Goal: Task Accomplishment & Management: Use online tool/utility

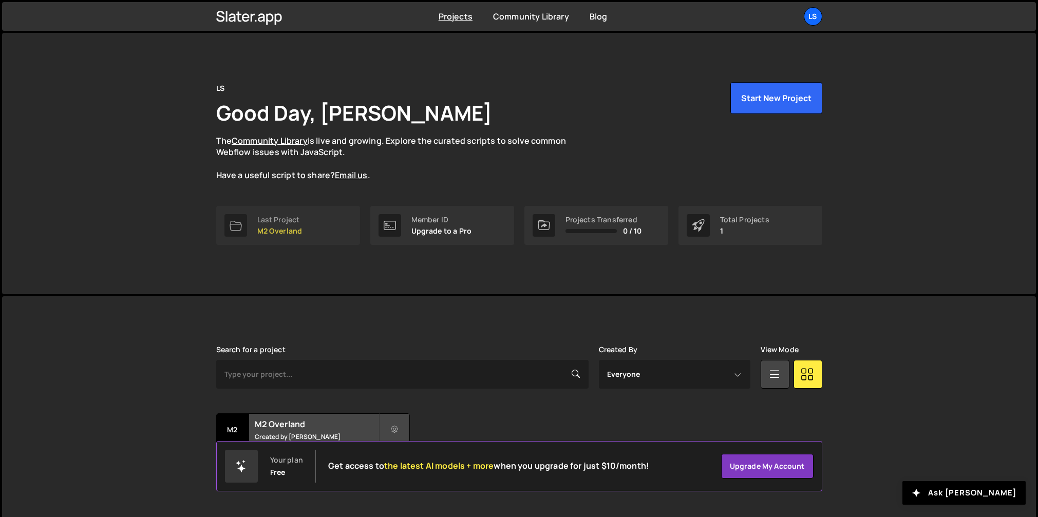
click at [305, 223] on link "Last Project M2 Overland" at bounding box center [288, 225] width 144 height 39
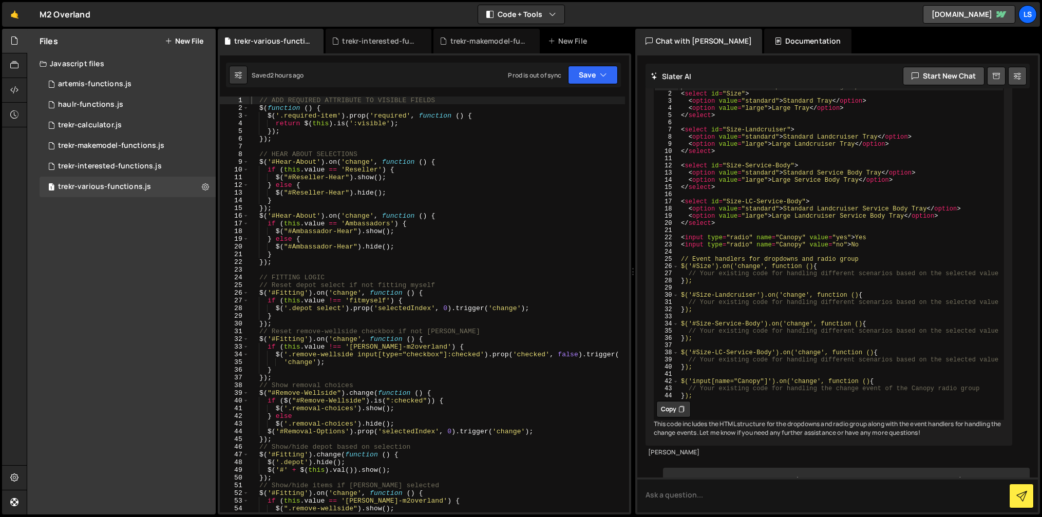
scroll to position [14742, 0]
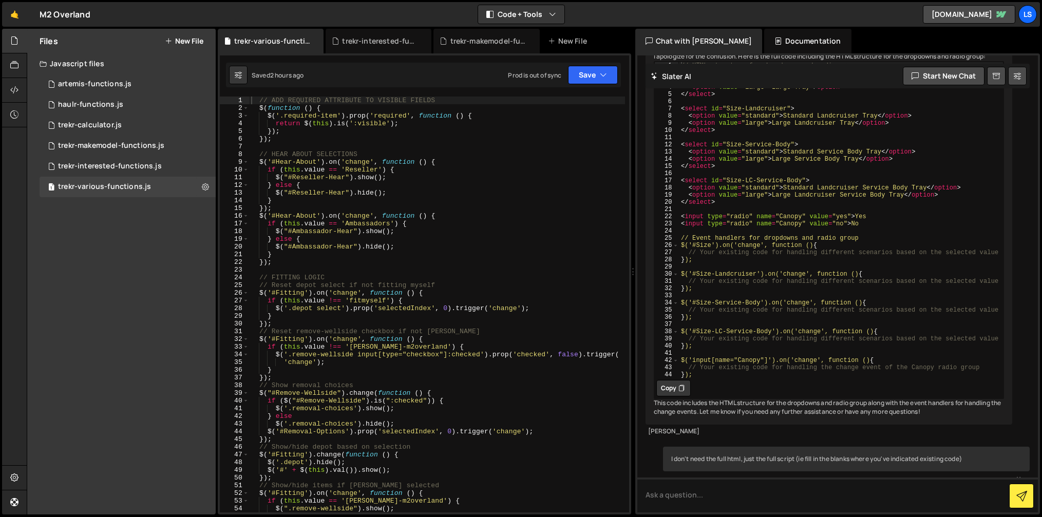
click at [320, 253] on div "// ADD REQUIRED ATTRIBUTE TO VISIBLE FIELDS $ ( function ( ) { $ ( '.required-i…" at bounding box center [437, 313] width 376 height 432
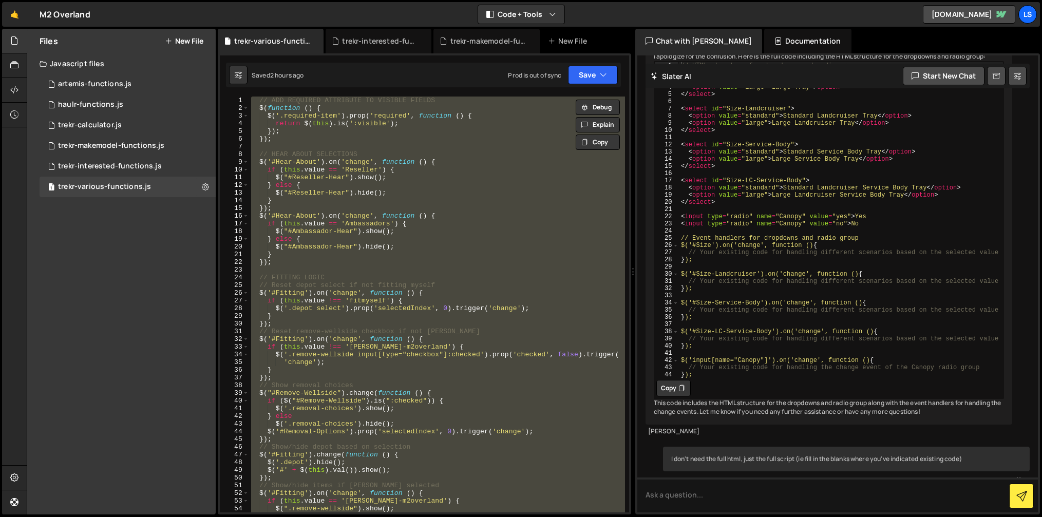
click at [331, 170] on div "// ADD REQUIRED ATTRIBUTE TO VISIBLE FIELDS $ ( function ( ) { $ ( '.required-i…" at bounding box center [437, 305] width 376 height 416
type textarea "if (this.value == 'Reseller') {"
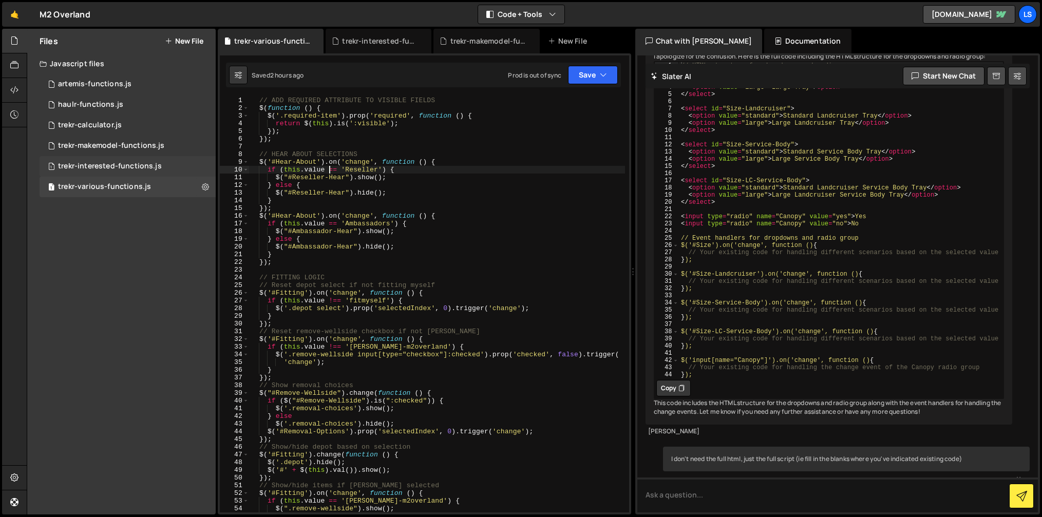
click at [117, 167] on div "trekr-interested-functions.js" at bounding box center [110, 166] width 104 height 9
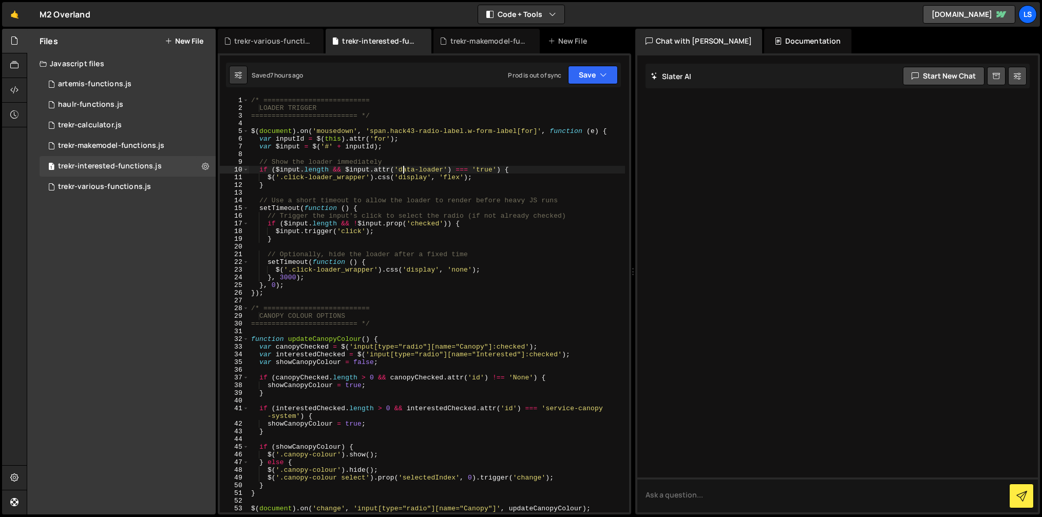
click at [402, 173] on div "/* ========================== LOADER TRIGGER ========================== */ $ ( …" at bounding box center [437, 313] width 376 height 432
type textarea "$("#service-canopy-system, #tray-canopy-system").on('change', updateMakeModelOp…"
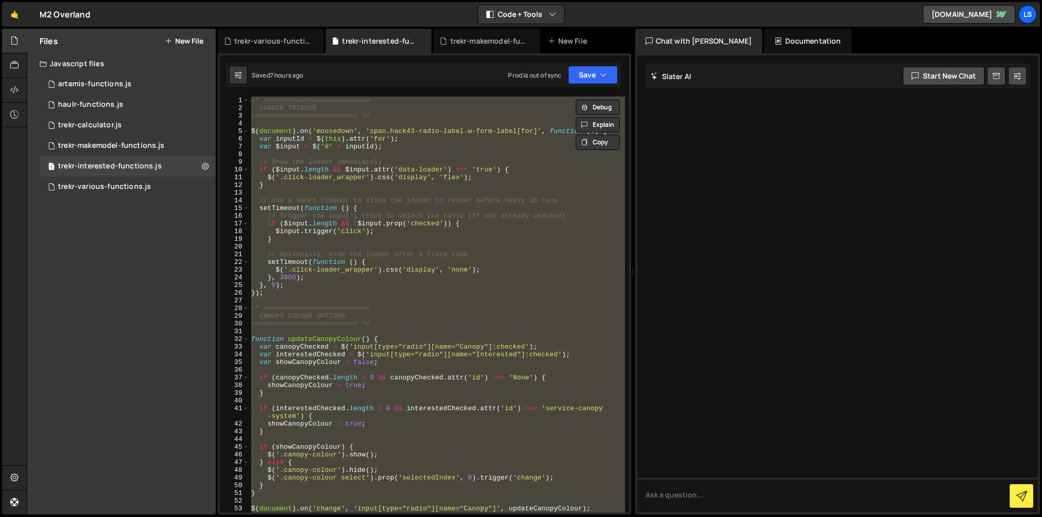
click at [372, 193] on div "/* ========================== LOADER TRIGGER ========================== */ $ ( …" at bounding box center [437, 305] width 376 height 416
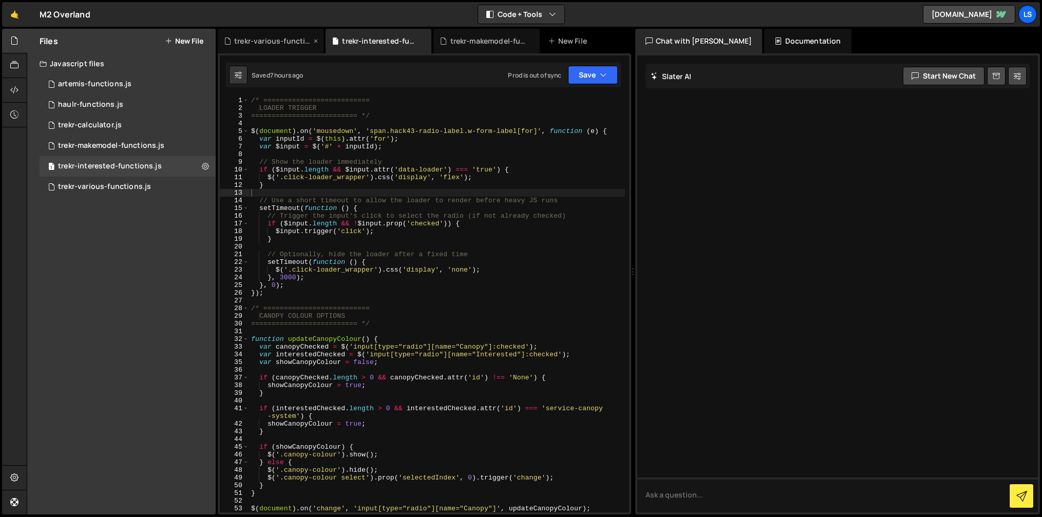
click at [272, 44] on div "trekr-various-functions.js" at bounding box center [272, 41] width 77 height 10
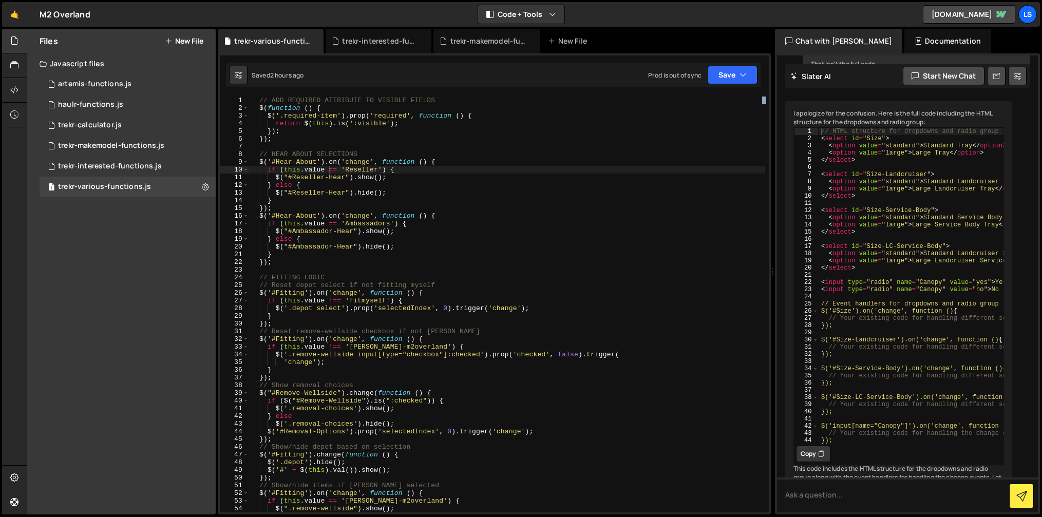
drag, startPoint x: 634, startPoint y: 273, endPoint x: 767, endPoint y: 269, distance: 133.1
click at [767, 269] on div "Files New File Javascript files 1 artemis-functions.js 0 1 haulr-functions.js 0…" at bounding box center [535, 272] width 1016 height 487
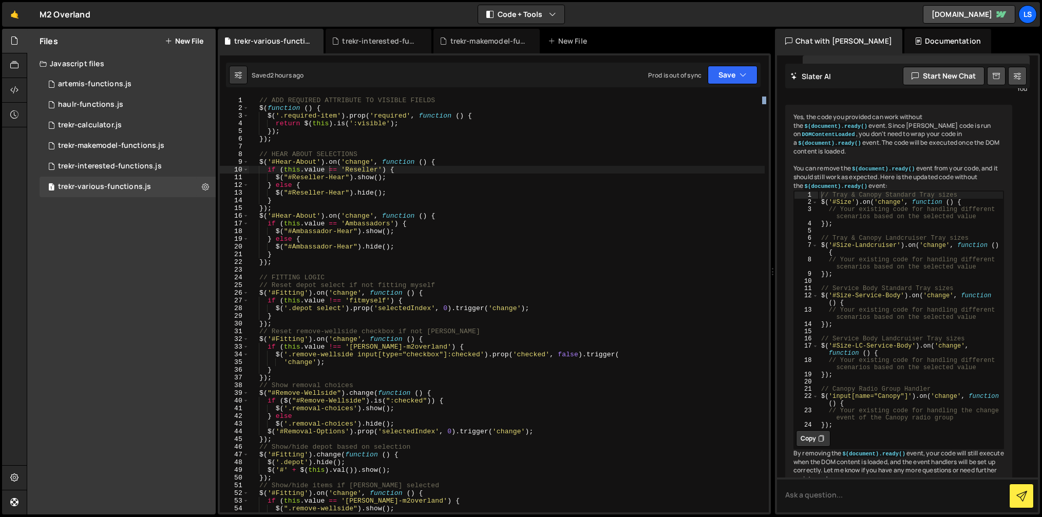
scroll to position [16814, 0]
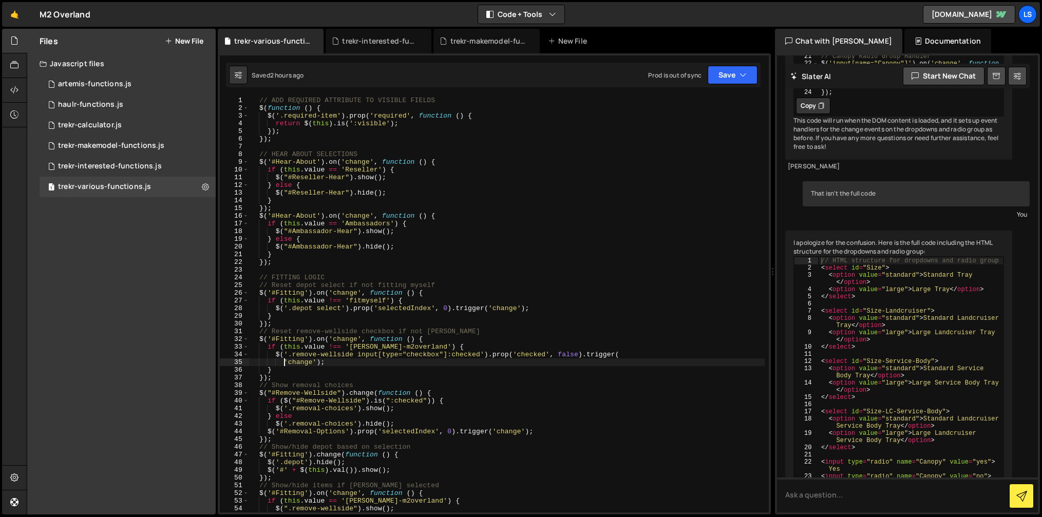
click at [284, 363] on div "// ADD REQUIRED ATTRIBUTE TO VISIBLE FIELDS $ ( function ( ) { $ ( '.required-i…" at bounding box center [507, 313] width 516 height 432
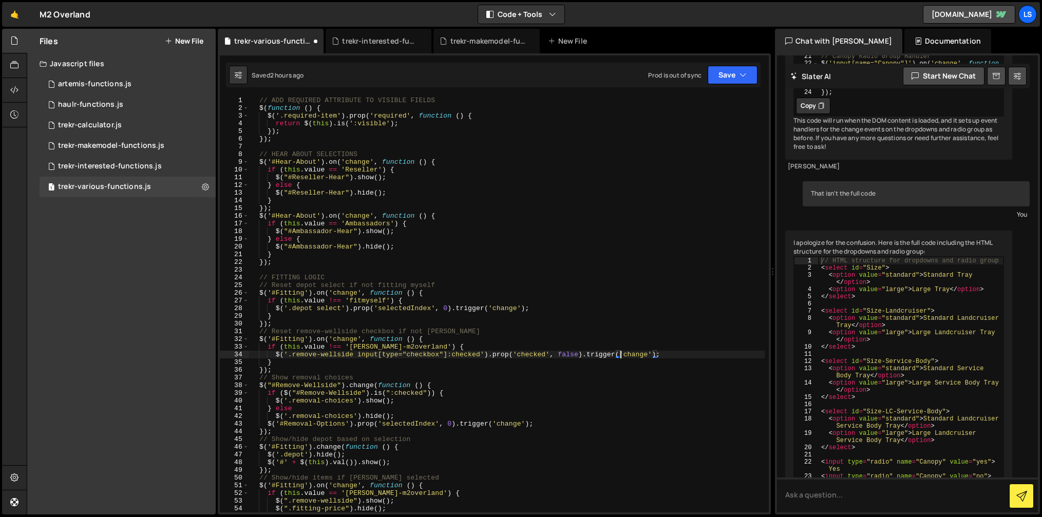
click at [474, 367] on div "// ADD REQUIRED ATTRIBUTE TO VISIBLE FIELDS $ ( function ( ) { $ ( '.required-i…" at bounding box center [507, 313] width 516 height 432
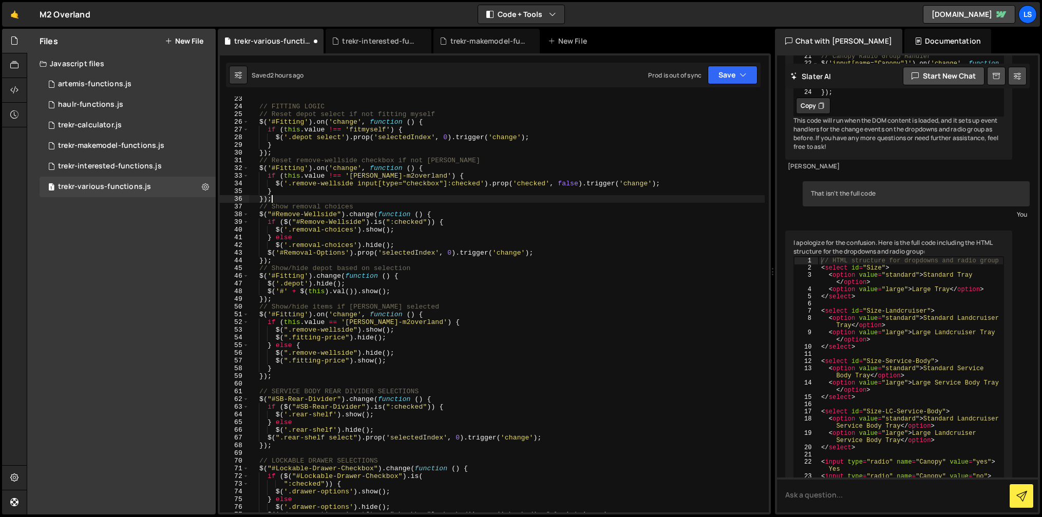
scroll to position [171, 0]
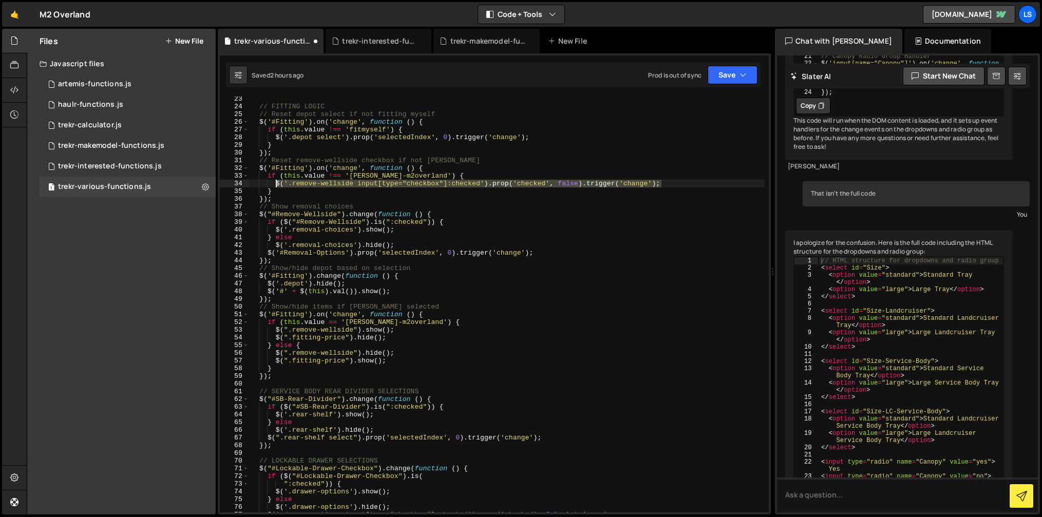
drag, startPoint x: 661, startPoint y: 183, endPoint x: 277, endPoint y: 185, distance: 383.8
click at [277, 185] on div "// FITTING LOGIC // Reset depot select if not fitting myself $ ( '#Fitting' ) .…" at bounding box center [507, 311] width 516 height 432
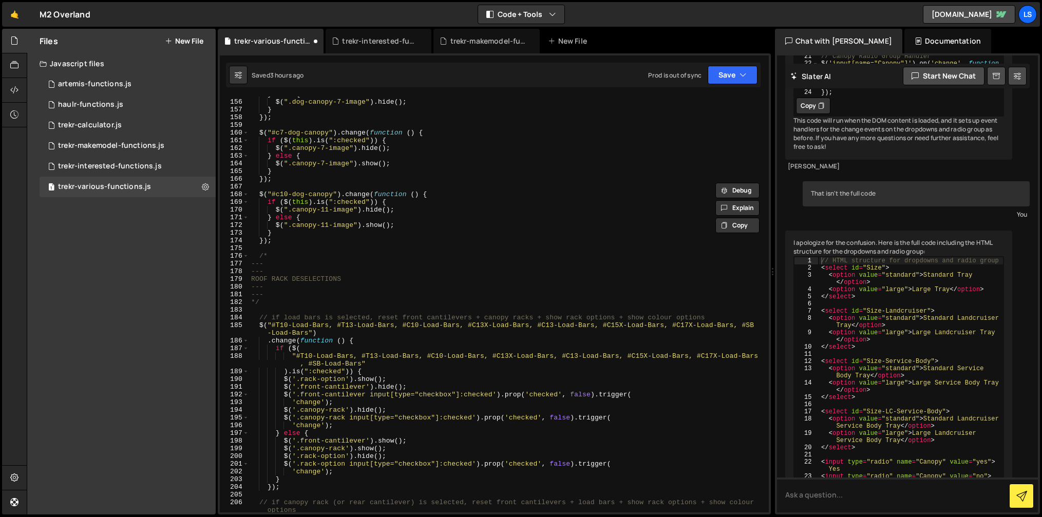
scroll to position [1100, 0]
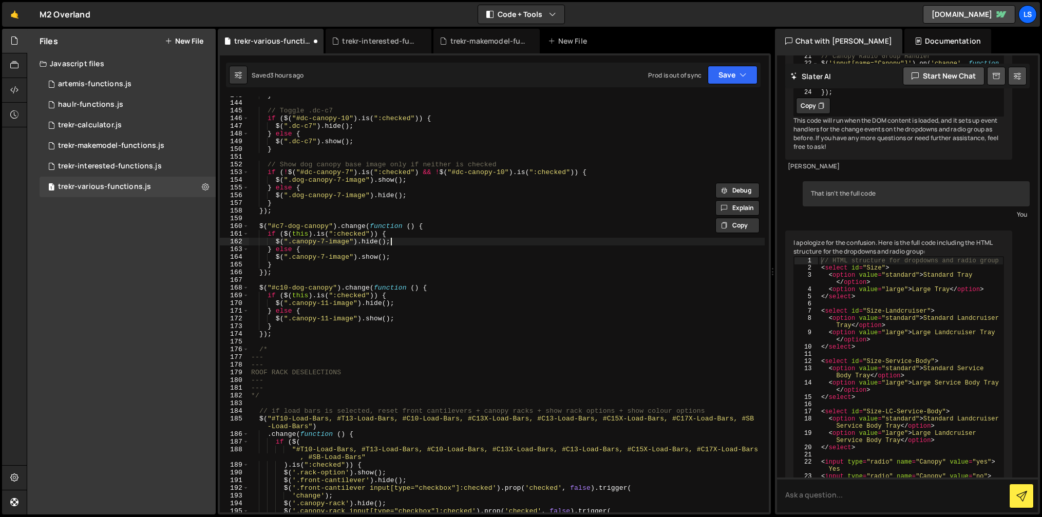
click at [392, 243] on div "} // Toggle .dc-c7 if ( $ ( "#dc-canopy-10" ) . is ( ":checked" )) { $ ( ".dc-c…" at bounding box center [507, 307] width 516 height 432
type textarea "$(".canopy-7-image").hide();"
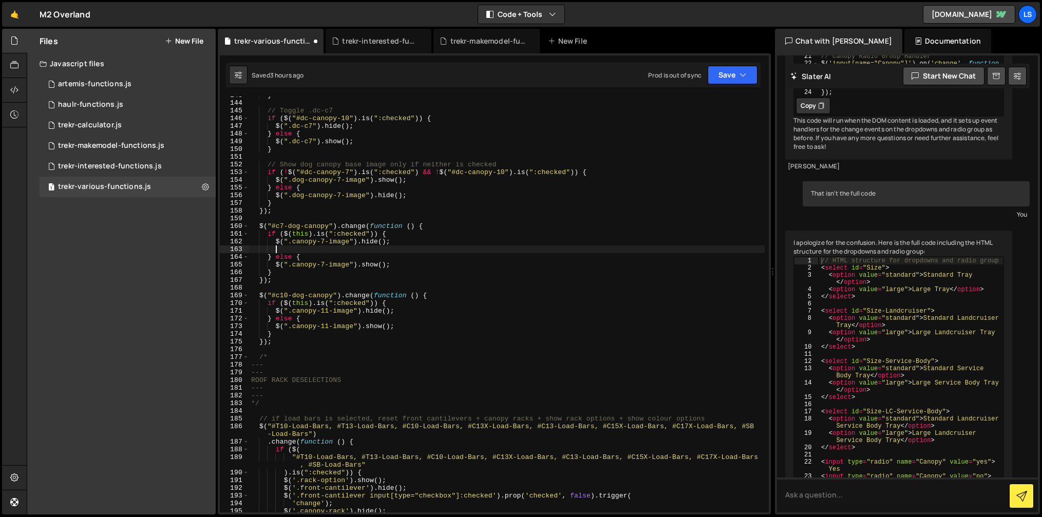
paste textarea "$('.tray-sides-sizes input[type="checkbox"]:checked').prop('checked', false).tr…"
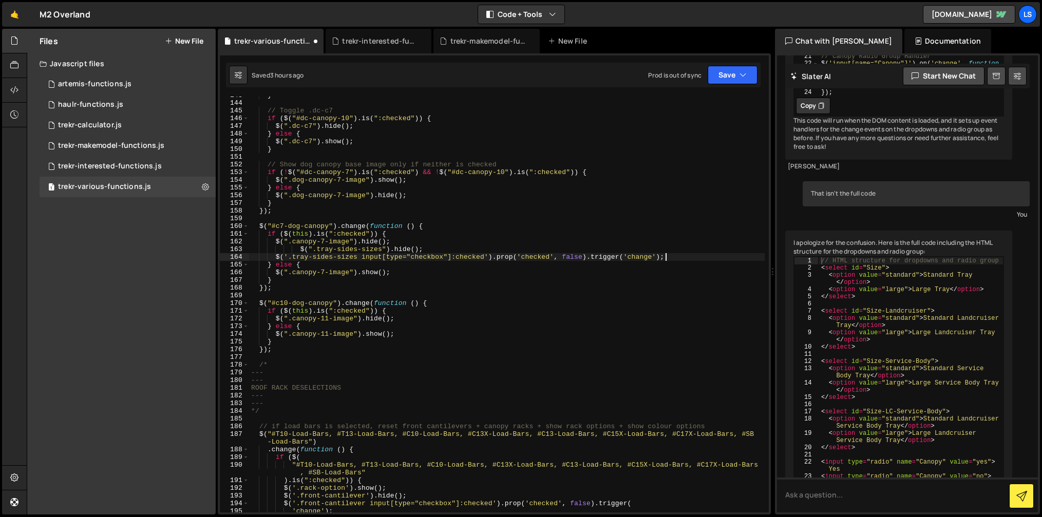
click at [300, 250] on div "} // Toggle .dc-c7 if ( $ ( "#dc-canopy-10" ) . is ( ":checked" )) { $ ( ".dc-c…" at bounding box center [507, 307] width 516 height 432
click at [712, 76] on button "Save" at bounding box center [733, 75] width 50 height 18
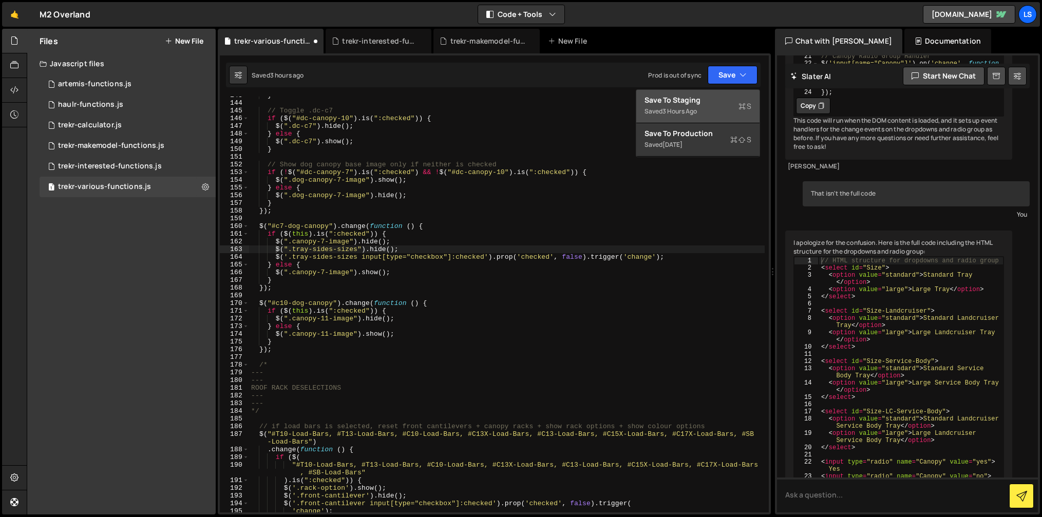
click at [696, 102] on div "Save to Staging S" at bounding box center [698, 100] width 107 height 10
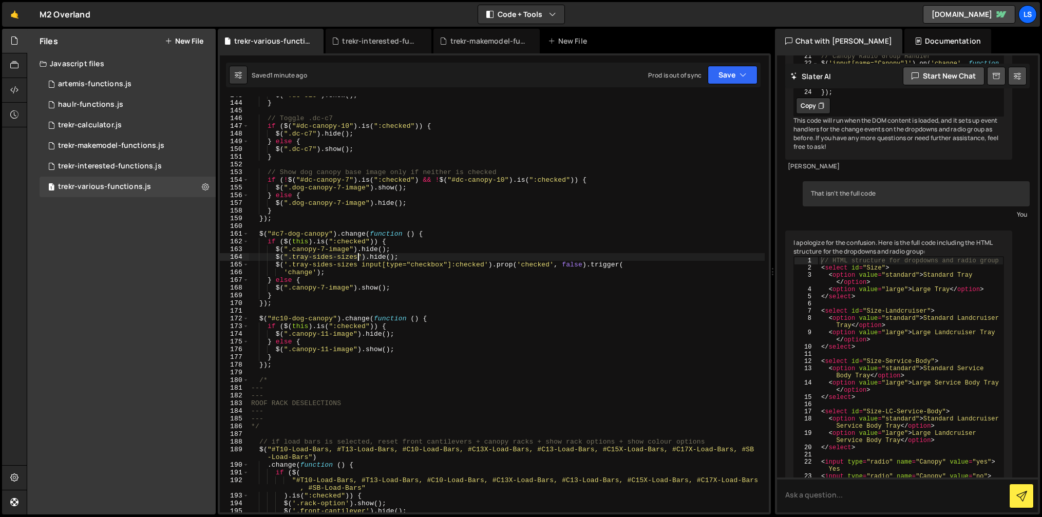
click at [356, 259] on div "$ ( ".dc-c10" ) . show ( ) ; } // Toggle .dc-c7 if ( $ ( "#dc-canopy-10" ) . is…" at bounding box center [507, 307] width 516 height 432
drag, startPoint x: 398, startPoint y: 255, endPoint x: 234, endPoint y: 258, distance: 163.4
click at [234, 258] on div "$(".tray-sides-sizes").hide(); 143 144 145 146 147 148 149 150 151 152 153 154 …" at bounding box center [494, 305] width 549 height 416
click at [395, 287] on div "$ ( ".dc-c10" ) . show ( ) ; } // Toggle .dc-c7 if ( $ ( "#dc-canopy-10" ) . is…" at bounding box center [507, 307] width 516 height 432
type textarea "$(".canopy-7-image").show();"
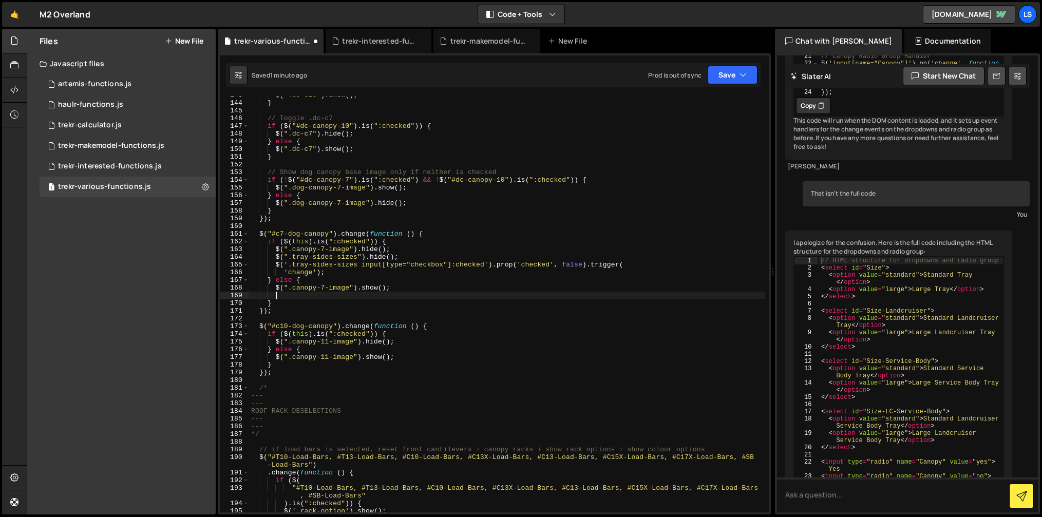
paste textarea "$(".tray-sides-sizes").hide();"
drag, startPoint x: 299, startPoint y: 296, endPoint x: 275, endPoint y: 297, distance: 23.7
click at [275, 297] on div "$ ( ".dc-c10" ) . show ( ) ; } // Toggle .dc-c7 if ( $ ( "#dc-canopy-10" ) . is…" at bounding box center [507, 307] width 516 height 432
click at [376, 296] on div "$ ( ".dc-c10" ) . show ( ) ; } // Toggle .dc-c7 if ( $ ( "#dc-canopy-10" ) . is…" at bounding box center [507, 307] width 516 height 432
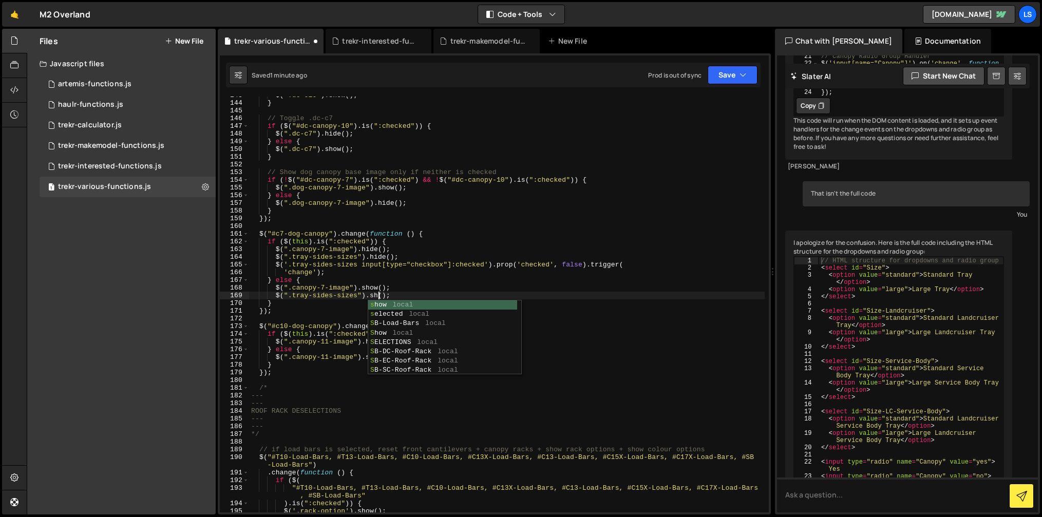
scroll to position [0, 10]
click at [429, 293] on div "$ ( ".dc-c10" ) . show ( ) ; } // Toggle .dc-c7 if ( $ ( "#dc-canopy-10" ) . is…" at bounding box center [507, 307] width 516 height 432
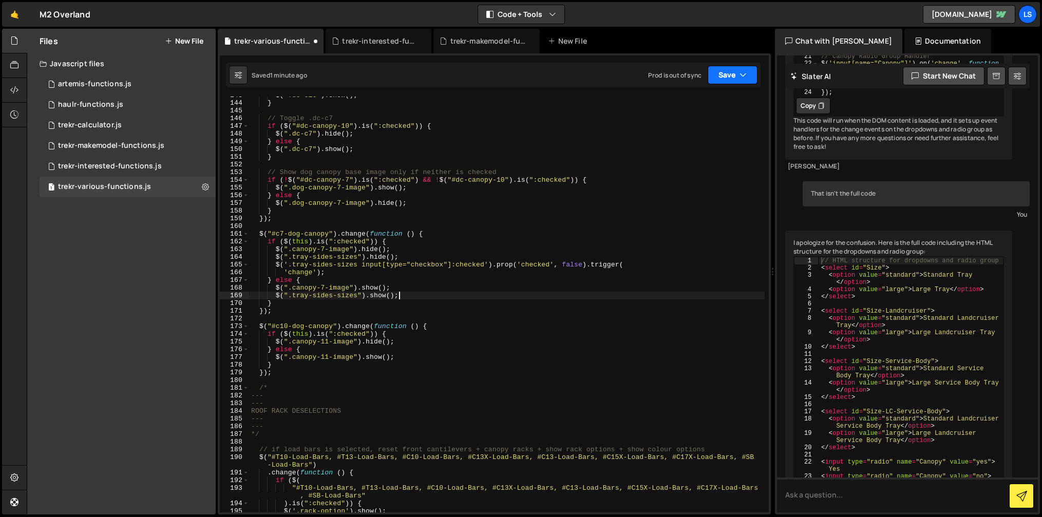
click at [735, 79] on button "Save" at bounding box center [733, 75] width 50 height 18
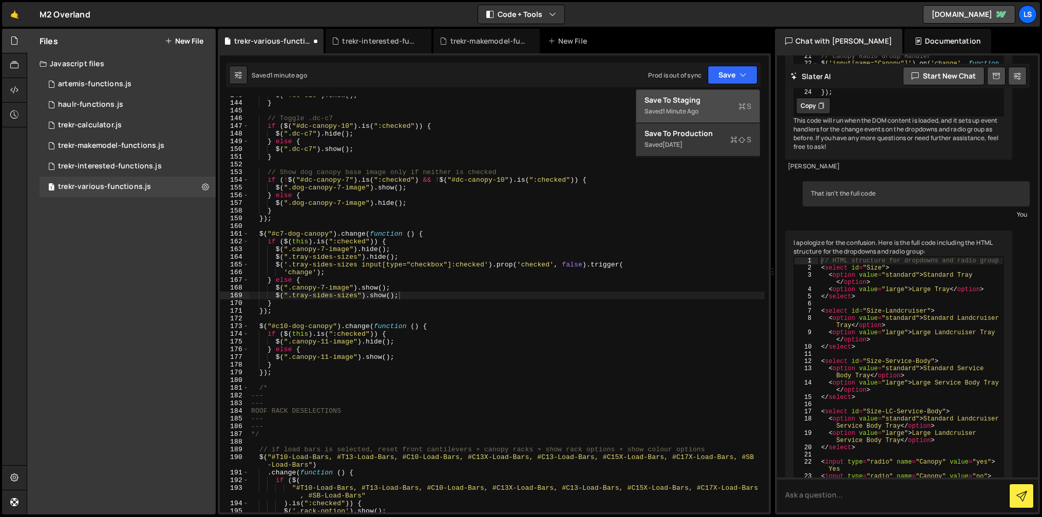
click at [691, 106] on div "Saved 1 minute ago" at bounding box center [698, 111] width 107 height 12
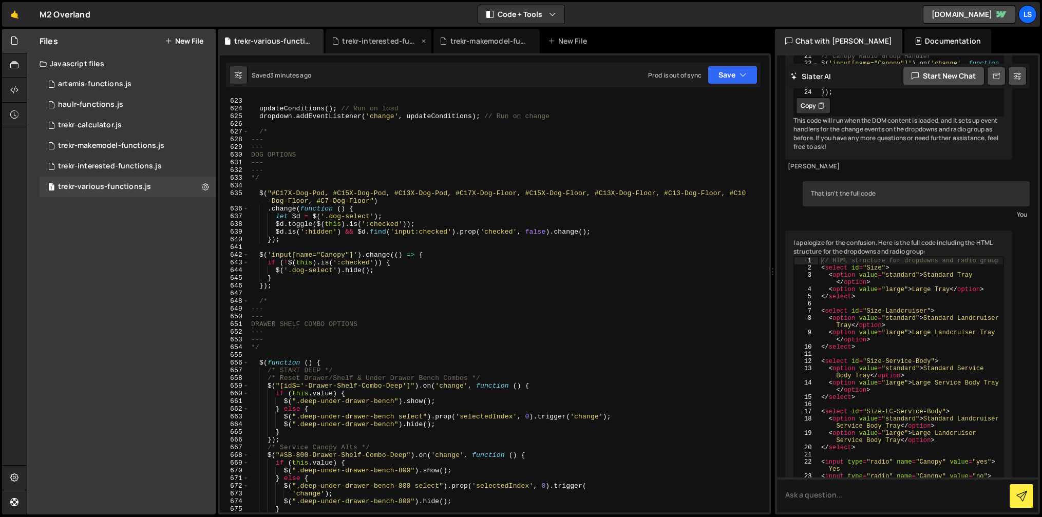
scroll to position [4855, 0]
click at [501, 40] on div "trekr-makemodel-functions.js" at bounding box center [489, 41] width 77 height 10
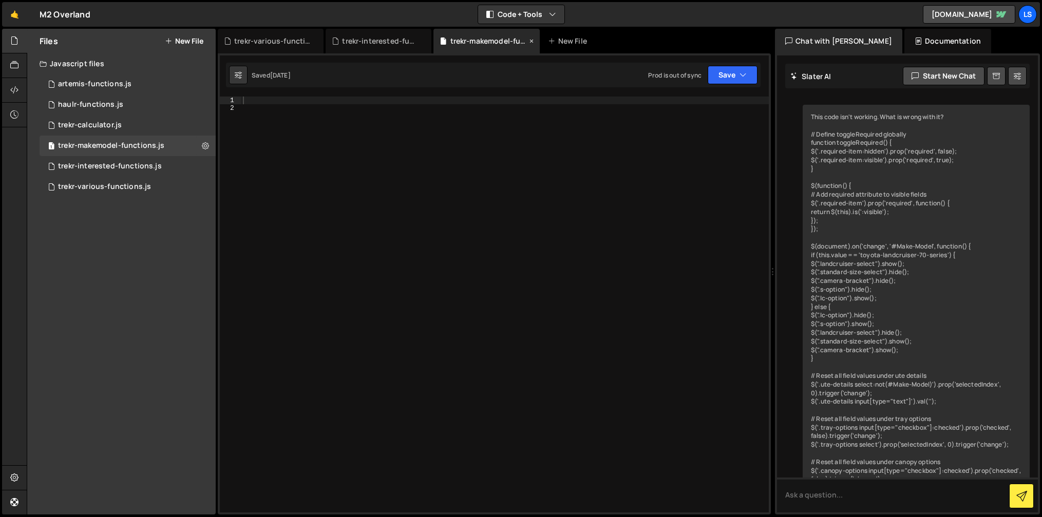
scroll to position [4124, 0]
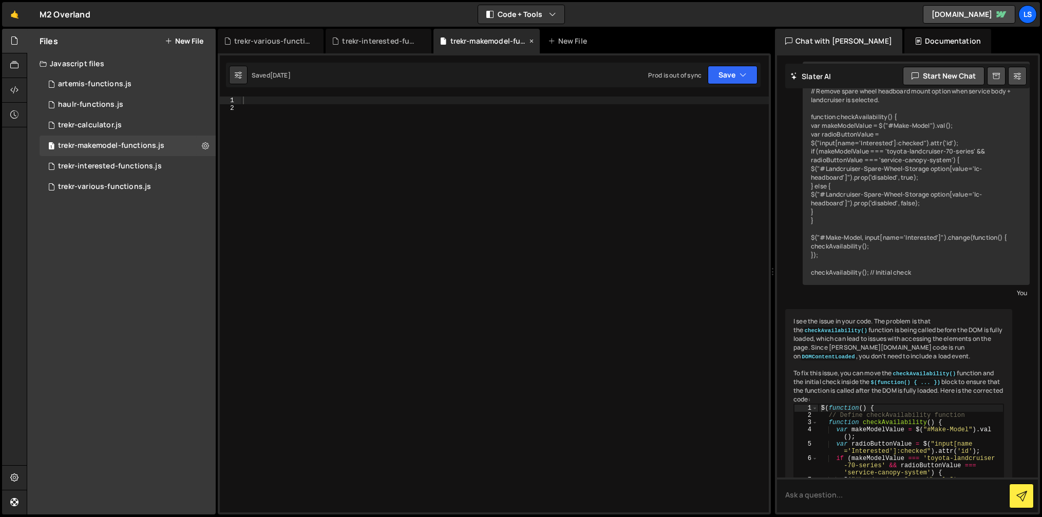
click at [530, 40] on icon at bounding box center [531, 41] width 7 height 10
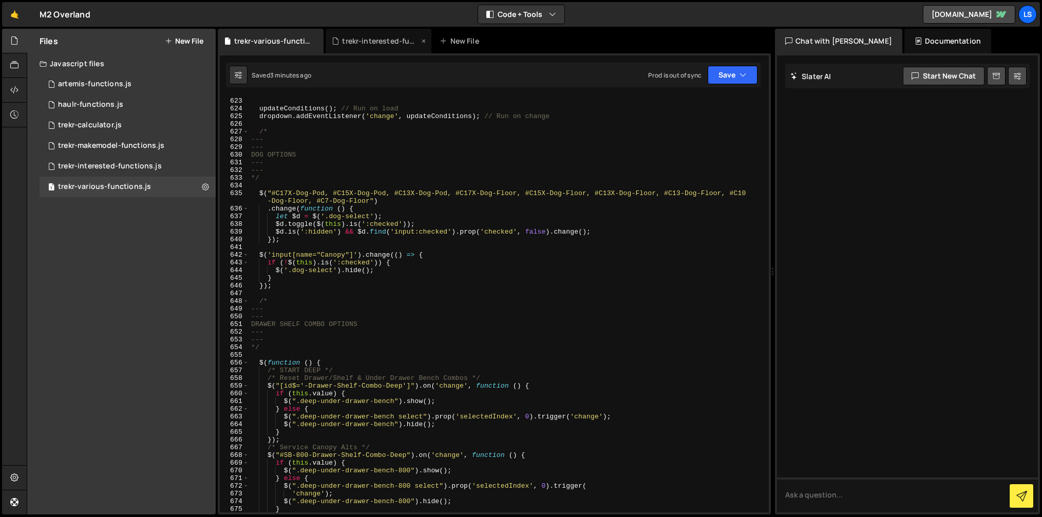
click at [386, 40] on div "trekr-interested-functions.js" at bounding box center [380, 41] width 77 height 10
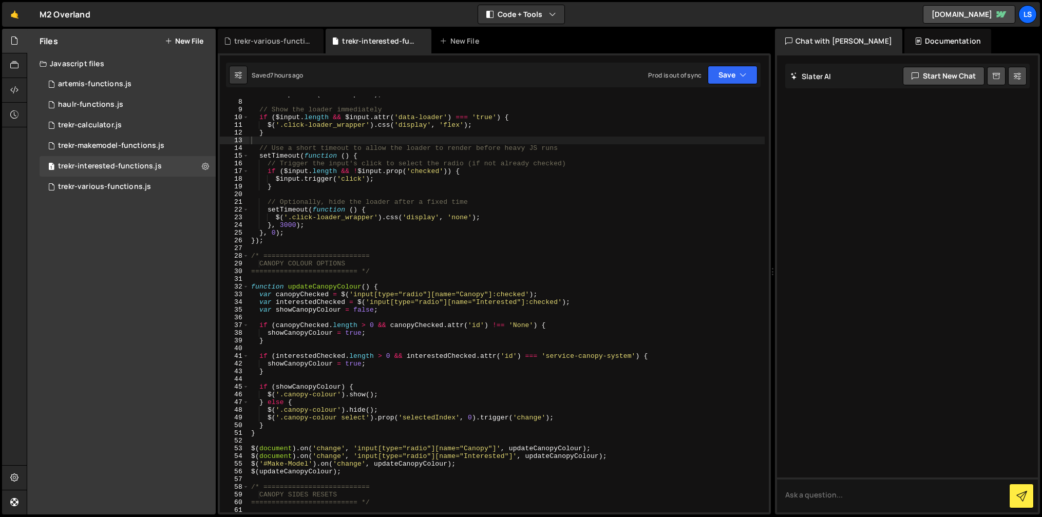
scroll to position [103, 0]
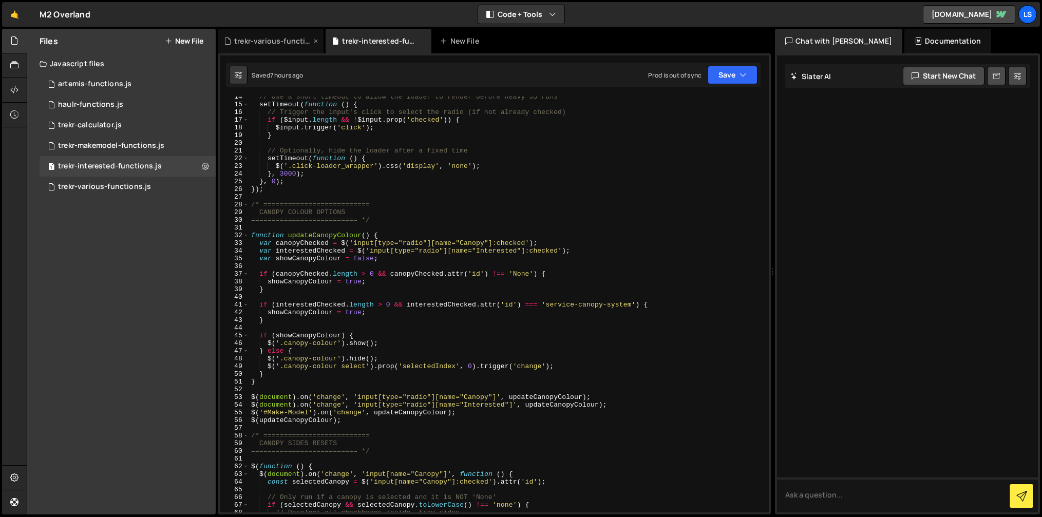
click at [283, 41] on div "trekr-various-functions.js" at bounding box center [272, 41] width 77 height 10
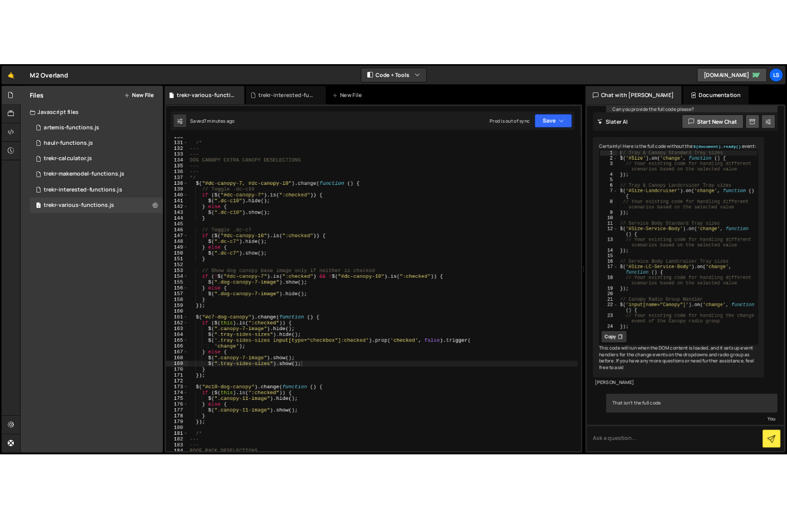
scroll to position [0, 5]
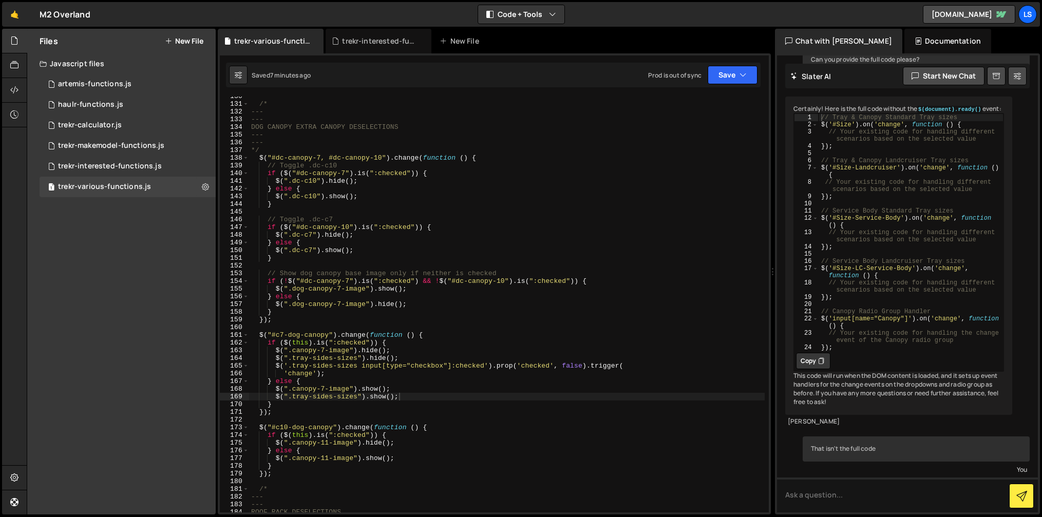
click at [333, 377] on div "/* --- --- DOG CANOPY EXTRA CANOPY DESELECTIONS --- --- */ $ ( "#dc-canopy-7, #…" at bounding box center [507, 308] width 516 height 432
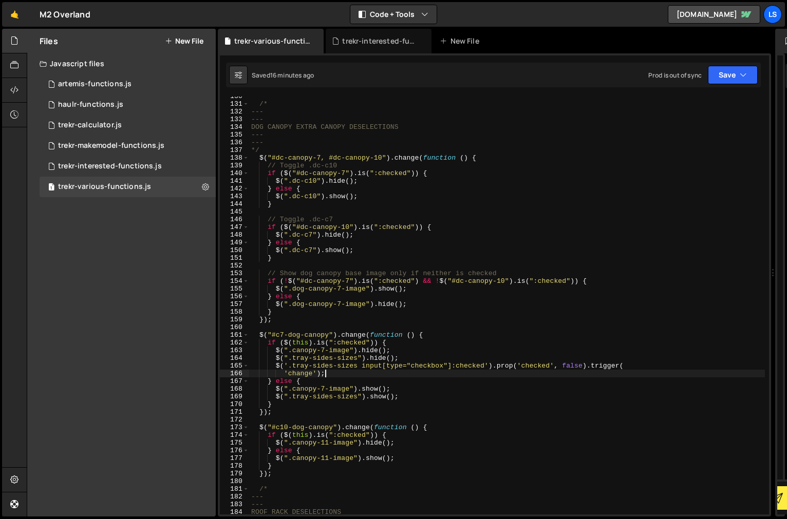
scroll to position [47974, 0]
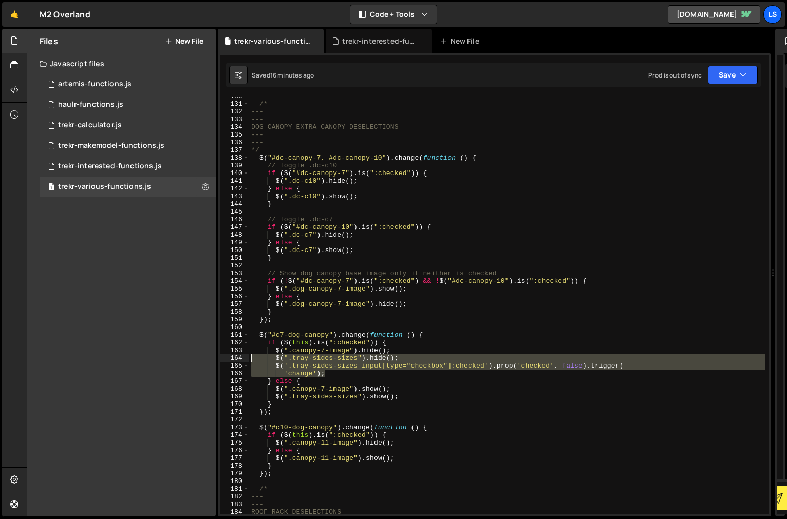
drag, startPoint x: 326, startPoint y: 376, endPoint x: 228, endPoint y: 360, distance: 99.0
click at [228, 360] on div "'change'); 130 131 132 133 134 135 136 137 138 139 140 141 142 143 144 145 146 …" at bounding box center [494, 306] width 549 height 418
click at [397, 445] on div "/* --- --- DOG CANOPY EXTRA CANOPY DESELECTIONS --- --- */ $ ( "#dc-canopy-7, #…" at bounding box center [507, 309] width 516 height 434
type textarea "$(".canopy-11-image").hide();"
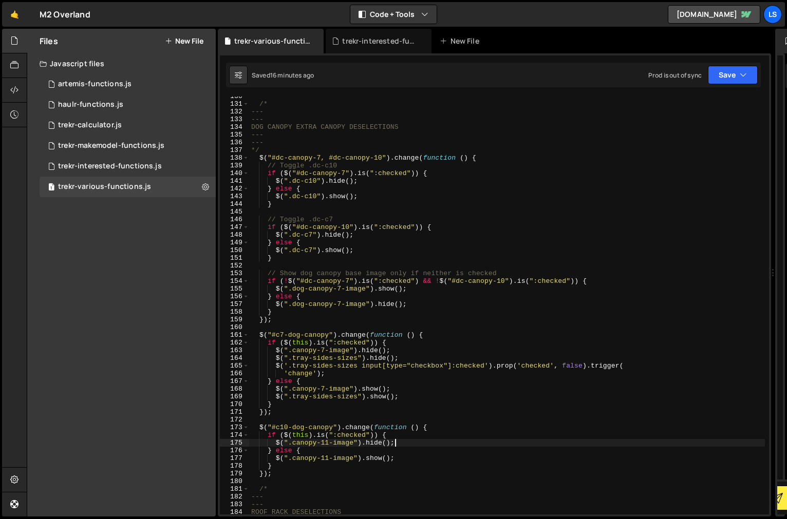
scroll to position [0, 1]
paste textarea "'change');"
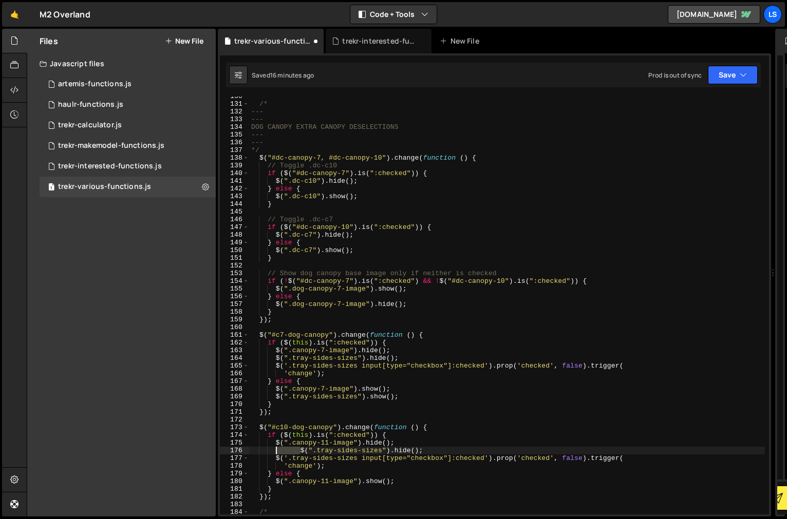
drag, startPoint x: 300, startPoint y: 452, endPoint x: 276, endPoint y: 452, distance: 24.1
click at [276, 452] on div "/* --- --- DOG CANOPY EXTRA CANOPY DESELECTIONS --- --- */ $ ( "#dc-canopy-7, #…" at bounding box center [507, 309] width 516 height 434
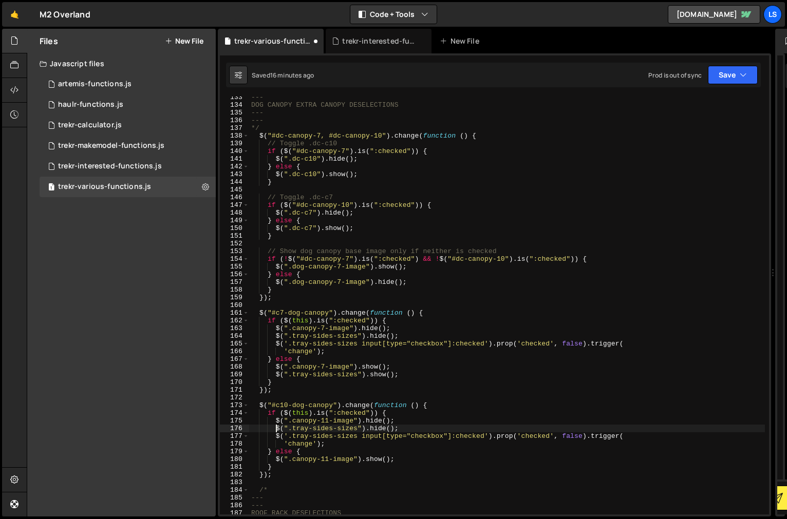
scroll to position [1020, 0]
click at [726, 79] on button "Save" at bounding box center [733, 75] width 50 height 18
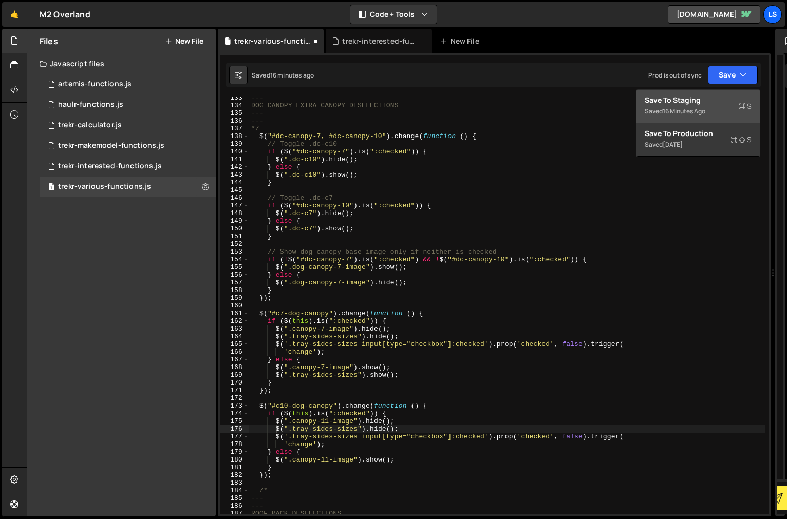
click at [689, 105] on div "Saved 16 minutes ago" at bounding box center [698, 111] width 107 height 12
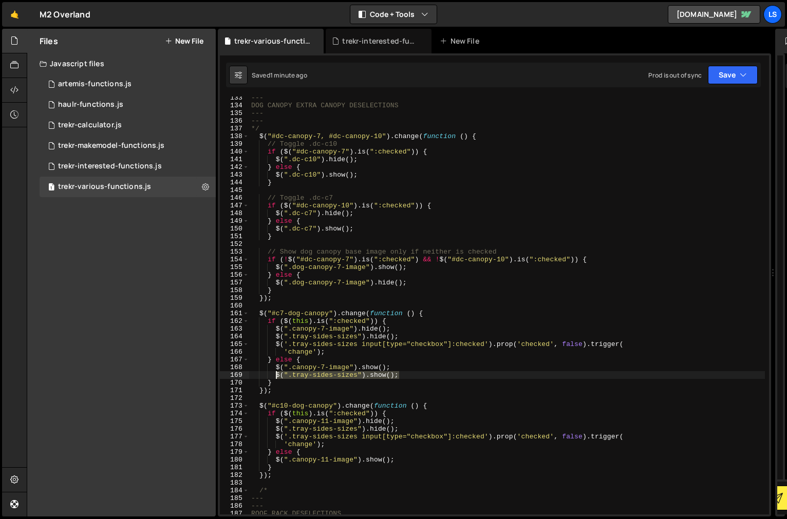
drag, startPoint x: 400, startPoint y: 377, endPoint x: 276, endPoint y: 376, distance: 123.8
click at [276, 376] on div "--- DOG CANOPY EXTRA CANOPY DESELECTIONS --- --- */ $ ( "#dc-canopy-7, #dc-cano…" at bounding box center [507, 311] width 516 height 434
click at [405, 460] on div "--- DOG CANOPY EXTRA CANOPY DESELECTIONS --- --- */ $ ( "#dc-canopy-7, #dc-cano…" at bounding box center [507, 311] width 516 height 434
type textarea "$(".canopy-11-image").show();"
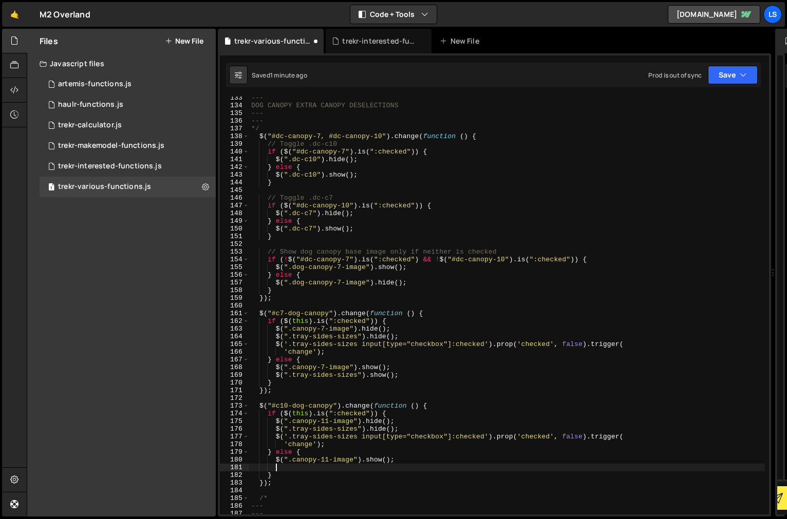
paste textarea "$(".tray-sides-sizes").show();"
click at [717, 78] on button "Save" at bounding box center [733, 75] width 50 height 18
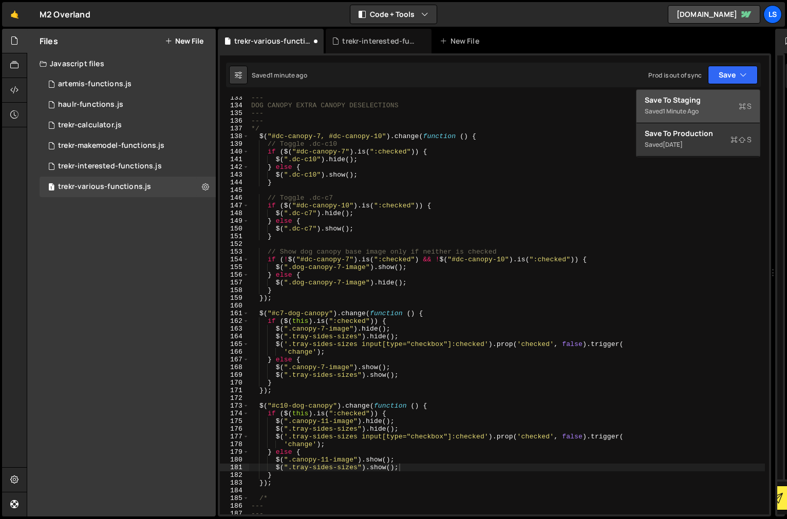
click at [676, 100] on div "Save to Staging S" at bounding box center [698, 100] width 107 height 10
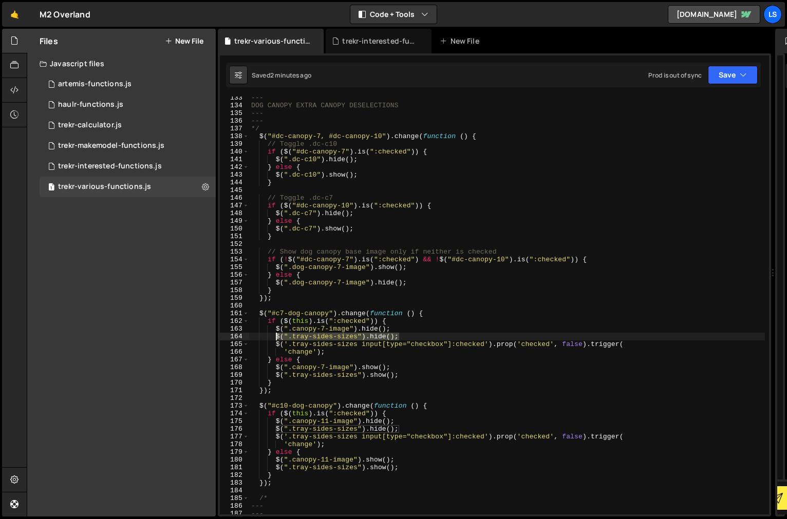
drag, startPoint x: 398, startPoint y: 338, endPoint x: 276, endPoint y: 339, distance: 121.8
click at [276, 339] on div "--- DOG CANOPY EXTRA CANOPY DESELECTIONS --- --- */ $ ( "#dc-canopy-7, #dc-cano…" at bounding box center [507, 311] width 516 height 434
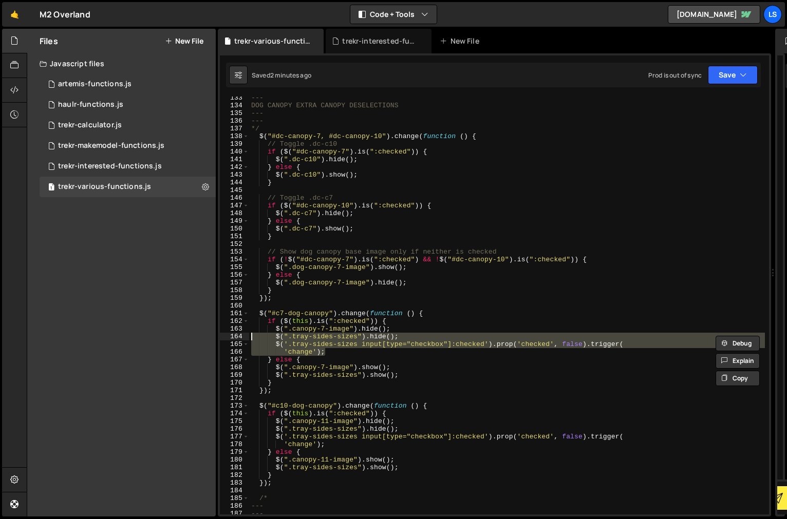
drag, startPoint x: 319, startPoint y: 351, endPoint x: 243, endPoint y: 339, distance: 77.1
click at [243, 339] on div "$(".tray-sides-sizes").hide(); 133 134 135 136 137 138 139 140 141 142 143 144 …" at bounding box center [494, 306] width 549 height 418
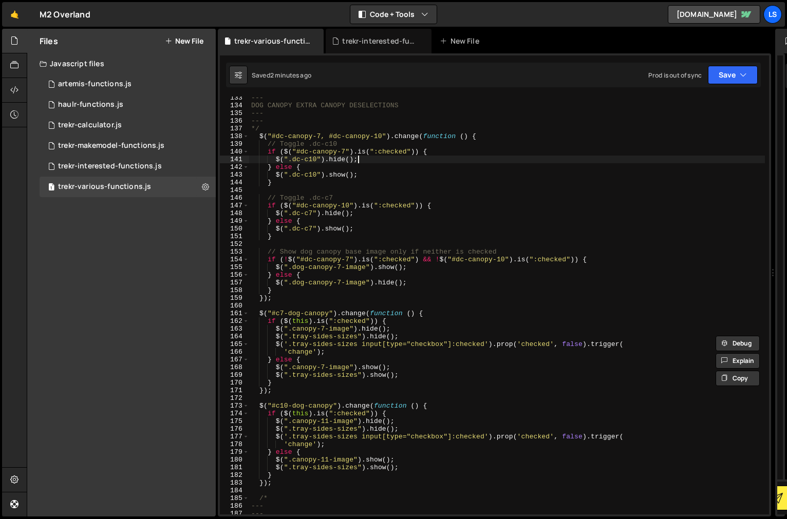
click at [363, 160] on div "--- DOG CANOPY EXTRA CANOPY DESELECTIONS --- --- */ $ ( "#dc-canopy-7, #dc-cano…" at bounding box center [507, 311] width 516 height 434
type textarea "$(".dc-c10").hide();"
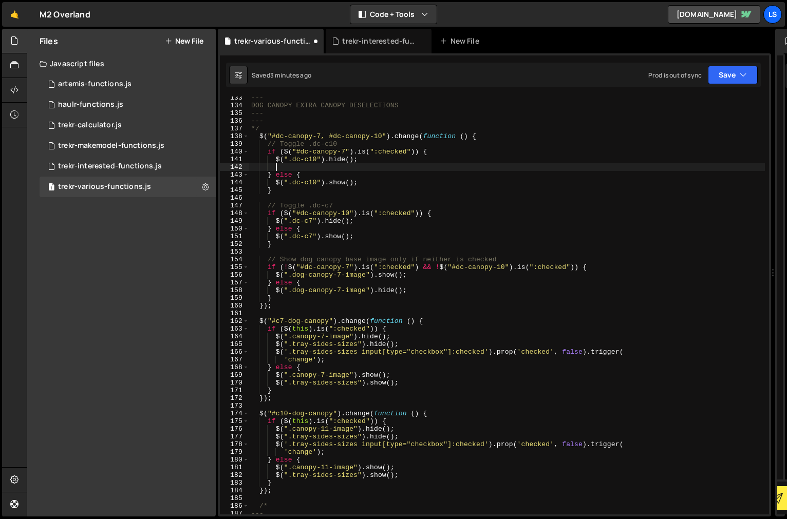
paste textarea "'change');"
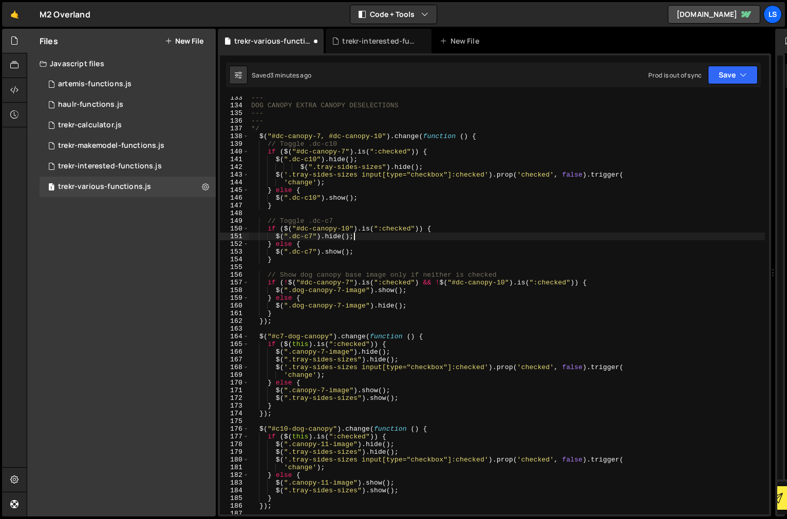
click at [360, 239] on div "--- DOG CANOPY EXTRA CANOPY DESELECTIONS --- --- */ $ ( "#dc-canopy-7, #dc-cano…" at bounding box center [507, 311] width 516 height 434
type textarea "$(".dc-c7").hide();"
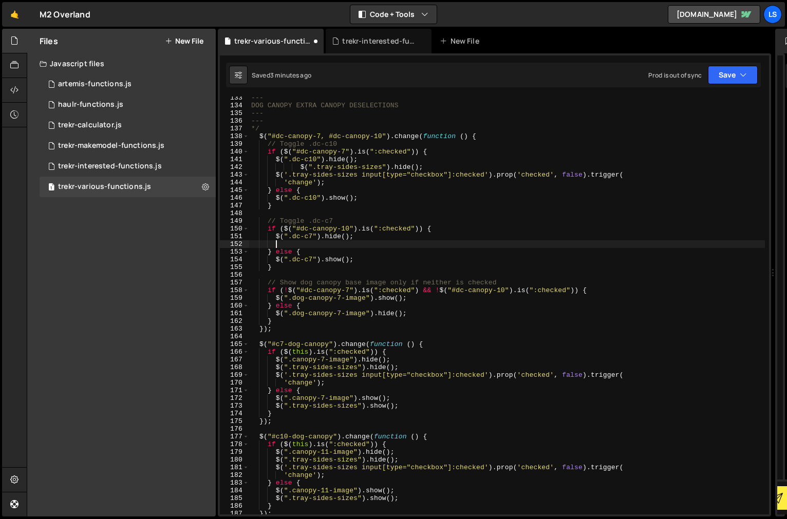
paste textarea "'change');"
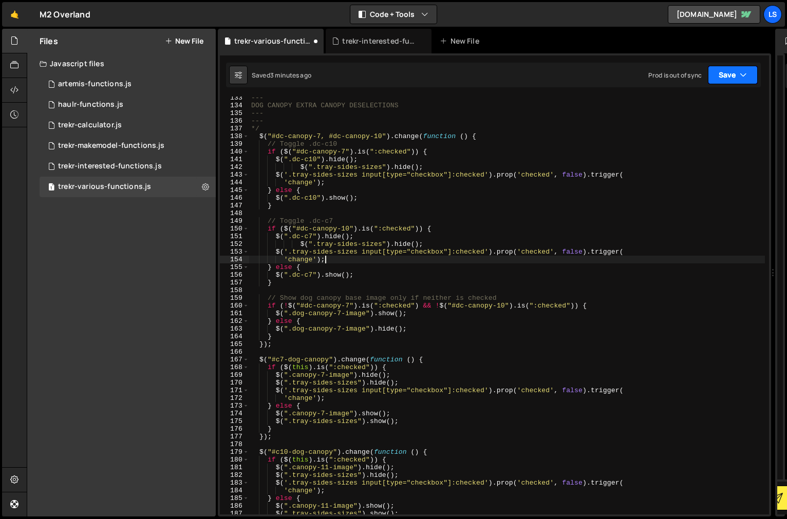
click at [718, 76] on button "Save" at bounding box center [733, 75] width 50 height 18
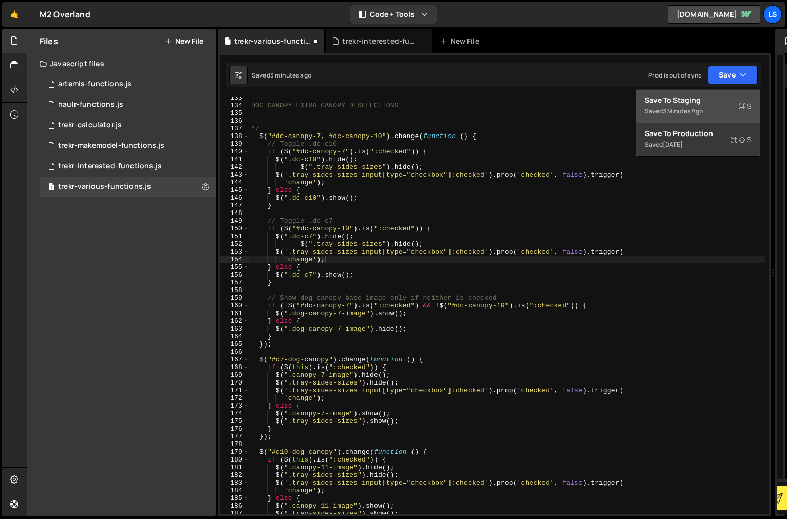
click at [667, 100] on div "Save to Staging S" at bounding box center [698, 100] width 107 height 10
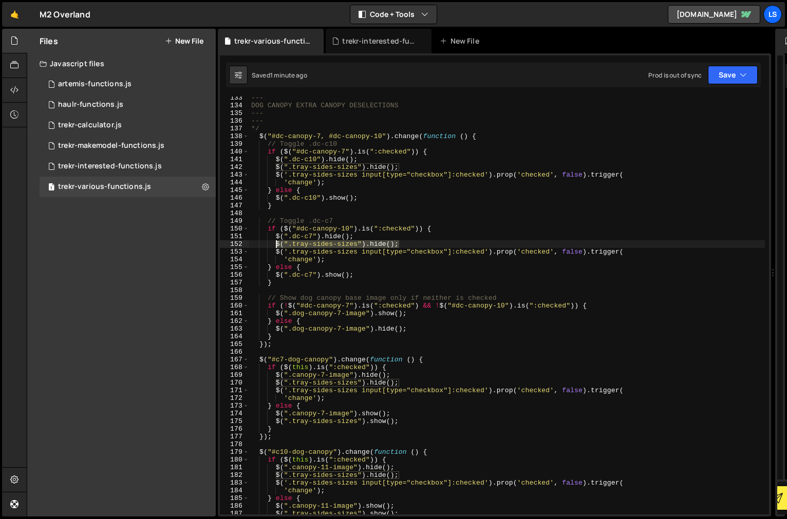
drag, startPoint x: 401, startPoint y: 245, endPoint x: 276, endPoint y: 246, distance: 124.3
click at [276, 246] on div "--- DOG CANOPY EXTRA CANOPY DESELECTIONS --- --- */ $ ( "#dc-canopy-7, #dc-cano…" at bounding box center [507, 311] width 516 height 434
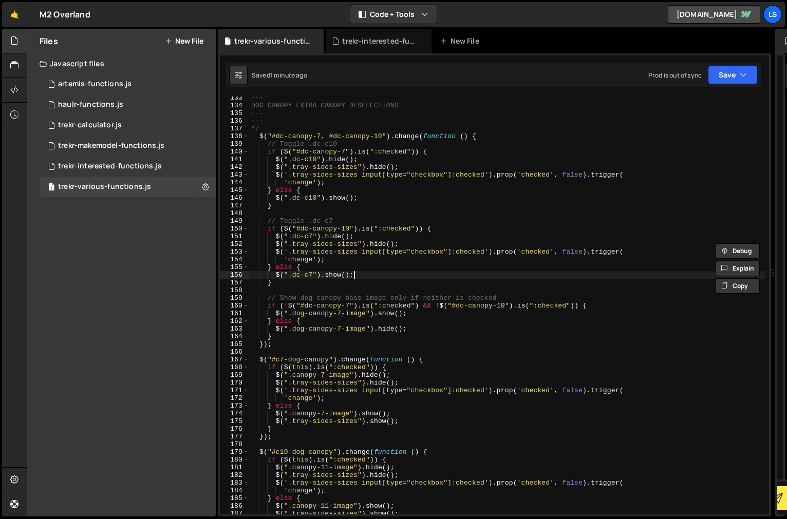
click at [356, 277] on div "--- DOG CANOPY EXTRA CANOPY DESELECTIONS --- --- */ $ ( "#dc-canopy-7, #dc-cano…" at bounding box center [507, 311] width 516 height 434
type textarea "$(".dc-c7").show();"
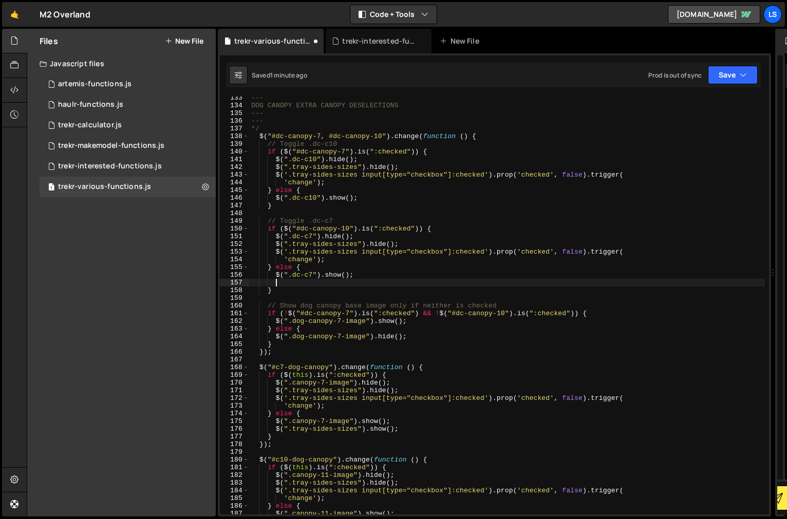
paste textarea "$(".tray-sides-sizes").hide();"
click at [375, 284] on div "--- DOG CANOPY EXTRA CANOPY DESELECTIONS --- --- */ $ ( "#dc-canopy-7, #dc-cano…" at bounding box center [507, 311] width 516 height 434
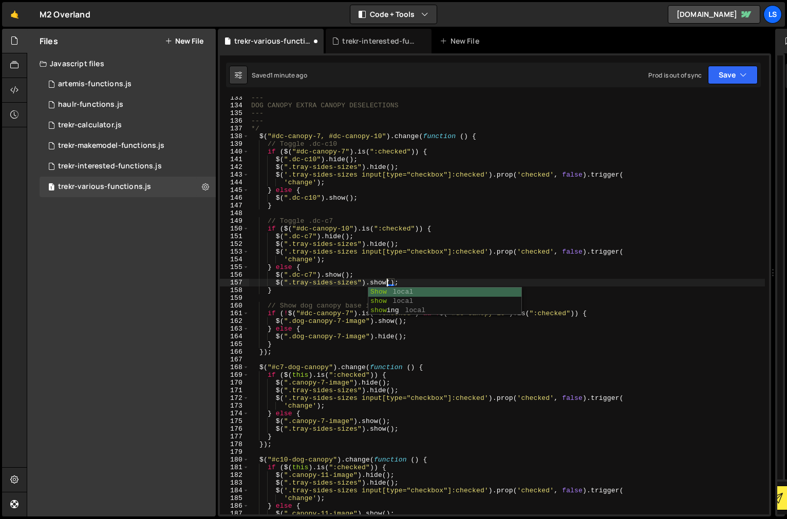
scroll to position [0, 10]
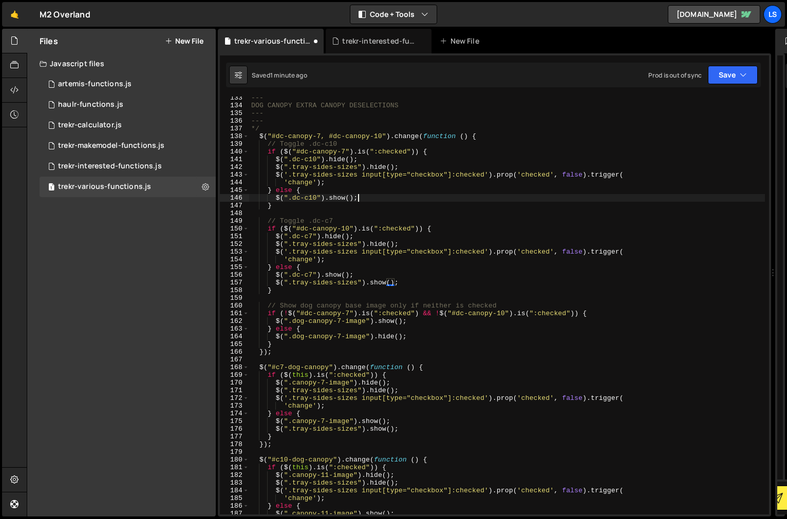
click at [366, 196] on div "--- DOG CANOPY EXTRA CANOPY DESELECTIONS --- --- */ $ ( "#dc-canopy-7, #dc-cano…" at bounding box center [507, 311] width 516 height 434
type textarea "$(".dc-c10").show();"
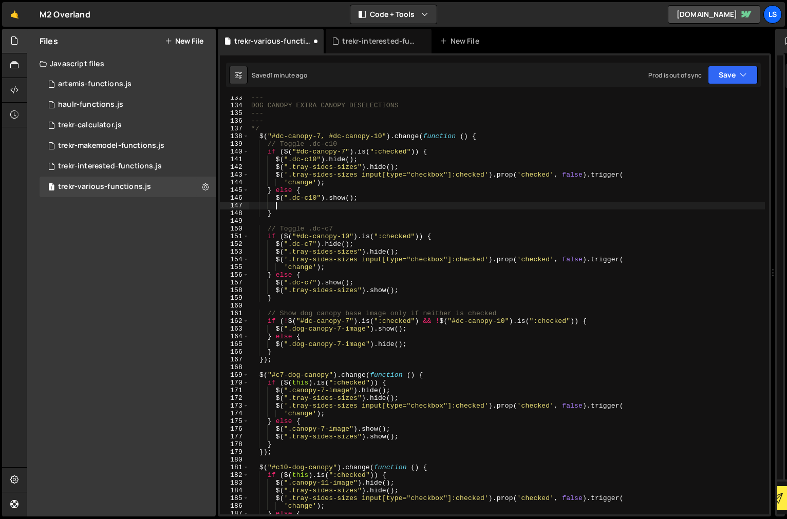
paste textarea "$(".tray-sides-sizes").hide();"
click at [378, 207] on div "--- DOG CANOPY EXTRA CANOPY DESELECTIONS --- --- */ $ ( "#dc-canopy-7, #dc-cano…" at bounding box center [507, 311] width 516 height 434
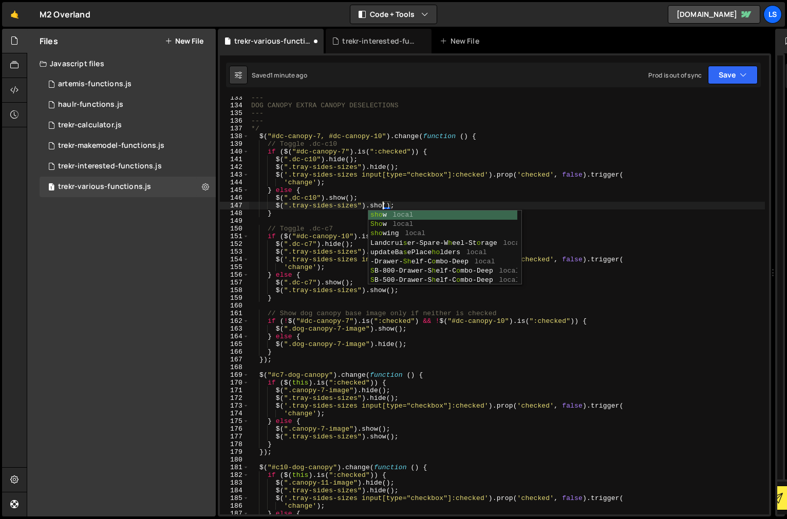
scroll to position [0, 10]
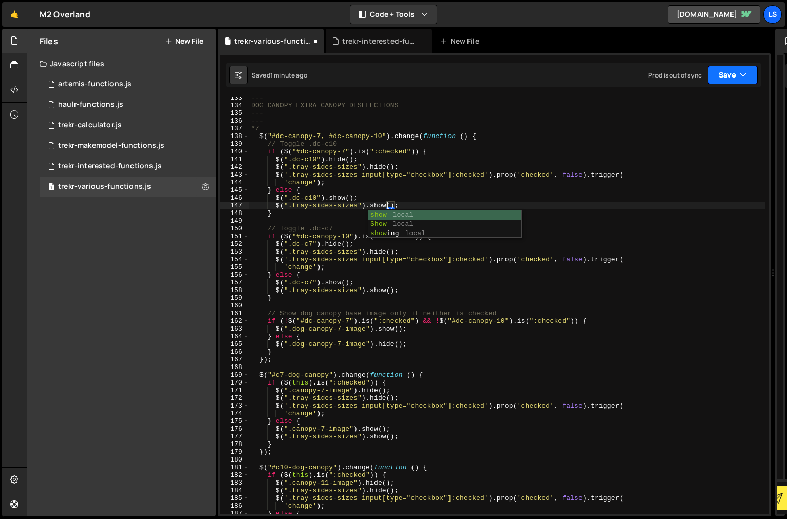
click at [731, 77] on button "Save" at bounding box center [733, 75] width 50 height 18
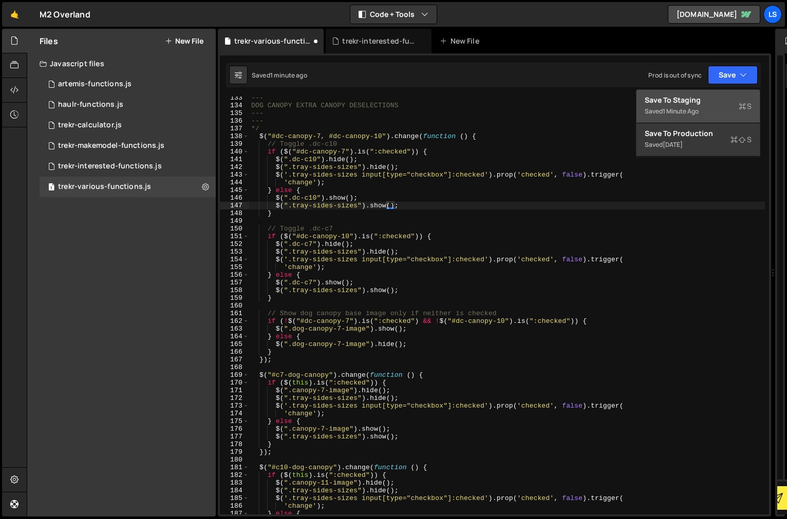
click at [684, 99] on div "Save to Staging S" at bounding box center [698, 100] width 107 height 10
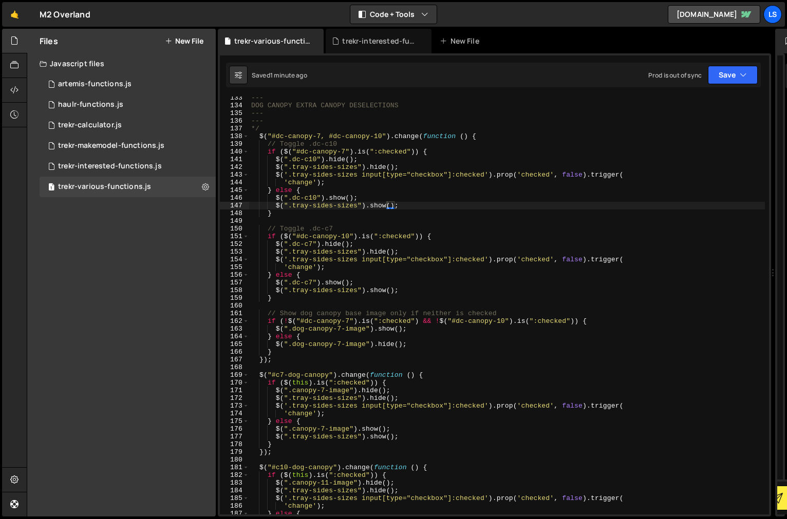
scroll to position [0, 5]
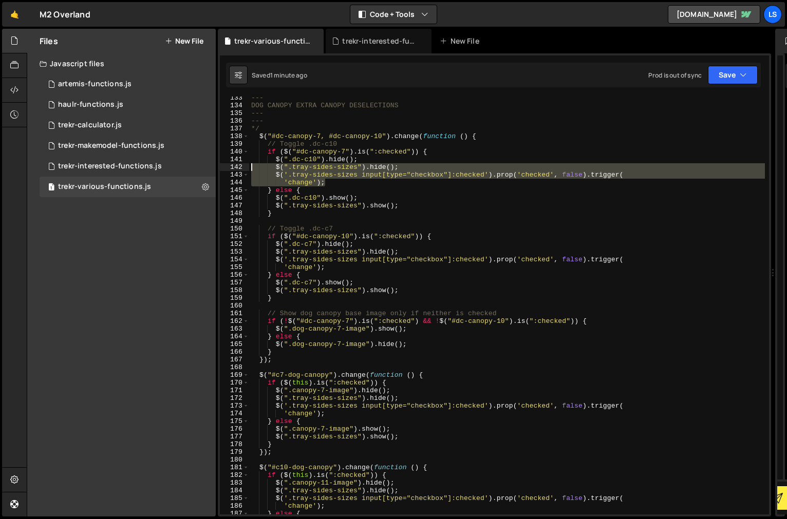
drag, startPoint x: 326, startPoint y: 182, endPoint x: 249, endPoint y: 168, distance: 78.8
click at [249, 168] on div "'change'); 133 134 135 136 137 138 139 140 141 142 143 144 145 146 147 148 149 …" at bounding box center [494, 306] width 549 height 418
type textarea "$(".tray-sides-sizes").hide(); $('.tray-sides-sizes input[type="checkbox"]:chec…"
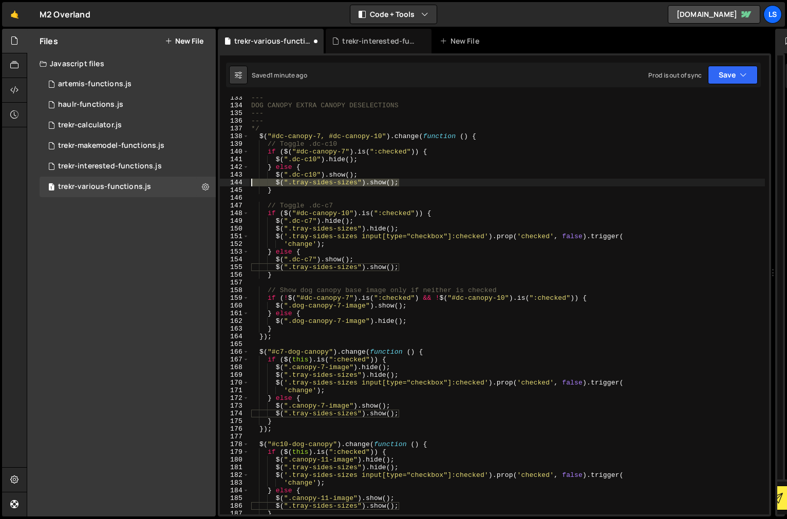
drag, startPoint x: 401, startPoint y: 184, endPoint x: 235, endPoint y: 182, distance: 165.4
click at [235, 182] on div "$(".dc-c10").hide(); 133 134 135 136 137 138 139 140 141 142 143 144 145 146 14…" at bounding box center [494, 306] width 549 height 418
type textarea "$(".tray-sides-sizes").show();"
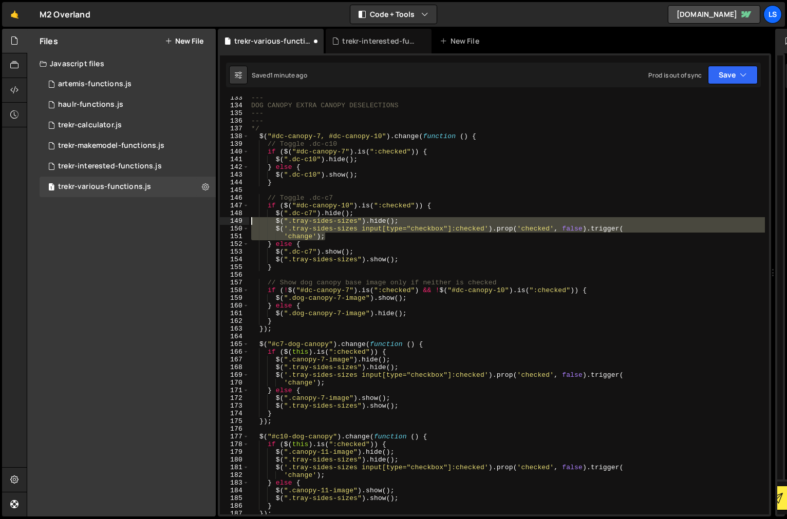
drag, startPoint x: 325, startPoint y: 237, endPoint x: 234, endPoint y: 224, distance: 91.9
click at [234, 224] on div "$(".dc-c10").show(); 133 134 135 136 137 138 139 140 141 142 143 144 145 146 14…" at bounding box center [494, 306] width 549 height 418
type textarea "$(".tray-sides-sizes").hide(); $('.tray-sides-sizes input[type="checkbox"]:chec…"
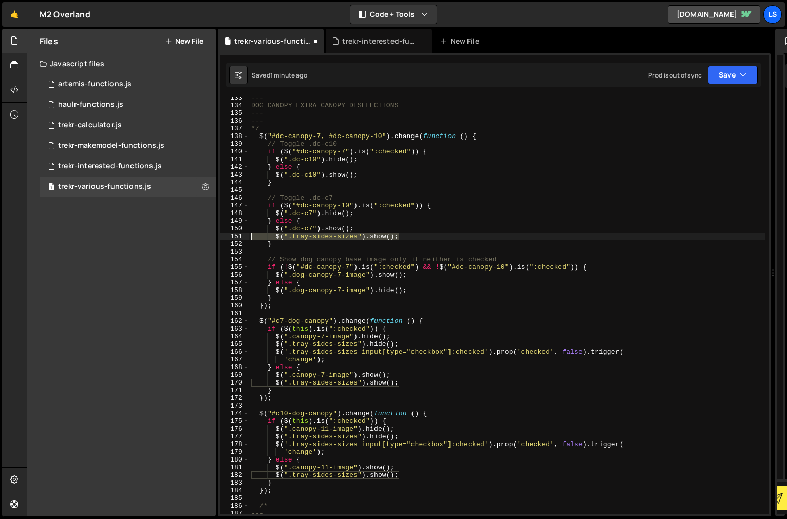
drag, startPoint x: 399, startPoint y: 236, endPoint x: 232, endPoint y: 236, distance: 166.5
click at [232, 236] on div "$(".dc-c7").hide(); 133 134 135 136 137 138 139 140 141 142 143 144 145 146 147…" at bounding box center [494, 306] width 549 height 418
type textarea "$(".tray-sides-sizes").show();"
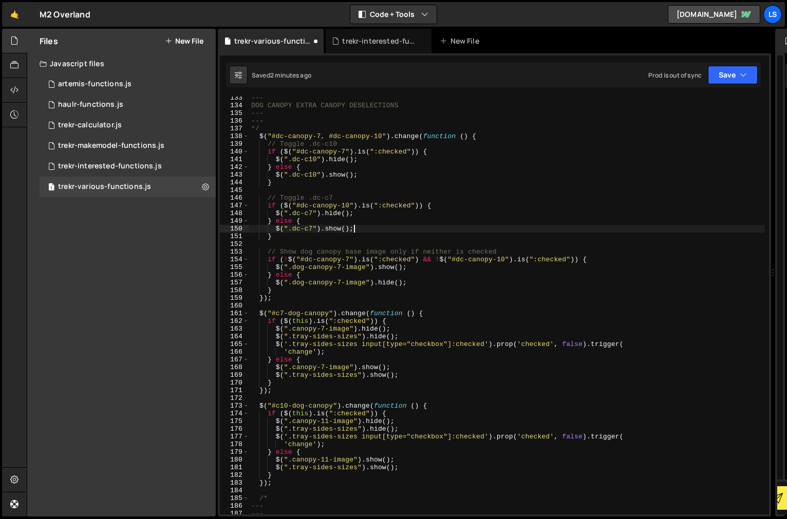
click at [362, 160] on div "--- DOG CANOPY EXTRA CANOPY DESELECTIONS --- --- */ $ ( "#dc-canopy-7, #dc-cano…" at bounding box center [507, 311] width 516 height 434
type textarea "$(".dc-c10").hide();"
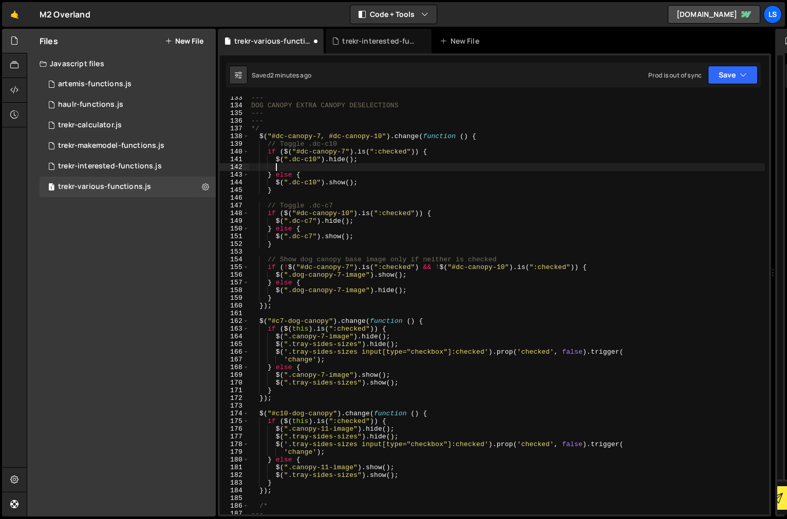
scroll to position [0, 1]
paste textarea "$(".tray-sides-sizes").hide();"
click at [360, 223] on div "--- DOG CANOPY EXTRA CANOPY DESELECTIONS --- --- */ $ ( "#dc-canopy-7, #dc-cano…" at bounding box center [507, 311] width 516 height 434
type textarea "$(".dc-c7").hide();"
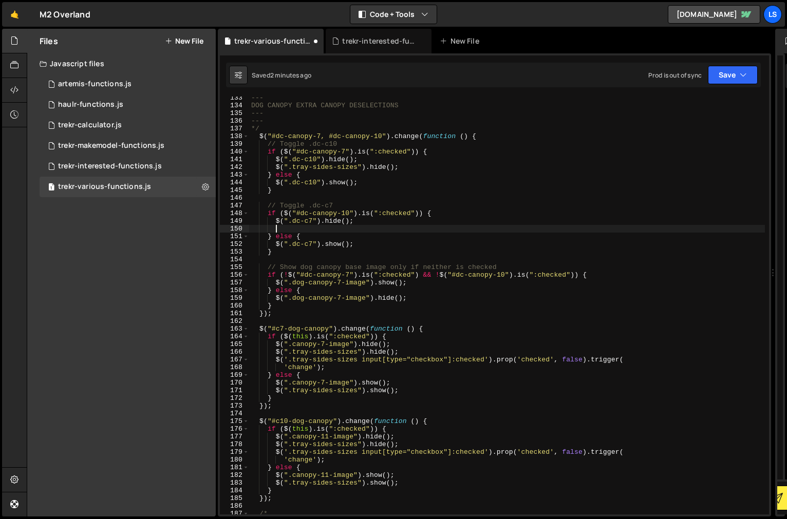
paste textarea "$(".tray-sides-sizes").hide();"
click at [726, 79] on button "Save" at bounding box center [733, 75] width 50 height 18
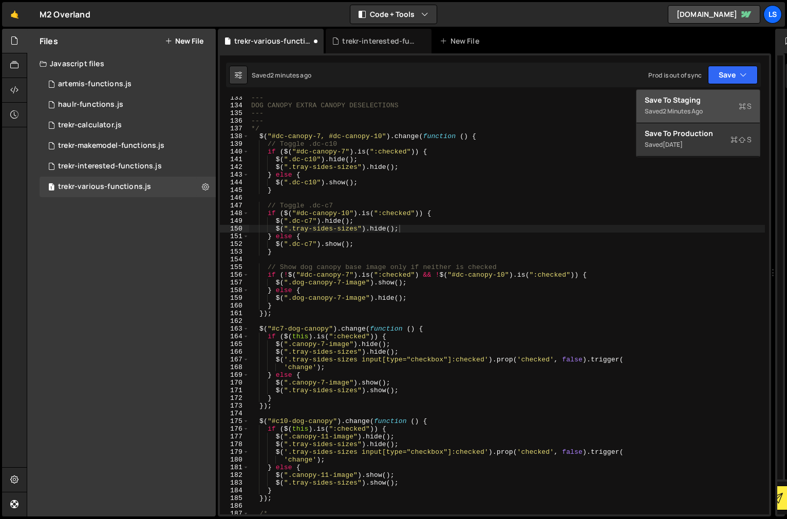
click at [670, 104] on div "Save to Staging S" at bounding box center [698, 100] width 107 height 10
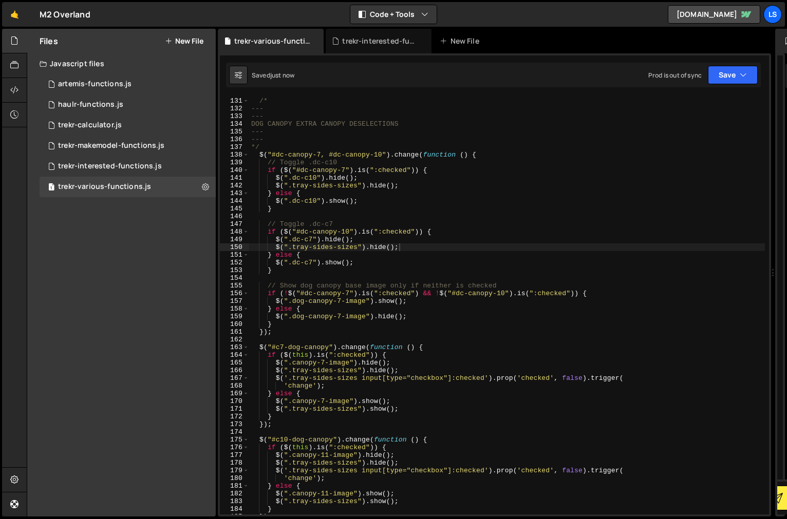
scroll to position [1002, 0]
drag, startPoint x: 400, startPoint y: 248, endPoint x: 276, endPoint y: 250, distance: 123.8
click at [276, 250] on div "/* --- --- DOG CANOPY EXTRA CANOPY DESELECTIONS --- --- */ $ ( "#dc-canopy-7, #…" at bounding box center [507, 306] width 516 height 434
click at [370, 264] on div "/* --- --- DOG CANOPY EXTRA CANOPY DESELECTIONS --- --- */ $ ( "#dc-canopy-7, #…" at bounding box center [507, 306] width 516 height 434
type textarea "$(".dc-c7").show();"
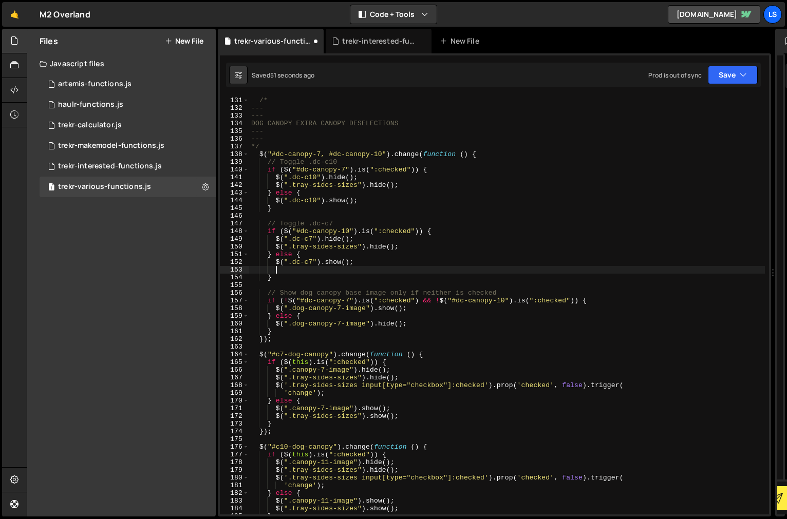
paste textarea "$(".tray-sides-sizes").hide();"
click at [377, 271] on div "/* --- --- DOG CANOPY EXTRA CANOPY DESELECTIONS --- --- */ $ ( "#dc-canopy-7, #…" at bounding box center [507, 306] width 516 height 434
click at [372, 200] on div "/* --- --- DOG CANOPY EXTRA CANOPY DESELECTIONS --- --- */ $ ( "#dc-canopy-7, #…" at bounding box center [507, 306] width 516 height 434
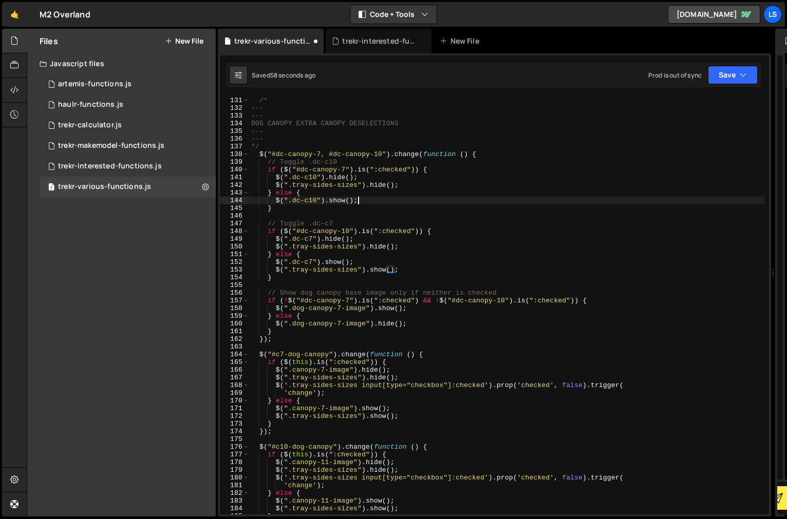
type textarea "$(".dc-c10").show();"
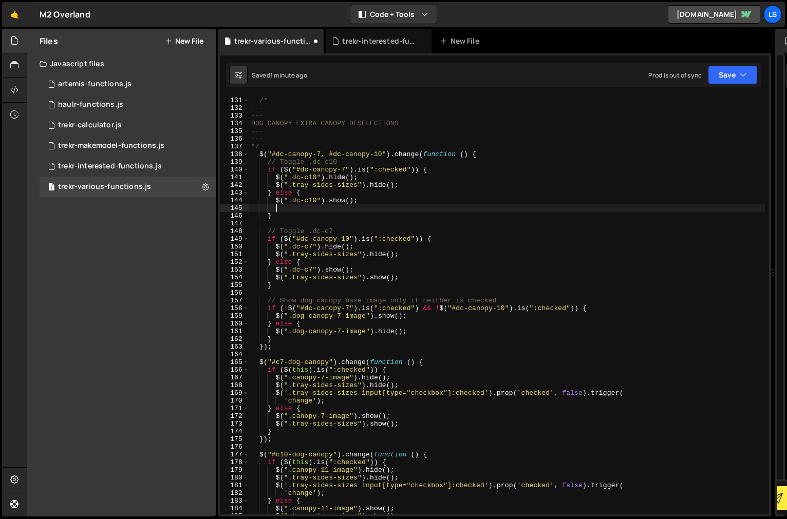
paste textarea "$(".tray-sides-sizes").hide();"
click at [382, 207] on div "/* --- --- DOG CANOPY EXTRA CANOPY DESELECTIONS --- --- */ $ ( "#dc-canopy-7, #…" at bounding box center [507, 306] width 516 height 434
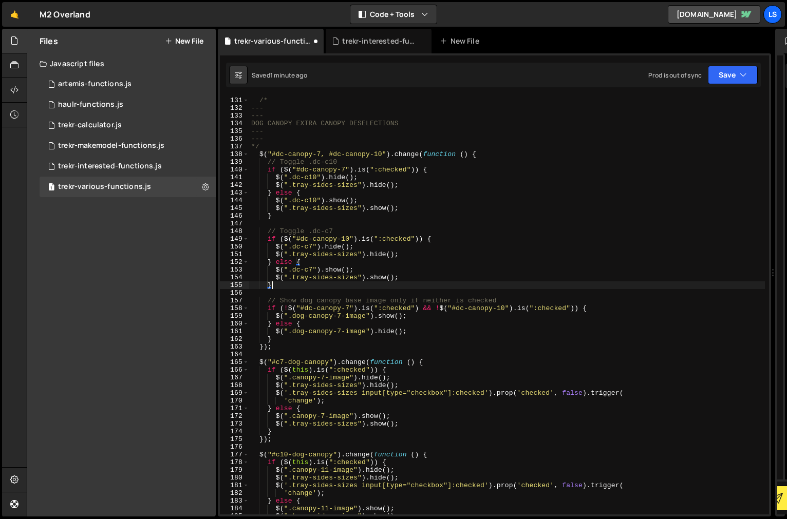
click at [300, 282] on div "/* --- --- DOG CANOPY EXTRA CANOPY DESELECTIONS --- --- */ $ ( "#dc-canopy-7, #…" at bounding box center [507, 306] width 516 height 434
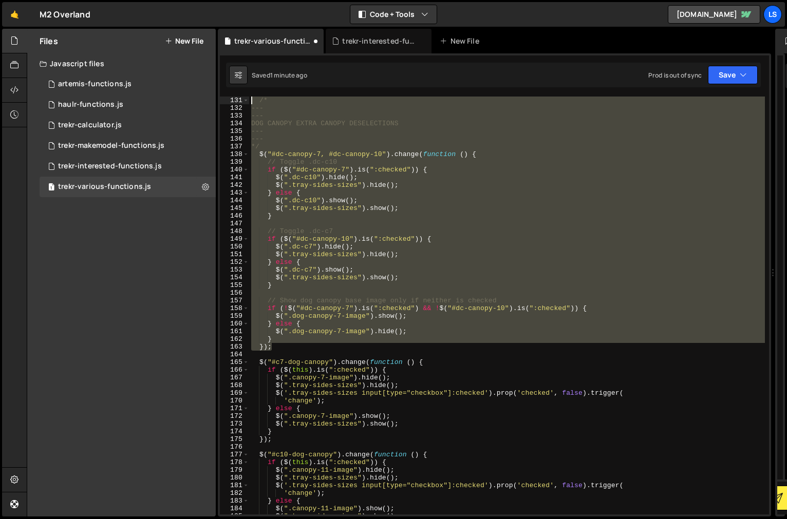
drag, startPoint x: 273, startPoint y: 347, endPoint x: 223, endPoint y: 101, distance: 251.2
click at [223, 101] on div "} 130 131 132 133 134 135 136 137 138 139 140 141 142 143 144 145 146 147 148 1…" at bounding box center [494, 306] width 549 height 418
click at [399, 319] on div "/* --- --- DOG CANOPY EXTRA CANOPY DESELECTIONS --- --- */ $ ( "#dc-canopy-7, #…" at bounding box center [507, 306] width 516 height 418
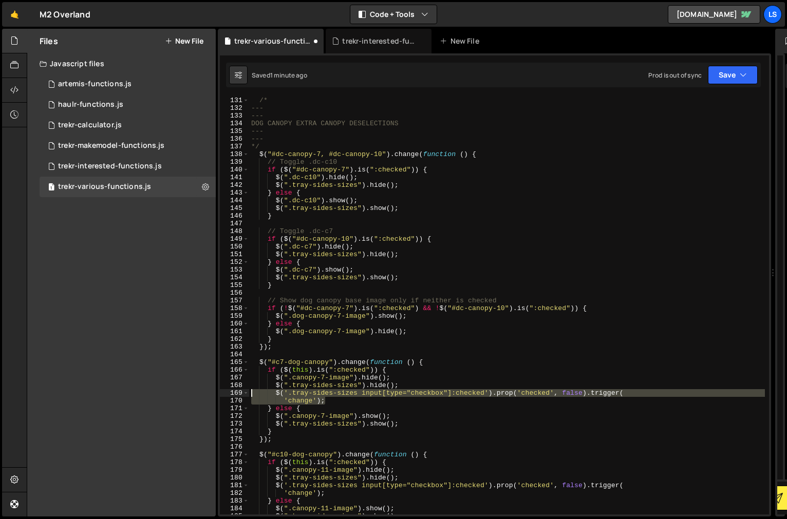
drag, startPoint x: 326, startPoint y: 403, endPoint x: 241, endPoint y: 394, distance: 85.2
click at [241, 394] on div "$(".dog-canopy-7-image").show(); 130 131 132 133 134 135 136 137 138 139 140 14…" at bounding box center [494, 306] width 549 height 418
click at [360, 178] on div "/* --- --- DOG CANOPY EXTRA CANOPY DESELECTIONS --- --- */ $ ( "#dc-canopy-7, #…" at bounding box center [507, 306] width 516 height 434
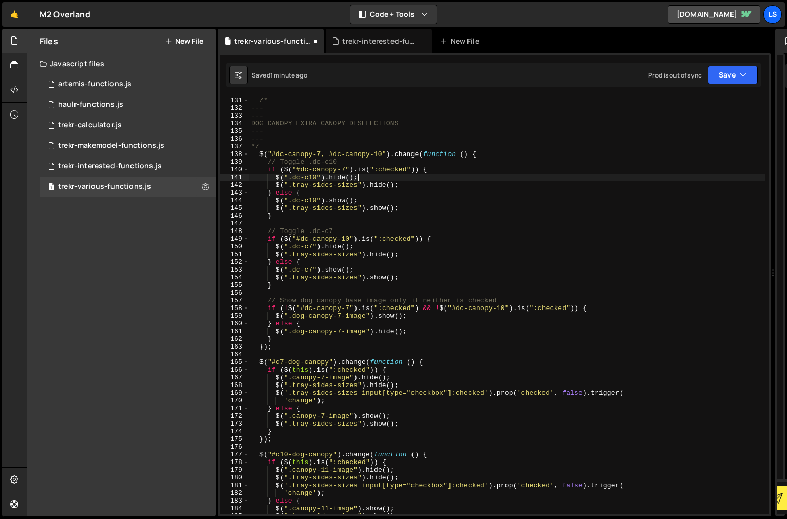
click at [410, 186] on div "/* --- --- DOG CANOPY EXTRA CANOPY DESELECTIONS --- --- */ $ ( "#dc-canopy-7, #…" at bounding box center [507, 306] width 516 height 434
type textarea "$(".tray-sides-sizes").hide();"
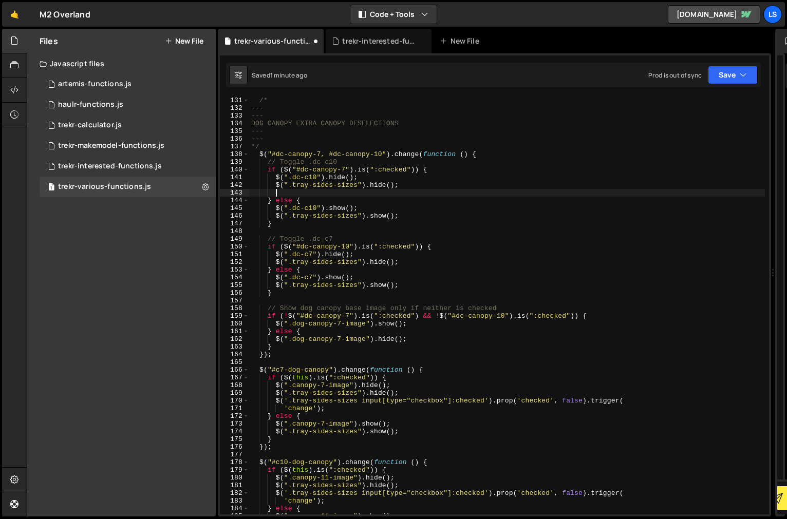
paste textarea "'change');"
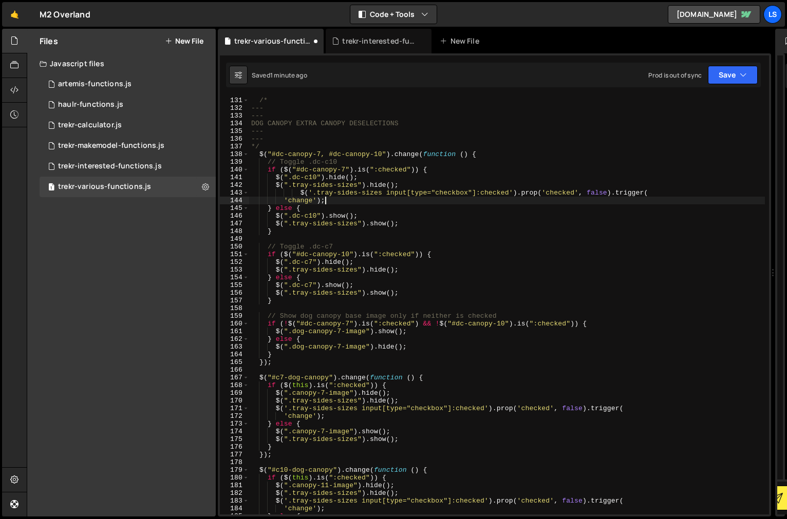
click at [401, 271] on div "/* --- --- DOG CANOPY EXTRA CANOPY DESELECTIONS --- --- */ $ ( "#dc-canopy-7, #…" at bounding box center [507, 306] width 516 height 434
type textarea "$(".tray-sides-sizes").hide();"
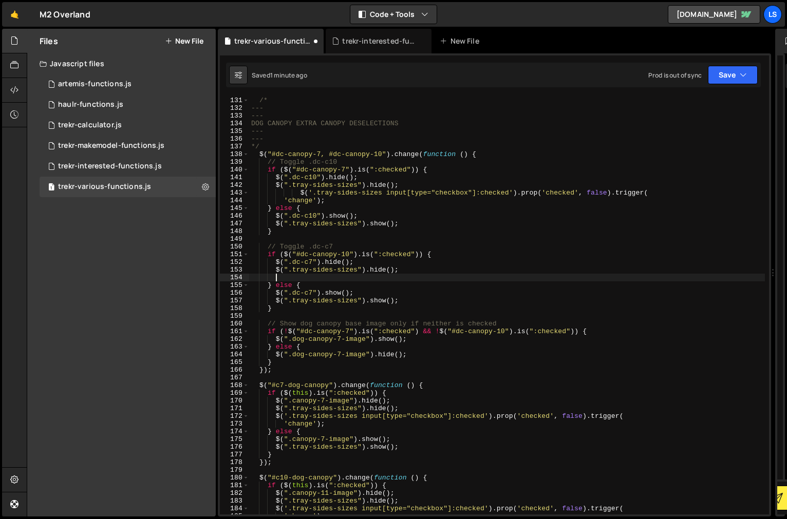
paste textarea "'change');"
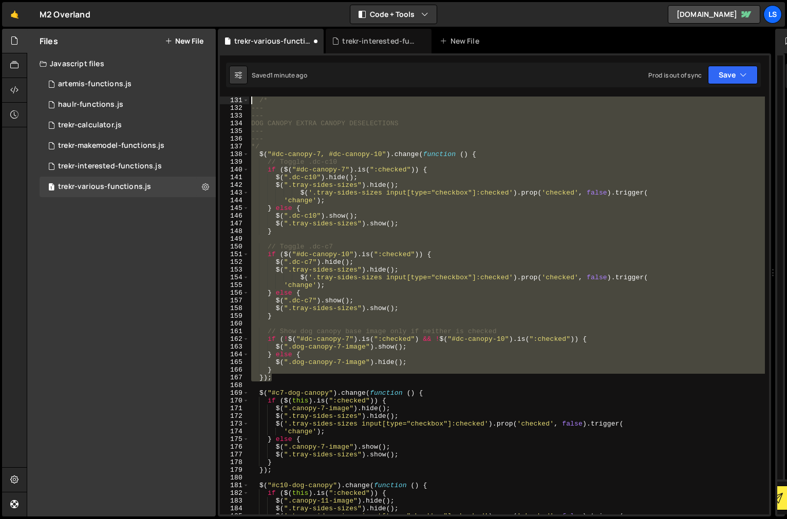
drag, startPoint x: 271, startPoint y: 378, endPoint x: 233, endPoint y: 99, distance: 281.5
click at [233, 99] on div "'change'); 130 131 132 133 134 135 136 137 138 139 140 141 142 143 144 145 146 …" at bounding box center [494, 306] width 549 height 418
click at [714, 85] on div "Saved 1 minute ago Prod is out of sync Upgrade to Edit Save Save to Staging S S…" at bounding box center [493, 75] width 535 height 25
click at [716, 81] on button "Save" at bounding box center [733, 75] width 50 height 18
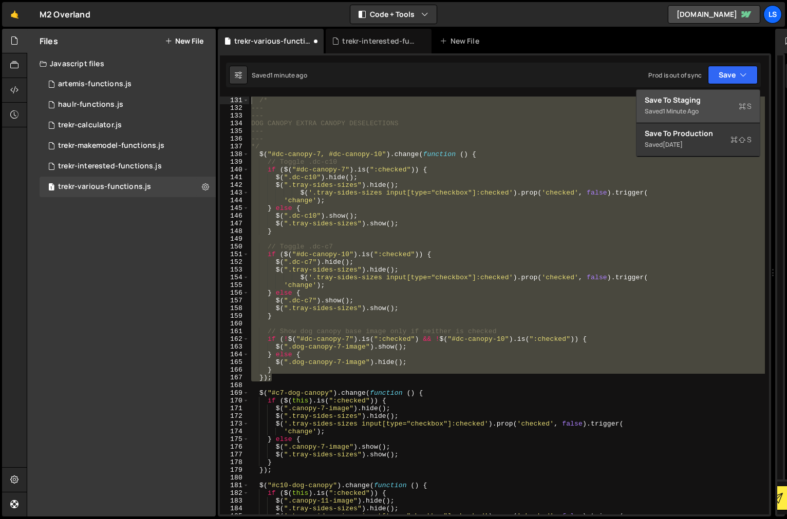
click at [691, 97] on div "Save to Staging S" at bounding box center [698, 100] width 107 height 10
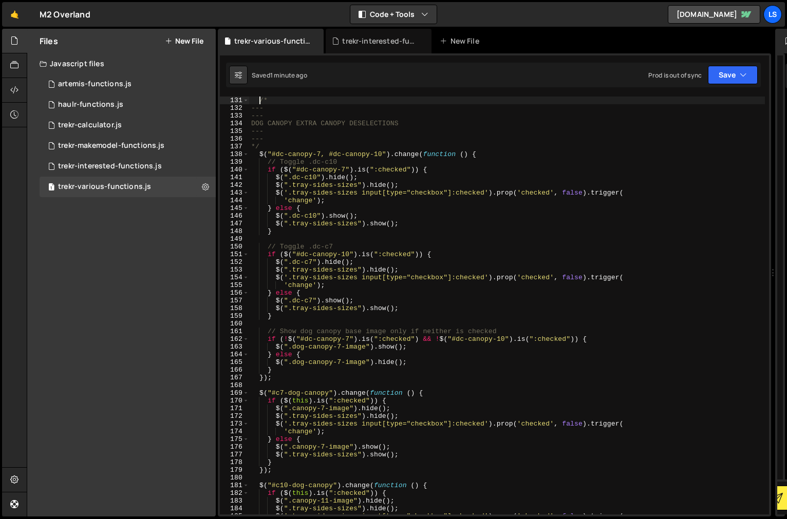
scroll to position [0, 1]
click at [258, 101] on div "/* --- --- DOG CANOPY EXTRA CANOPY DESELECTIONS --- --- */ $ ( "#dc-canopy-7, #…" at bounding box center [507, 306] width 516 height 434
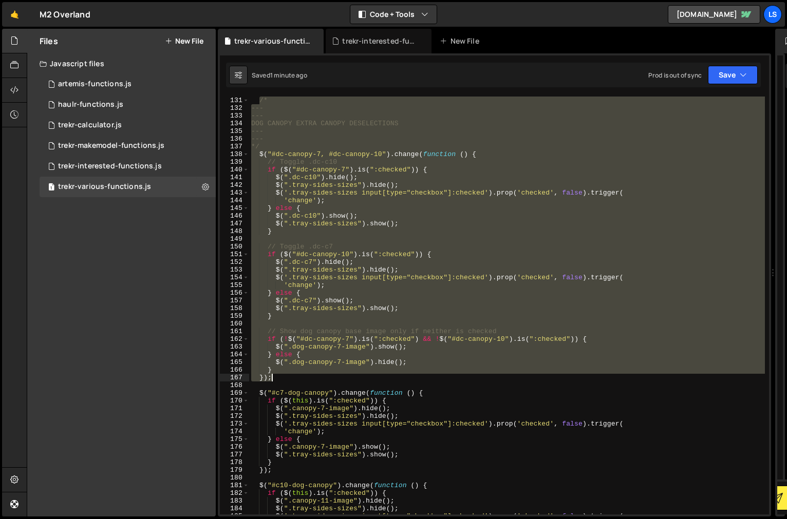
drag, startPoint x: 258, startPoint y: 101, endPoint x: 307, endPoint y: 379, distance: 282.1
click at [307, 379] on div "/* --- --- DOG CANOPY EXTRA CANOPY DESELECTIONS --- --- */ $ ( "#dc-canopy-7, #…" at bounding box center [507, 306] width 516 height 434
type textarea "} });"
paste textarea
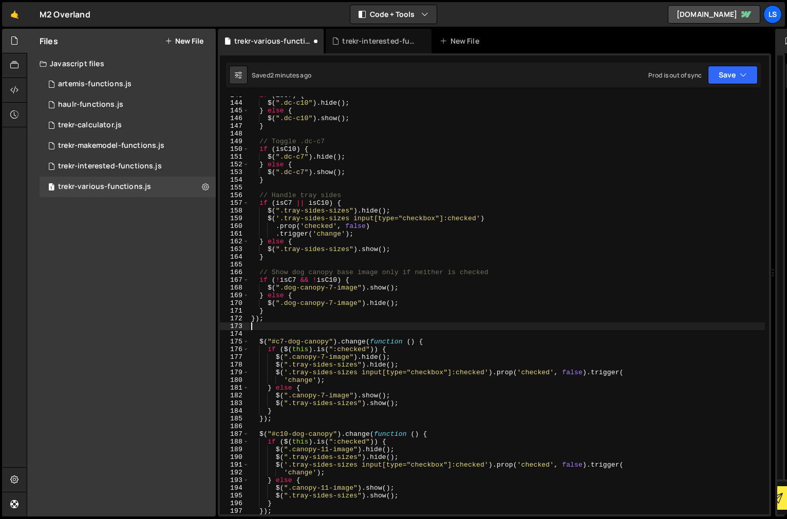
scroll to position [1114, 0]
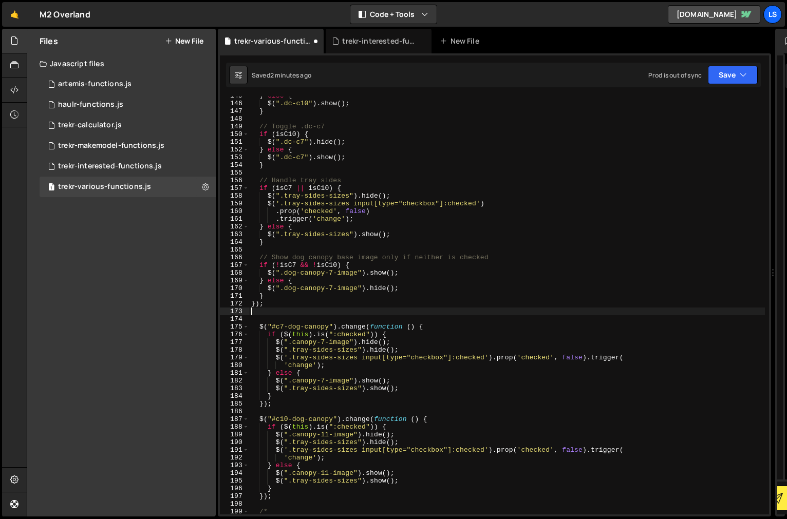
click at [385, 321] on div "} else { $ ( ".dc-c10" ) . show ( ) ; } // Toggle .dc-c7 if ( isC10 ) { $ ( ".d…" at bounding box center [507, 309] width 516 height 434
type textarea "/"
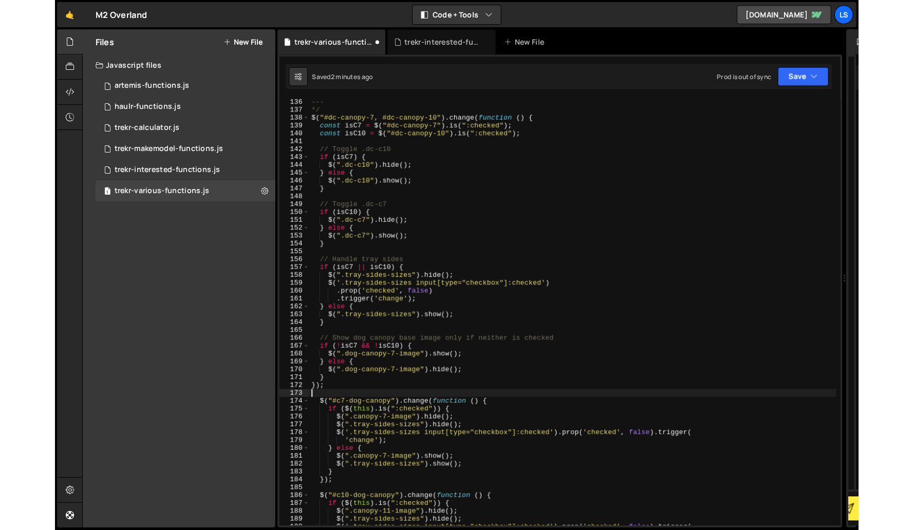
scroll to position [1001, 0]
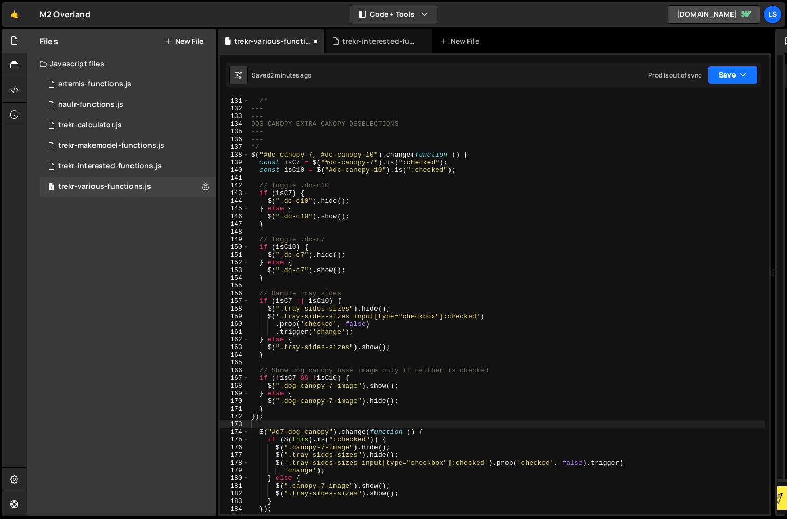
click at [731, 81] on button "Save" at bounding box center [733, 75] width 50 height 18
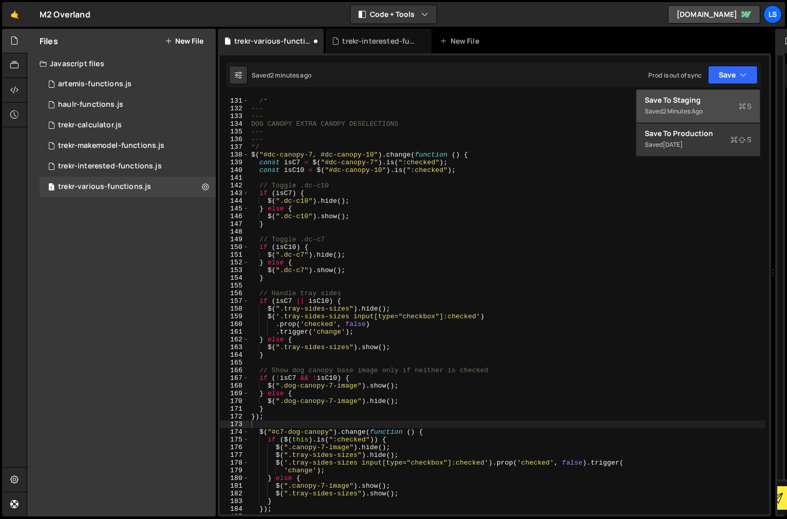
click at [692, 99] on div "Save to Staging S" at bounding box center [698, 100] width 107 height 10
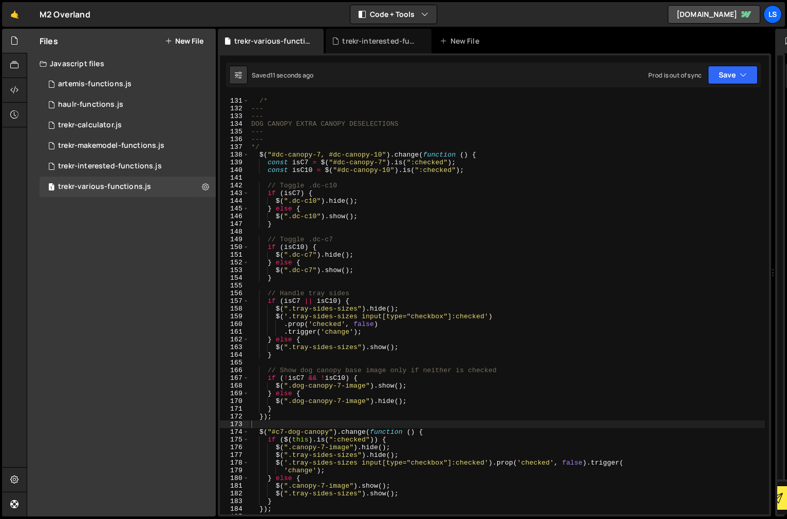
click at [283, 331] on div "/* --- --- DOG CANOPY EXTRA CANOPY DESELECTIONS --- --- */ $ ( "#dc-canopy-7, #…" at bounding box center [507, 306] width 516 height 434
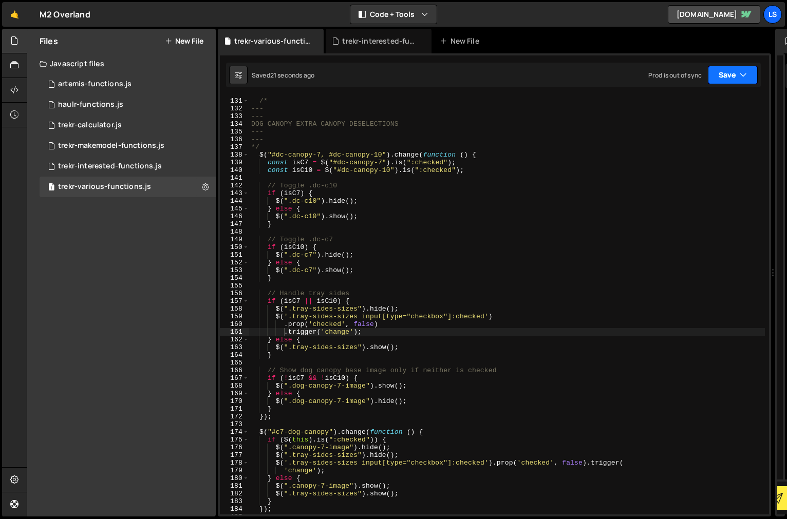
click at [729, 76] on button "Save" at bounding box center [733, 75] width 50 height 18
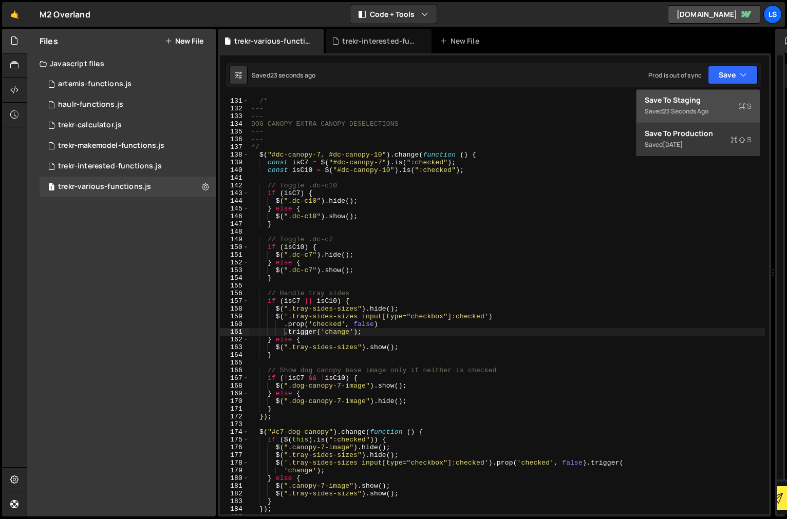
click at [697, 109] on div "23 seconds ago" at bounding box center [686, 111] width 46 height 9
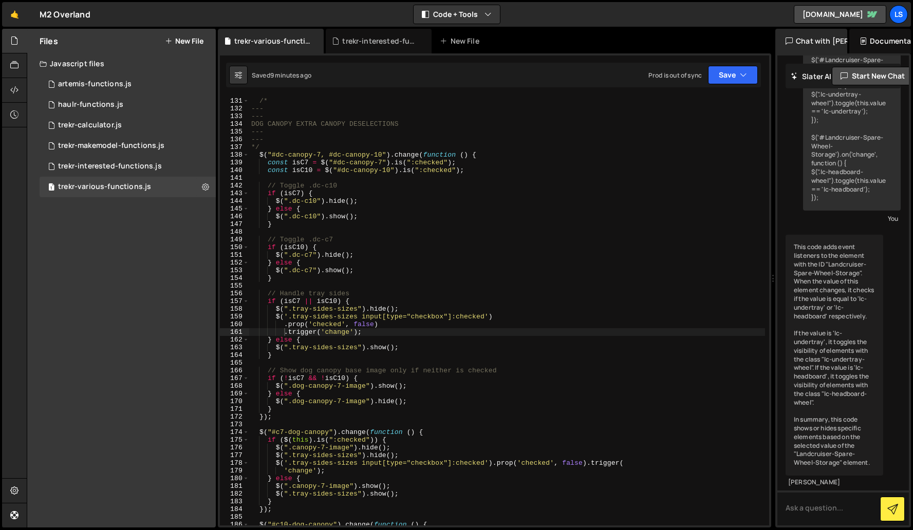
scroll to position [33979, 0]
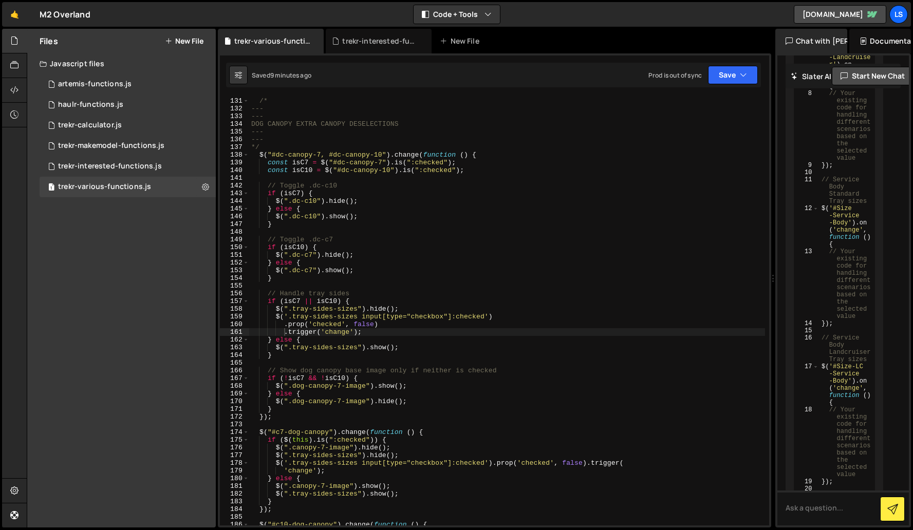
type textarea "$(".dc-c10").show();"
click at [414, 215] on div "/* --- --- DOG CANOPY EXTRA CANOPY DESELECTIONS --- --- */ $ ( "#dc-canopy-7, #…" at bounding box center [507, 311] width 516 height 444
click at [377, 43] on div "trekr-interested-functions.js" at bounding box center [380, 41] width 77 height 10
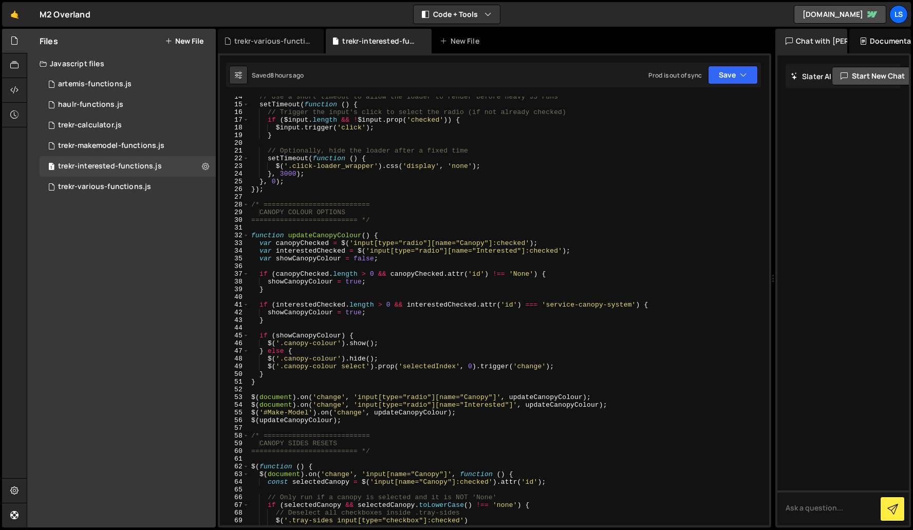
scroll to position [0, 0]
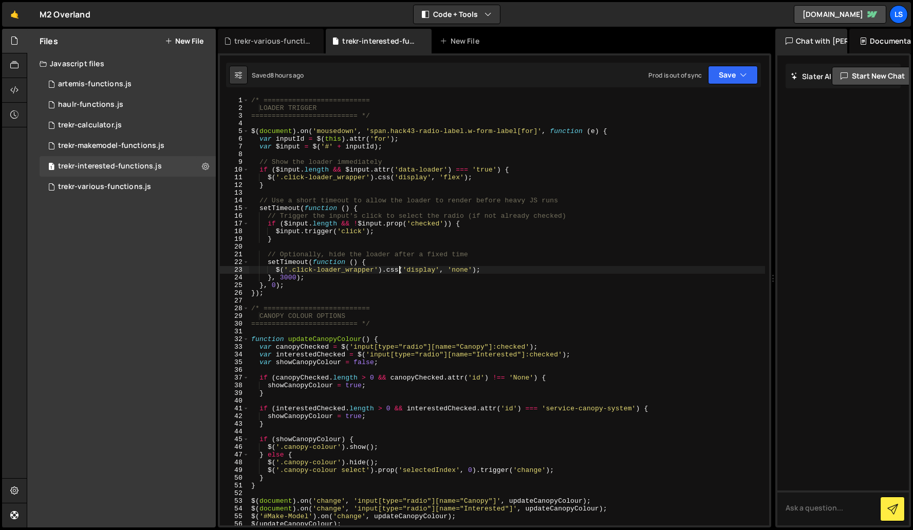
click at [400, 272] on div "/* ========================== LOADER TRIGGER ========================== */ $ ( …" at bounding box center [507, 319] width 516 height 444
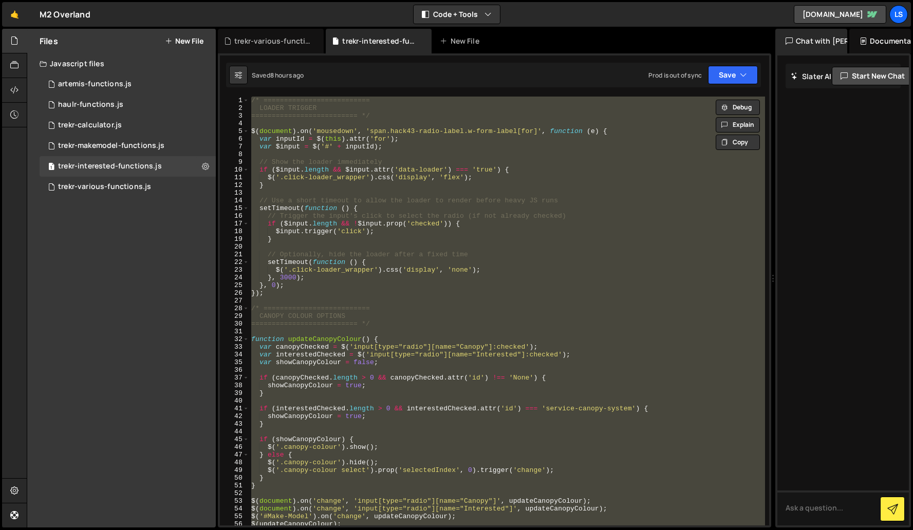
click at [425, 326] on div "/* ========================== LOADER TRIGGER ========================== */ $ ( …" at bounding box center [507, 311] width 516 height 429
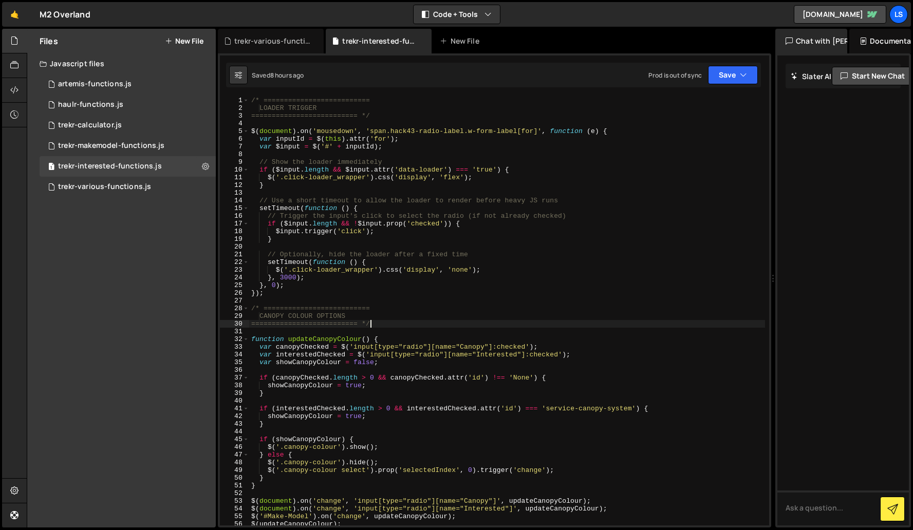
click at [398, 275] on div "/* ========================== LOADER TRIGGER ========================== */ $ ( …" at bounding box center [507, 319] width 516 height 444
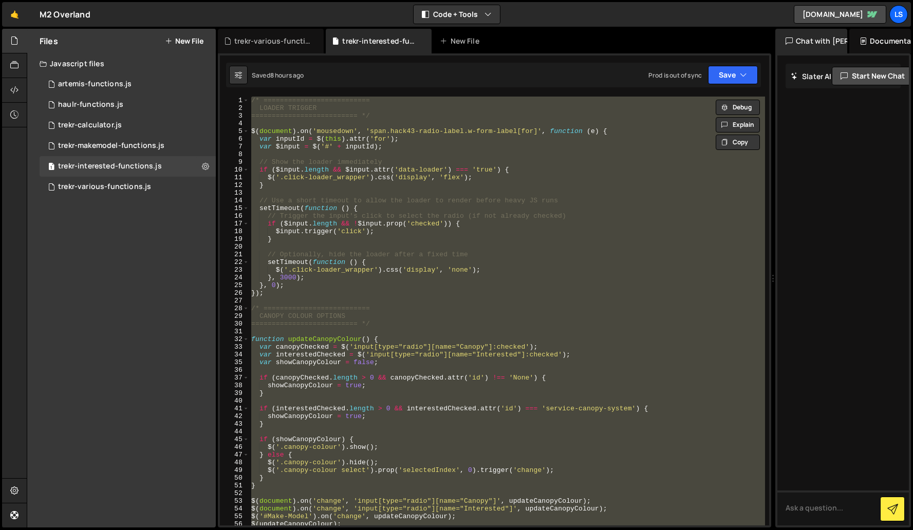
click at [338, 140] on div "/* ========================== LOADER TRIGGER ========================== */ $ ( …" at bounding box center [507, 311] width 516 height 429
type textarea "var inputId = $(this).attr('for');"
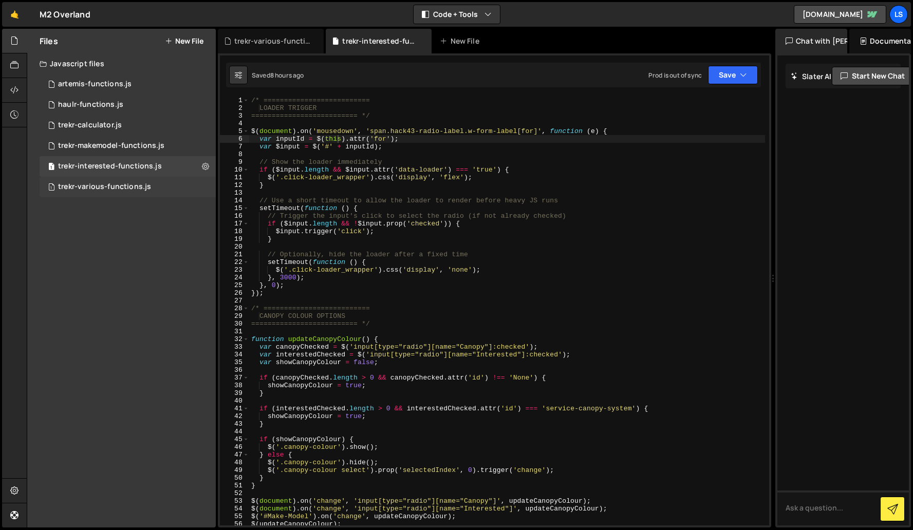
click at [114, 182] on div "1 trekr-various-functions.js 0" at bounding box center [128, 187] width 176 height 21
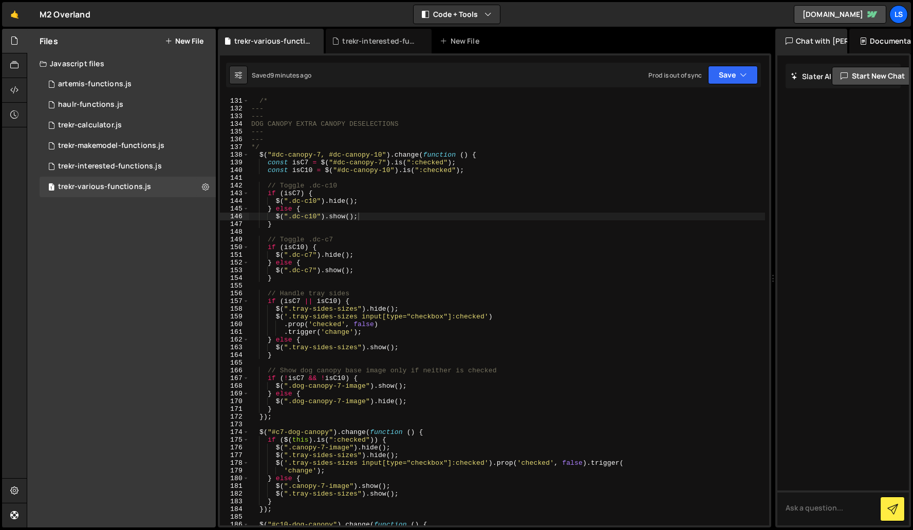
click at [346, 172] on div "/* --- --- DOG CANOPY EXTRA CANOPY DESELECTIONS --- --- */ $ ( "#dc-canopy-7, #…" at bounding box center [507, 311] width 516 height 444
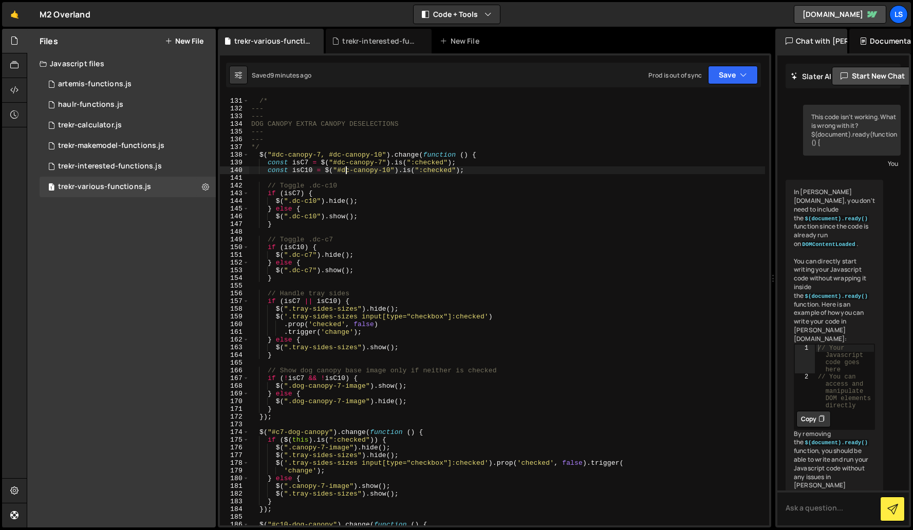
scroll to position [23173, 0]
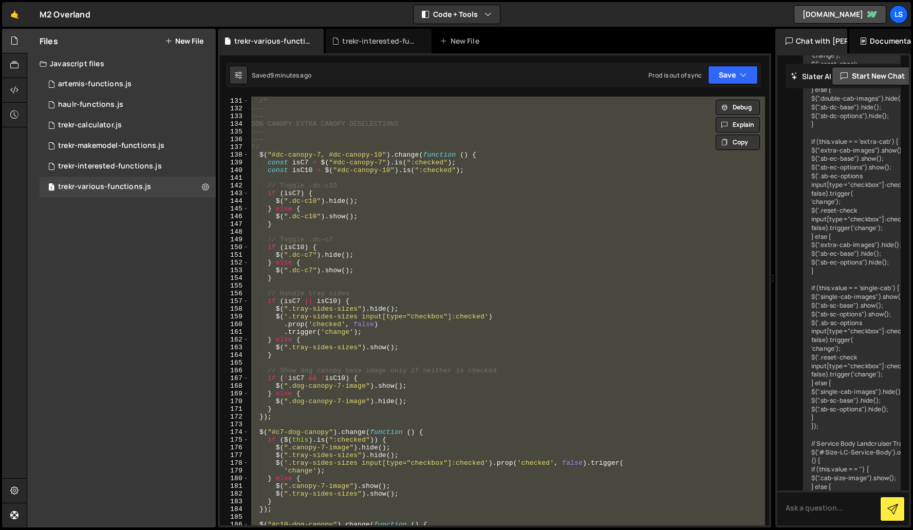
click at [346, 172] on div "/* --- --- DOG CANOPY EXTRA CANOPY DESELECTIONS --- --- */ $ ( "#dc-canopy-7, #…" at bounding box center [507, 311] width 516 height 429
type textarea "const isC10 = $("#dc-canopy-10").is(":checked");"
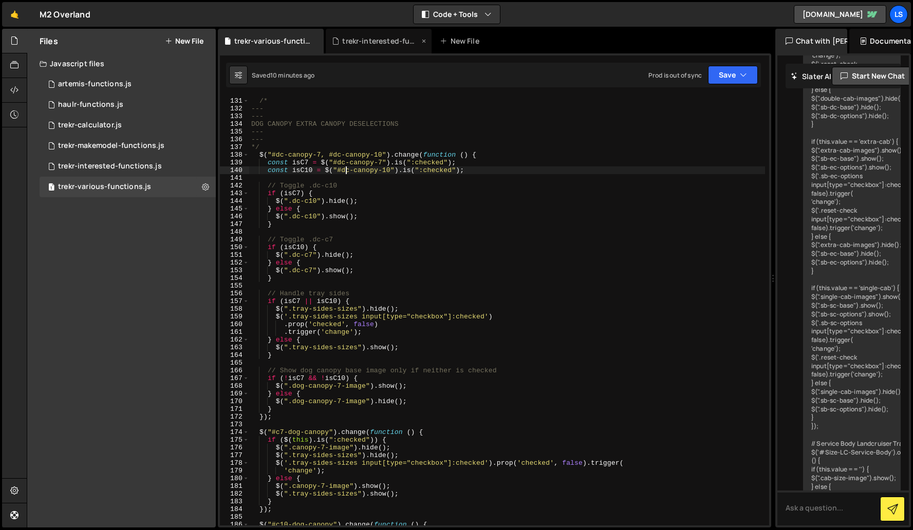
click at [370, 41] on div "trekr-interested-functions.js" at bounding box center [380, 41] width 77 height 10
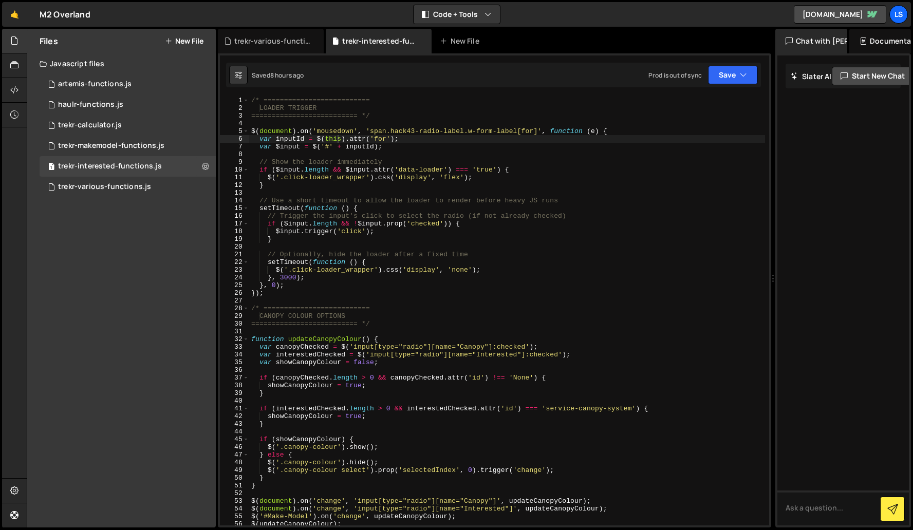
scroll to position [0, 0]
click at [347, 131] on div "/* ========================== LOADER TRIGGER ========================== */ $ ( …" at bounding box center [507, 319] width 516 height 444
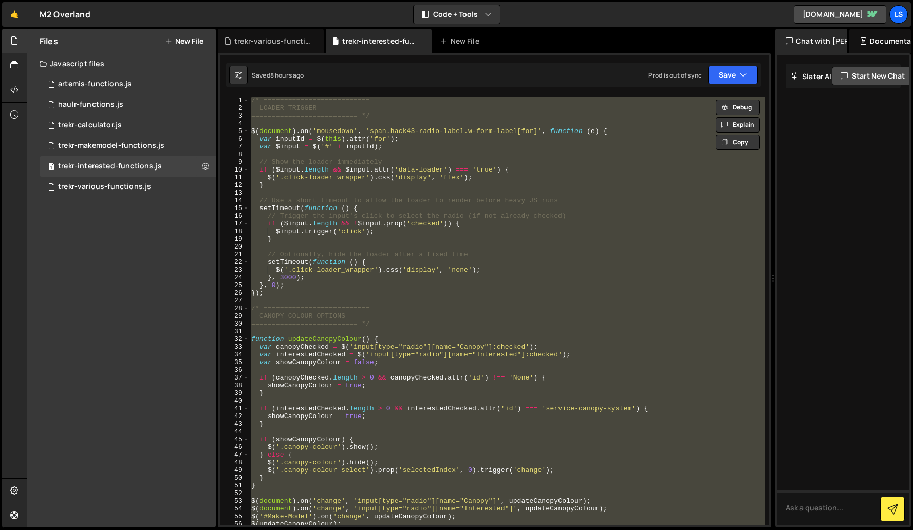
click at [417, 213] on div "/* ========================== LOADER TRIGGER ========================== */ $ ( …" at bounding box center [507, 311] width 516 height 429
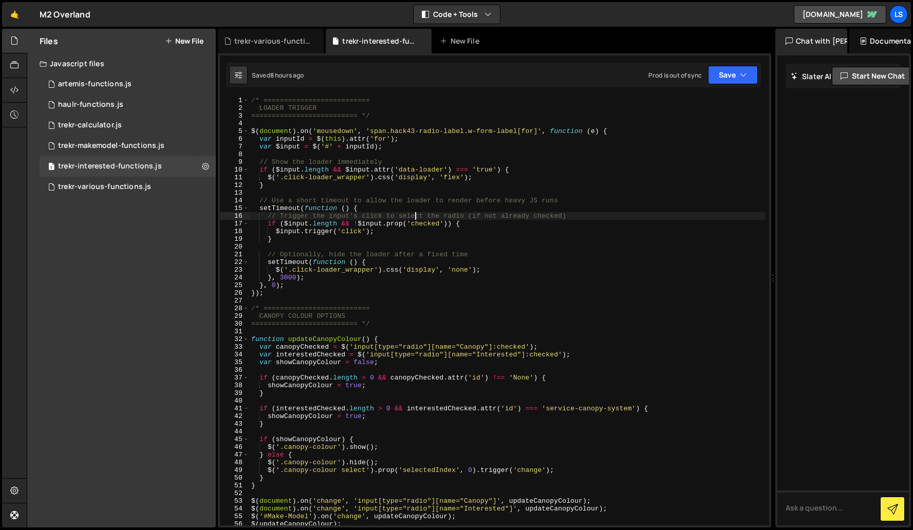
click at [400, 226] on div "/* ========================== LOADER TRIGGER ========================== */ $ ( …" at bounding box center [507, 319] width 516 height 444
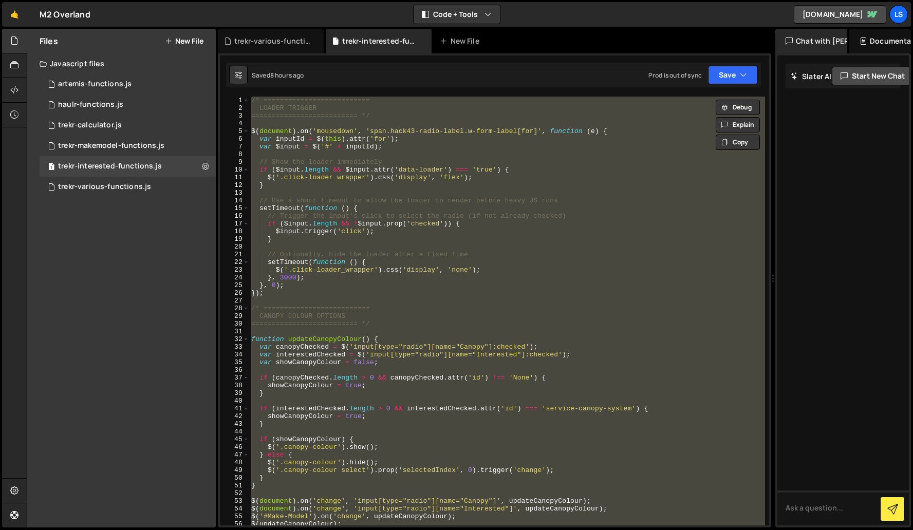
click at [438, 204] on div "/* ========================== LOADER TRIGGER ========================== */ $ ( …" at bounding box center [507, 311] width 516 height 429
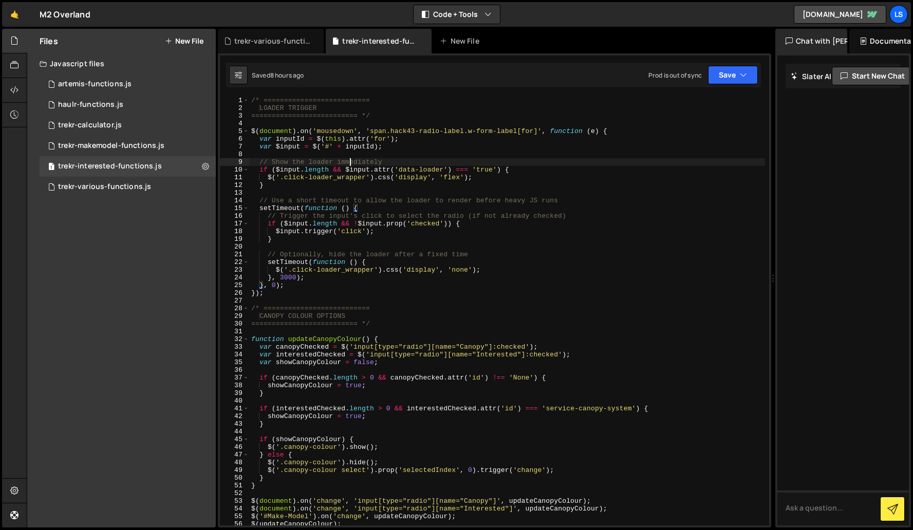
click at [350, 165] on div "/* ========================== LOADER TRIGGER ========================== */ $ ( …" at bounding box center [507, 319] width 516 height 444
type textarea "$("#service-canopy-system, #tray-canopy-system").on('change', updateMakeModelOp…"
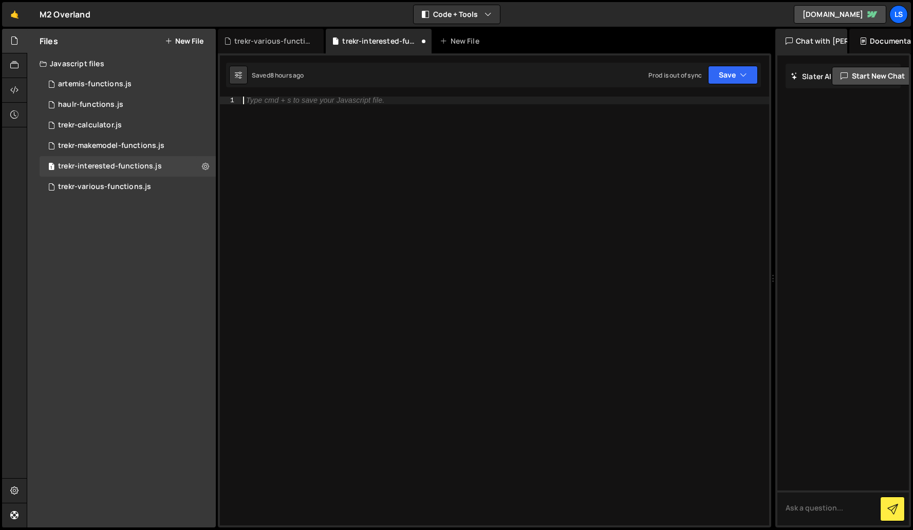
type textarea "$("#service-canopy-system, #tray-canopy-system").on('change', updateMakeModelOp…"
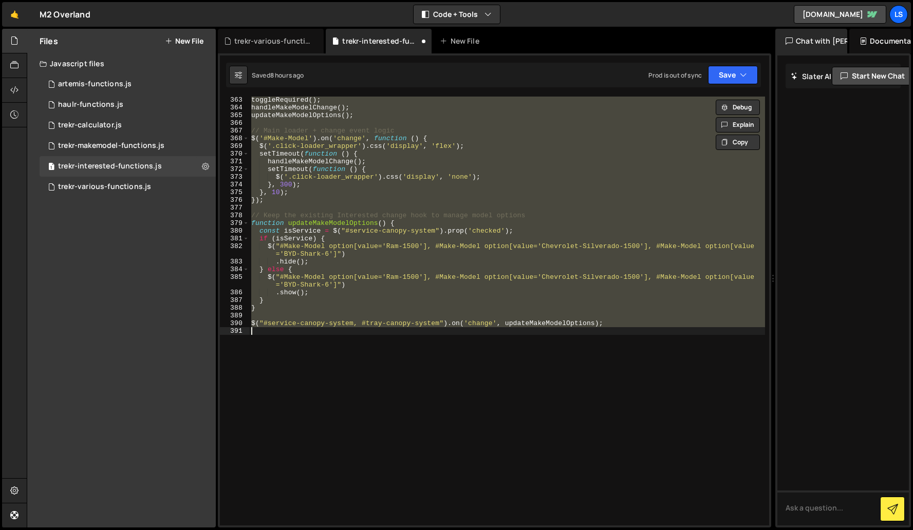
scroll to position [2810, 0]
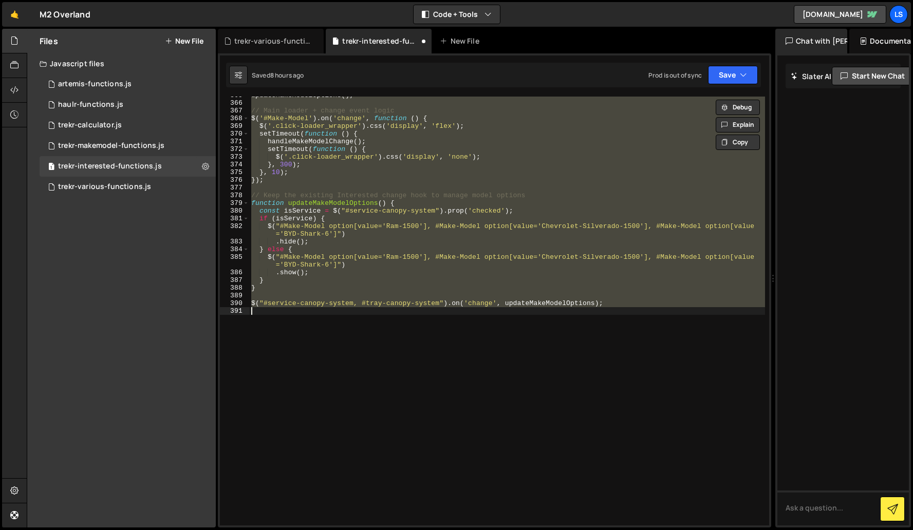
paste textarea
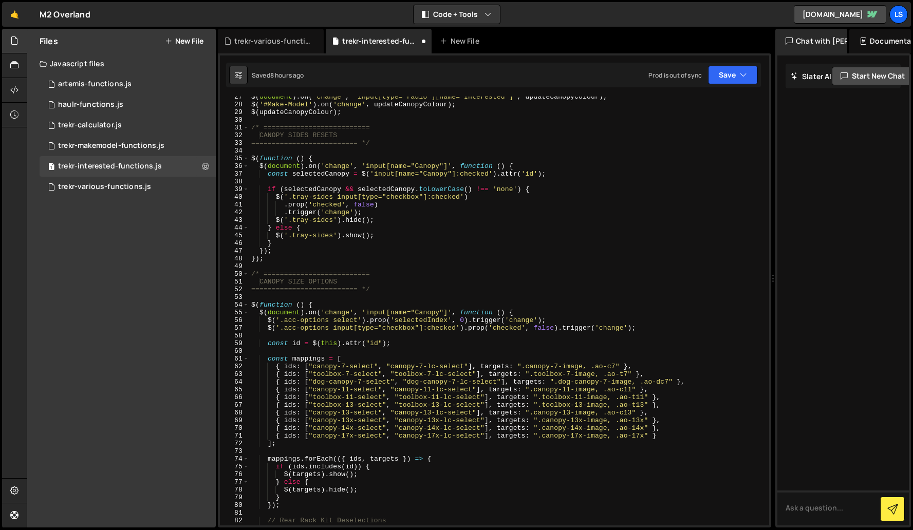
scroll to position [0, 0]
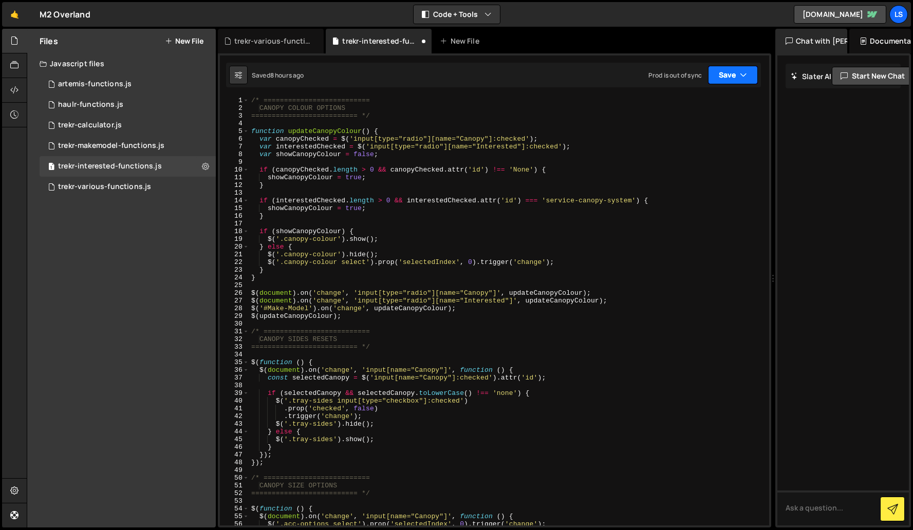
click at [723, 78] on button "Save" at bounding box center [733, 75] width 50 height 18
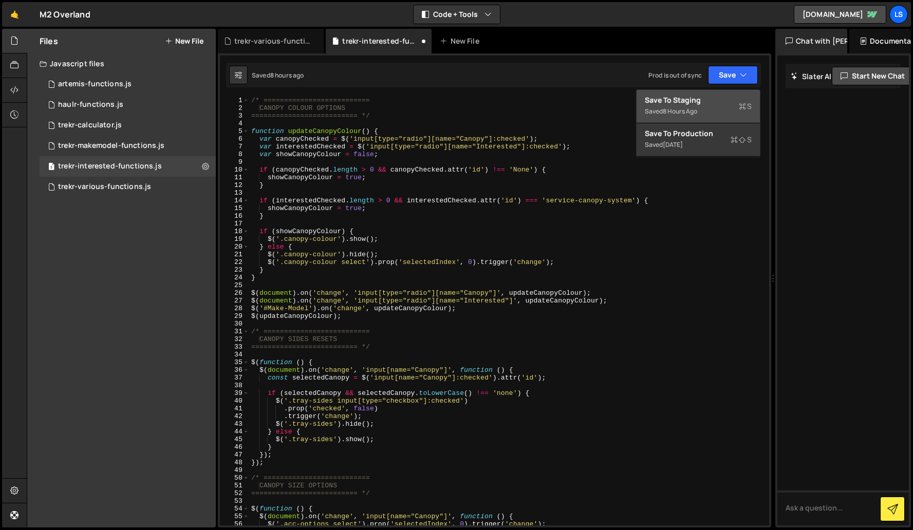
click at [696, 102] on div "Save to Staging S" at bounding box center [698, 100] width 107 height 10
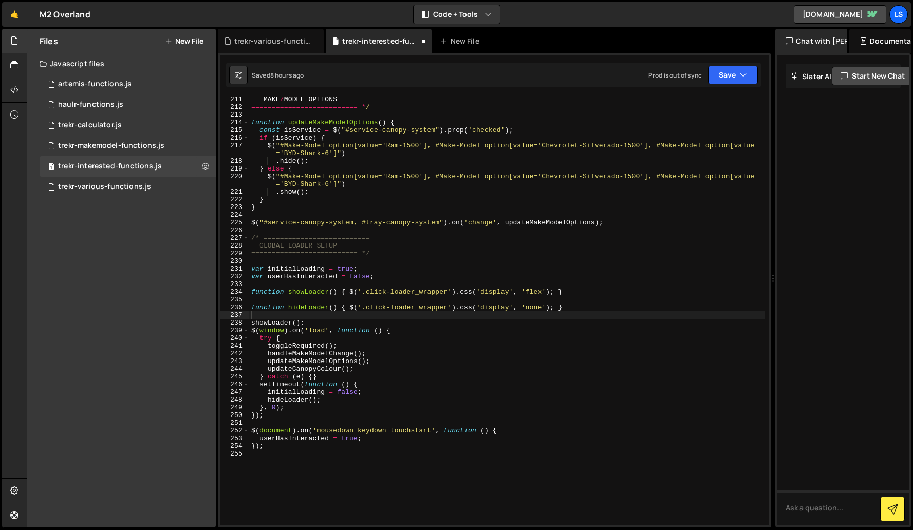
scroll to position [1619, 0]
click at [308, 205] on div "MAKE/MODEL OPTIONS ========================== */ function updateMakeModelOption…" at bounding box center [507, 318] width 516 height 444
type textarea "});"
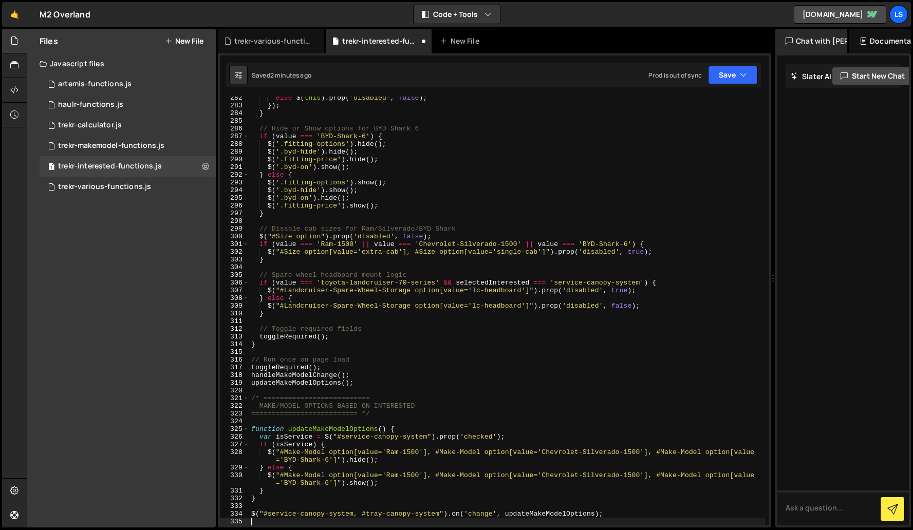
scroll to position [2168, 0]
click at [741, 76] on icon "button" at bounding box center [743, 75] width 7 height 10
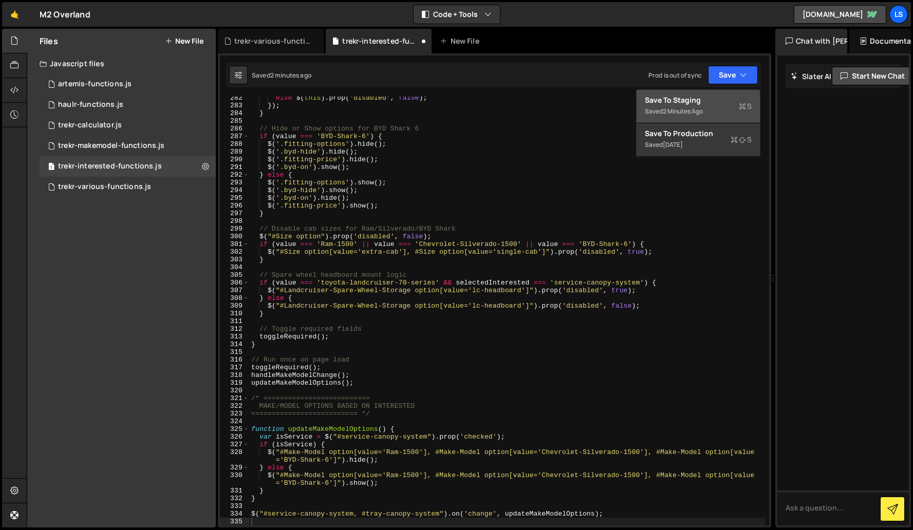
click at [674, 103] on div "Save to Staging S" at bounding box center [698, 100] width 107 height 10
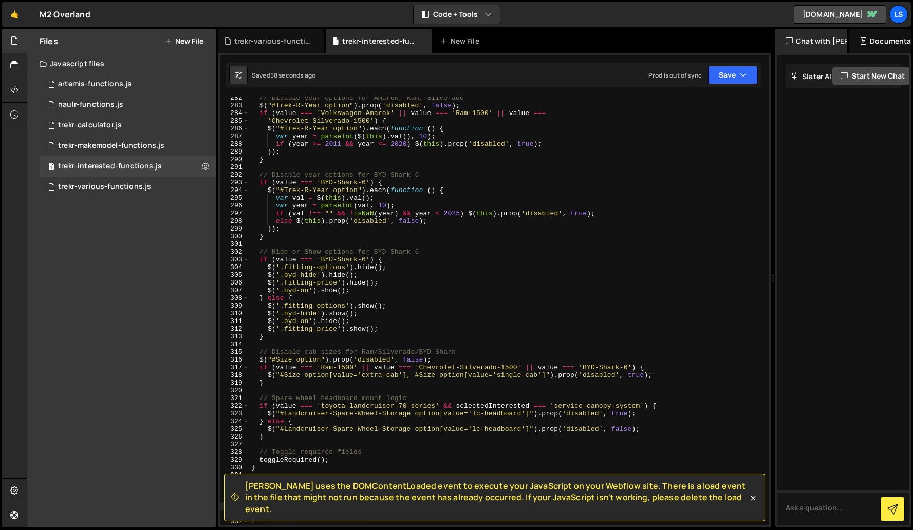
click at [355, 320] on div "// Disable year options for Amarok, Ram, Silverado $ ( "#Trek-R-Year option" ) …" at bounding box center [507, 316] width 516 height 444
type textarea "$("#service-canopy-system, #tray-canopy-system").on('change', updateMakeModelOp…"
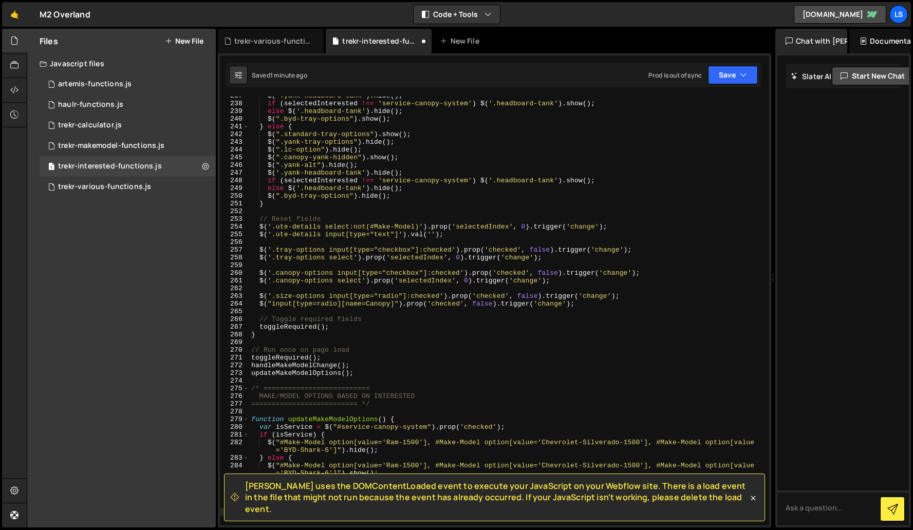
scroll to position [2024, 0]
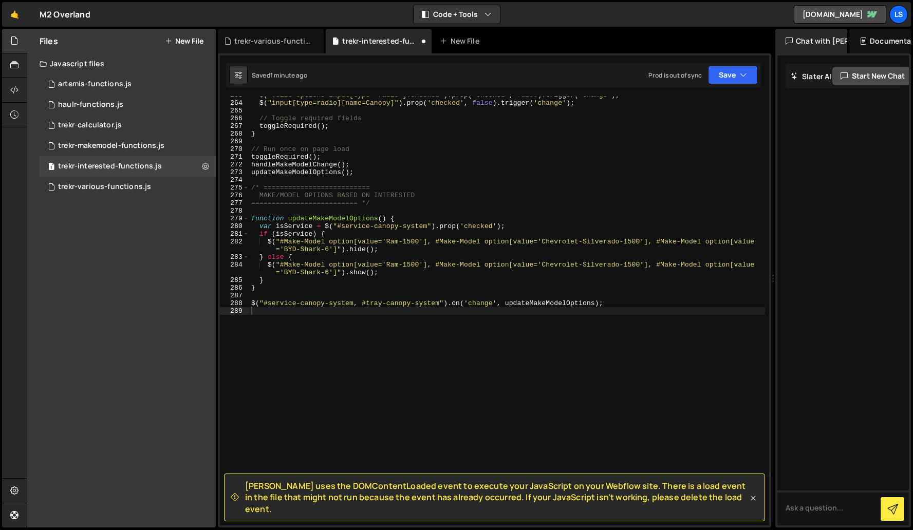
click at [755, 504] on icon at bounding box center [753, 498] width 10 height 10
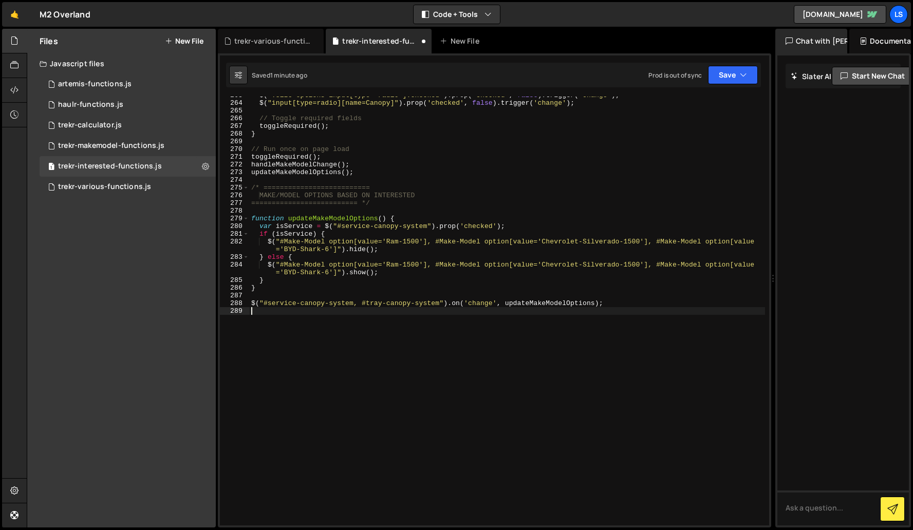
click at [492, 320] on div "$ ( '.size-options input[type="radio"]:checked' ) . prop ( 'checked' , false ) …" at bounding box center [507, 313] width 516 height 444
type textarea "$("#service-canopy-system, #tray-canopy-system").on('change', updateMakeModelOp…"
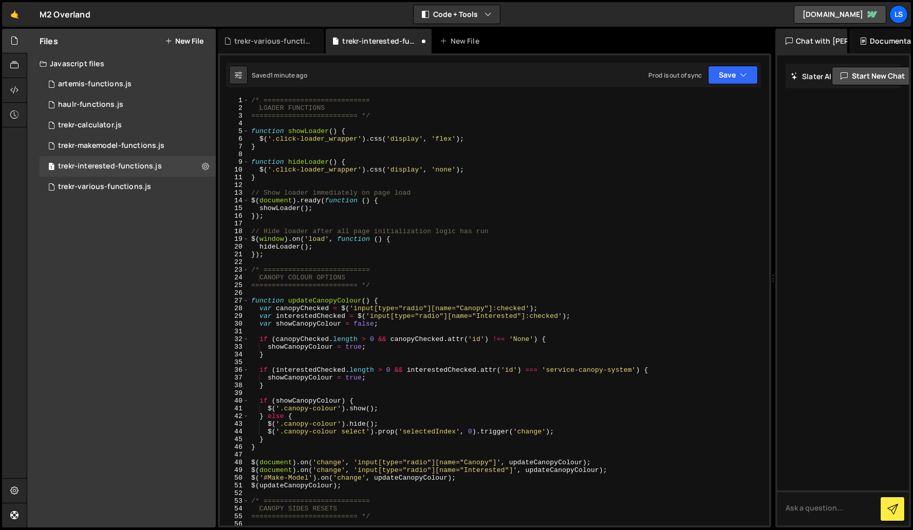
scroll to position [0, 0]
click at [723, 76] on button "Save" at bounding box center [733, 75] width 50 height 18
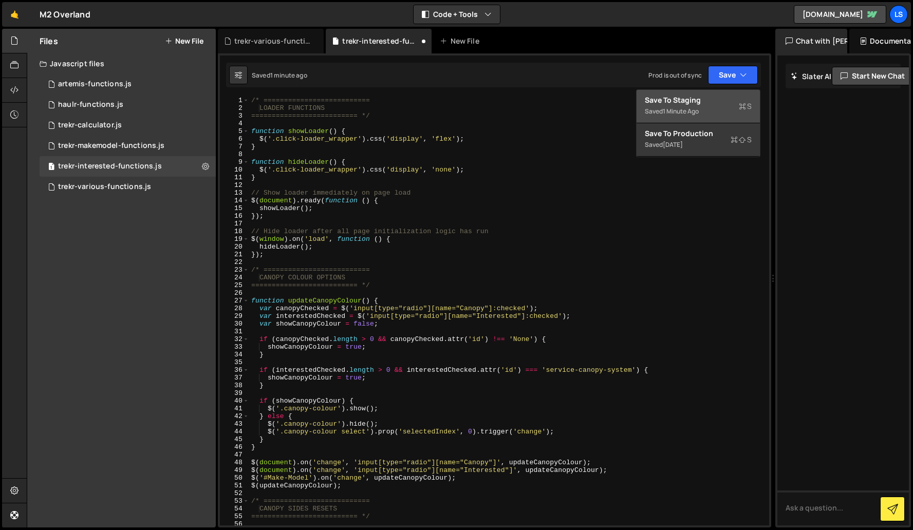
click at [682, 105] on div "Save to Staging S" at bounding box center [698, 100] width 107 height 10
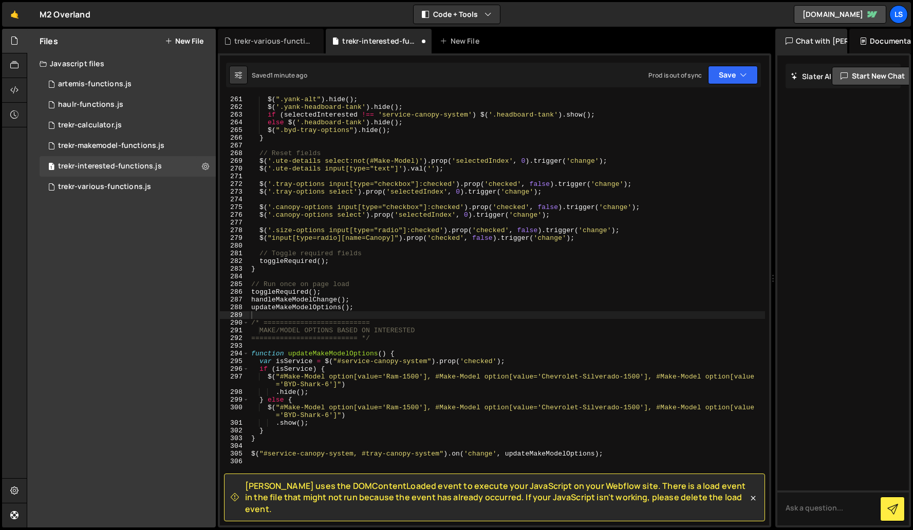
scroll to position [2005, 0]
click at [287, 163] on div "$ ( ".yank-alt" ) . hide ( ) ; $ ( '.yank-headboard-tank' ) . hide ( ) ; if ( s…" at bounding box center [507, 318] width 516 height 444
type textarea "$("#service-canopy-system, #tray-canopy-system").on('change', updateMakeModelOp…"
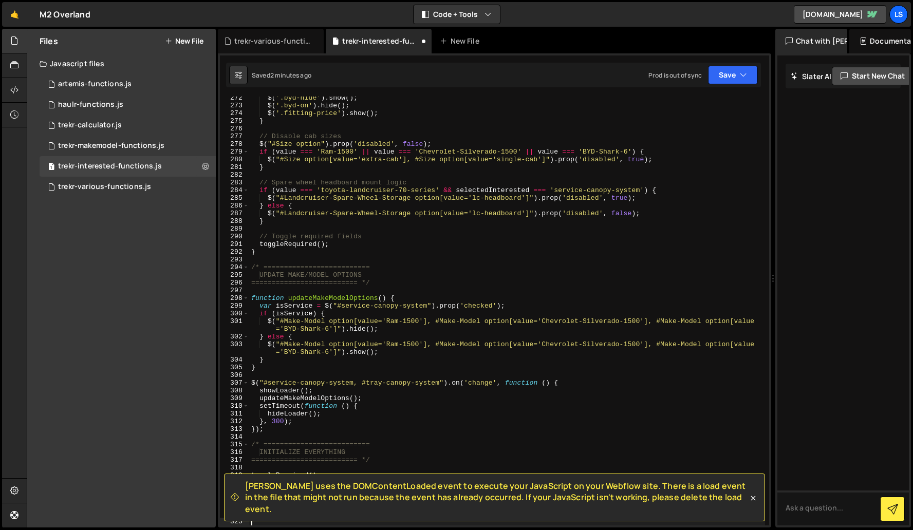
scroll to position [2099, 0]
click at [753, 500] on icon at bounding box center [753, 498] width 5 height 5
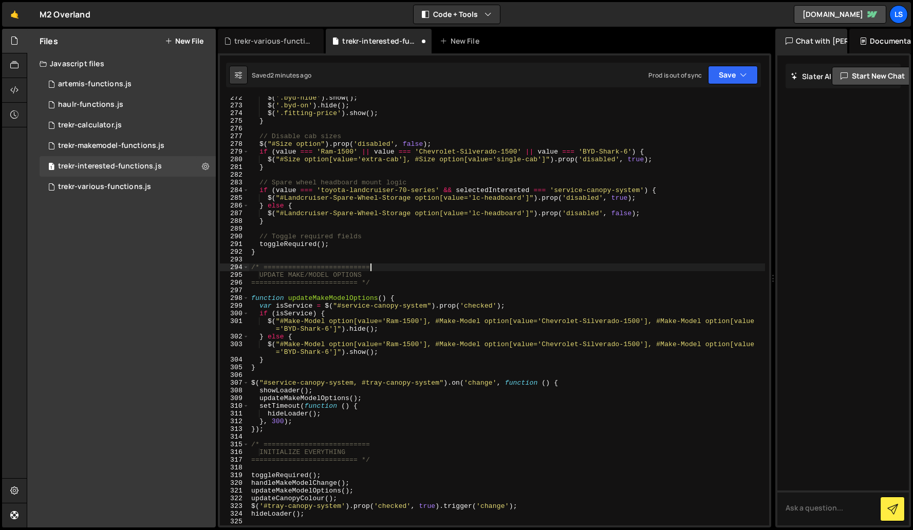
click at [527, 267] on div "$ ( '.byd-hide' ) . show ( ) ; $ ( '.byd-on' ) . hide ( ) ; $ ( '.fitting-price…" at bounding box center [507, 316] width 516 height 444
type textarea "hideLoader();"
click at [732, 77] on button "Save" at bounding box center [733, 75] width 50 height 18
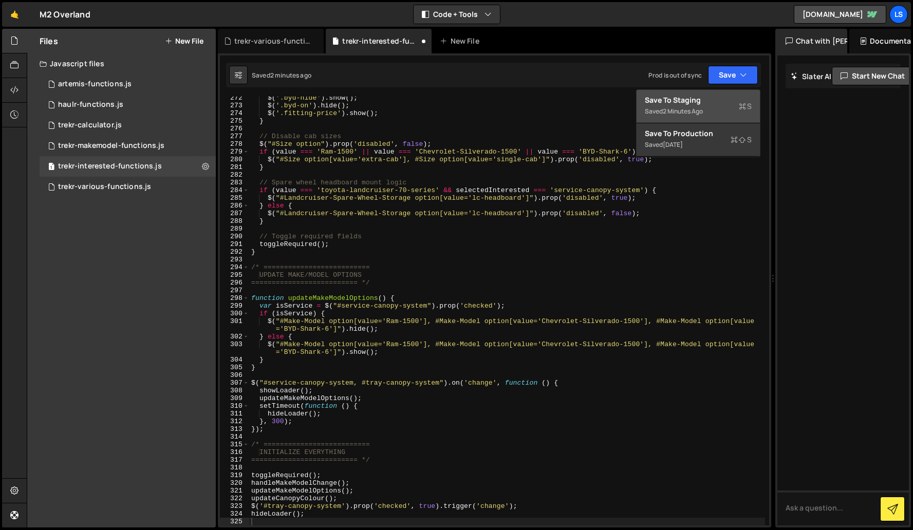
click at [694, 101] on div "Save to Staging S" at bounding box center [698, 100] width 107 height 10
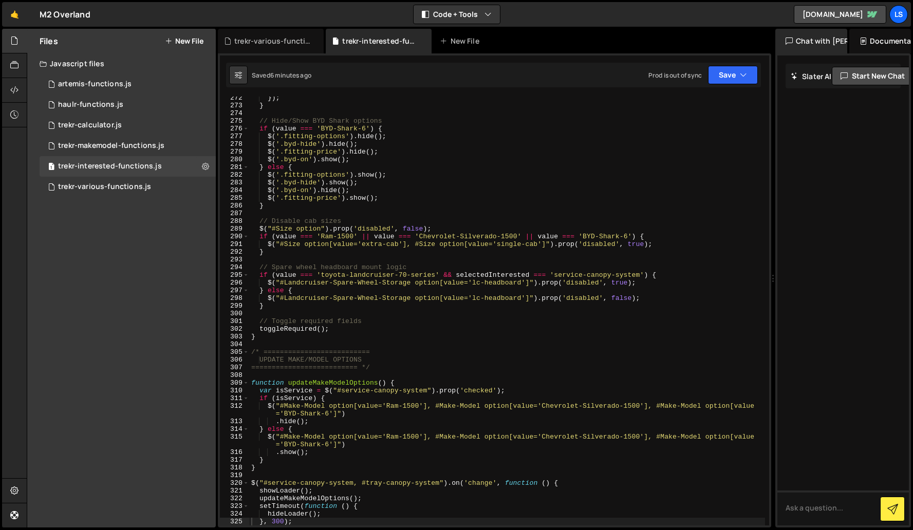
click at [429, 229] on div "}) ; } // Hide/Show BYD Shark options if ( value === 'BYD-Shark-6' ) { $ ( '.fi…" at bounding box center [507, 316] width 516 height 444
type textarea "hideLoader();"
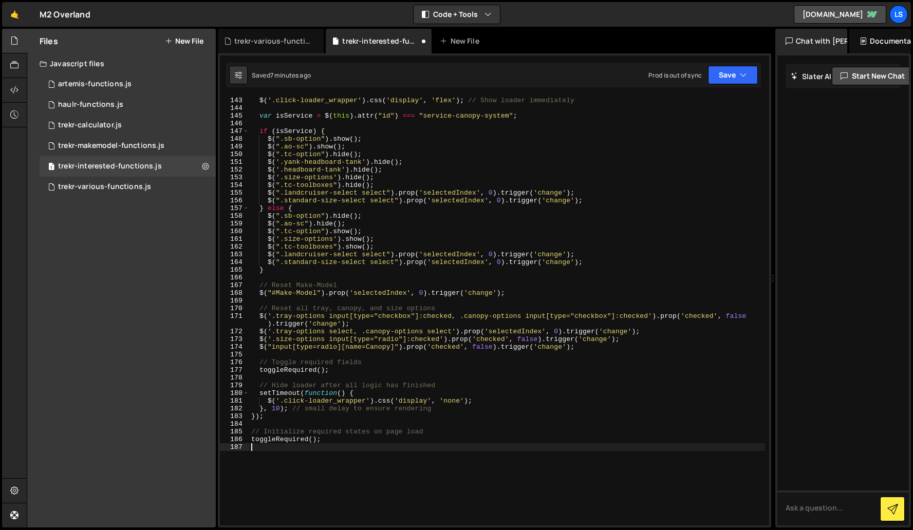
scroll to position [1231, 0]
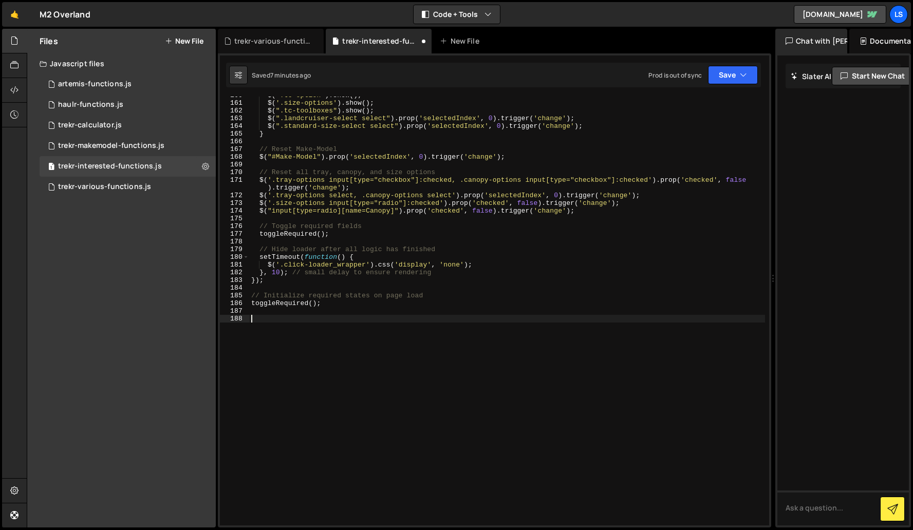
paste textarea
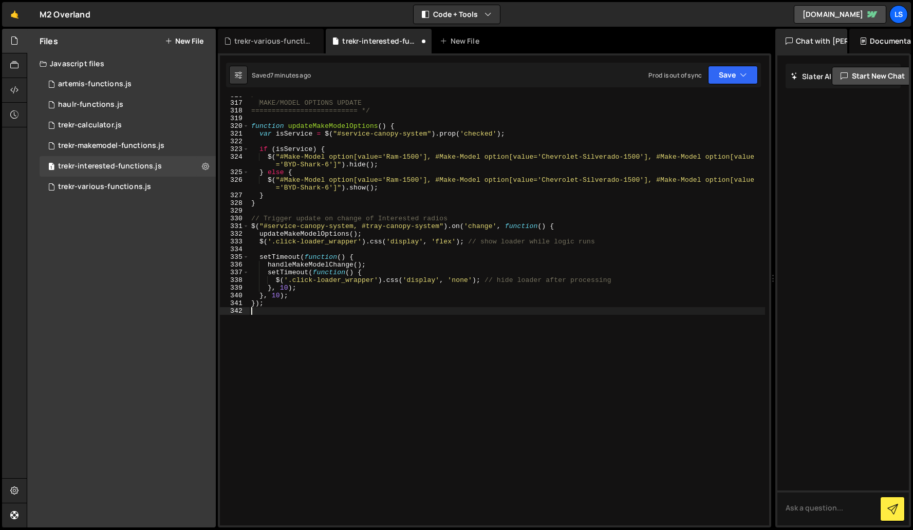
scroll to position [2448, 0]
click at [731, 74] on button "Save" at bounding box center [733, 75] width 50 height 18
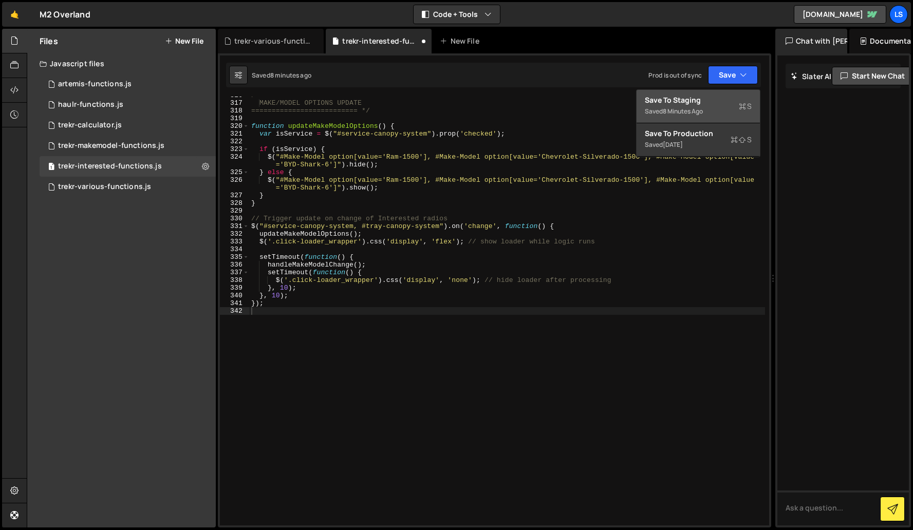
click at [694, 100] on div "Save to Staging S" at bounding box center [698, 100] width 107 height 10
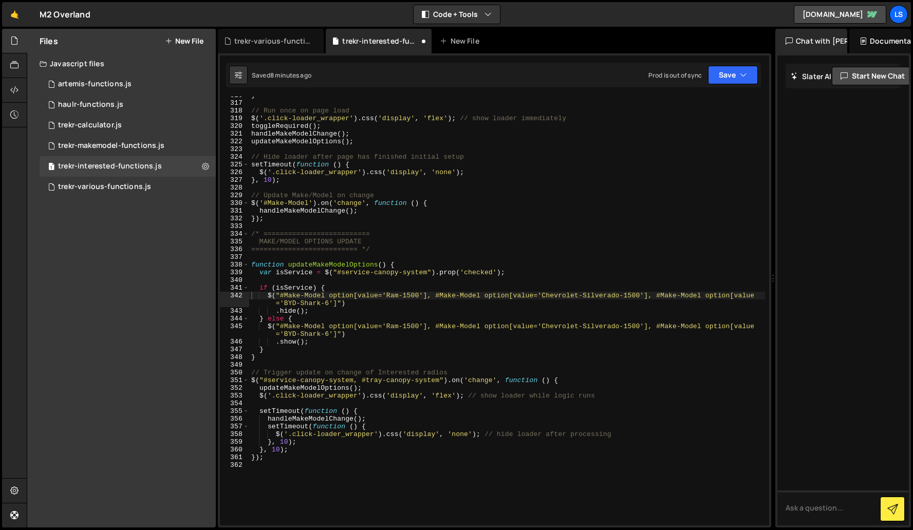
scroll to position [2433, 0]
click at [350, 233] on div "} // Run once on page load $ ( '.click-loader_wrapper' ) . css ( 'display' , 'f…" at bounding box center [507, 313] width 516 height 444
type textarea "});"
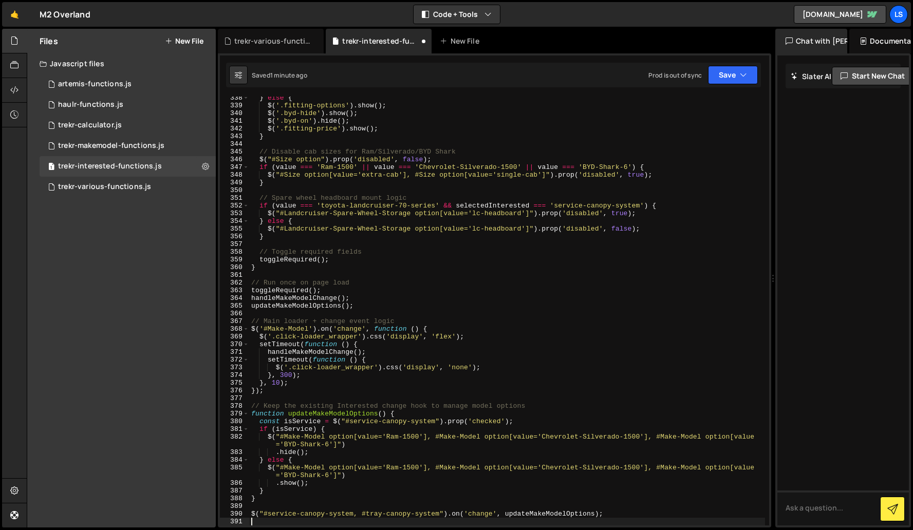
scroll to position [2810, 0]
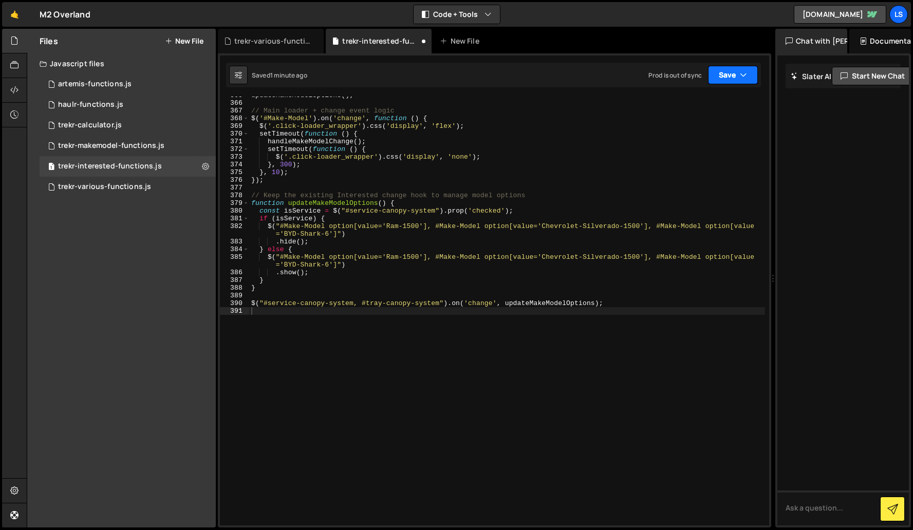
click at [734, 68] on button "Save" at bounding box center [733, 75] width 50 height 18
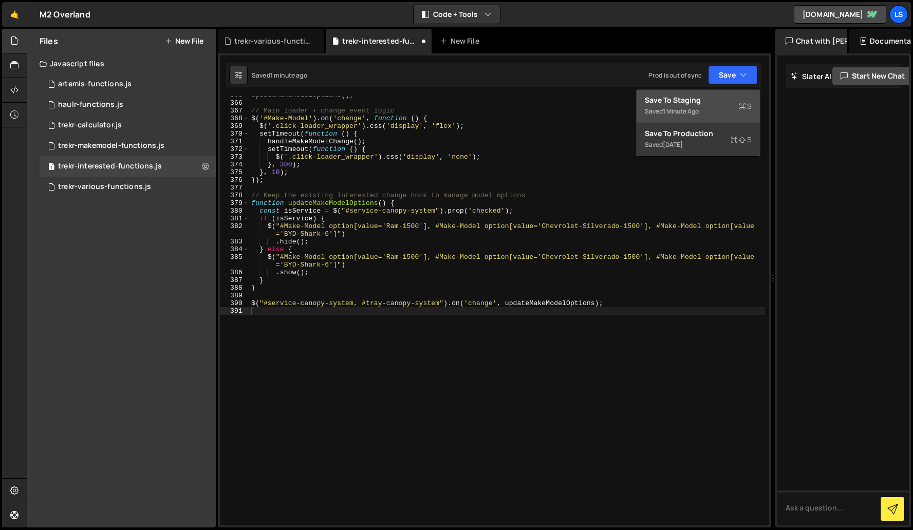
click at [670, 101] on div "Save to Staging S" at bounding box center [698, 100] width 107 height 10
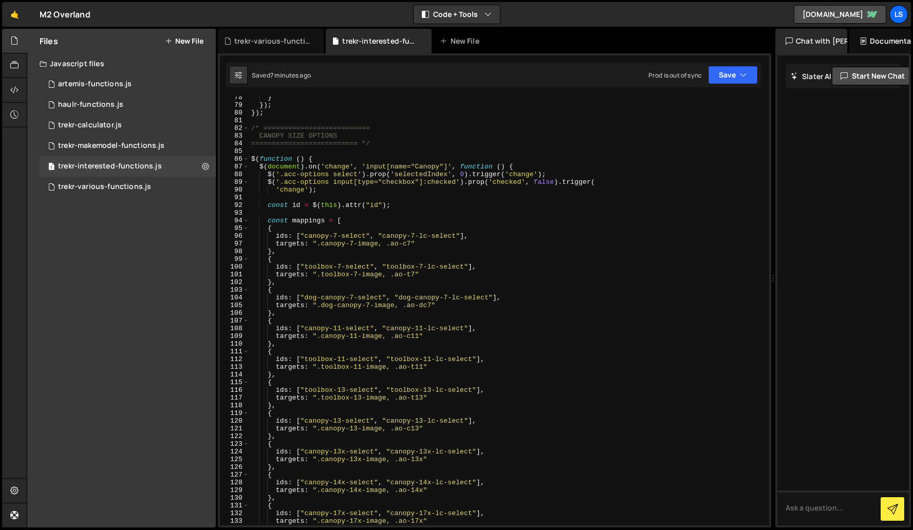
scroll to position [0, 0]
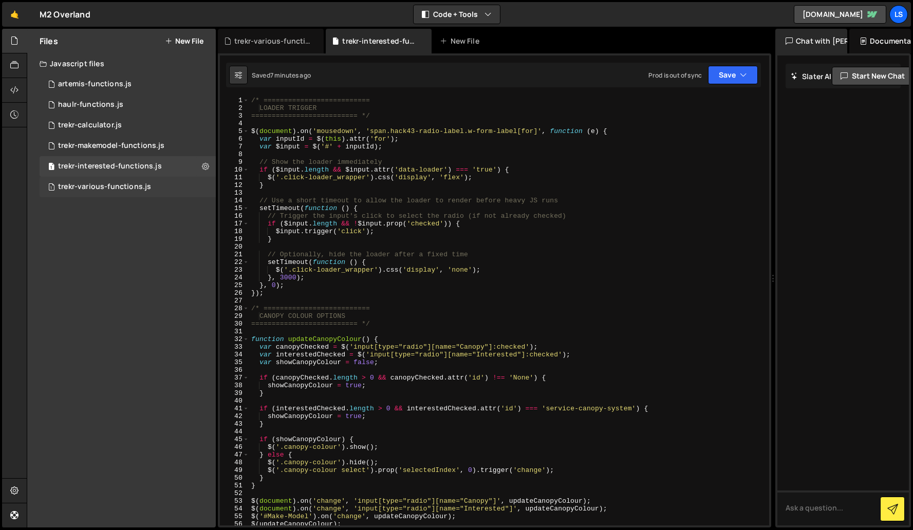
click at [93, 188] on div "trekr-various-functions.js" at bounding box center [104, 186] width 93 height 9
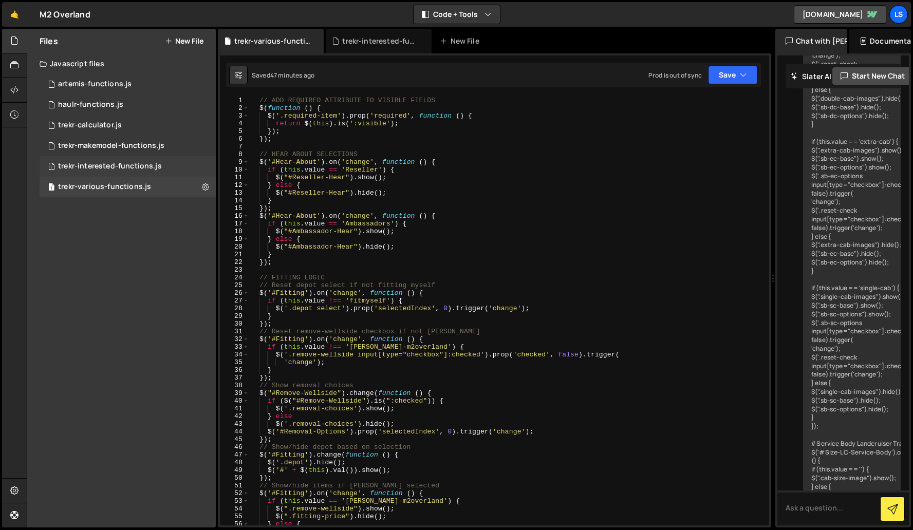
click at [99, 168] on div "trekr-interested-functions.js" at bounding box center [110, 166] width 104 height 9
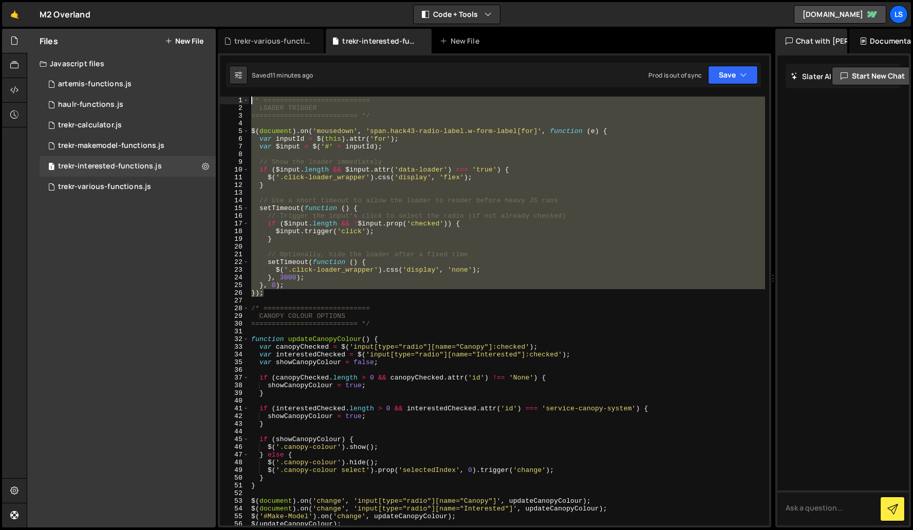
drag, startPoint x: 265, startPoint y: 294, endPoint x: 243, endPoint y: 90, distance: 205.2
click at [243, 90] on div "}); 1 2 3 4 5 6 7 8 9 10 11 12 13 14 15 16 17 18 19 20 21 22 23 24 25 26 27 28 …" at bounding box center [494, 290] width 553 height 474
type textarea "/* ========================== LOADER TRIGGER"
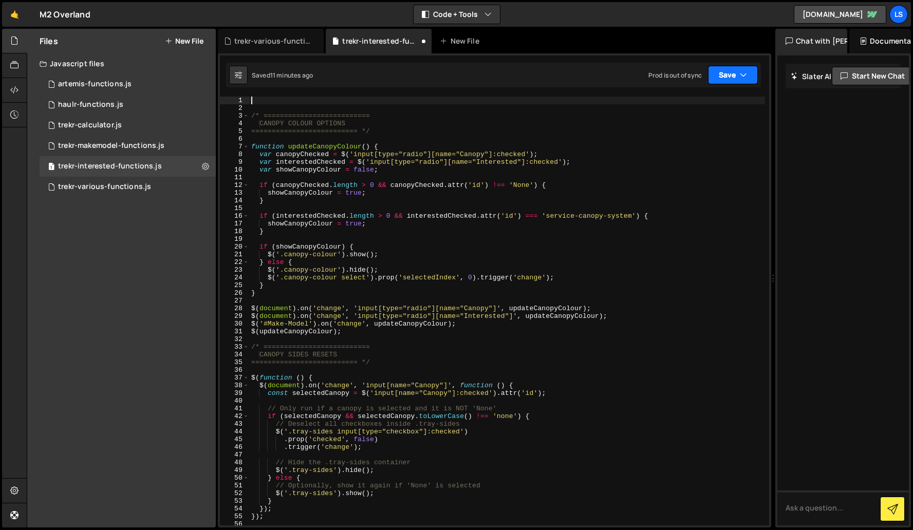
click at [732, 75] on button "Save" at bounding box center [733, 75] width 50 height 18
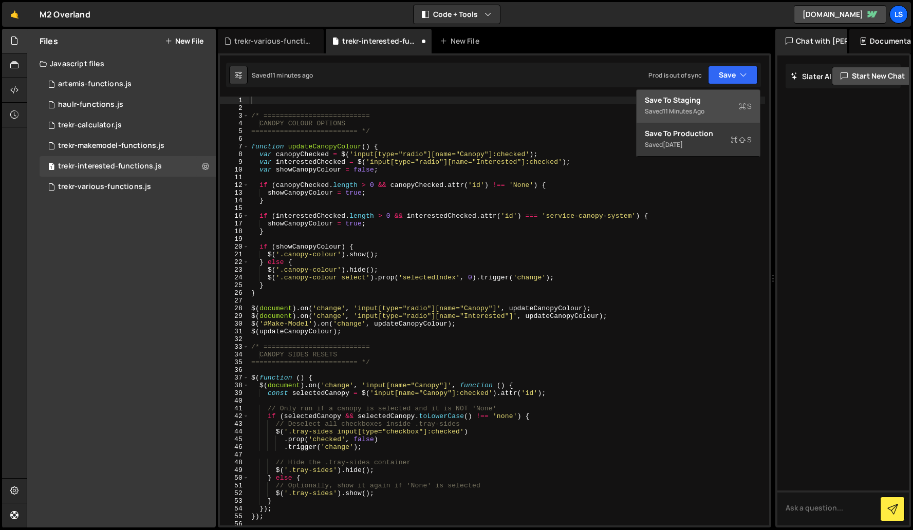
click at [678, 109] on div "11 minutes ago" at bounding box center [684, 111] width 42 height 9
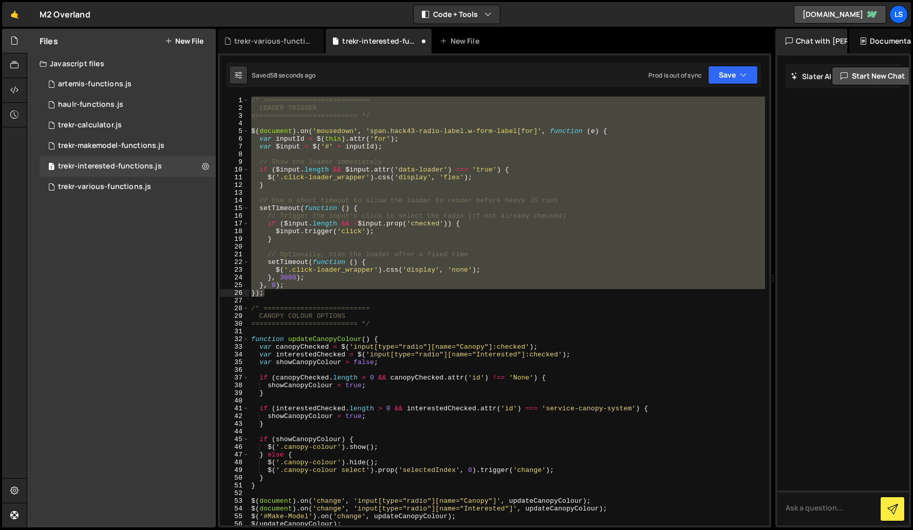
click at [410, 290] on div "/* ========================== LOADER TRIGGER ========================== */ $ ( …" at bounding box center [507, 311] width 516 height 429
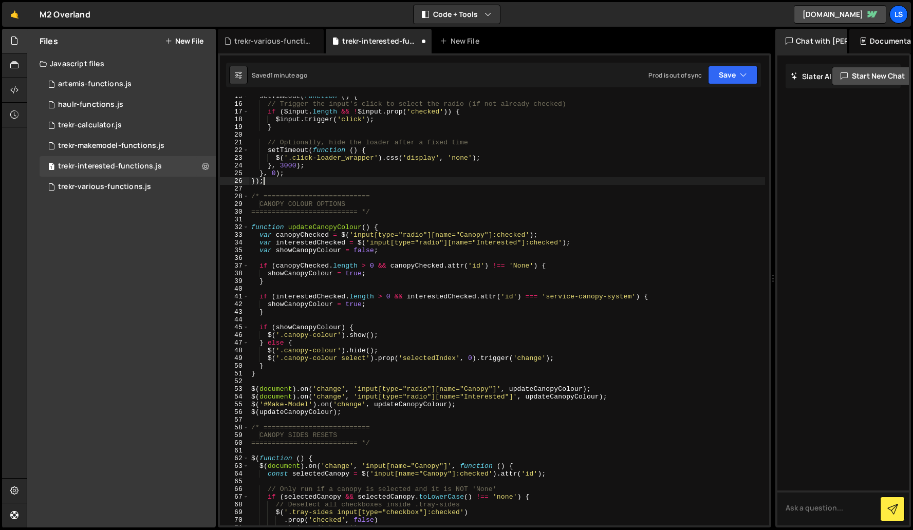
scroll to position [114, 0]
click at [383, 251] on div "setTimeout ( function ( ) { // Trigger the input's click to select the radio (i…" at bounding box center [507, 312] width 516 height 444
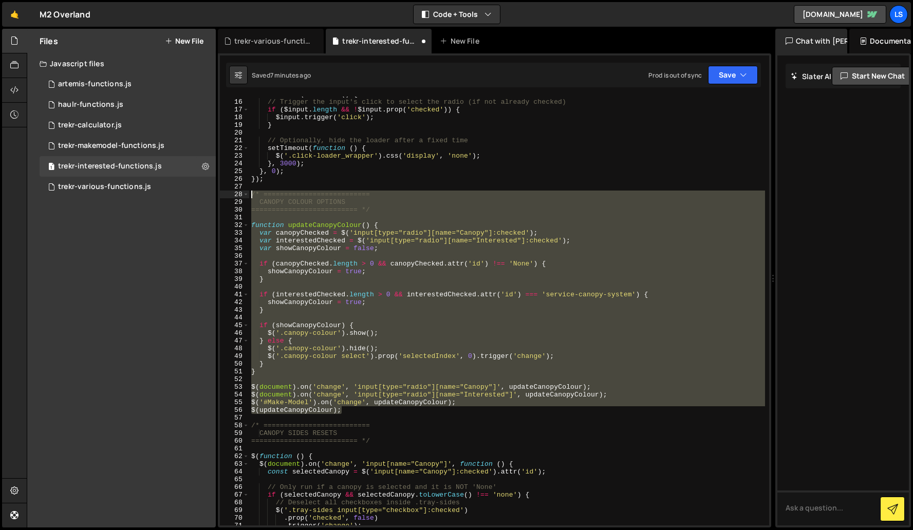
drag, startPoint x: 343, startPoint y: 412, endPoint x: 227, endPoint y: 191, distance: 249.1
click at [227, 191] on div "var showCanopyColour = false; 15 16 17 18 19 20 21 22 23 24 25 26 27 28 29 30 3…" at bounding box center [494, 311] width 549 height 429
click at [314, 281] on div "setTimeout ( function ( ) { // Trigger the input's click to select the radio (i…" at bounding box center [507, 311] width 516 height 429
drag, startPoint x: 344, startPoint y: 414, endPoint x: 241, endPoint y: 193, distance: 243.4
click at [241, 193] on div "} 15 16 17 18 19 20 21 22 23 24 25 26 27 28 29 30 31 32 33 34 35 36 37 38 39 40…" at bounding box center [494, 311] width 549 height 429
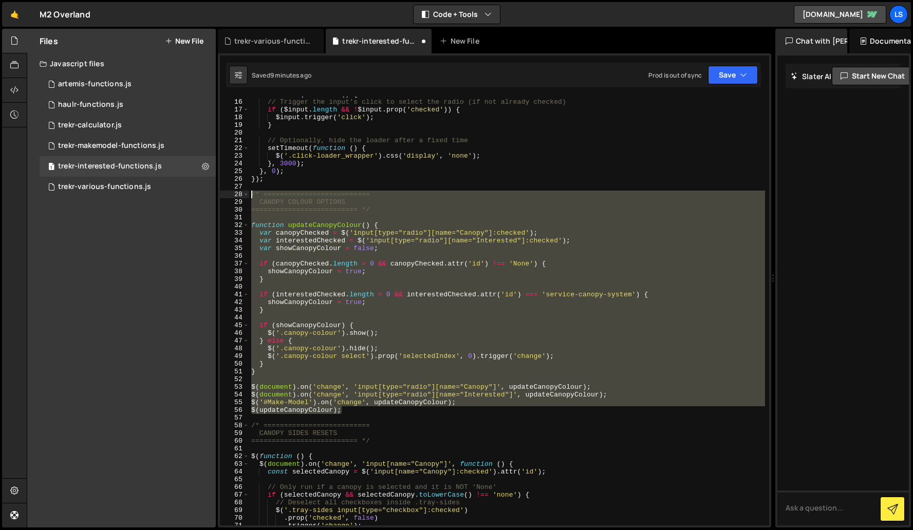
type textarea "/* ========================== CANOPY COLOUR OPTIONS"
paste textarea
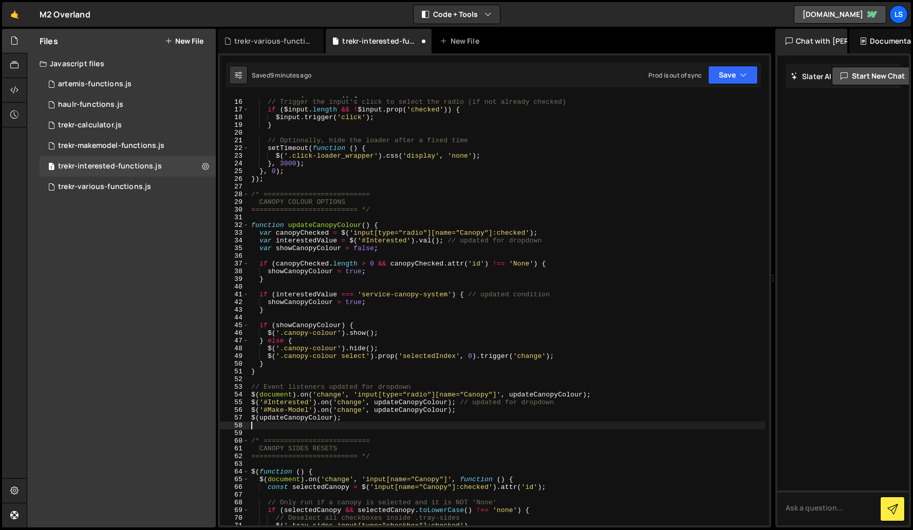
type textarea "$('#Make-Model').on('change', updateCanopyColour); $(updateCanopyColour);"
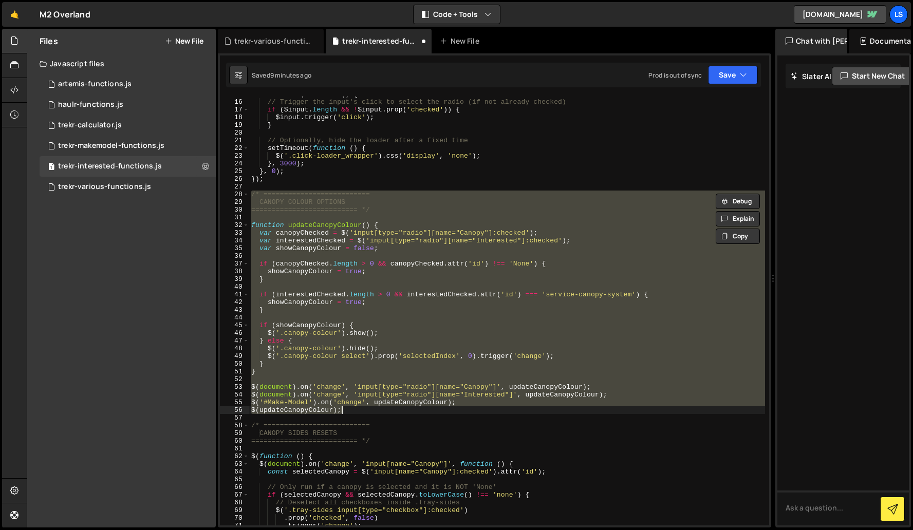
paste textarea
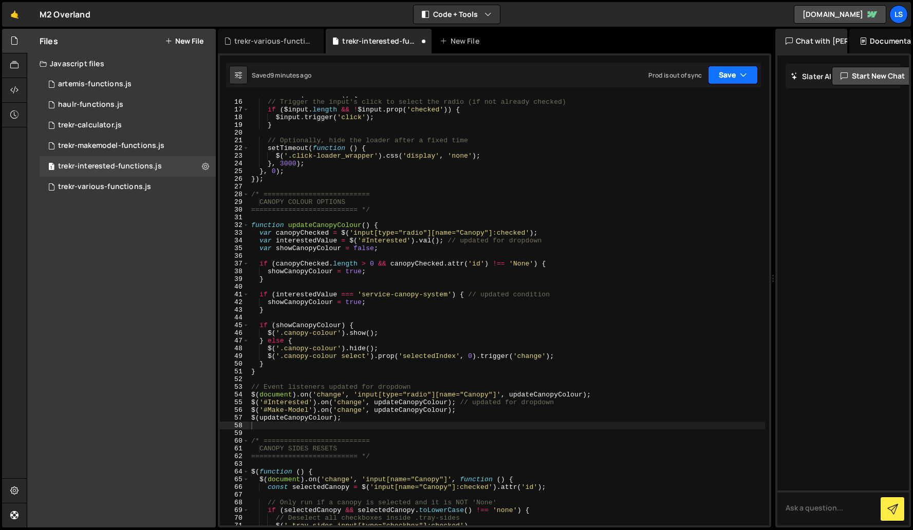
click at [722, 78] on button "Save" at bounding box center [733, 75] width 50 height 18
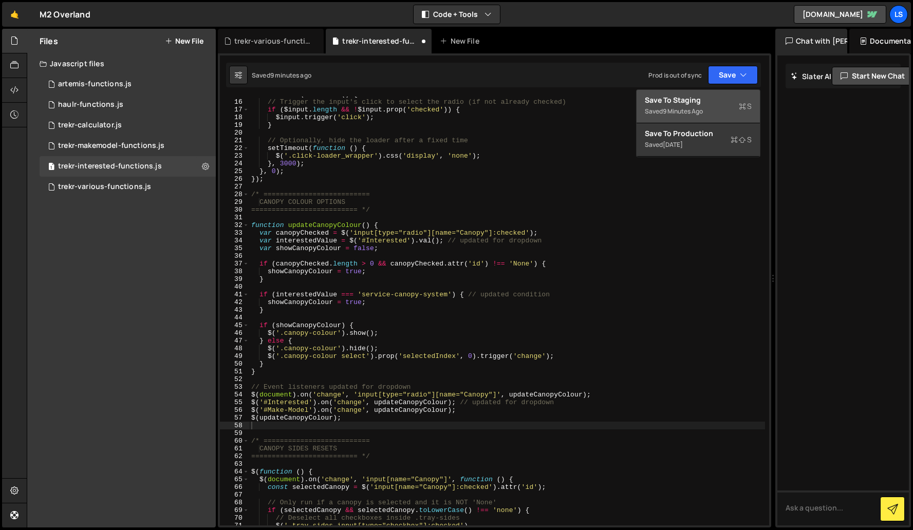
click at [694, 98] on div "Save to Staging S" at bounding box center [698, 100] width 107 height 10
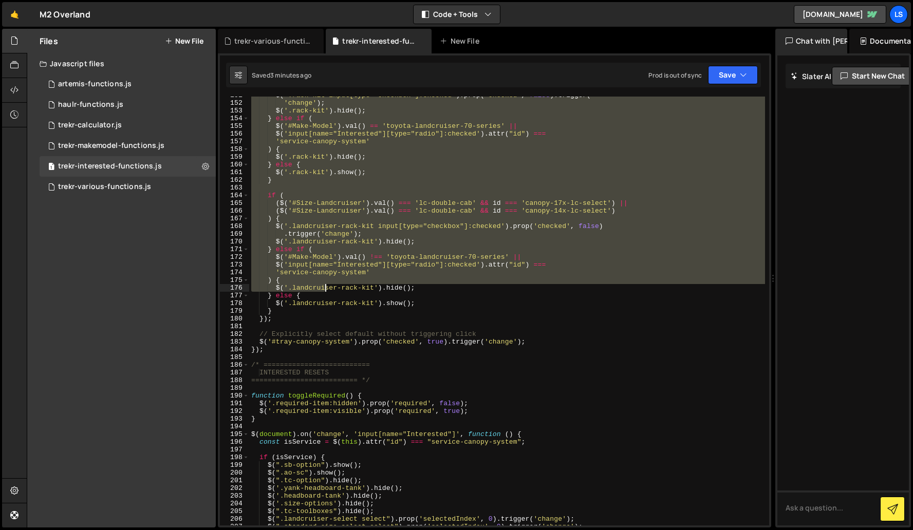
scroll to position [1170, 0]
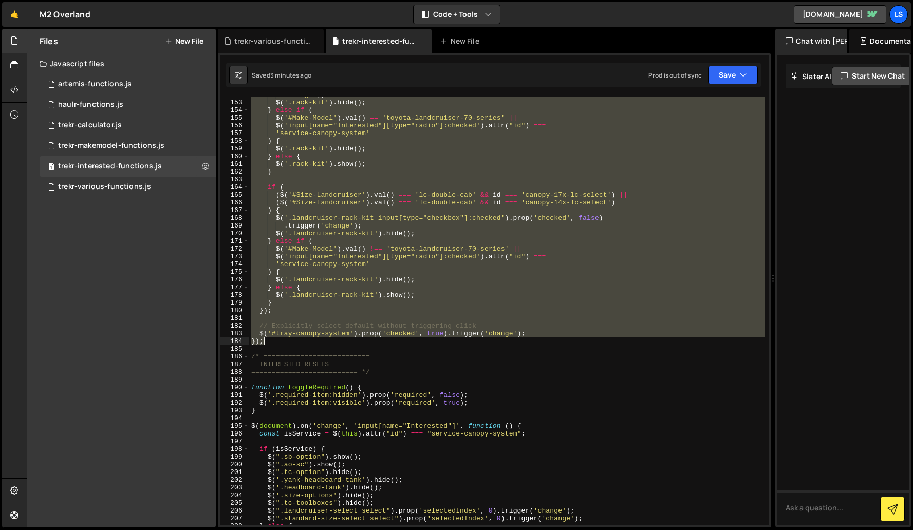
drag, startPoint x: 250, startPoint y: 105, endPoint x: 341, endPoint y: 344, distance: 255.9
click at [341, 344] on div "'change' ) ; $ ( '.rack-kit' ) . hide ( ) ; } else if ( $ ( '#Make-Model' ) . v…" at bounding box center [507, 313] width 516 height 444
type textarea "$('#tray-canopy-system').prop('checked', true).trigger('change'); });"
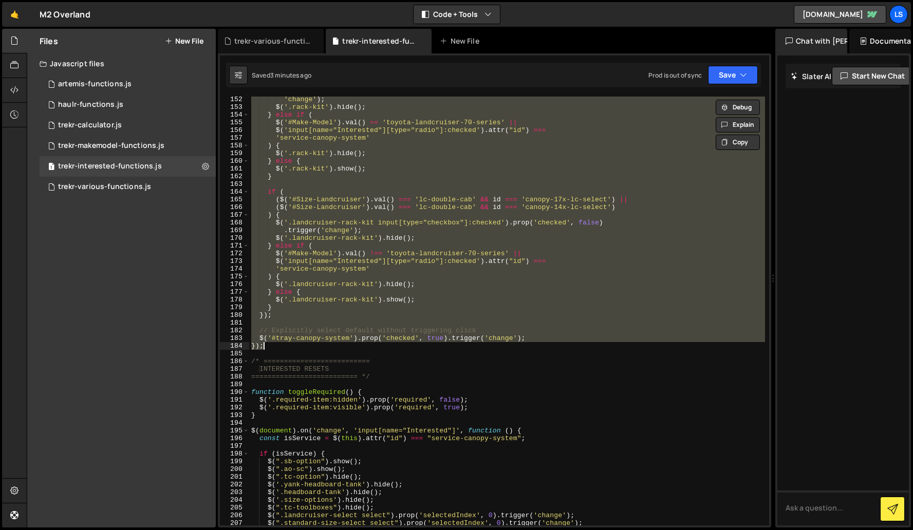
scroll to position [1163, 0]
paste textarea
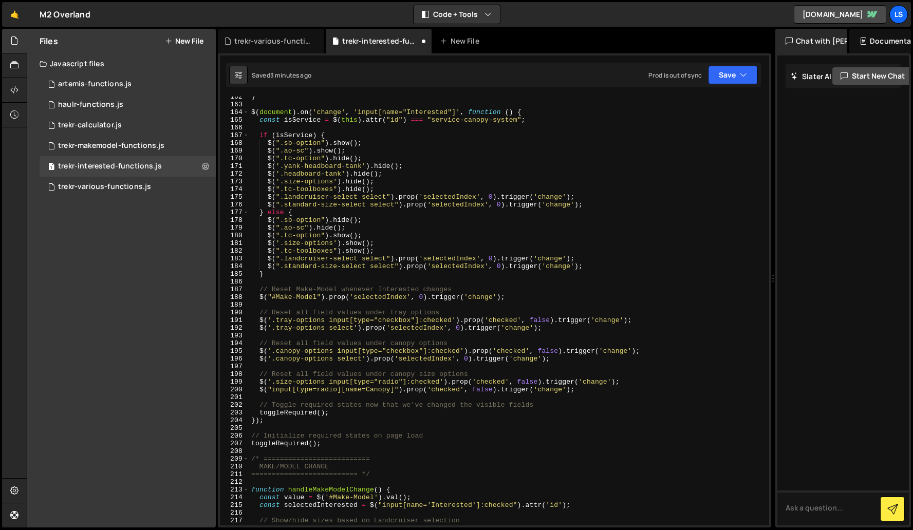
scroll to position [1244, 0]
type textarea "$('#tray-canopy-system').prop('checked', true).trigger('change'); });"
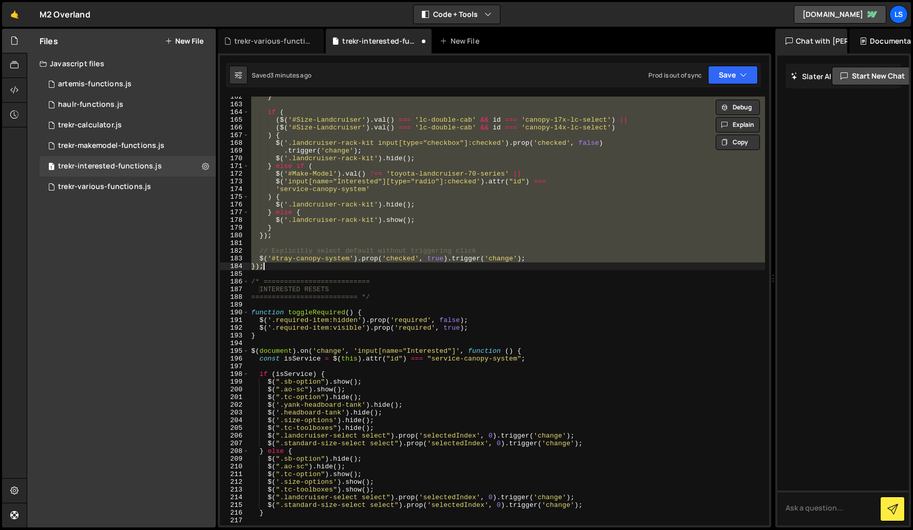
paste textarea
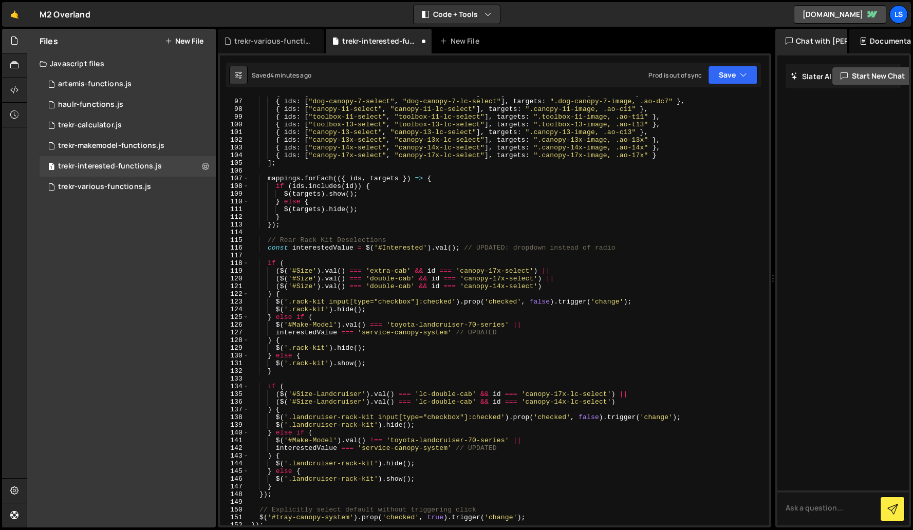
scroll to position [739, 0]
click at [730, 79] on button "Save" at bounding box center [733, 75] width 50 height 18
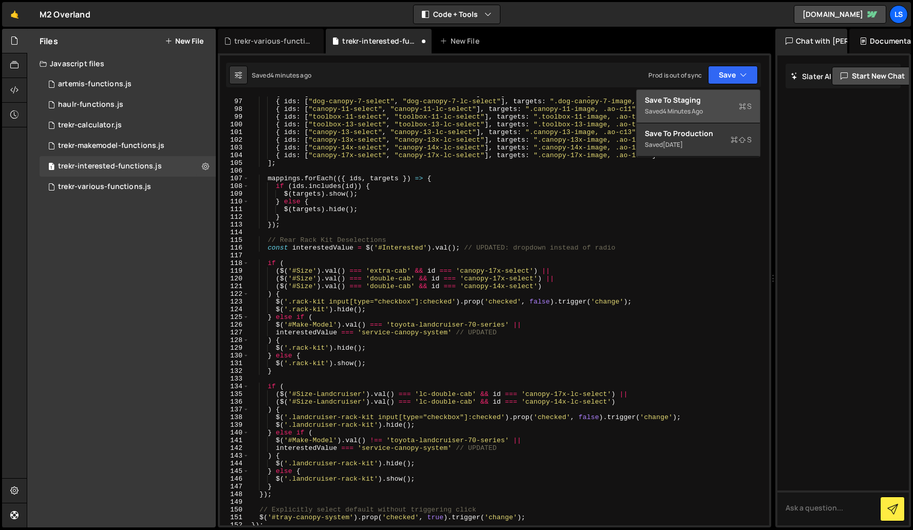
click at [664, 105] on div "Save to Staging S" at bounding box center [698, 100] width 107 height 10
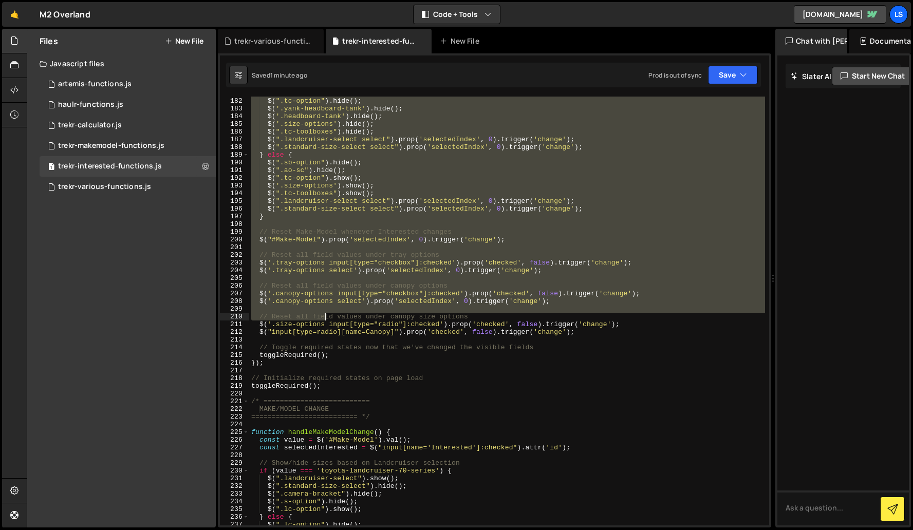
scroll to position [1394, 0]
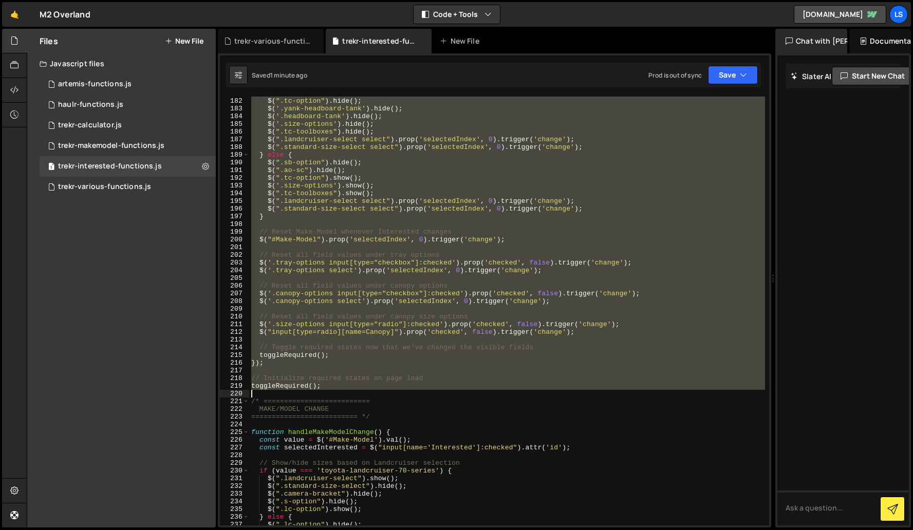
drag, startPoint x: 249, startPoint y: 202, endPoint x: 396, endPoint y: 391, distance: 238.7
click at [396, 391] on div "$ ( ".ao-sc" ) . show ( ) ; $ ( ".tc-option" ) . hide ( ) ; $ ( '.yank-headboar…" at bounding box center [507, 311] width 516 height 444
type textarea "toggleRequired();"
paste textarea
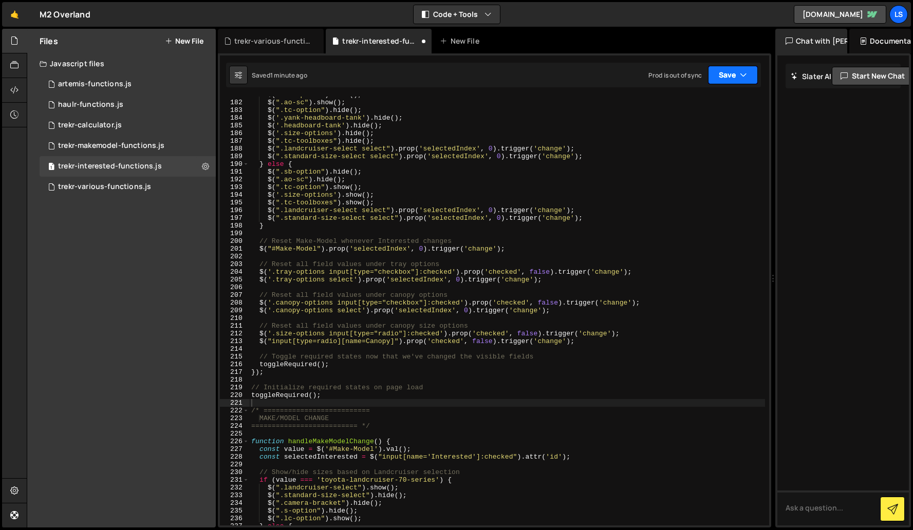
click at [728, 72] on button "Save" at bounding box center [733, 75] width 50 height 18
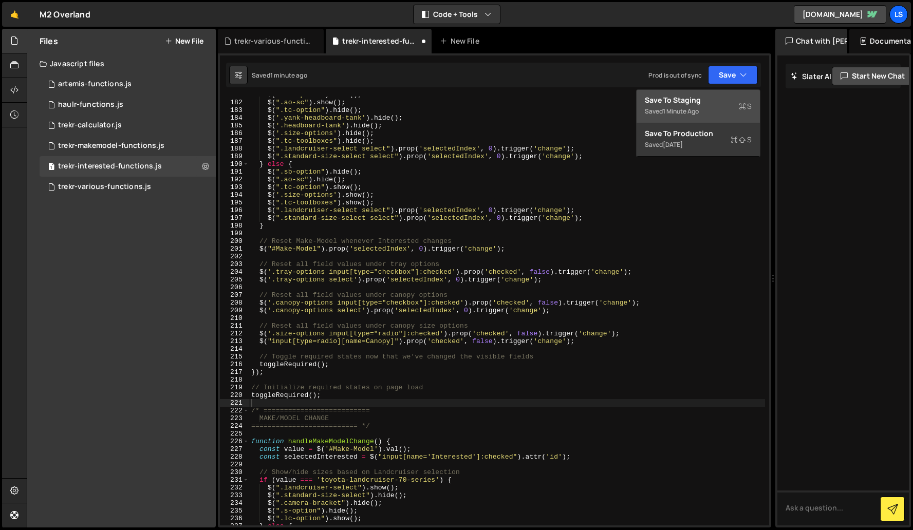
click at [676, 104] on div "Save to Staging S" at bounding box center [698, 100] width 107 height 10
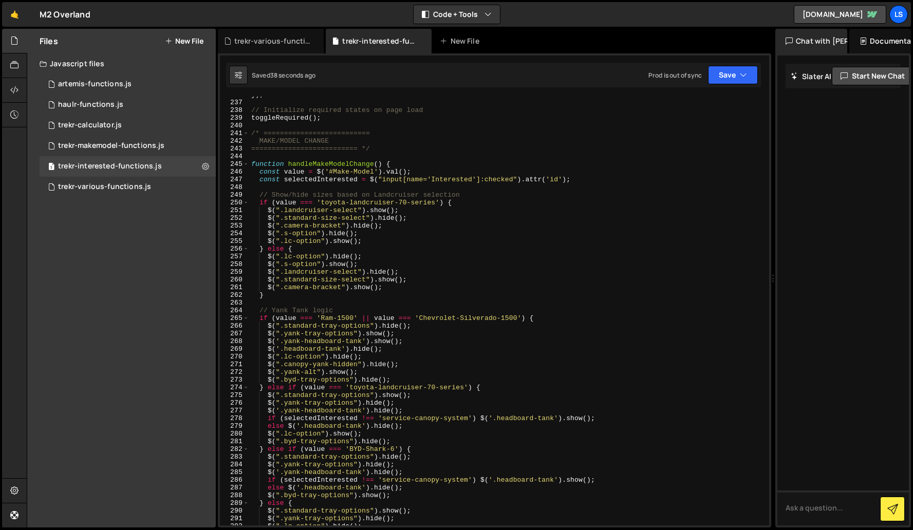
scroll to position [1803, 0]
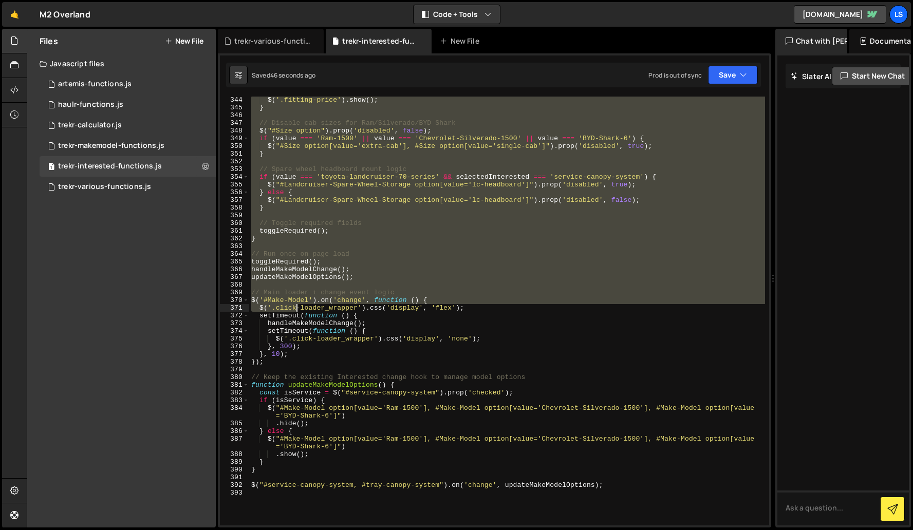
drag, startPoint x: 249, startPoint y: 144, endPoint x: 295, endPoint y: 311, distance: 173.1
click at [295, 311] on div "$ ( '.fitting-price' ) . show ( ) ; } // Disable cab sizes for Ram/Silverado/BY…" at bounding box center [507, 318] width 516 height 444
type textarea "$('#Make-Model').on('change', function () { $('.click-loader_wrapper').css('dis…"
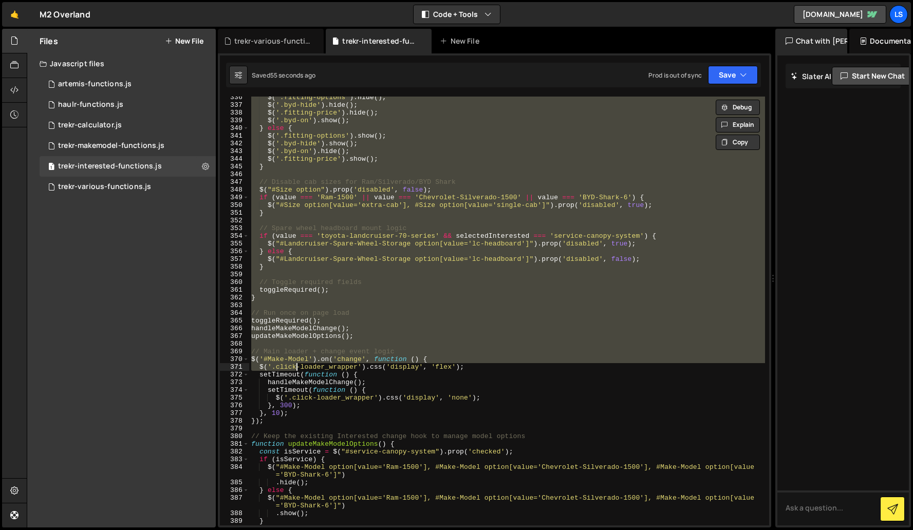
scroll to position [2582, 0]
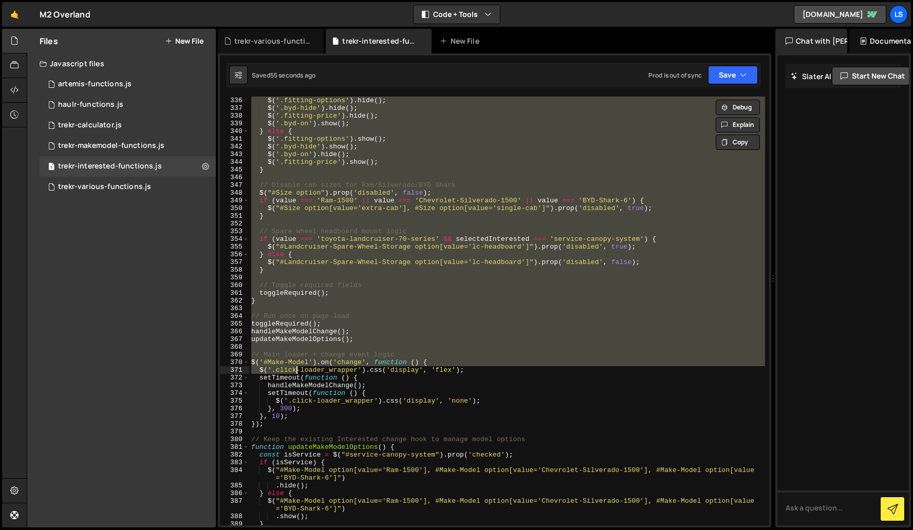
click at [368, 346] on div "$ ( '.fitting-options' ) . hide ( ) ; $ ( '.byd-hide' ) . hide ( ) ; $ ( '.fitt…" at bounding box center [507, 311] width 516 height 429
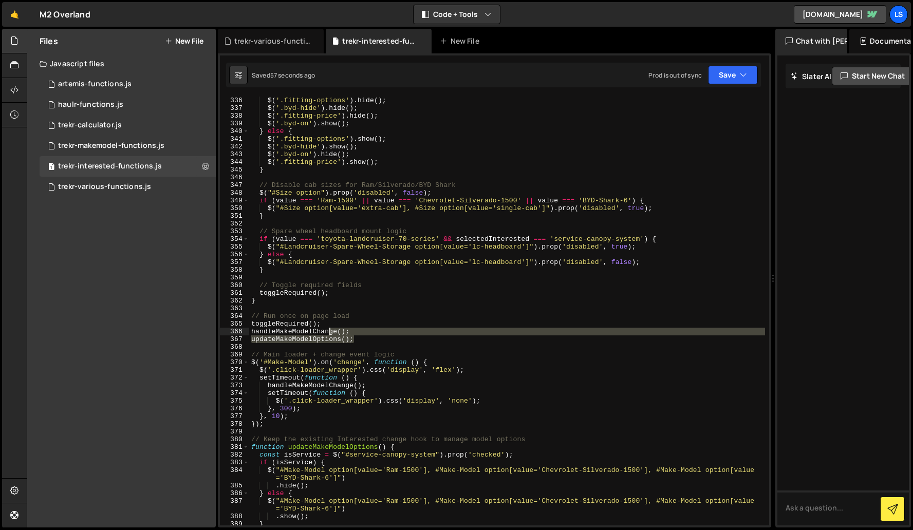
drag, startPoint x: 354, startPoint y: 340, endPoint x: 343, endPoint y: 319, distance: 23.5
click at [330, 330] on div "$ ( '.fitting-options' ) . hide ( ) ; $ ( '.byd-hide' ) . hide ( ) ; $ ( '.fitt…" at bounding box center [507, 319] width 516 height 444
click at [324, 341] on div "$ ( '.fitting-options' ) . hide ( ) ; $ ( '.byd-hide' ) . hide ( ) ; $ ( '.fitt…" at bounding box center [507, 311] width 516 height 429
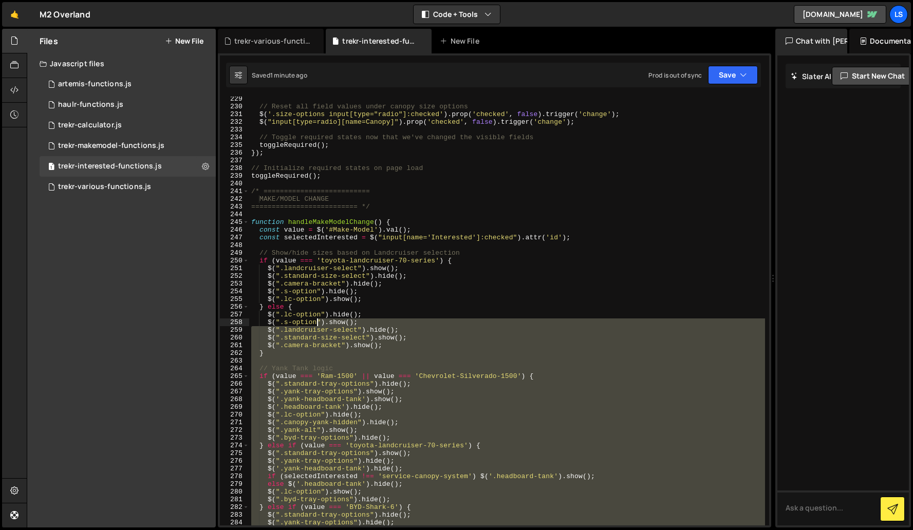
scroll to position [1753, 0]
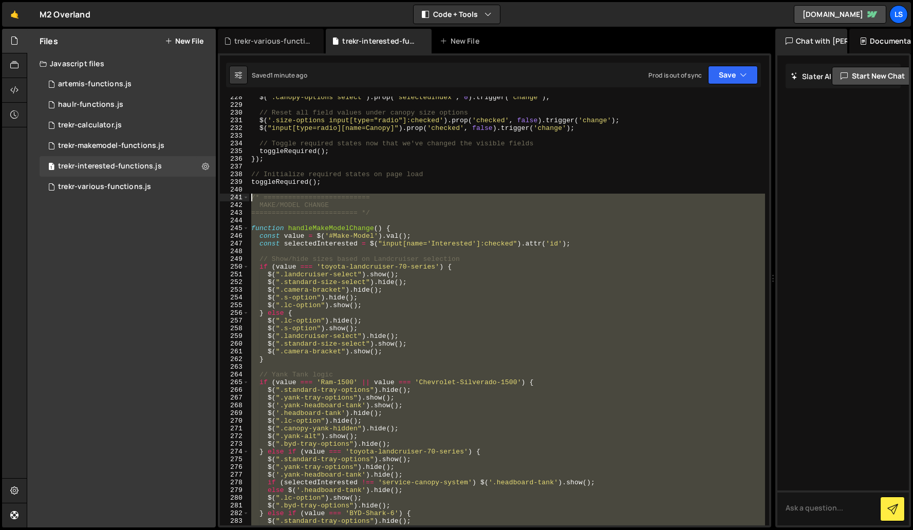
drag, startPoint x: 356, startPoint y: 341, endPoint x: 240, endPoint y: 196, distance: 185.3
click at [240, 196] on div "updateMakeModelOptions(); 228 229 230 231 232 233 234 235 236 237 238 239 240 2…" at bounding box center [494, 311] width 549 height 429
type textarea "/* ========================== MAKE/MODEL CHANGE"
paste textarea
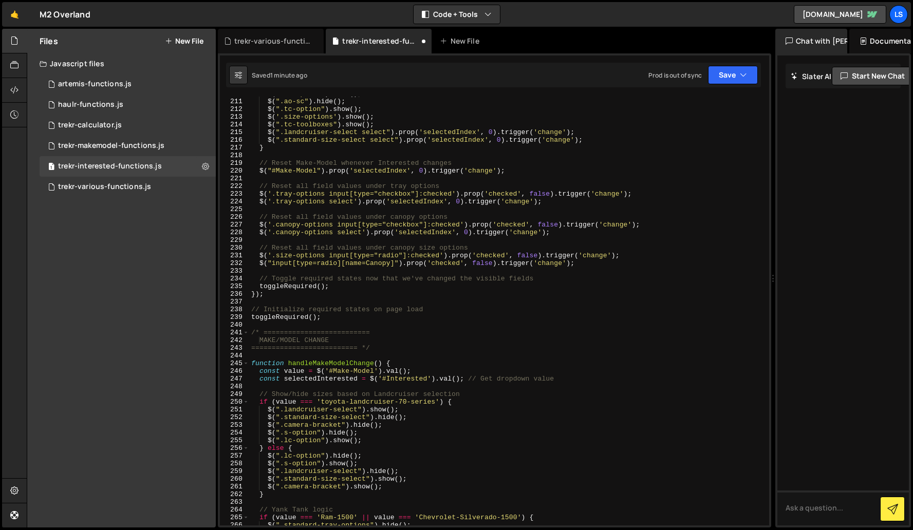
scroll to position [1617, 0]
click at [723, 72] on button "Save" at bounding box center [733, 75] width 50 height 18
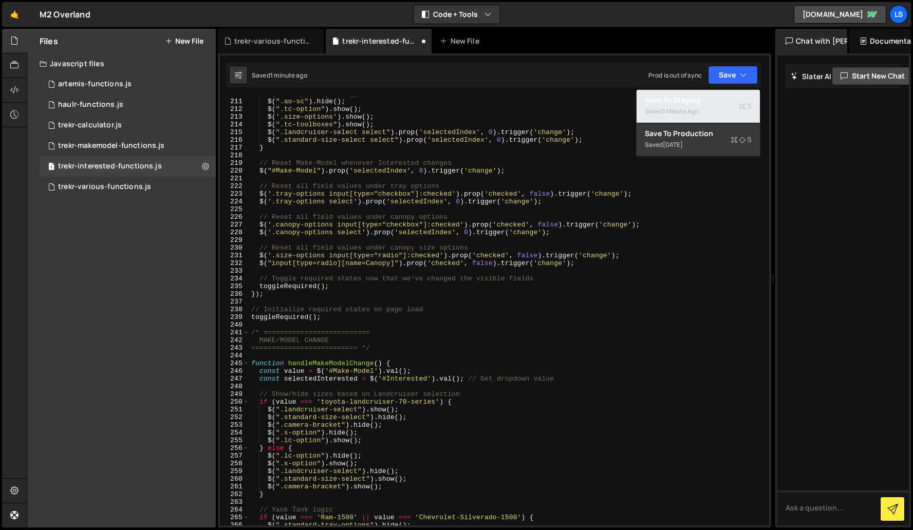
click at [675, 105] on div "Saved 1 minute ago" at bounding box center [698, 111] width 107 height 12
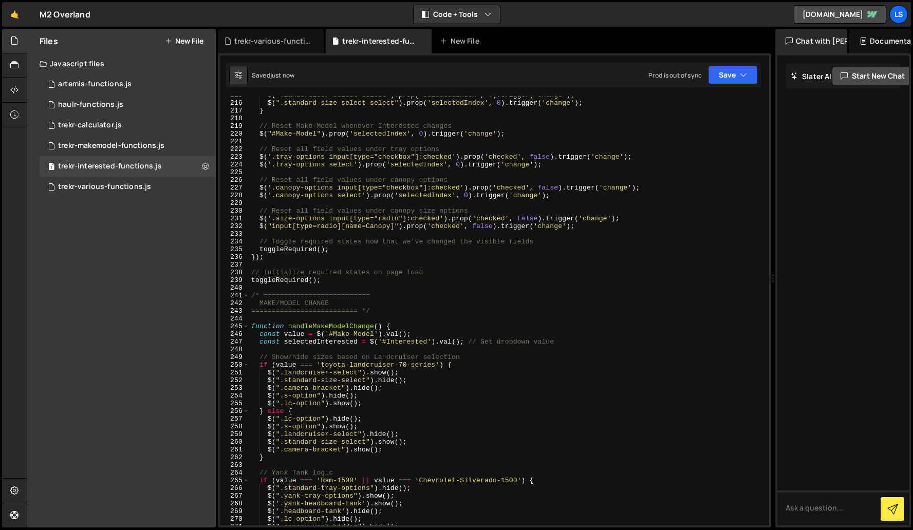
scroll to position [1654, 0]
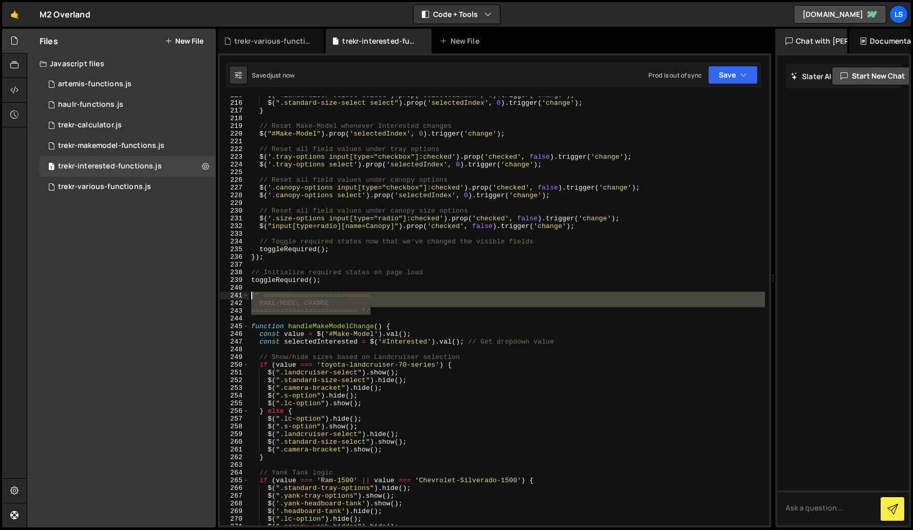
drag, startPoint x: 372, startPoint y: 312, endPoint x: 239, endPoint y: 294, distance: 134.9
click at [239, 294] on div "========================== */ 215 216 217 218 219 220 221 222 223 224 225 226 2…" at bounding box center [494, 311] width 549 height 429
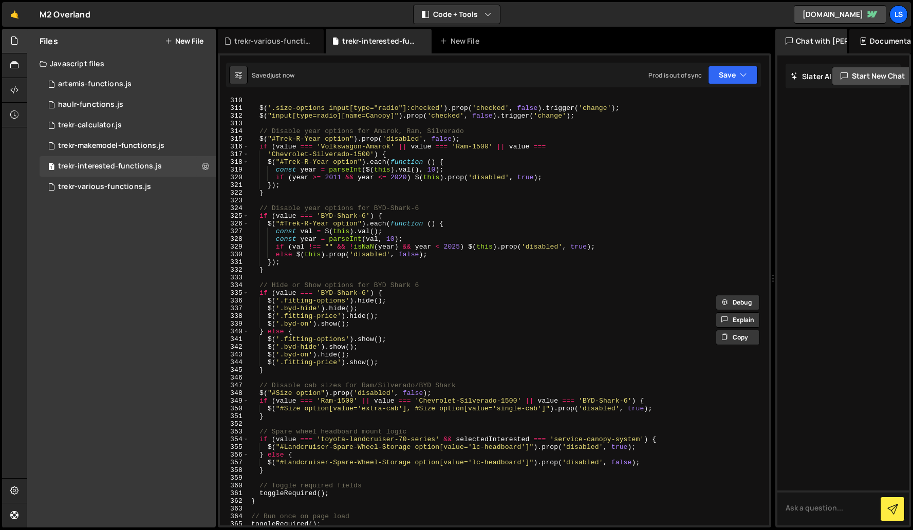
scroll to position [2546, 0]
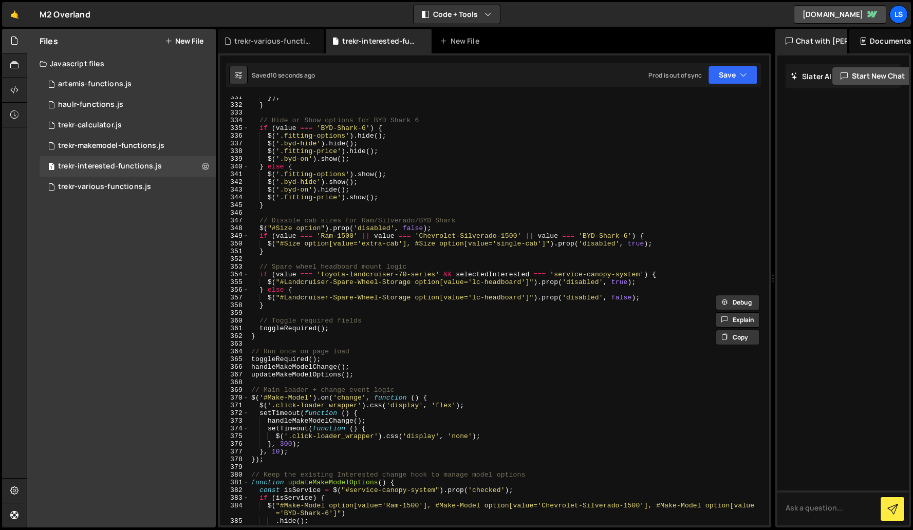
click at [381, 375] on div "}) ; } // Hide or Show options for BYD Shark 6 if ( value === 'BYD-Shark-6' ) {…" at bounding box center [507, 316] width 516 height 444
type textarea "updateMakeModelOptions();"
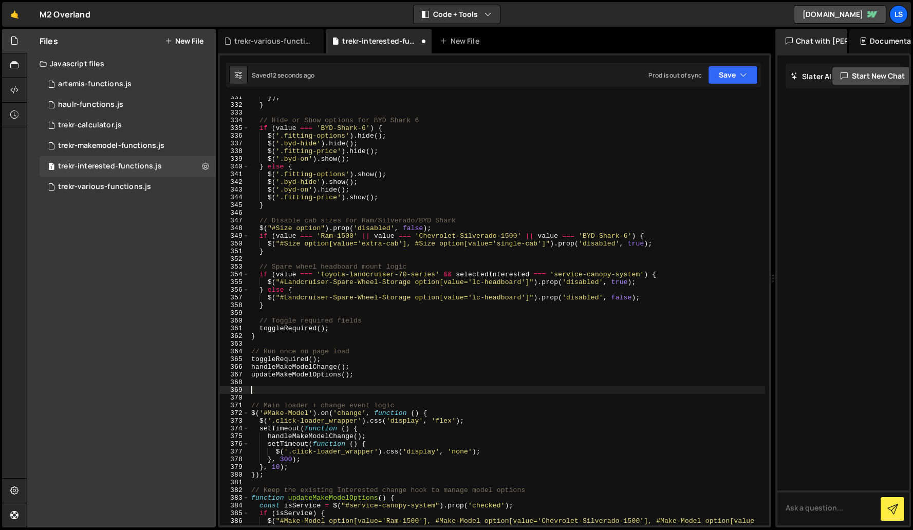
paste textarea "========================== */"
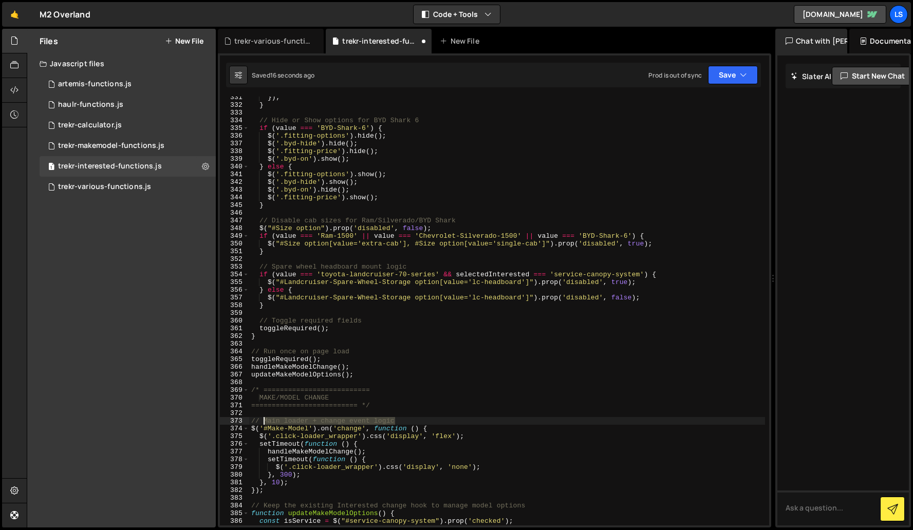
drag, startPoint x: 396, startPoint y: 421, endPoint x: 262, endPoint y: 423, distance: 134.1
click at [262, 423] on div "}) ; } // Hide or Show options for BYD Shark 6 if ( value === 'BYD-Shark-6' ) {…" at bounding box center [507, 316] width 516 height 444
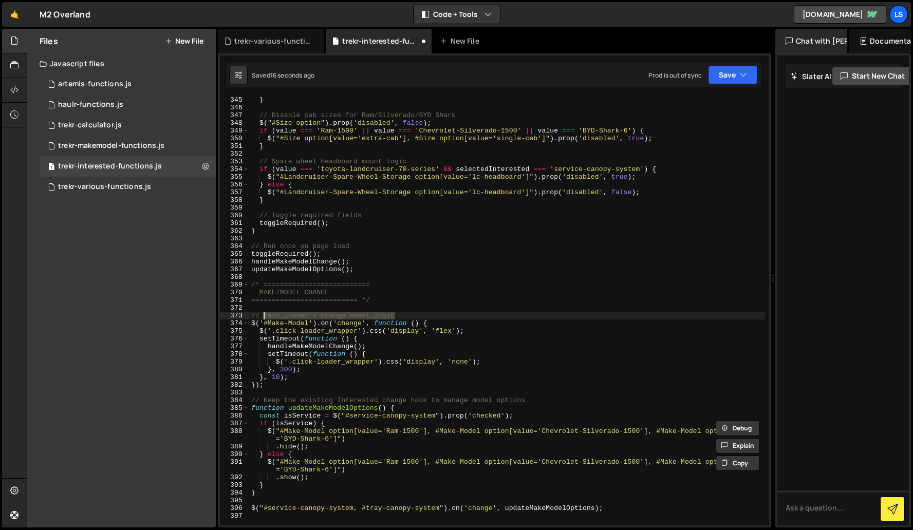
scroll to position [2652, 0]
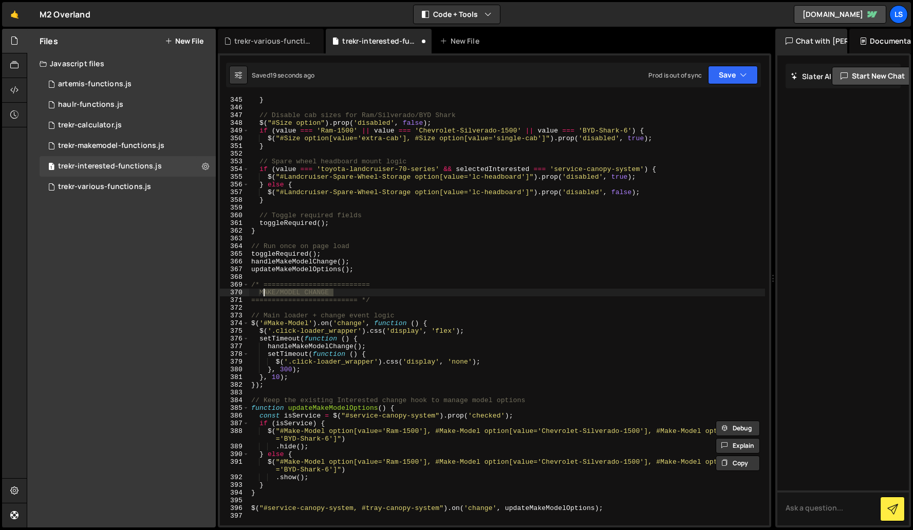
drag, startPoint x: 337, startPoint y: 292, endPoint x: 264, endPoint y: 293, distance: 73.5
click at [264, 293] on div "} // Disable cab sizes for Ram/Silverado/BYD Shark $ ( "#Size option" ) . prop …" at bounding box center [507, 318] width 516 height 444
paste textarea "ain loader + change event logic"
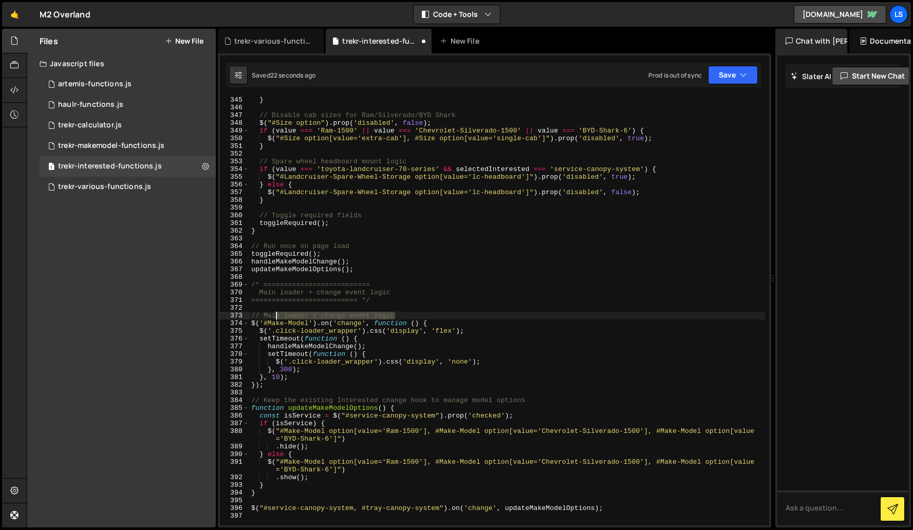
drag, startPoint x: 405, startPoint y: 314, endPoint x: 274, endPoint y: 314, distance: 131.5
click at [274, 314] on div "} // Disable cab sizes for Ram/Silverado/BYD Shark $ ( "#Size option" ) . prop …" at bounding box center [507, 318] width 516 height 444
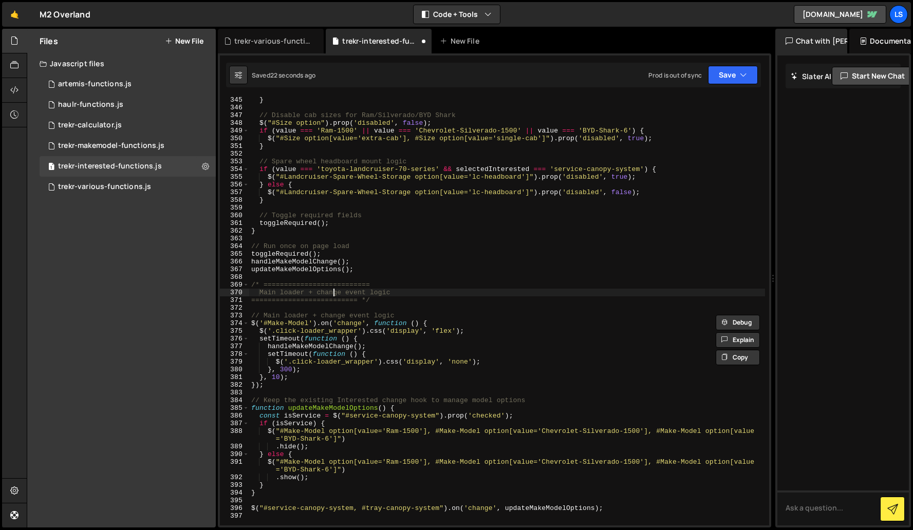
click at [332, 291] on div "} // Disable cab sizes for Ram/Silverado/BYD Shark $ ( "#Size option" ) . prop …" at bounding box center [507, 318] width 516 height 444
drag, startPoint x: 399, startPoint y: 293, endPoint x: 264, endPoint y: 293, distance: 134.6
click at [264, 293] on div "} // Disable cab sizes for Ram/Silverado/BYD Shark $ ( "#Size option" ) . prop …" at bounding box center [507, 318] width 516 height 444
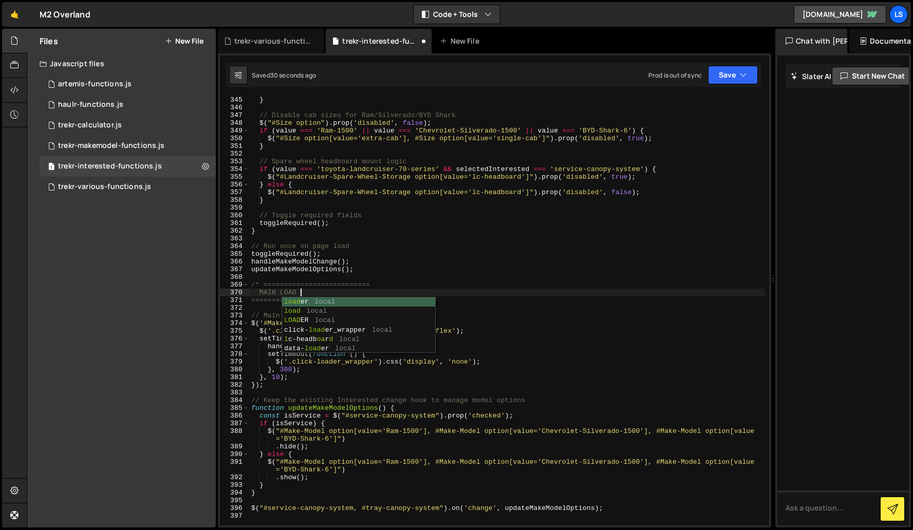
scroll to position [0, 4]
click at [266, 294] on div "} // Disable cab sizes for Ram/Silverado/BYD Shark $ ( "#Size option" ) . prop …" at bounding box center [507, 318] width 516 height 444
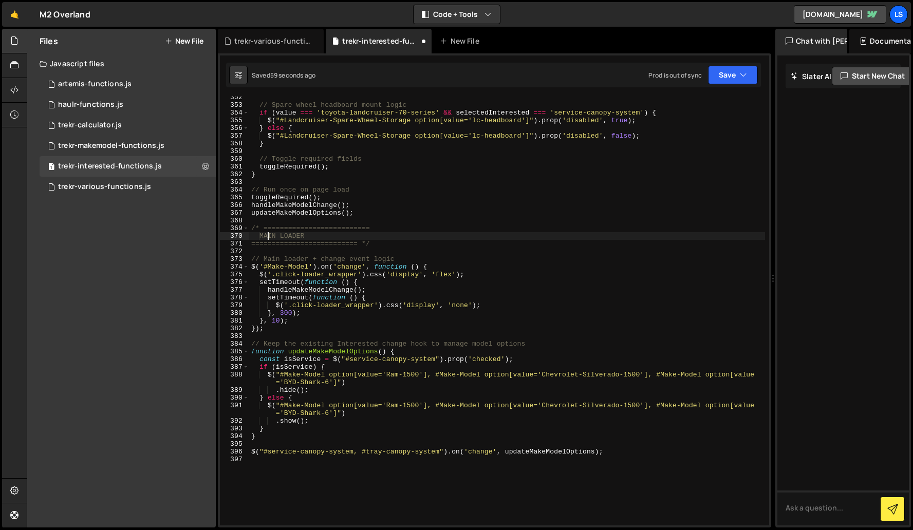
scroll to position [2780, 0]
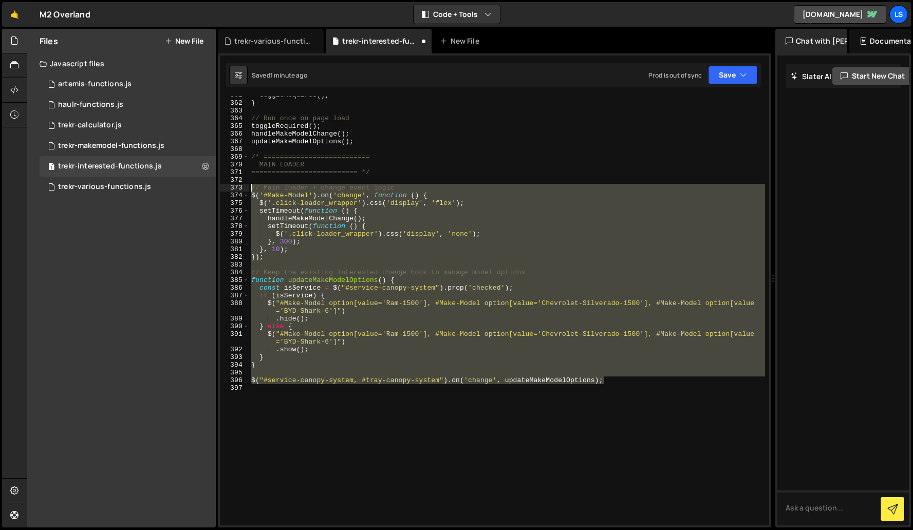
drag, startPoint x: 609, startPoint y: 381, endPoint x: 238, endPoint y: 189, distance: 417.5
click at [238, 189] on div "MAIN LOADER 361 362 363 364 365 366 367 368 369 370 371 372 373 374 375 376 377…" at bounding box center [494, 311] width 549 height 429
type textarea "// Main loader + change event logic $('#Make-Model').on('change', function () {"
paste textarea
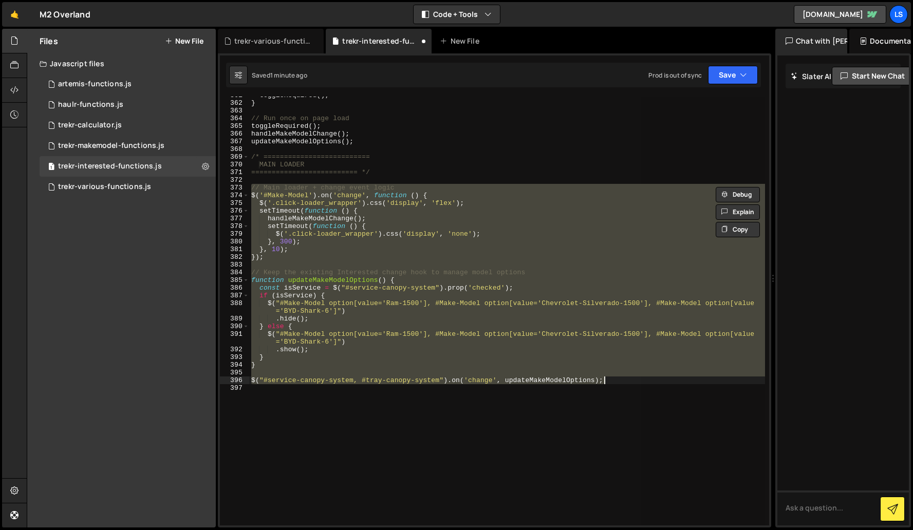
click at [416, 258] on div "toggleRequired ( ) ; } // Run once on page load toggleRequired ( ) ; handleMake…" at bounding box center [507, 311] width 516 height 429
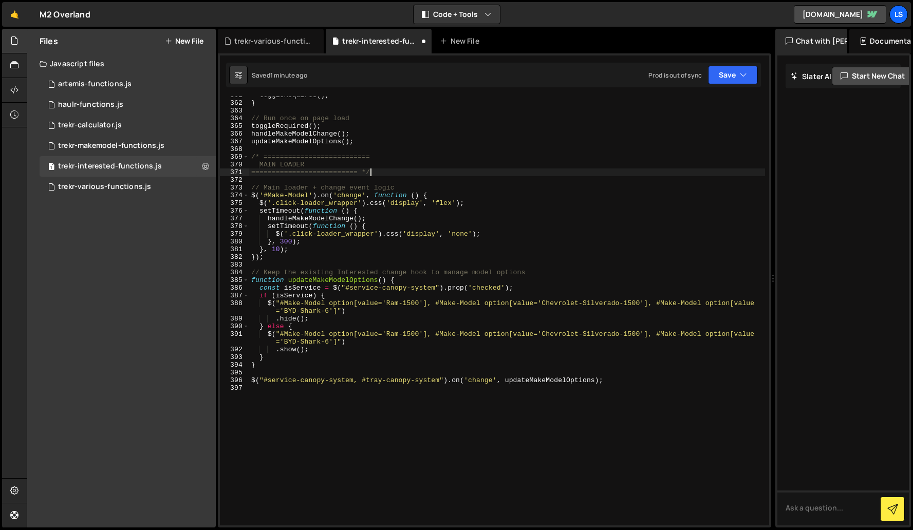
click at [380, 172] on div "toggleRequired ( ) ; } // Run once on page load toggleRequired ( ) ; handleMake…" at bounding box center [507, 313] width 516 height 444
type textarea "========================== */"
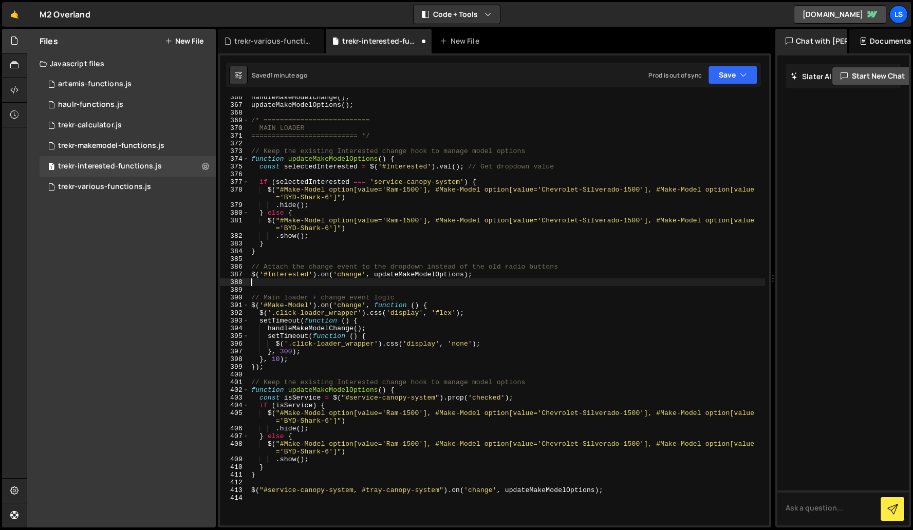
scroll to position [2816, 0]
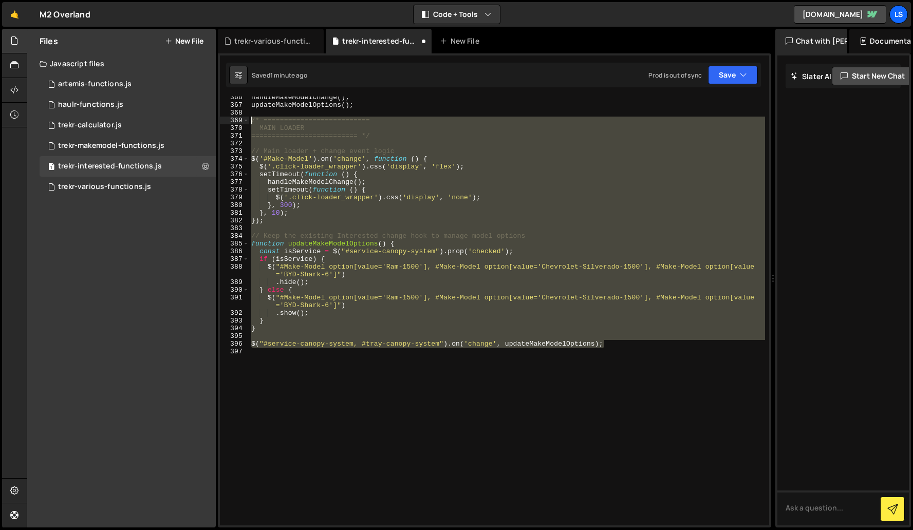
drag, startPoint x: 613, startPoint y: 346, endPoint x: 248, endPoint y: 124, distance: 427.9
click at [248, 124] on div "========================== */ 366 367 368 369 370 371 372 373 374 375 376 377 3…" at bounding box center [494, 311] width 549 height 429
type textarea "/* ========================== MAIN LOADER"
click at [393, 340] on div "handleMakeModelChange ( ) ; updateMakeModelOptions ( ) ; /* ===================…" at bounding box center [507, 311] width 516 height 429
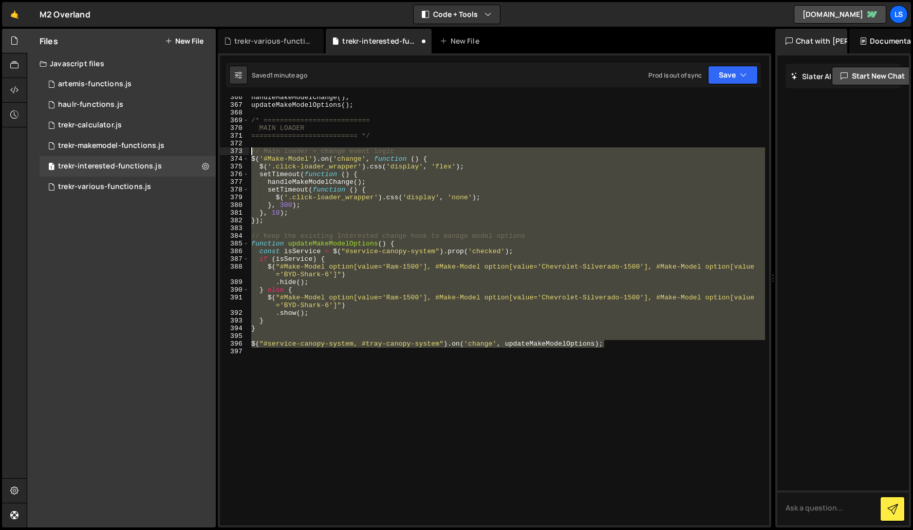
drag, startPoint x: 629, startPoint y: 346, endPoint x: 238, endPoint y: 151, distance: 437.3
click at [238, 151] on div "366 367 368 369 370 371 372 373 374 375 376 377 378 379 380 381 382 383 384 385…" at bounding box center [494, 311] width 549 height 429
type textarea "// Main loader + change event logic $('#Make-Model').on('change', function () {"
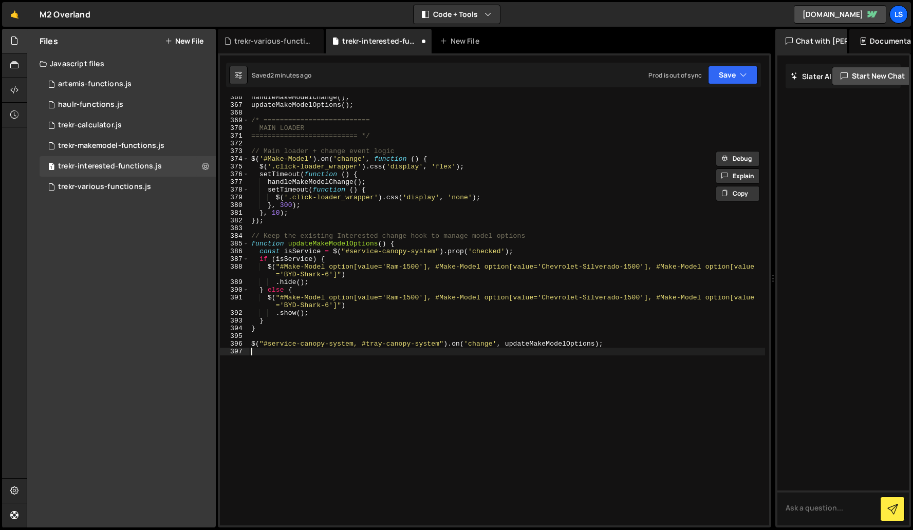
click at [490, 378] on div "handleMakeModelChange ( ) ; updateMakeModelOptions ( ) ; /* ===================…" at bounding box center [507, 316] width 516 height 444
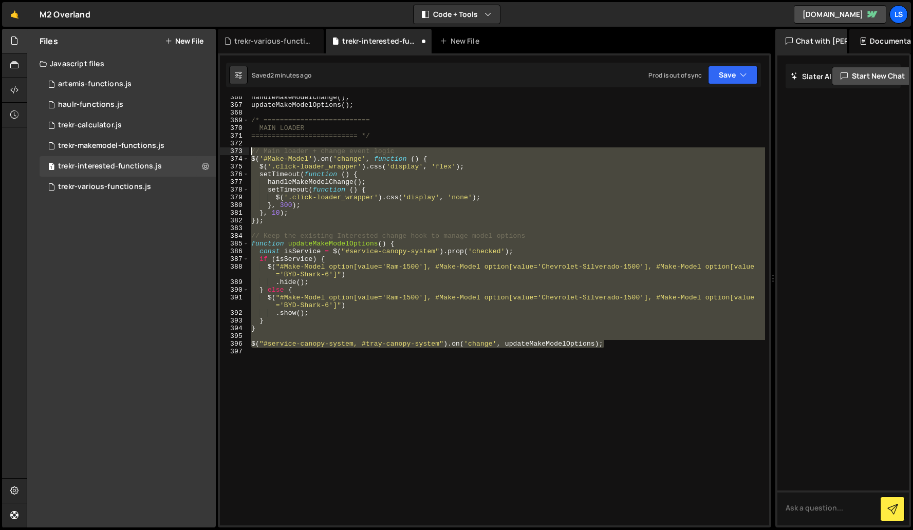
drag, startPoint x: 612, startPoint y: 346, endPoint x: 246, endPoint y: 153, distance: 414.4
click at [246, 153] on div "366 367 368 369 370 371 372 373 374 375 376 377 378 379 380 381 382 383 384 385…" at bounding box center [494, 311] width 549 height 429
type textarea "// Main loader + change event logic $('#Make-Model').on('change', function () {"
paste textarea
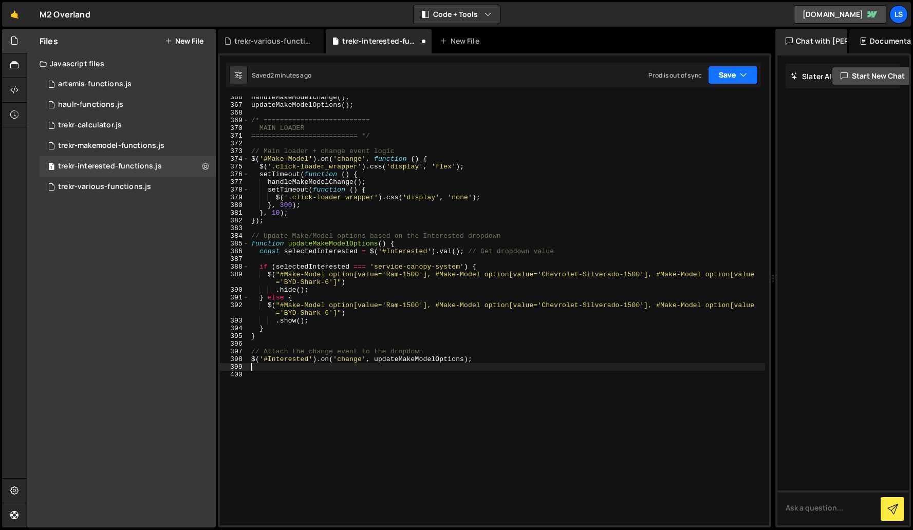
click at [720, 77] on button "Save" at bounding box center [733, 75] width 50 height 18
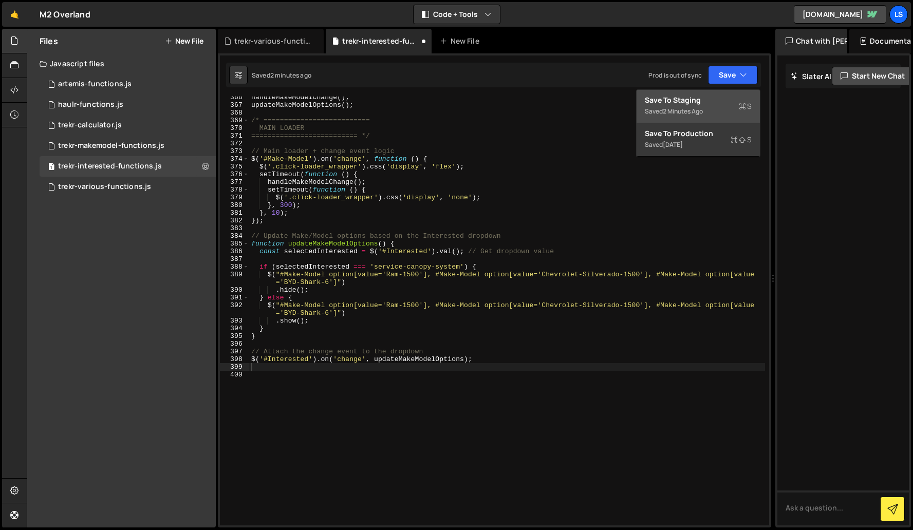
click at [684, 102] on div "Save to Staging S" at bounding box center [698, 100] width 107 height 10
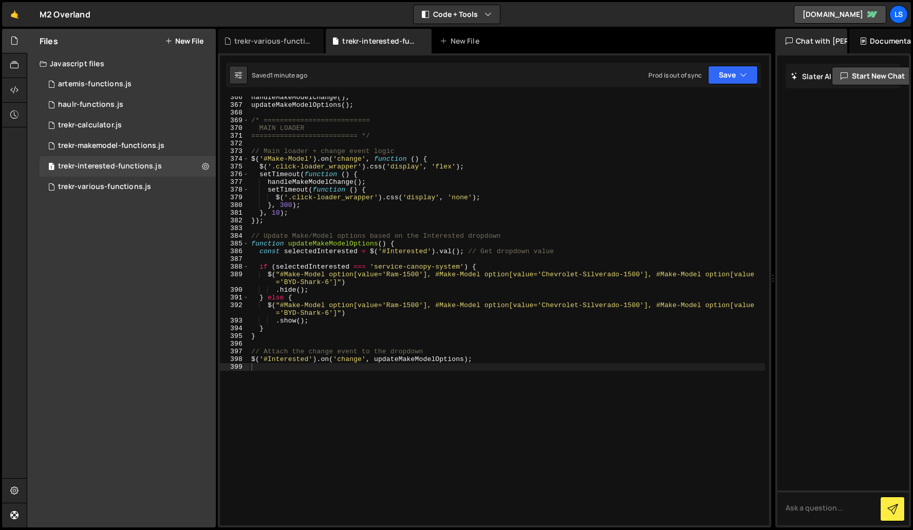
click at [334, 174] on div "handleMakeModelChange ( ) ; updateMakeModelOptions ( ) ; /* ===================…" at bounding box center [507, 316] width 516 height 444
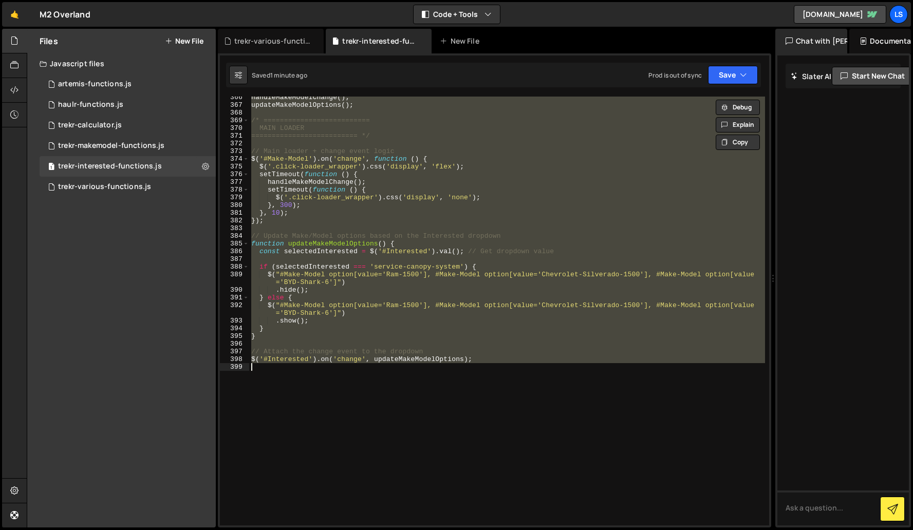
click at [359, 150] on div "handleMakeModelChange ( ) ; updateMakeModelOptions ( ) ; /* ===================…" at bounding box center [507, 311] width 516 height 429
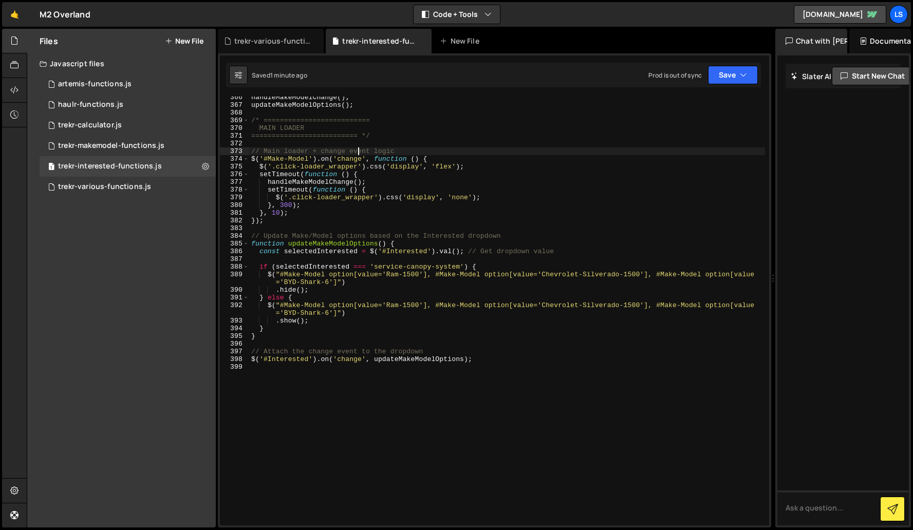
type textarea "$('#Interested').on('change', updateMakeModelOptions);"
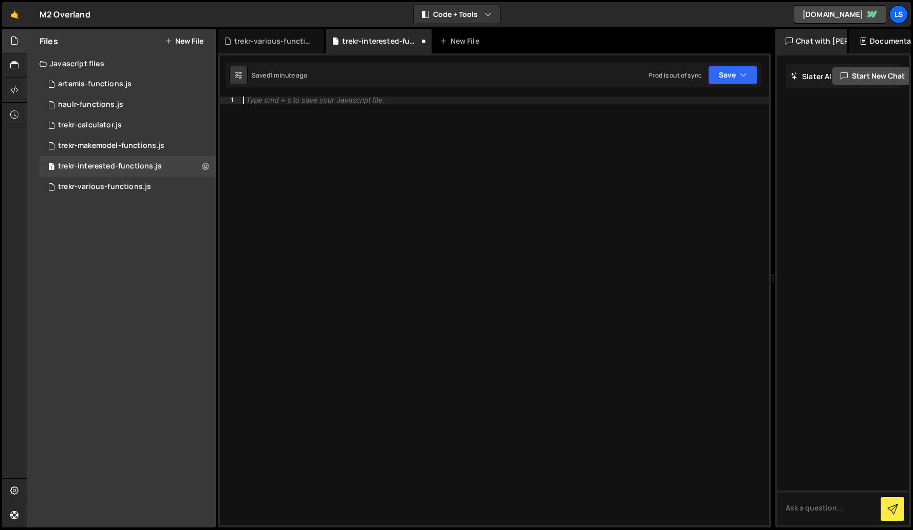
scroll to position [2191, 0]
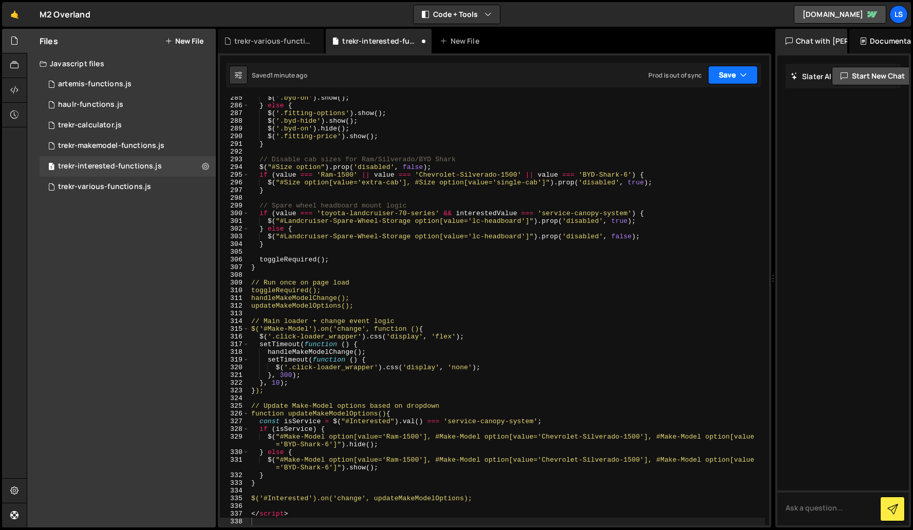
click at [740, 77] on icon "button" at bounding box center [743, 75] width 7 height 10
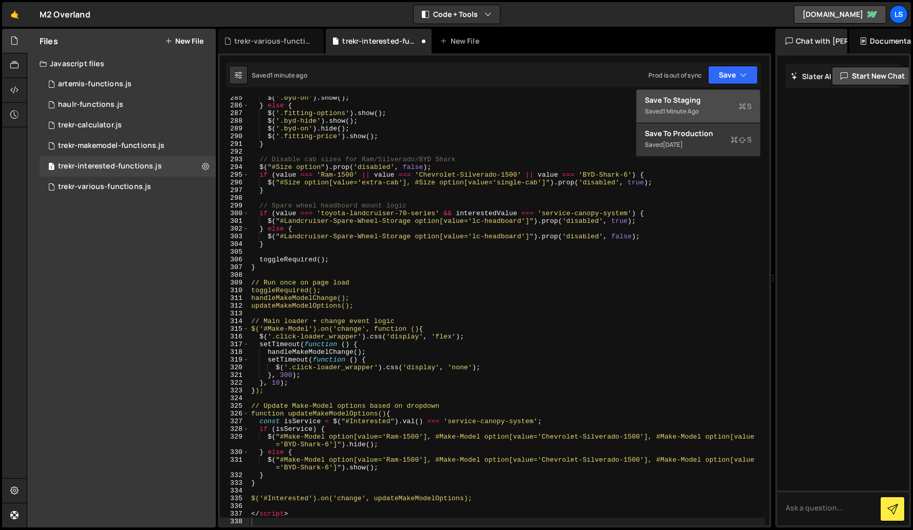
click at [693, 100] on div "Save to Staging S" at bounding box center [698, 100] width 107 height 10
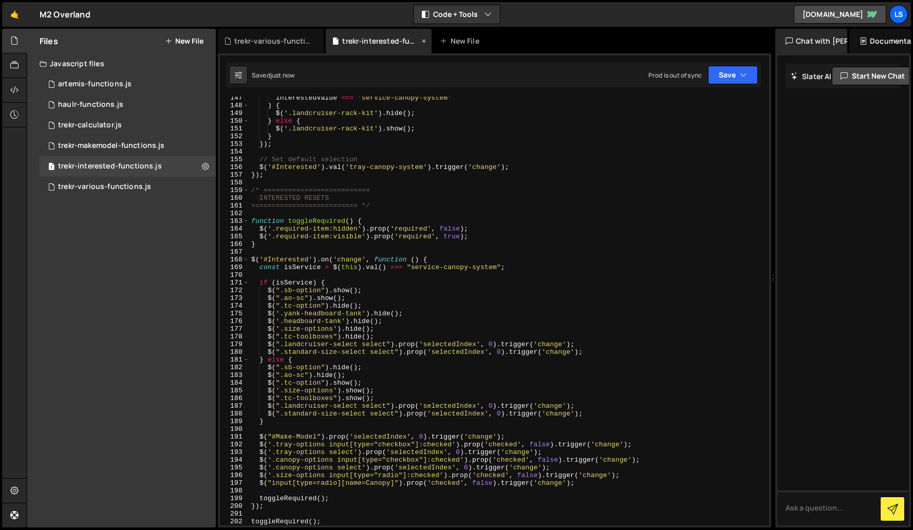
scroll to position [1128, 0]
click at [107, 188] on div "trekr-various-functions.js" at bounding box center [104, 186] width 93 height 9
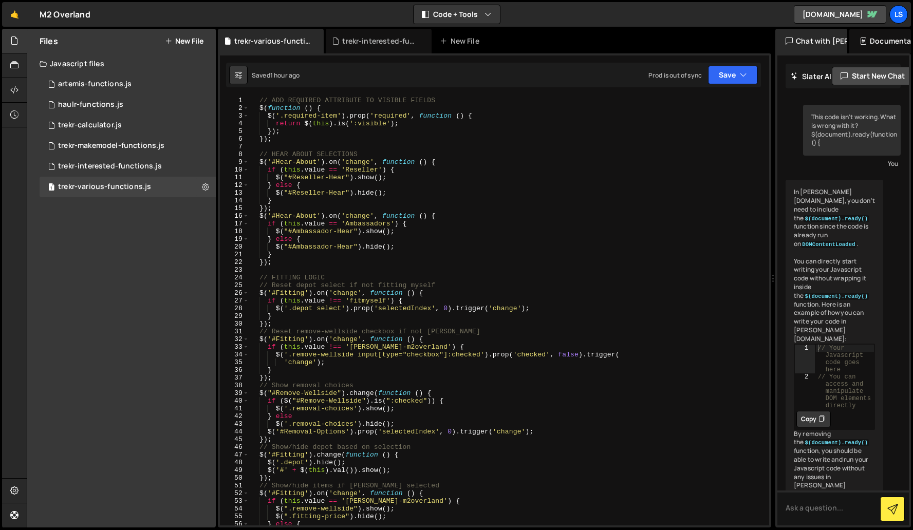
scroll to position [23173, 0]
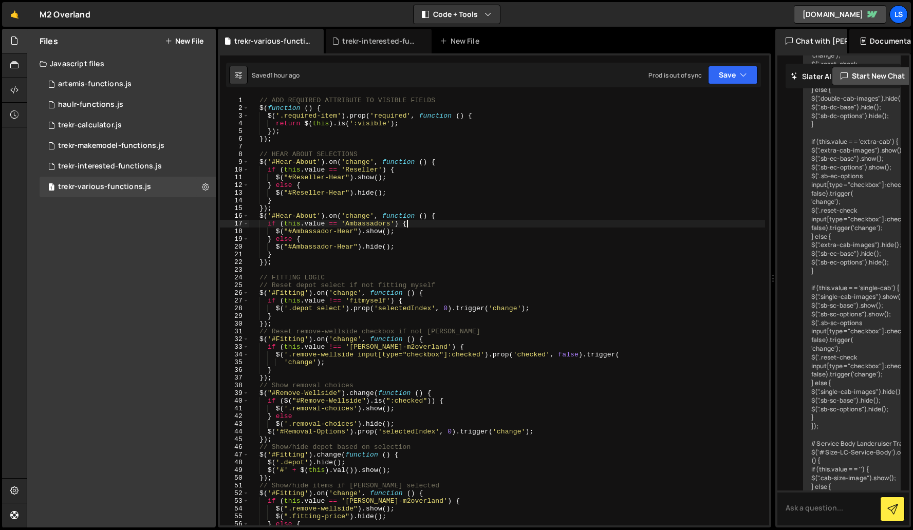
click at [433, 225] on div "// ADD REQUIRED ATTRIBUTE TO VISIBLE FIELDS $ ( function ( ) { $ ( '.required-i…" at bounding box center [507, 319] width 516 height 444
type textarea "if (this.value == 'Ambassadors') { $("#Ambassador-Hear").show();"
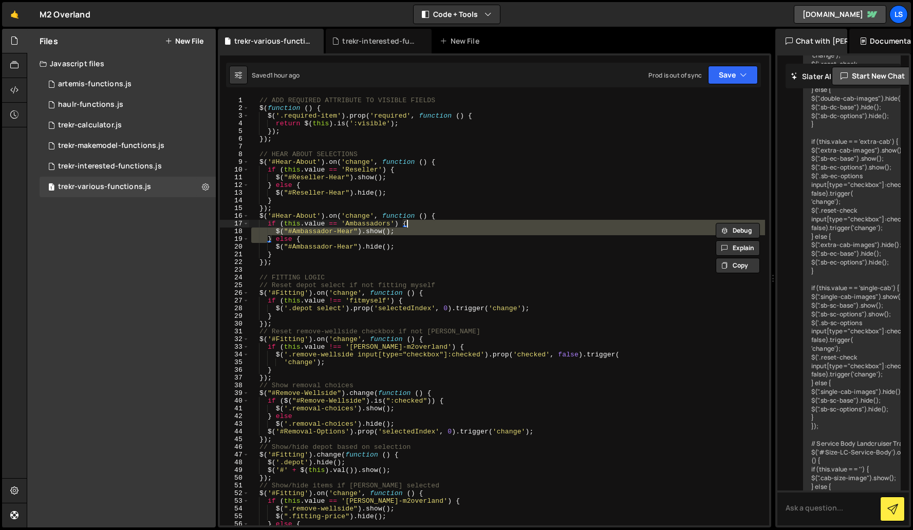
click at [385, 273] on div "// ADD REQUIRED ATTRIBUTE TO VISIBLE FIELDS $ ( function ( ) { $ ( '.required-i…" at bounding box center [507, 319] width 516 height 444
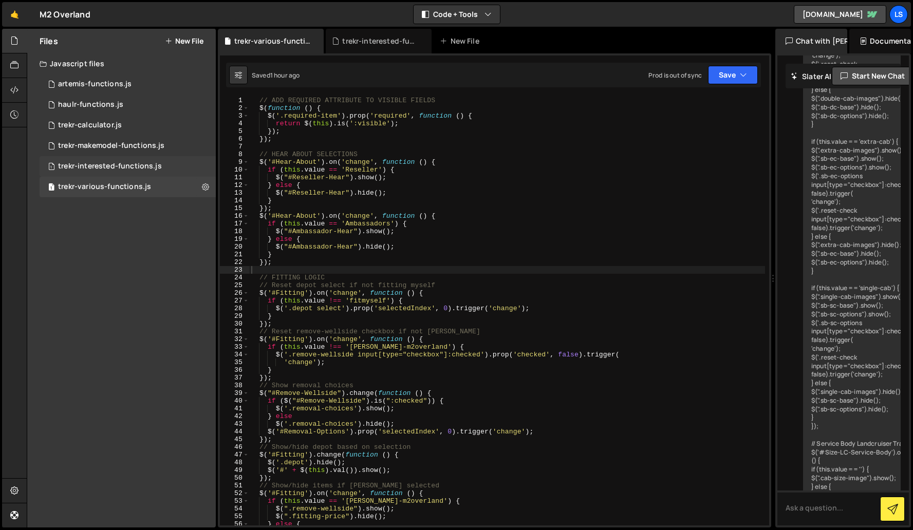
click at [108, 164] on div "trekr-interested-functions.js" at bounding box center [110, 166] width 104 height 9
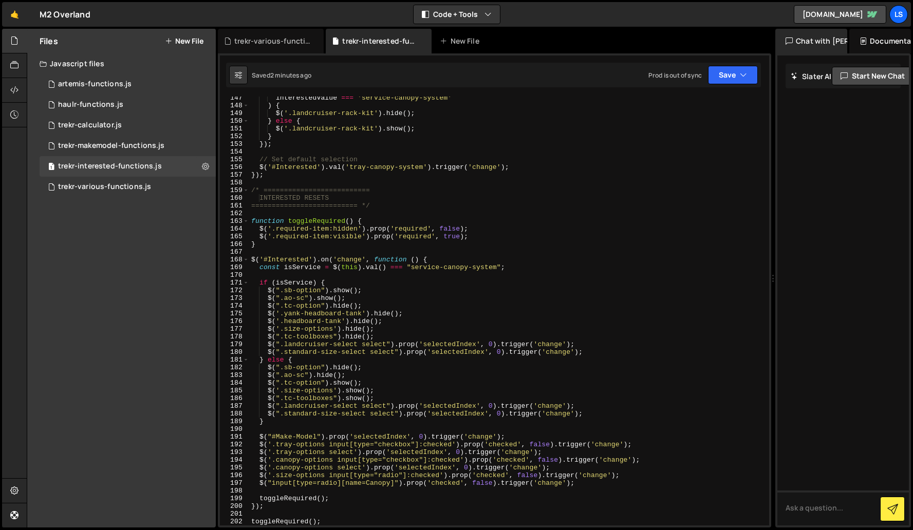
scroll to position [0, 0]
click at [92, 82] on div "artemis-functions.js" at bounding box center [94, 84] width 73 height 9
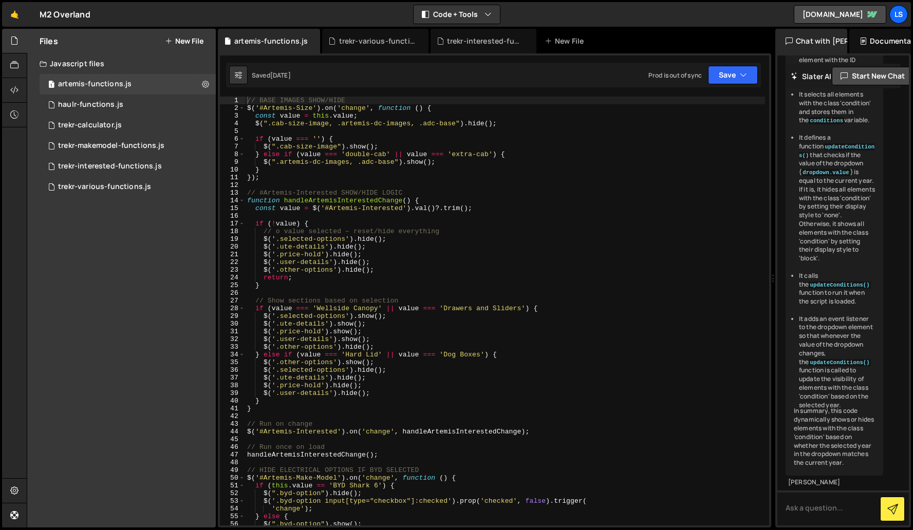
scroll to position [1058, 0]
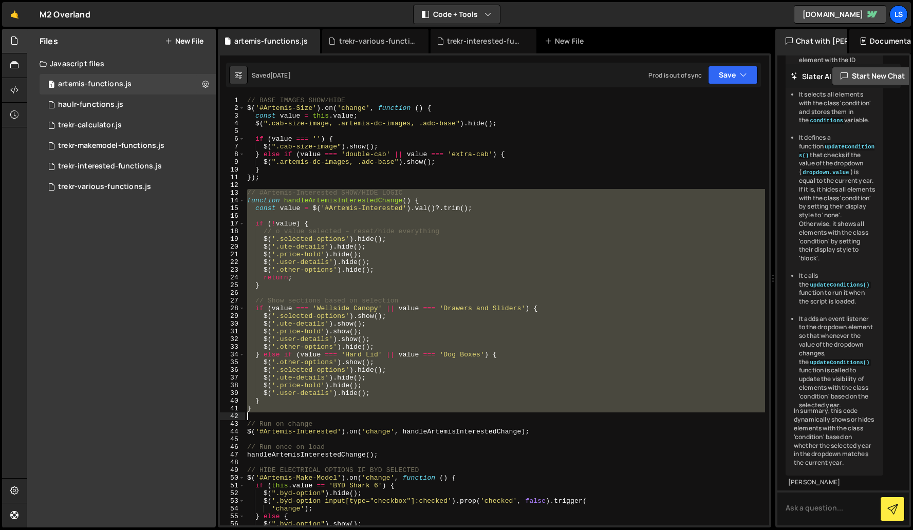
drag, startPoint x: 246, startPoint y: 190, endPoint x: 293, endPoint y: 415, distance: 229.6
click at [293, 415] on div "// BASE IMAGES SHOW/HIDE $ ( '#Artemis-Size' ) . on ( 'change' , function ( ) {…" at bounding box center [505, 319] width 520 height 444
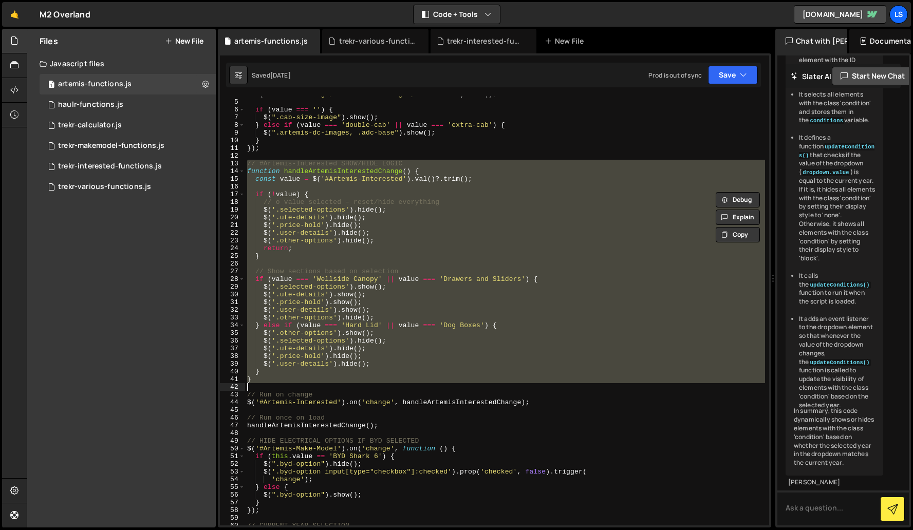
scroll to position [38, 0]
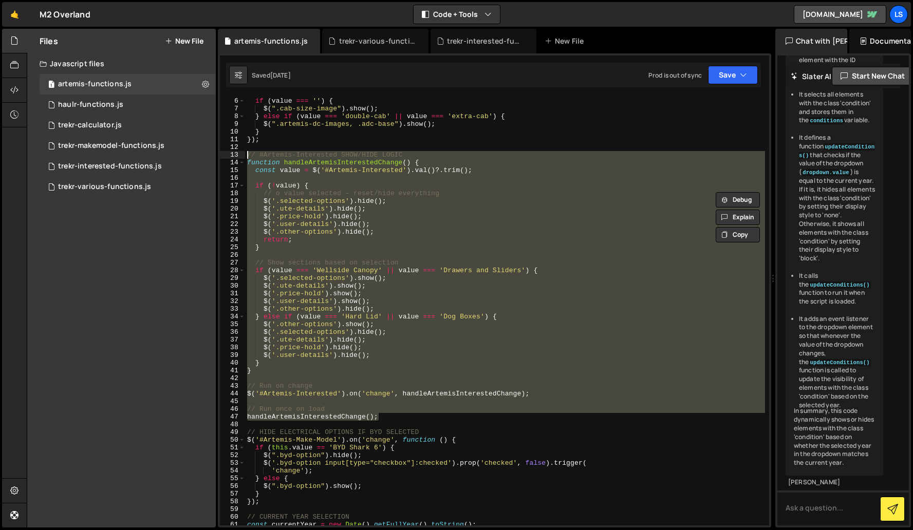
drag, startPoint x: 380, startPoint y: 417, endPoint x: 221, endPoint y: 152, distance: 308.6
click at [221, 152] on div "} 5 6 7 8 9 10 11 12 13 14 15 16 17 18 19 20 21 22 23 24 25 26 27 28 29 30 31 3…" at bounding box center [494, 311] width 549 height 429
type textarea "// #Artemis-Interested SHOW/HIDE LOGIC function handleArtemisInterestedChange()…"
click at [374, 43] on div "trekr-various-functions.js" at bounding box center [377, 41] width 77 height 10
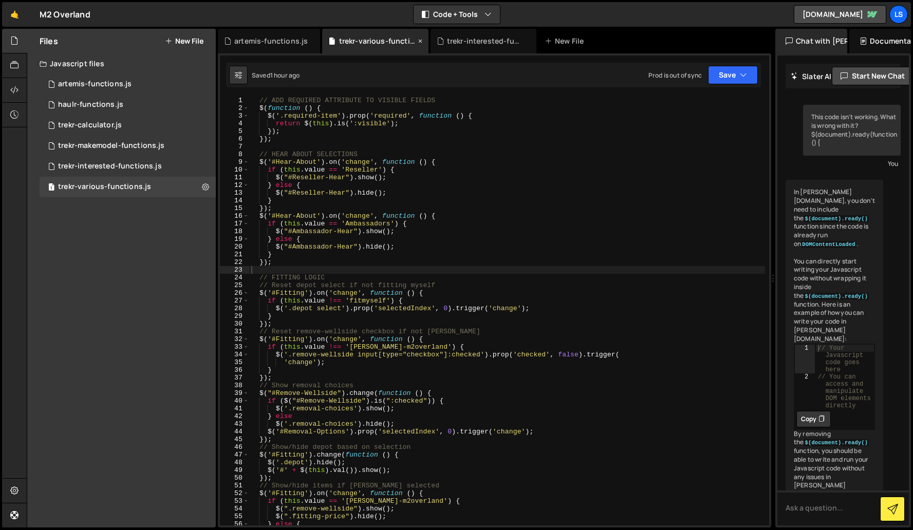
scroll to position [23173, 0]
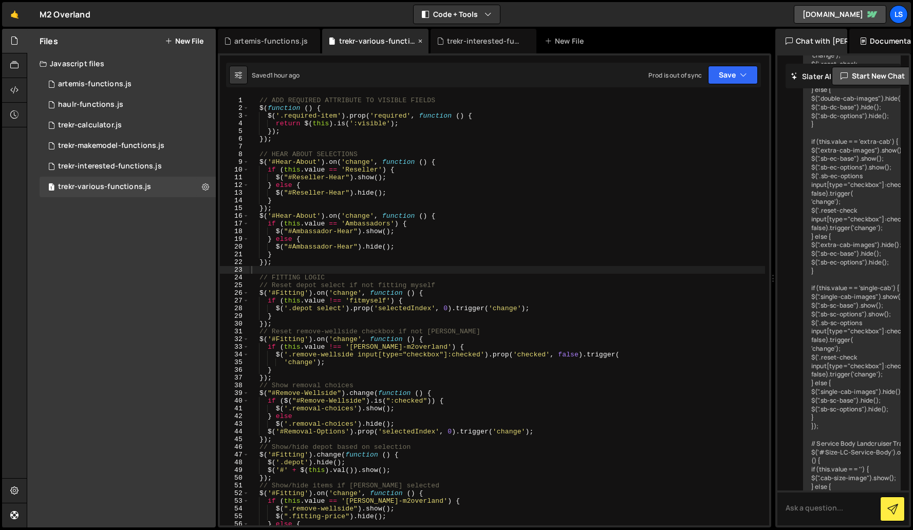
click at [417, 40] on icon at bounding box center [420, 41] width 7 height 10
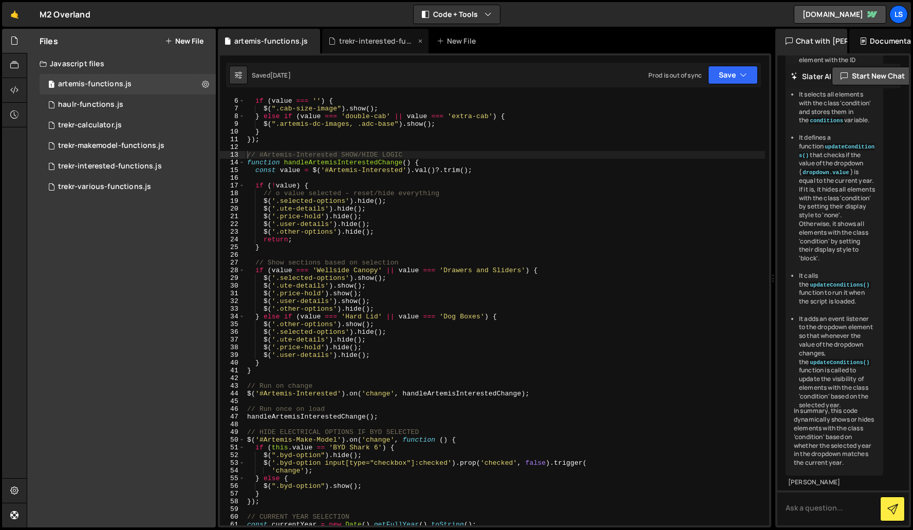
scroll to position [1058, 0]
click at [378, 40] on div "trekr-interested-functions.js" at bounding box center [377, 41] width 77 height 10
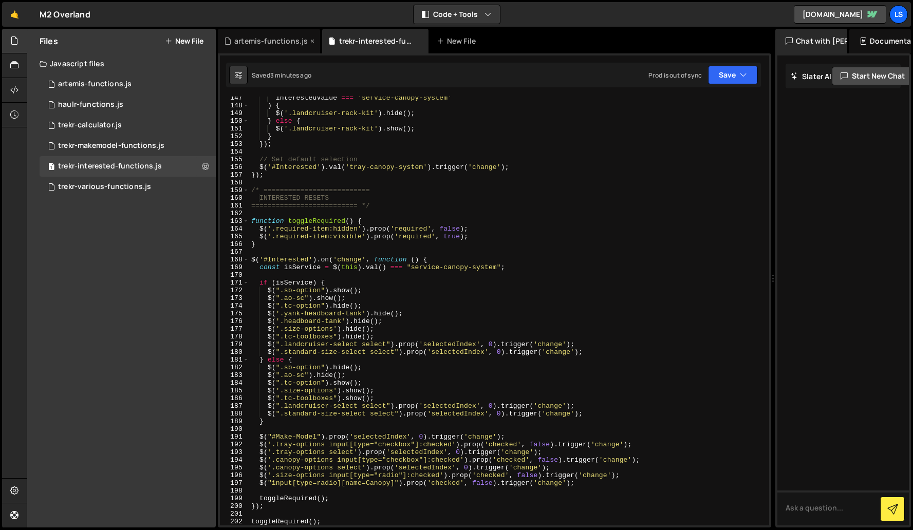
click at [311, 40] on icon at bounding box center [312, 41] width 7 height 10
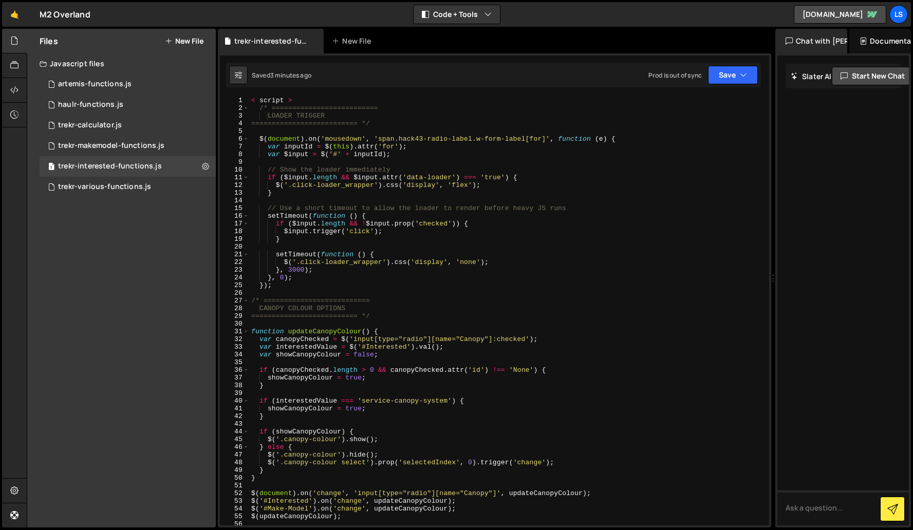
type textarea "< script >"
drag, startPoint x: 299, startPoint y: 100, endPoint x: 235, endPoint y: 98, distance: 64.3
click at [235, 98] on div "< script > 1 2 3 4 5 6 7 8 9 10 11 12 13 14 15 16 17 18 19 20 21 22 23 24 25 26…" at bounding box center [494, 311] width 549 height 429
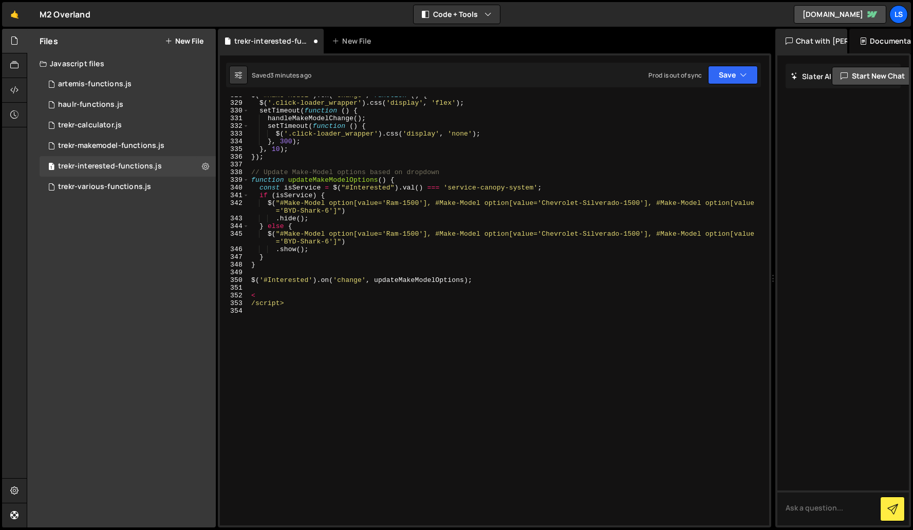
scroll to position [2525, 0]
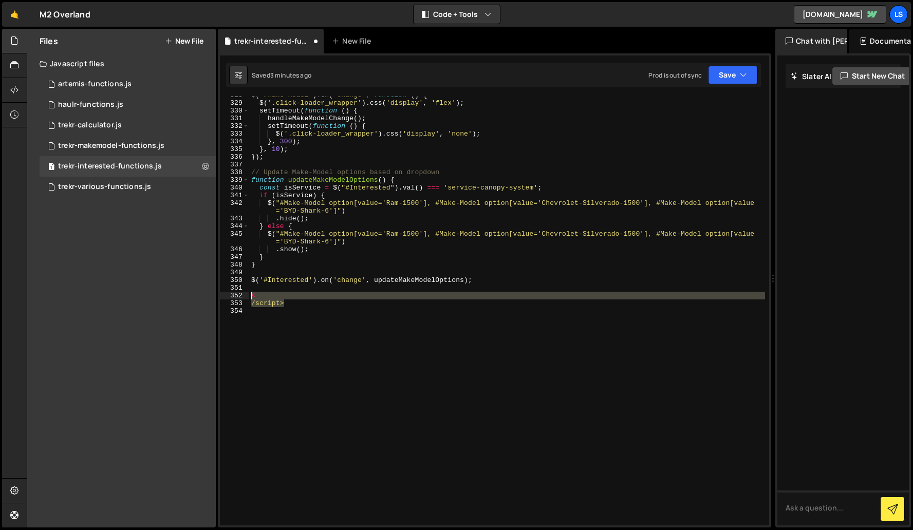
drag, startPoint x: 297, startPoint y: 306, endPoint x: 259, endPoint y: 302, distance: 38.2
click at [240, 294] on div "/* ========================== 328 329 330 331 332 333 334 335 336 337 338 339 3…" at bounding box center [494, 311] width 549 height 429
type textarea "< /script>"
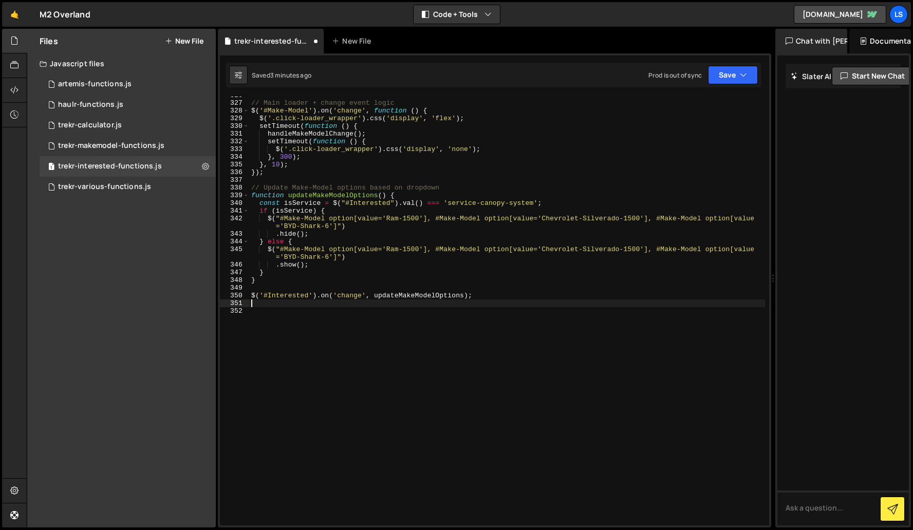
scroll to position [2502, 0]
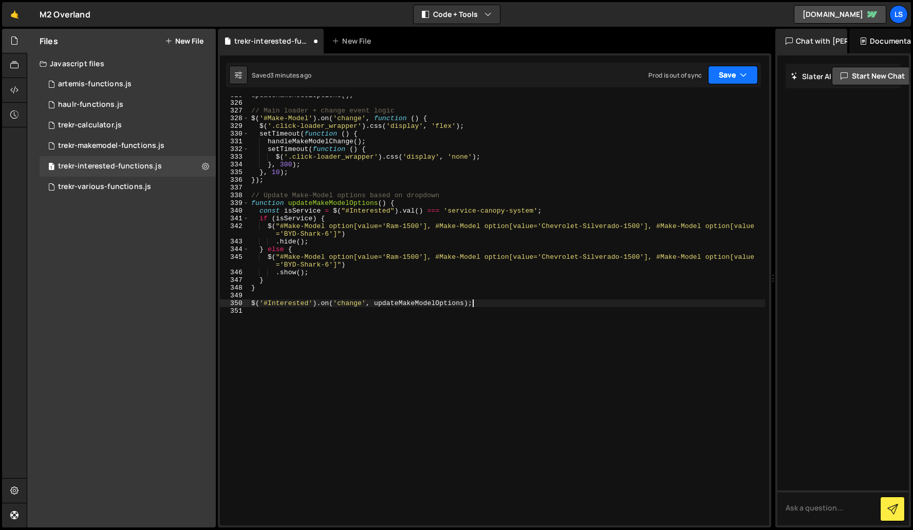
drag, startPoint x: 739, startPoint y: 76, endPoint x: 725, endPoint y: 77, distance: 13.4
click at [739, 76] on button "Save" at bounding box center [733, 75] width 50 height 18
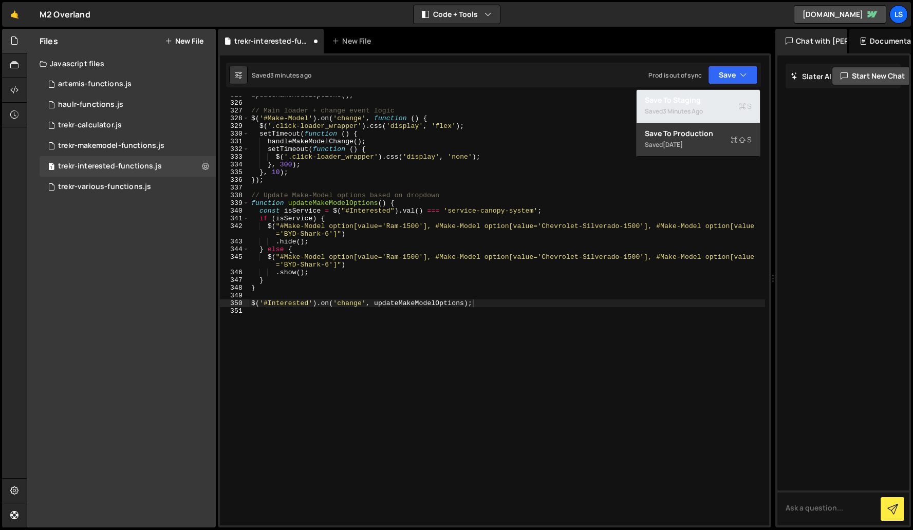
drag, startPoint x: 694, startPoint y: 103, endPoint x: 701, endPoint y: 102, distance: 6.7
click at [694, 103] on div "Save to Staging S" at bounding box center [698, 100] width 107 height 10
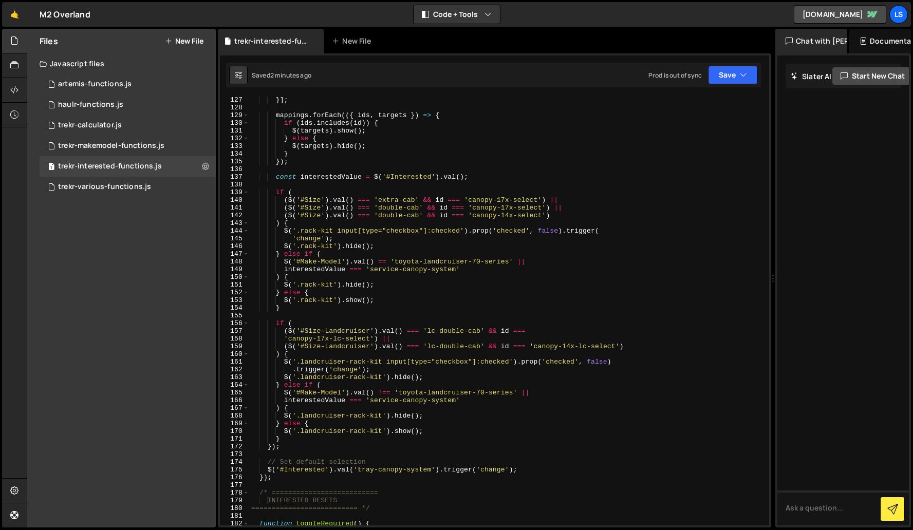
scroll to position [1011, 0]
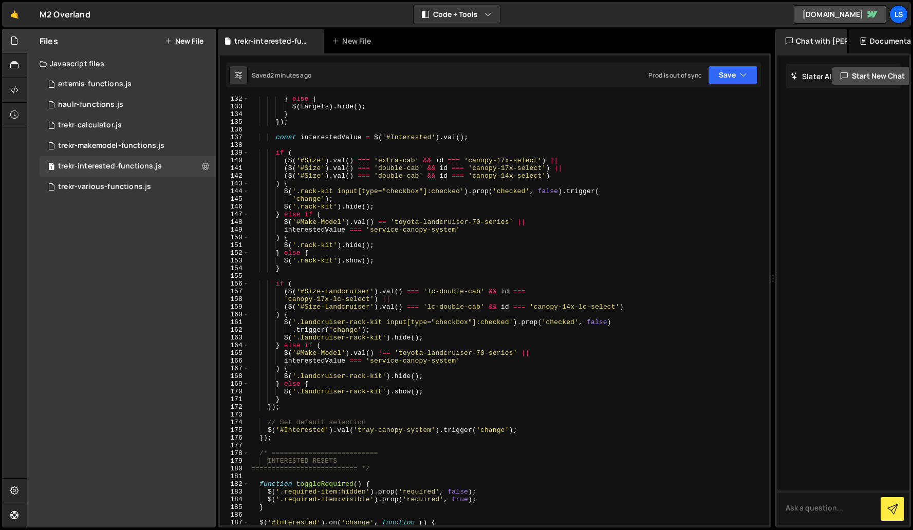
type textarea "});"
click at [307, 408] on div "} else { $ ( targets ) . hide ( ) ; } }) ; const interestedValue = $ ( '#Intere…" at bounding box center [507, 317] width 516 height 444
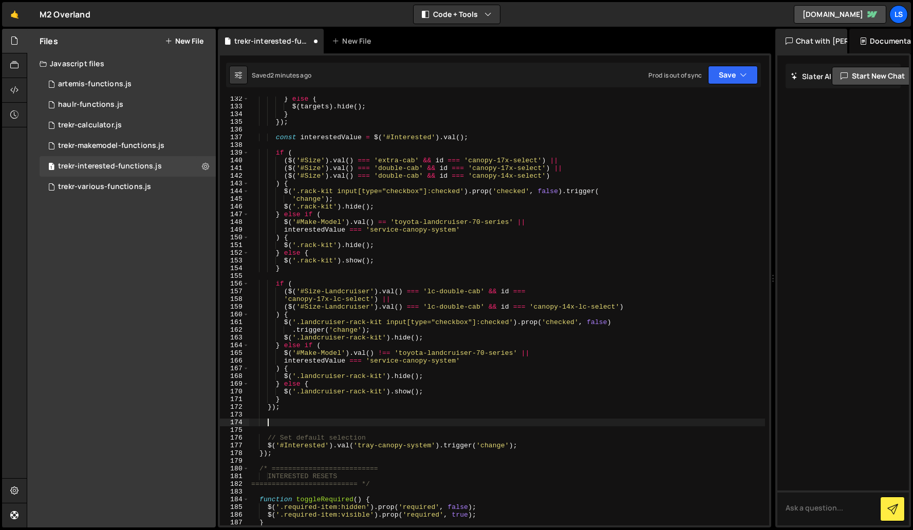
paste textarea "$('#Interested').val('').trigger('change');"
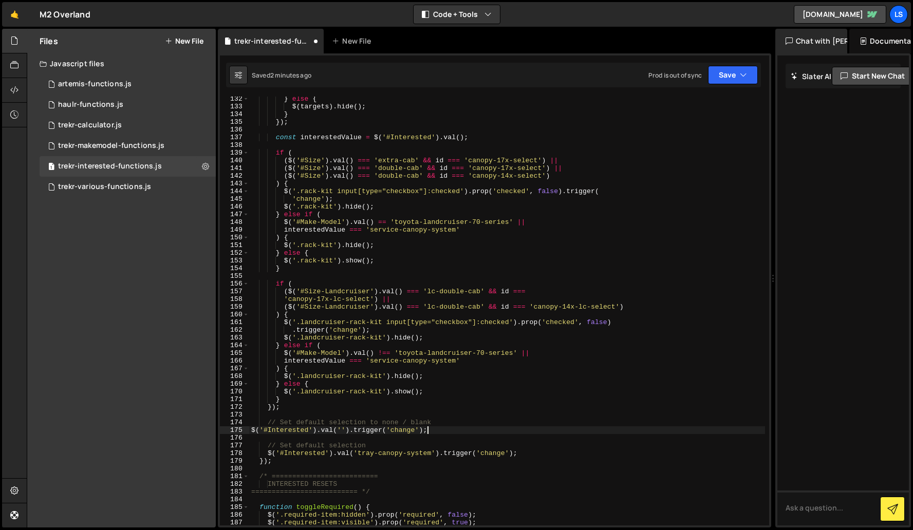
click at [382, 434] on div "} else { $ ( targets ) . hide ( ) ; } }) ; const interestedValue = $ ( '#Intere…" at bounding box center [507, 317] width 516 height 444
drag, startPoint x: 435, startPoint y: 432, endPoint x: 241, endPoint y: 425, distance: 193.8
click at [241, 425] on div "$('#Interested').val('').trigger('change'); 132 133 134 135 136 137 138 139 140…" at bounding box center [494, 311] width 549 height 429
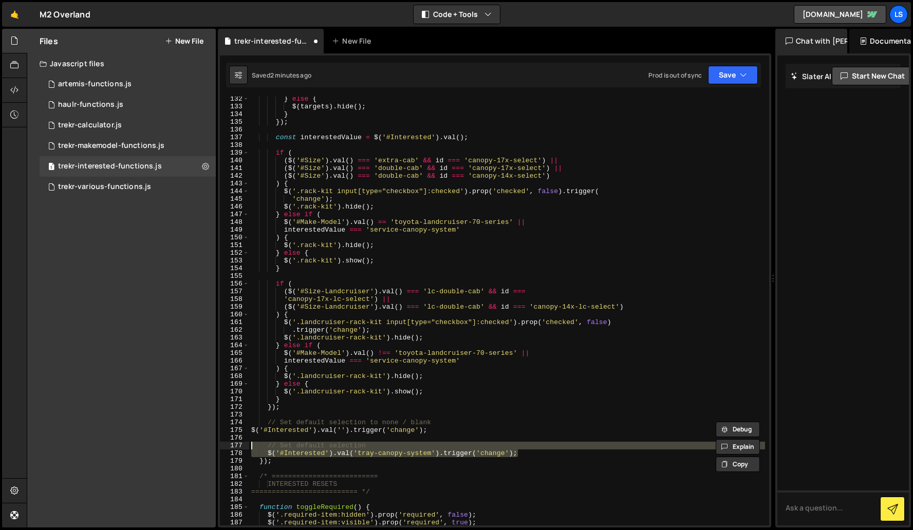
drag, startPoint x: 522, startPoint y: 455, endPoint x: 239, endPoint y: 446, distance: 283.2
click at [239, 446] on div "// Set default selection to none / blank $('#Interested').val('').trigger('chan…" at bounding box center [494, 311] width 549 height 429
type textarea "// Set default selection $('#Interested').val('tray-canopy-system').trigger('ch…"
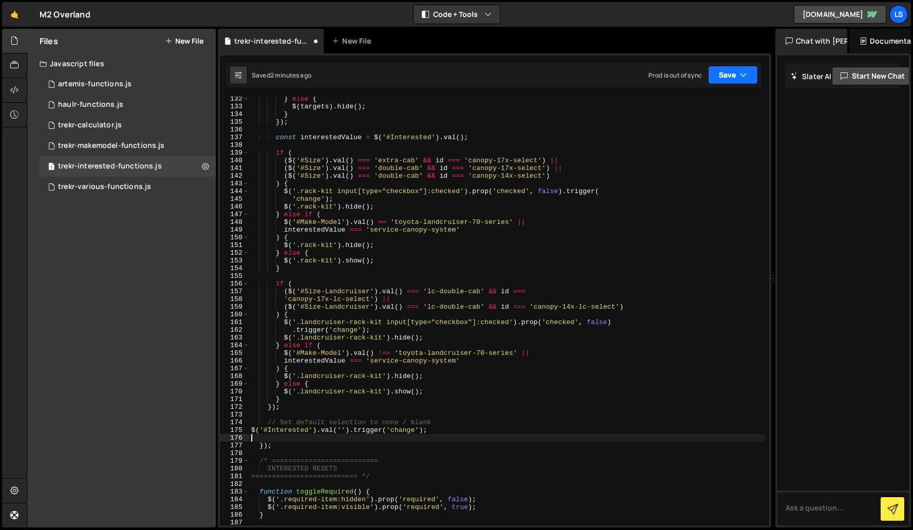
click at [735, 78] on button "Save" at bounding box center [733, 75] width 50 height 18
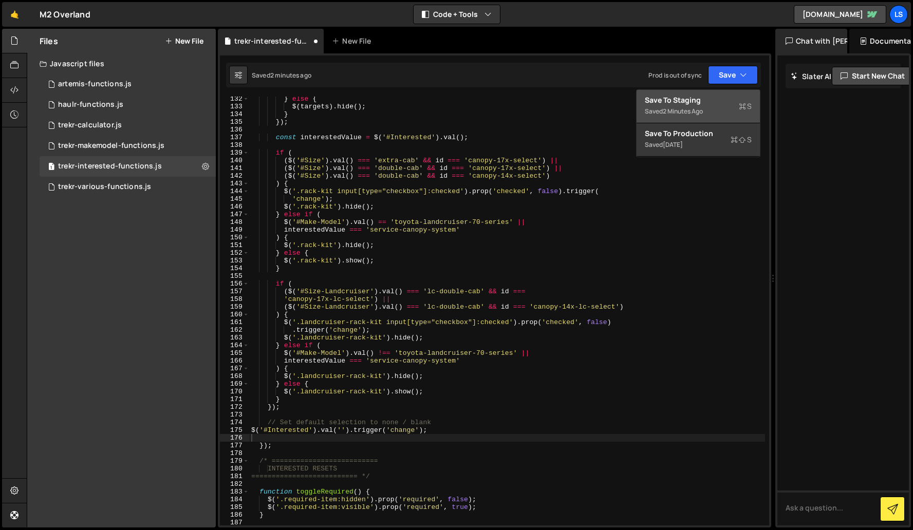
click at [701, 99] on div "Save to Staging S" at bounding box center [698, 100] width 107 height 10
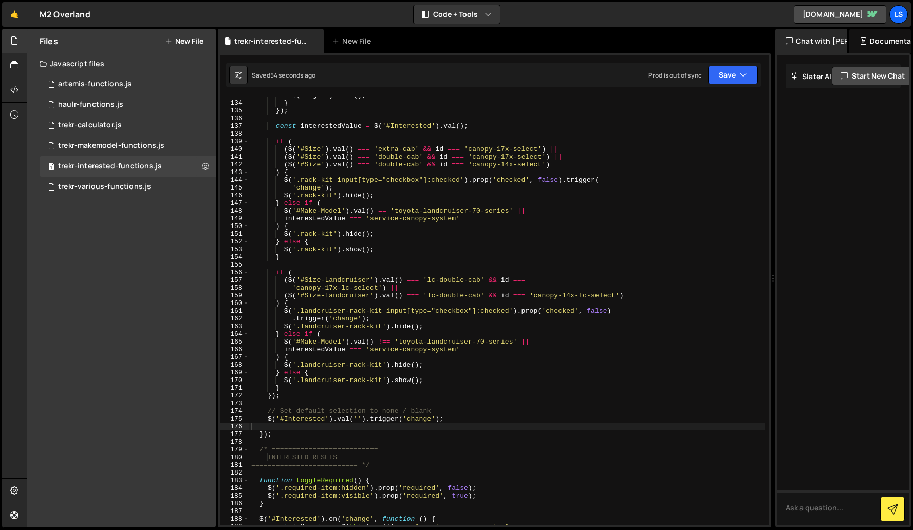
scroll to position [1042, 0]
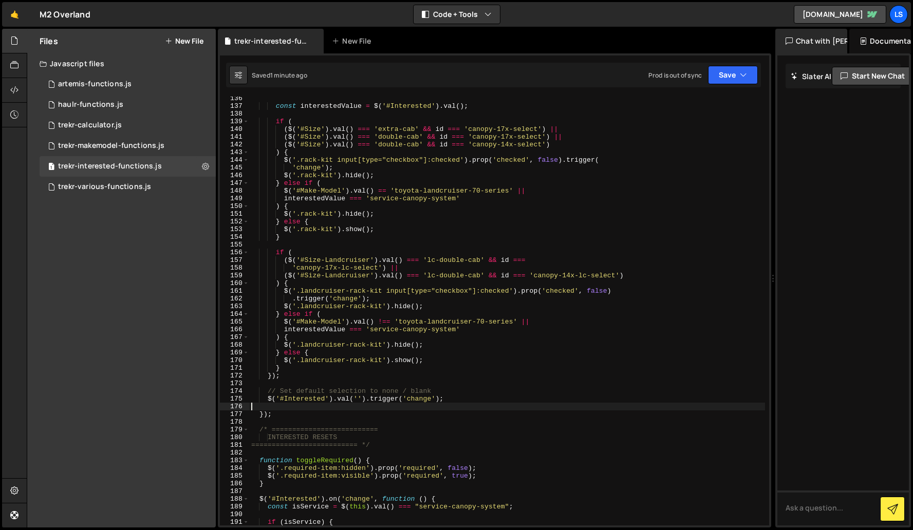
click at [286, 408] on div "const interestedValue = $ ( '#Interested' ) . val ( ) ; if ( ( $ ( '#Size' ) . …" at bounding box center [507, 317] width 516 height 444
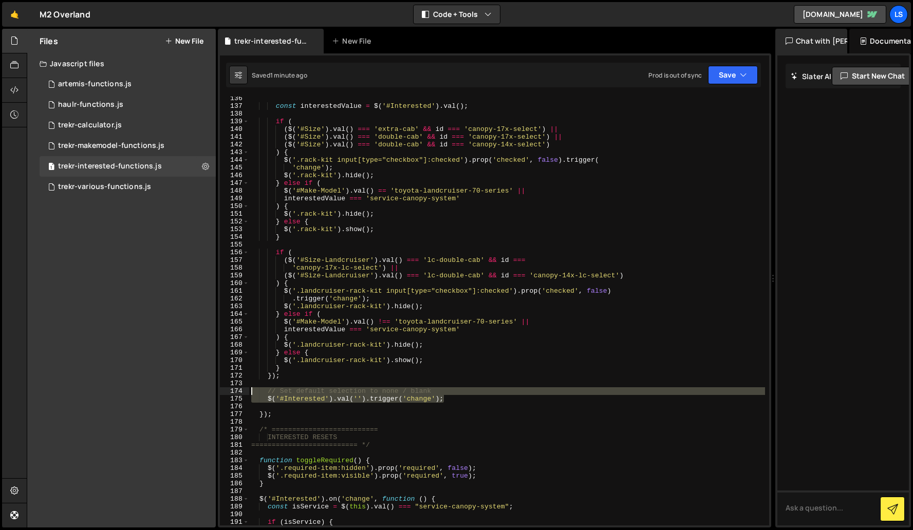
drag, startPoint x: 451, startPoint y: 400, endPoint x: 236, endPoint y: 390, distance: 215.0
click at [236, 390] on div "136 137 138 139 140 141 142 143 144 145 146 147 148 149 150 151 152 153 154 155…" at bounding box center [494, 311] width 549 height 429
type textarea "// Set default selection to none / blank $('#Interested').val('').trigger('chan…"
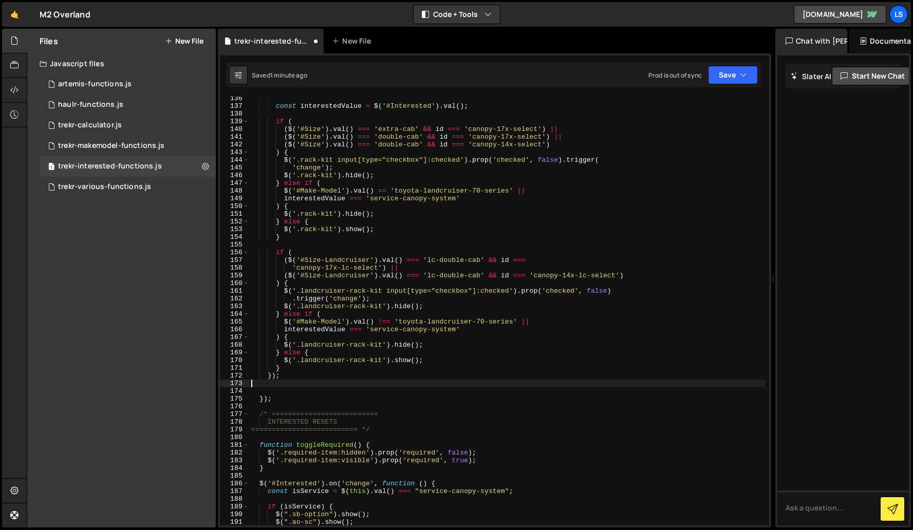
type textarea "});"
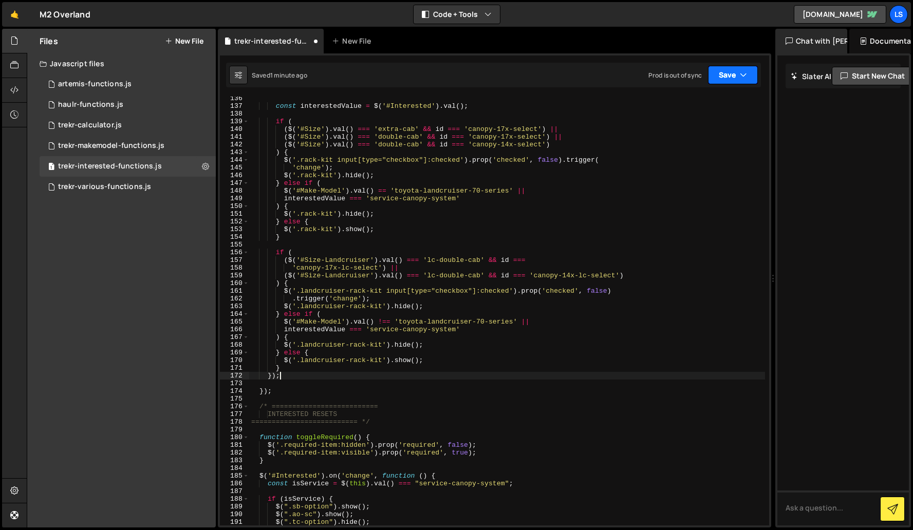
click at [722, 71] on button "Save" at bounding box center [733, 75] width 50 height 18
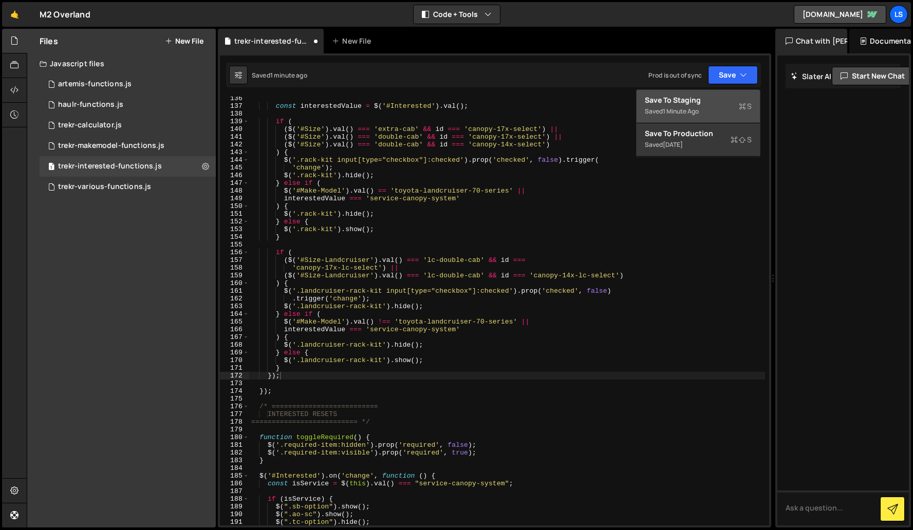
click at [678, 102] on div "Save to Staging S" at bounding box center [698, 100] width 107 height 10
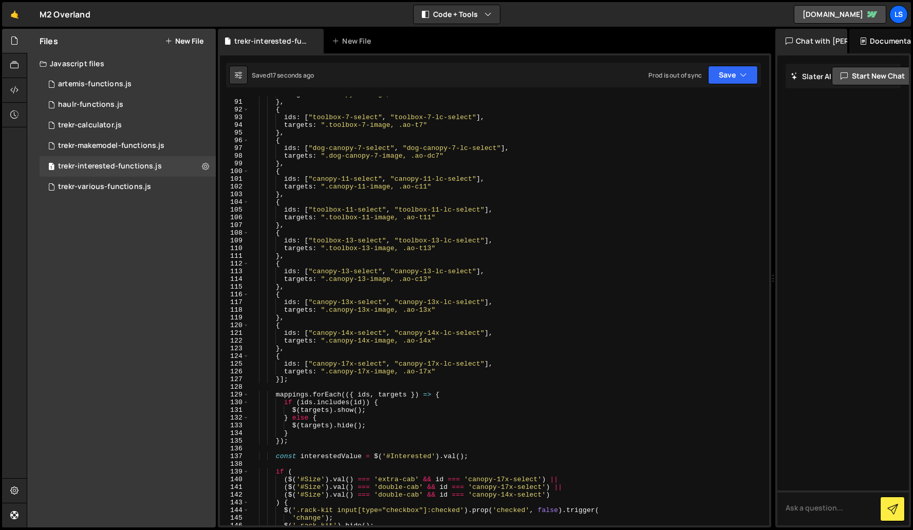
scroll to position [692, 0]
click at [91, 83] on div "artemis-functions.js" at bounding box center [94, 84] width 73 height 9
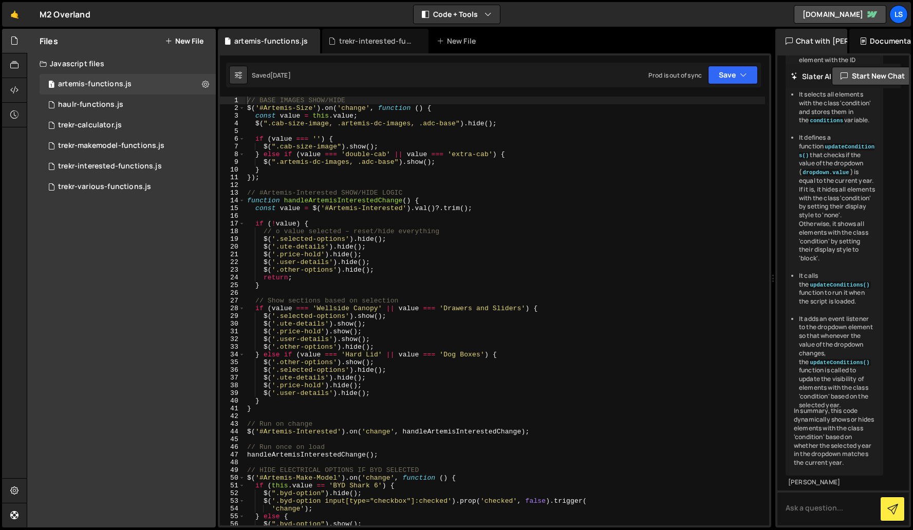
scroll to position [1058, 0]
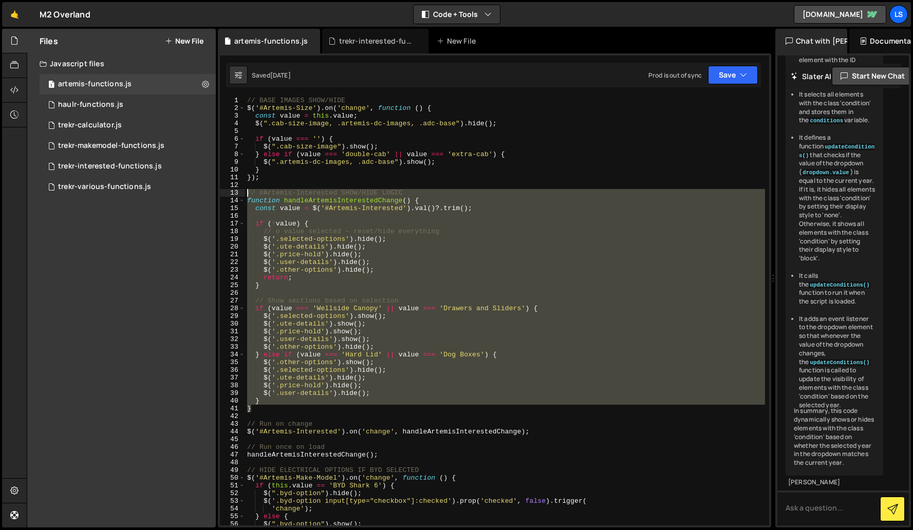
drag, startPoint x: 255, startPoint y: 410, endPoint x: 229, endPoint y: 191, distance: 220.4
click at [229, 191] on div "} 1 2 3 4 5 6 7 8 9 10 11 12 13 14 15 16 17 18 19 20 21 22 23 24 25 26 27 28 29…" at bounding box center [494, 311] width 549 height 429
type textarea "// #Artemis-Interested SHOW/HIDE LOGIC function handleArtemisInterestedChange()…"
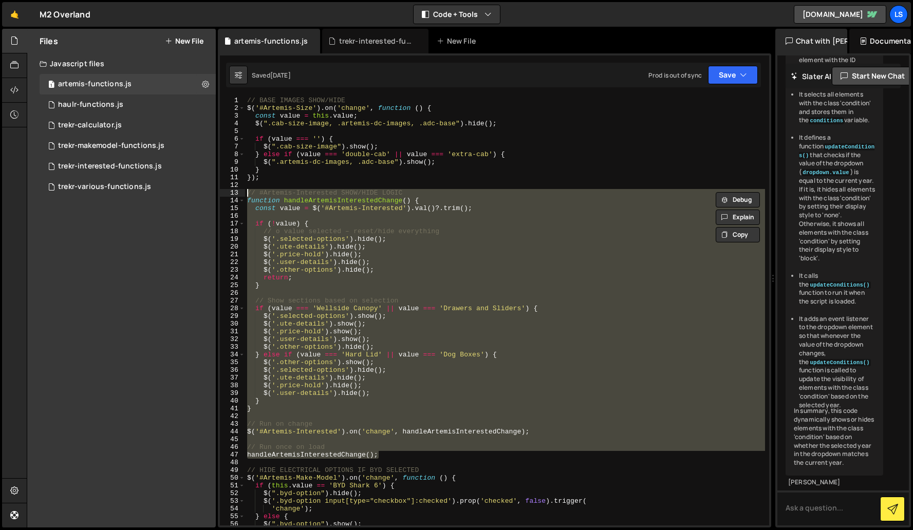
drag, startPoint x: 387, startPoint y: 456, endPoint x: 234, endPoint y: 192, distance: 305.5
click at [234, 192] on div "// #Artemis-Interested SHOW/HIDE LOGIC function handleArtemisInterestedChange()…" at bounding box center [494, 311] width 549 height 429
click at [311, 38] on icon at bounding box center [312, 41] width 7 height 10
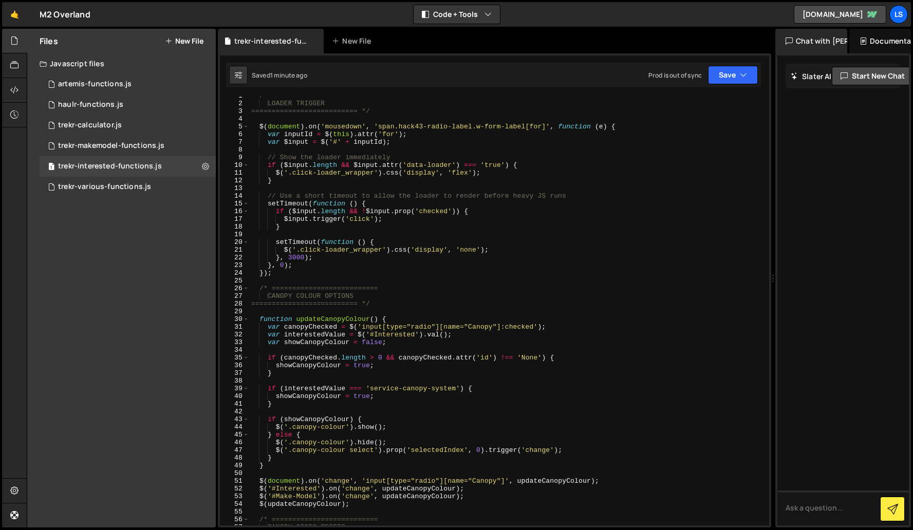
scroll to position [0, 0]
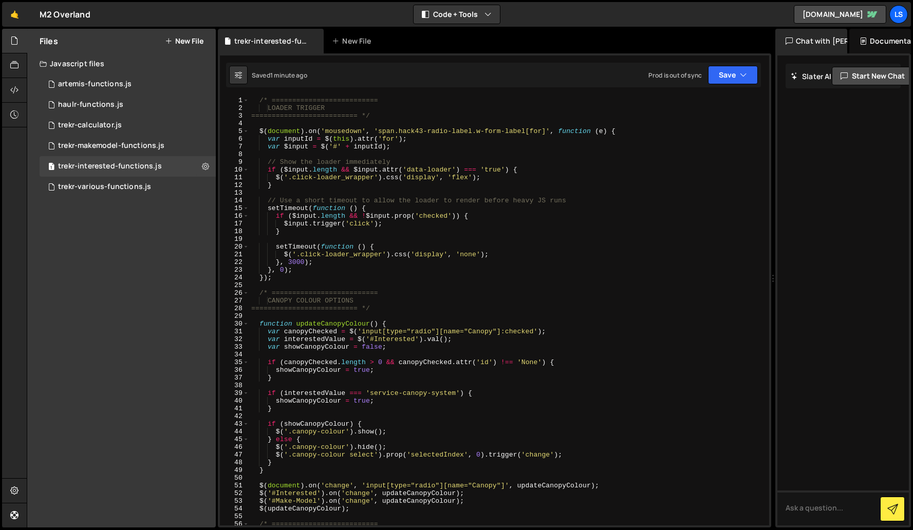
type textarea "if (interestedValue === 'service-canopy-system') {"
drag, startPoint x: 456, startPoint y: 394, endPoint x: 370, endPoint y: 394, distance: 85.8
click at [370, 394] on div "/* ========================== LOADER TRIGGER ========================== */ $ ( …" at bounding box center [507, 319] width 516 height 444
click at [101, 81] on div "artemis-functions.js" at bounding box center [94, 84] width 73 height 9
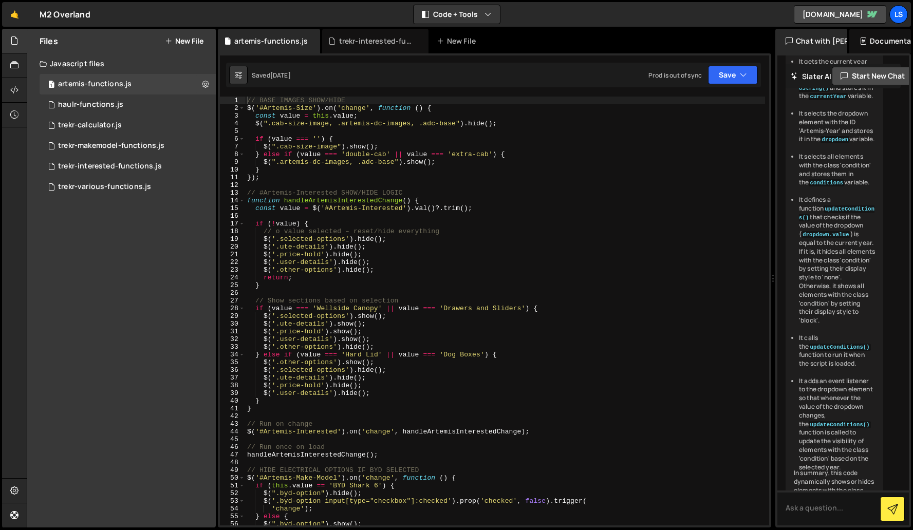
scroll to position [1058, 0]
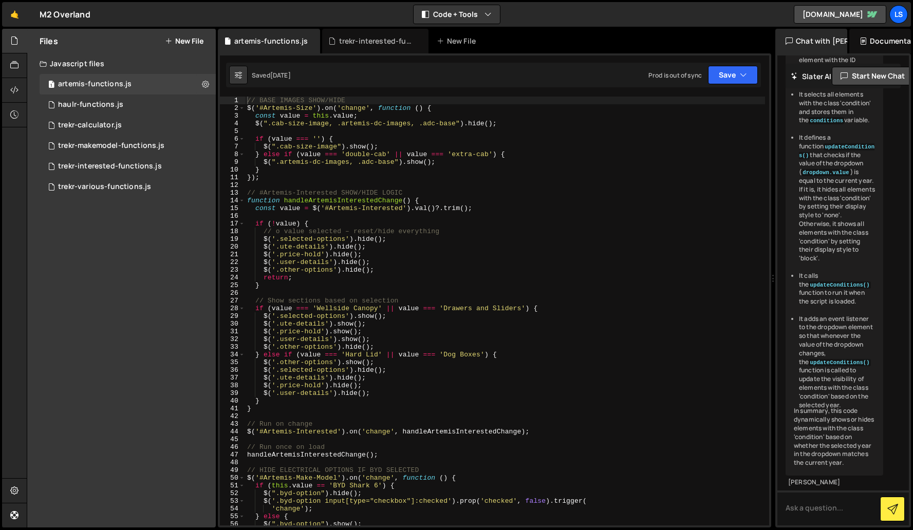
type textarea "if (value === 'Wellside Canopy' || value === 'Drawers and Sliders') {"
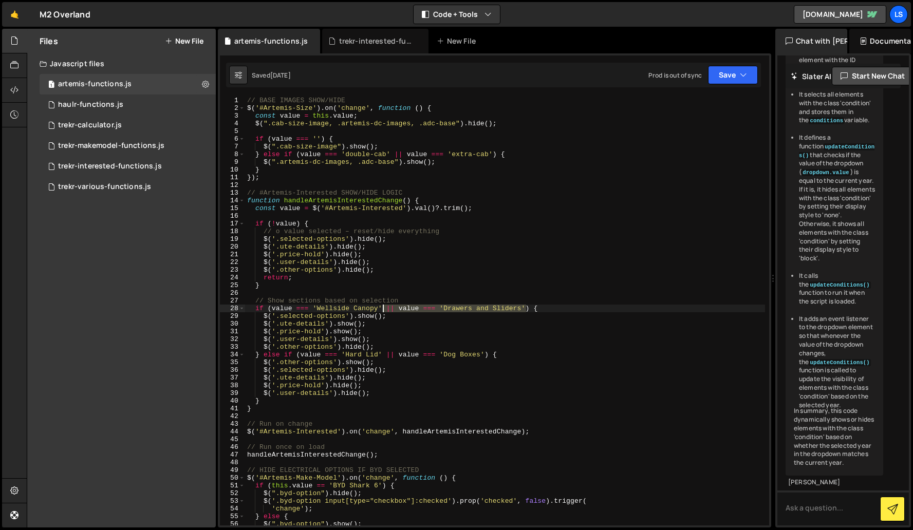
drag, startPoint x: 525, startPoint y: 307, endPoint x: 382, endPoint y: 311, distance: 142.9
click at [382, 311] on div "// BASE IMAGES SHOW/HIDE $ ( '#Artemis-Size' ) . on ( 'change' , function ( ) {…" at bounding box center [505, 319] width 520 height 444
click at [377, 43] on div "trekr-interested-functions.js" at bounding box center [377, 41] width 77 height 10
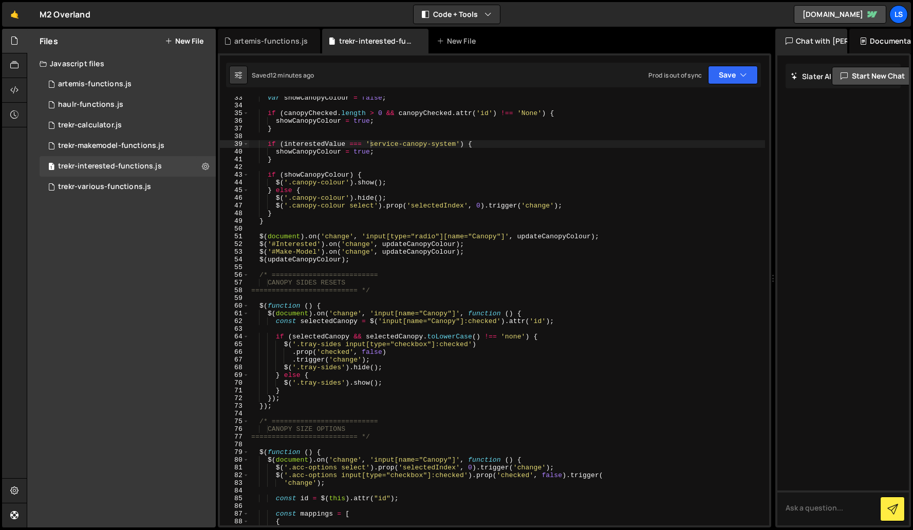
scroll to position [0, 0]
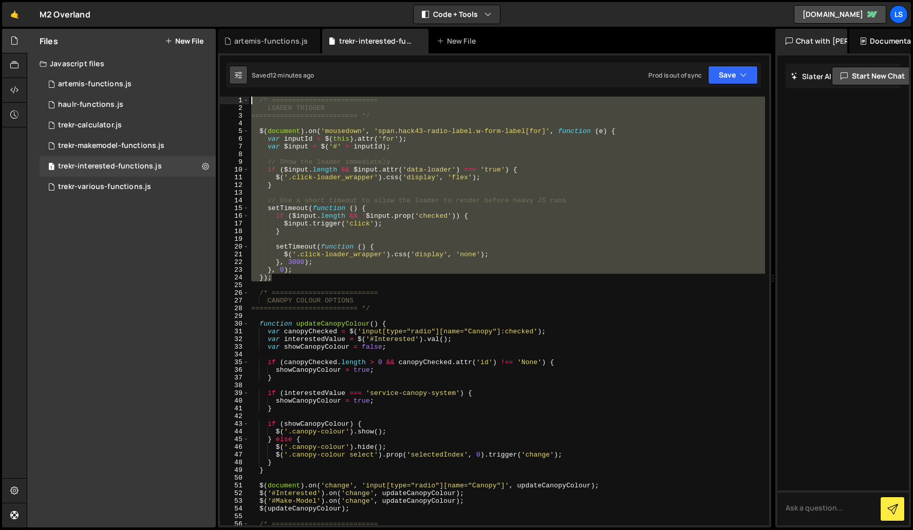
drag, startPoint x: 273, startPoint y: 276, endPoint x: 235, endPoint y: 72, distance: 207.9
click at [235, 72] on div "Debug Explain Copy artemis-functions.js trekr-interested-functions.js New File …" at bounding box center [494, 278] width 553 height 499
type textarea "/* ========================== LOADER TRIGGER"
paste textarea
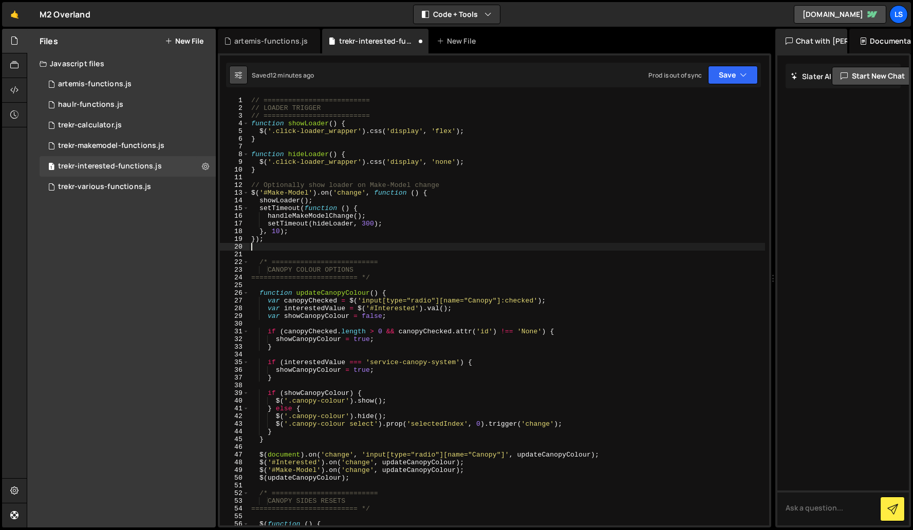
type textarea "}, 0); });"
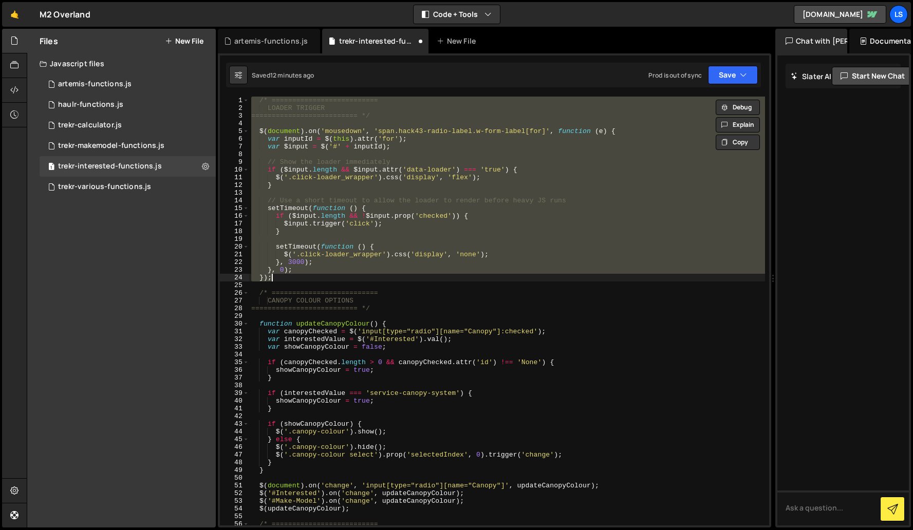
paste textarea
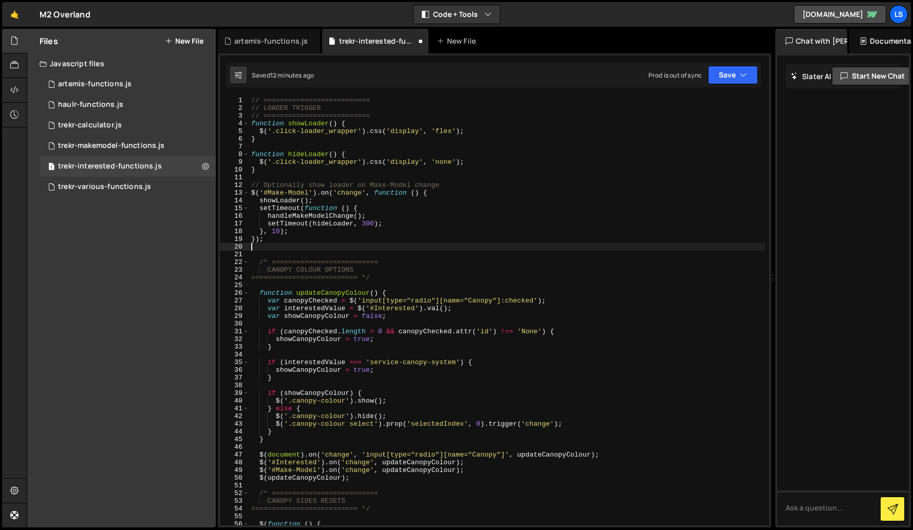
type textarea "}, 0); });"
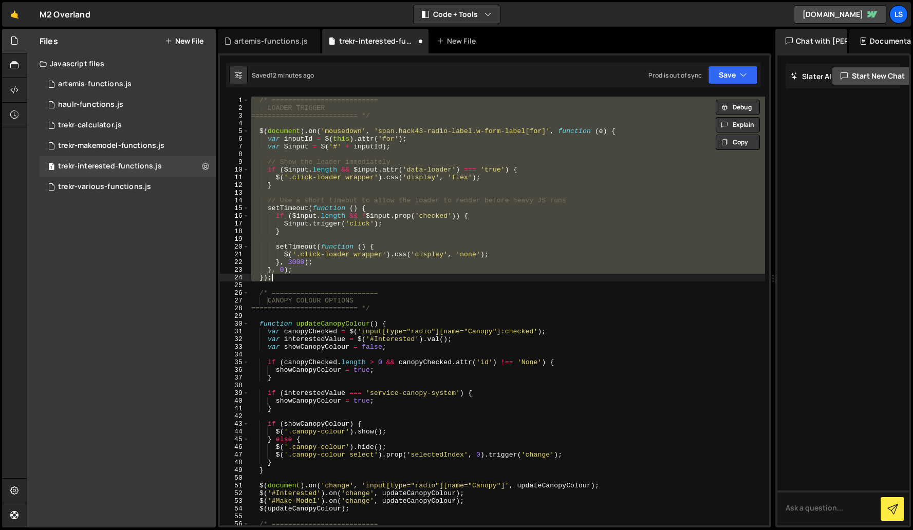
paste textarea
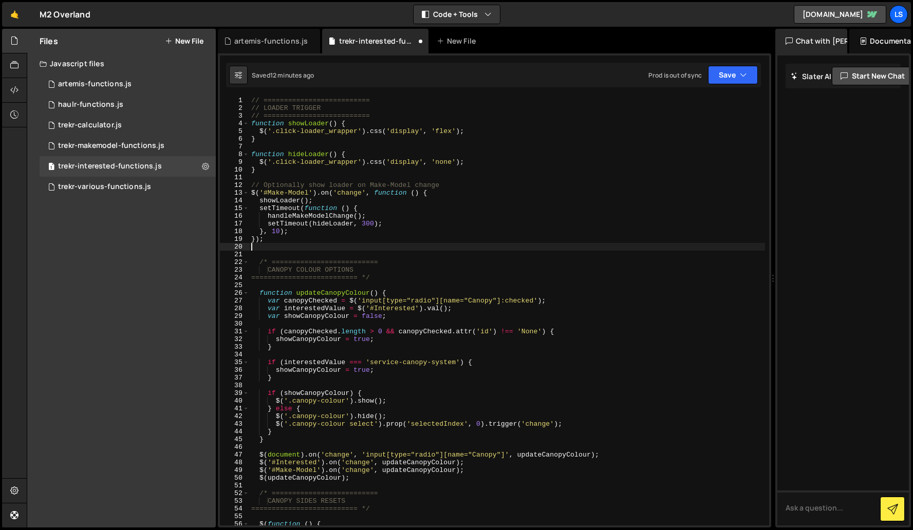
click at [269, 238] on div "// ========================== // LOADER TRIGGER // ========================== f…" at bounding box center [507, 319] width 516 height 444
type textarea "});"
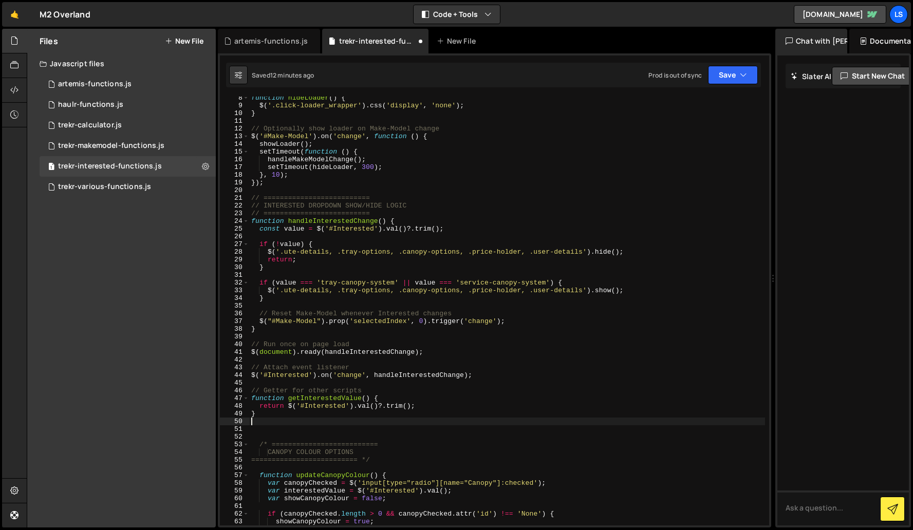
scroll to position [57, 0]
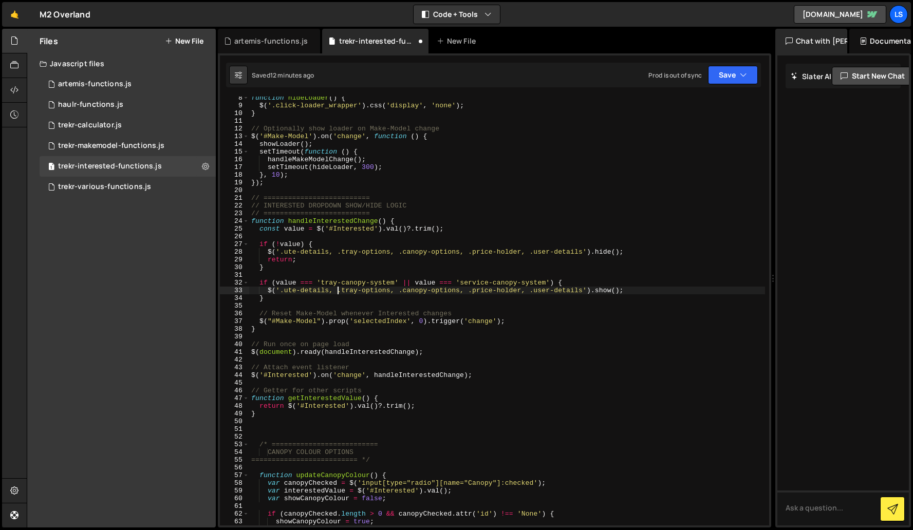
click at [338, 292] on div "function hideLoader ( ) { $ ( '.click-loader_wrapper' ) . css ( 'display' , 'no…" at bounding box center [507, 316] width 516 height 444
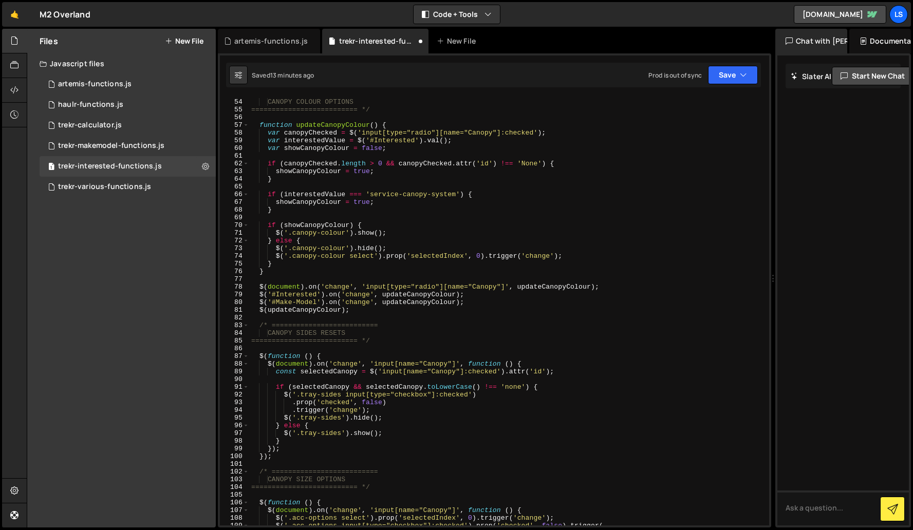
scroll to position [399, 0]
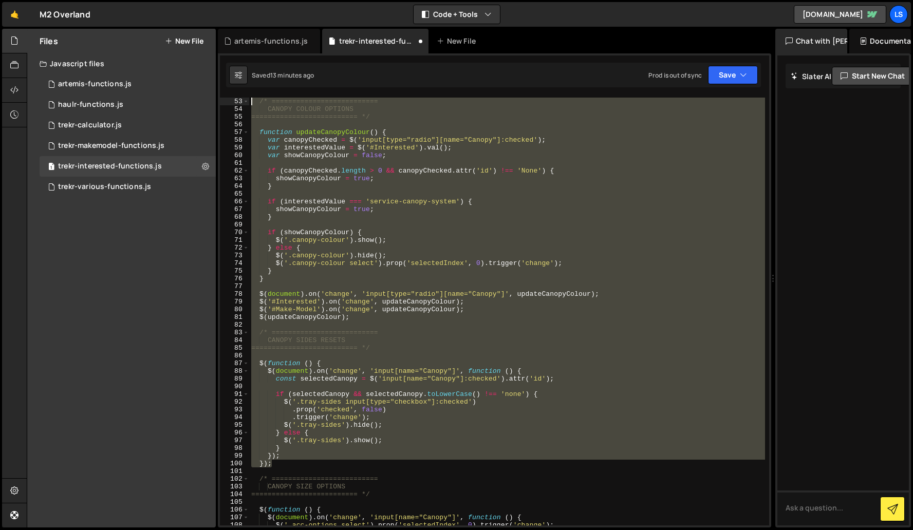
drag, startPoint x: 276, startPoint y: 466, endPoint x: 225, endPoint y: 101, distance: 369.0
click at [225, 101] on div "$('.ute-details, .tray-options, .canopy-options, .price-holder, .user-details')…" at bounding box center [494, 311] width 549 height 429
type textarea "/* ========================== CANOPY COLOUR OPTIONS"
paste textarea
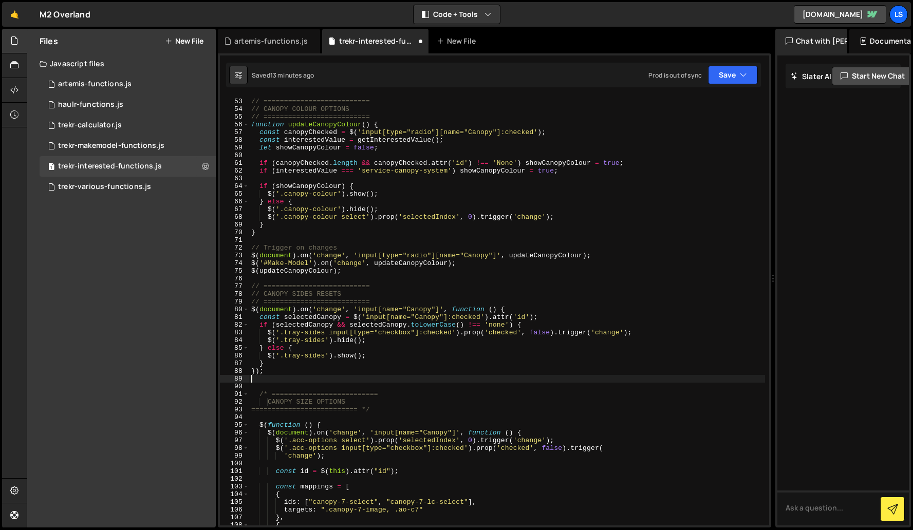
type textarea "}); });"
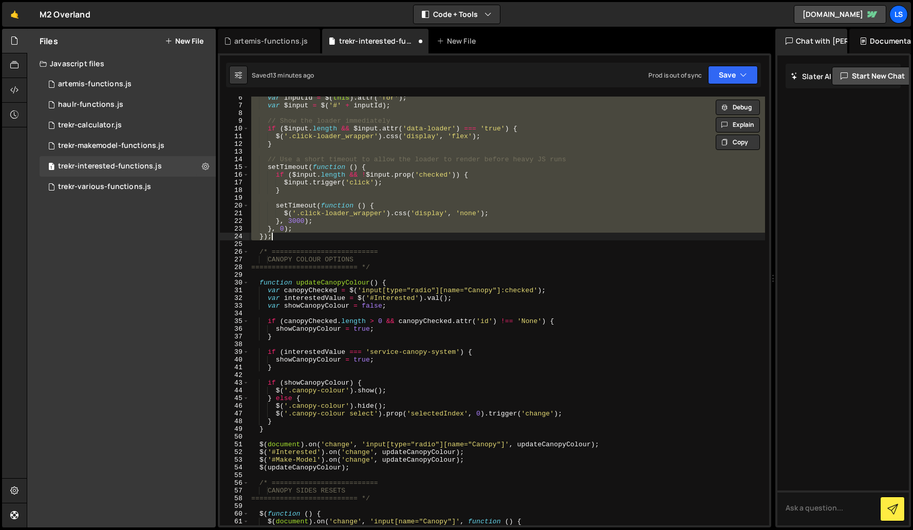
scroll to position [0, 0]
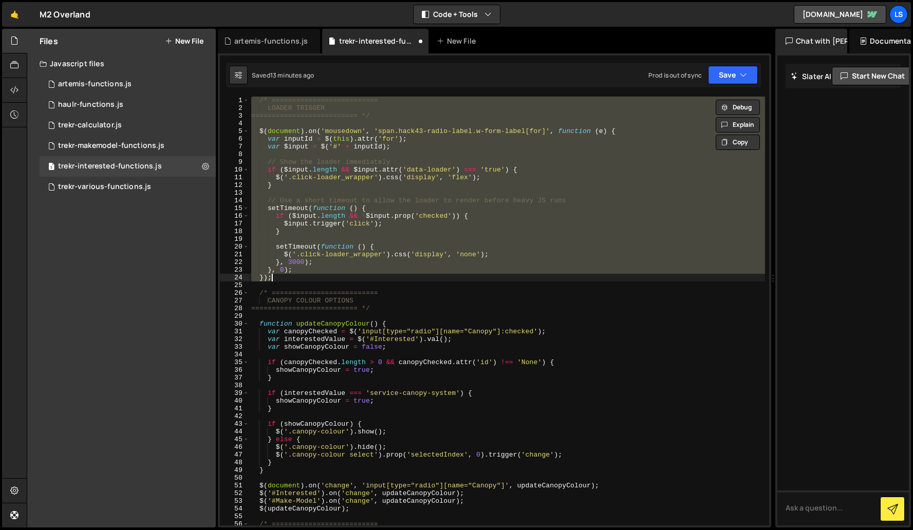
type textarea "$('#Interested').on('change', updateMakeModelOptions);"
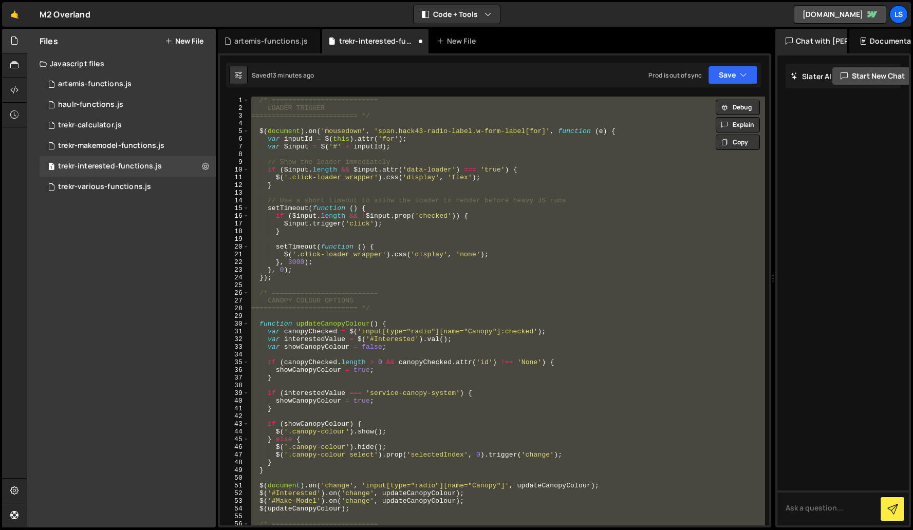
click at [438, 283] on div "/* ========================== LOADER TRIGGER ========================== */ $ ( …" at bounding box center [507, 311] width 516 height 429
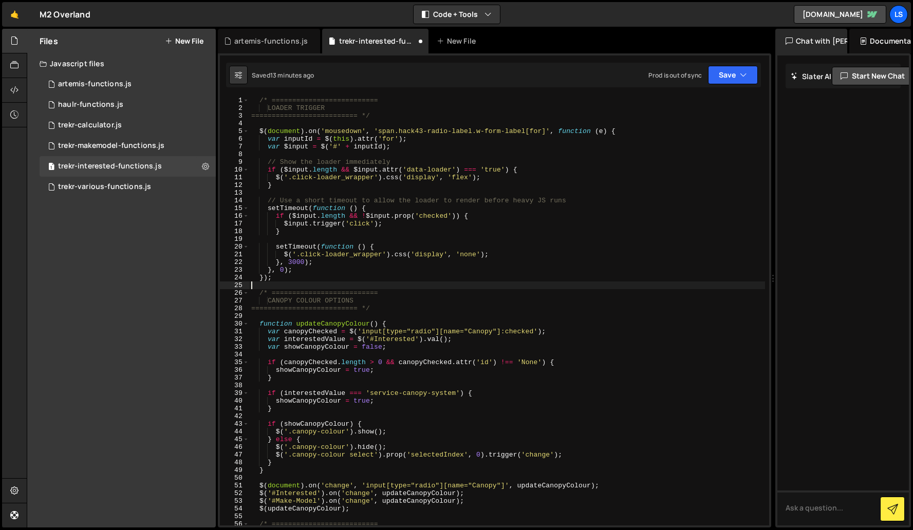
scroll to position [2649, 0]
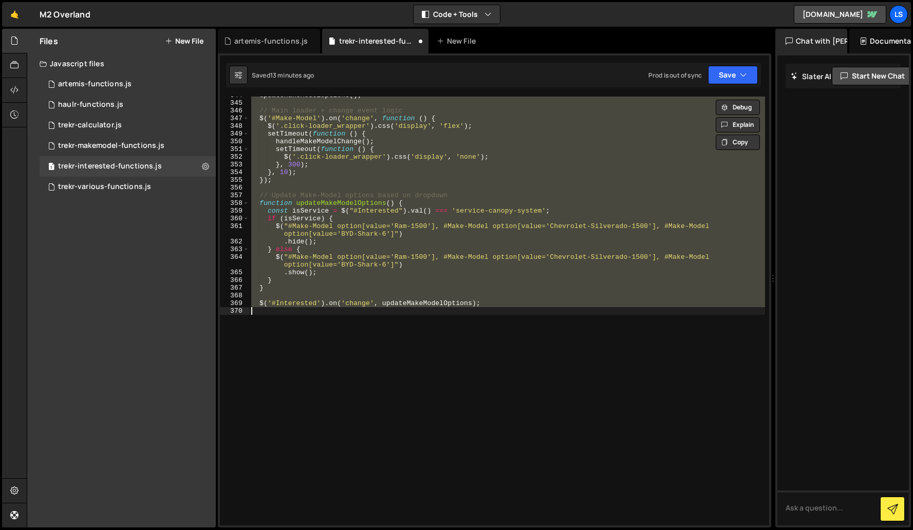
type textarea "});"
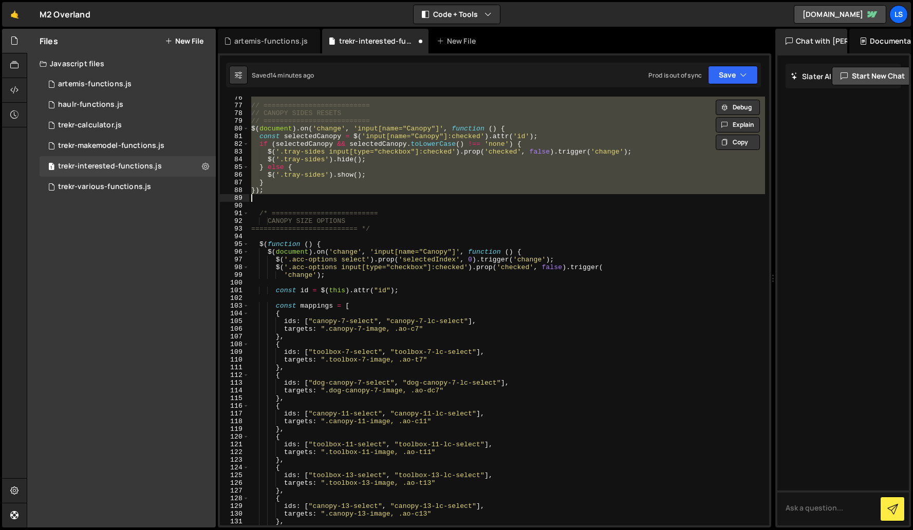
scroll to position [581, 0]
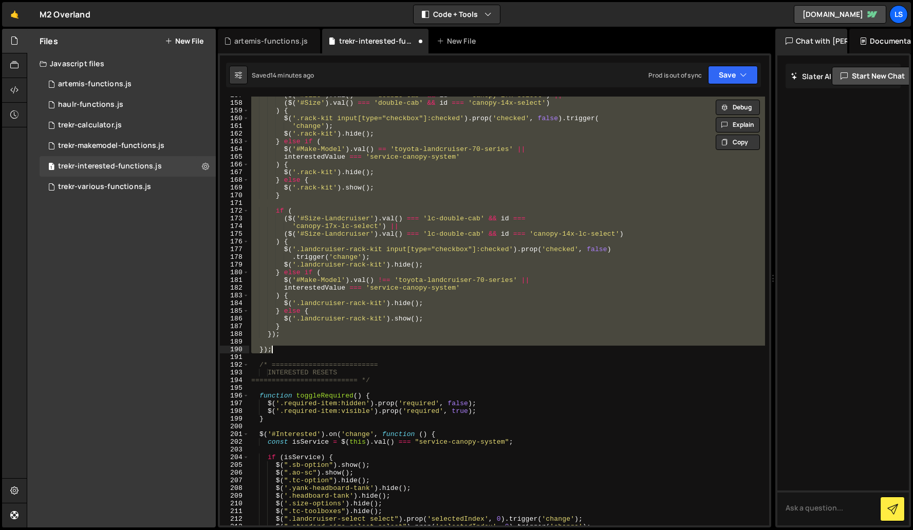
drag, startPoint x: 254, startPoint y: 212, endPoint x: 311, endPoint y: 350, distance: 149.3
click at [311, 350] on div "( $ ( '#Size' ) . val ( ) === 'double-cab' && id === 'canopy-17x-select' ) || (…" at bounding box center [507, 313] width 516 height 444
type textarea "});"
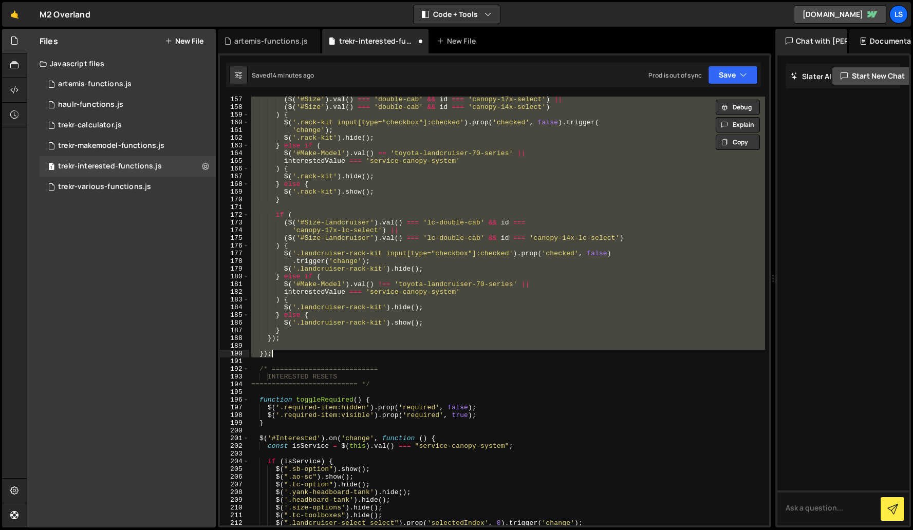
paste textarea
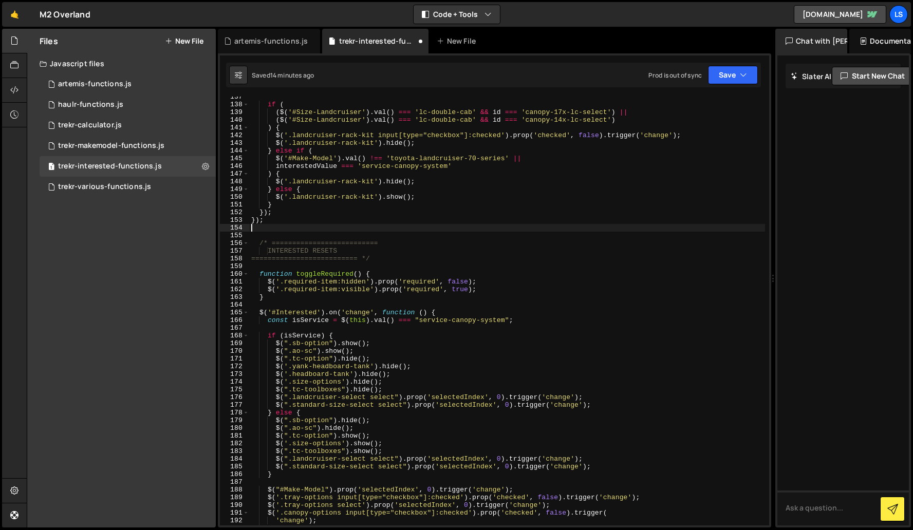
scroll to position [1037, 0]
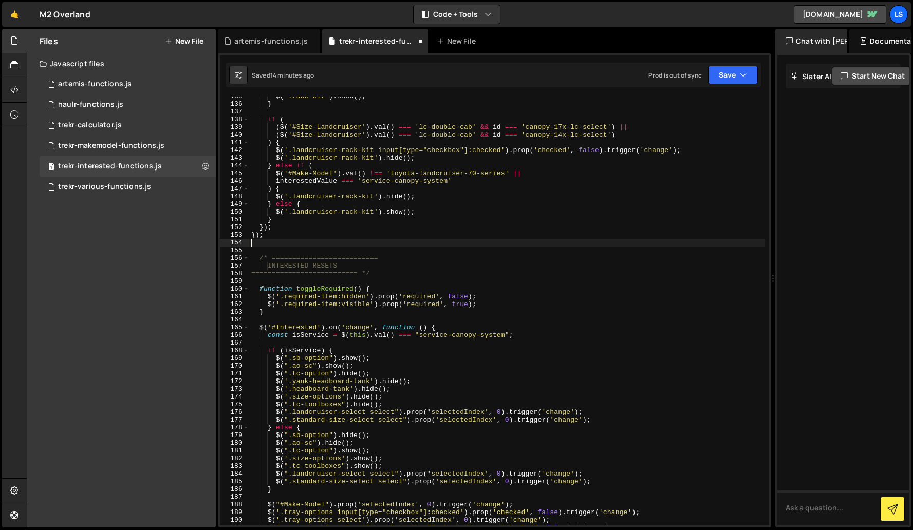
type textarea "});"
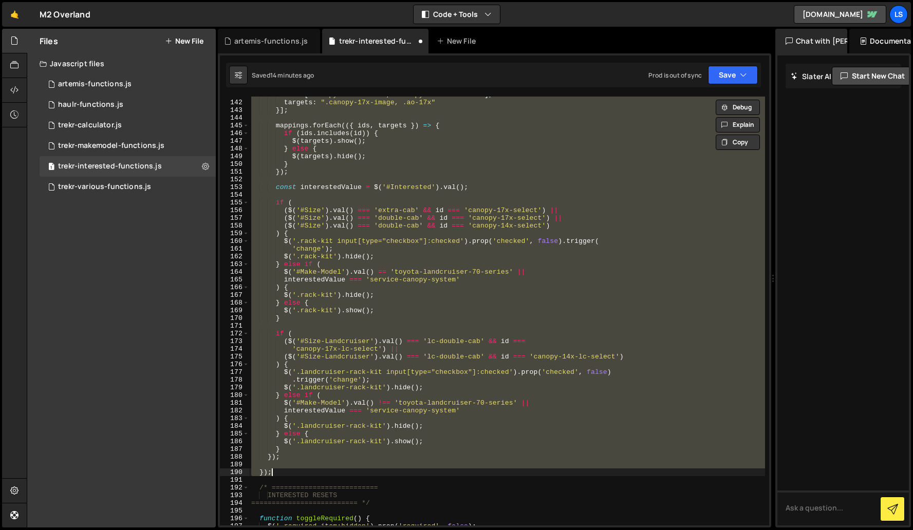
scroll to position [1084, 0]
paste textarea
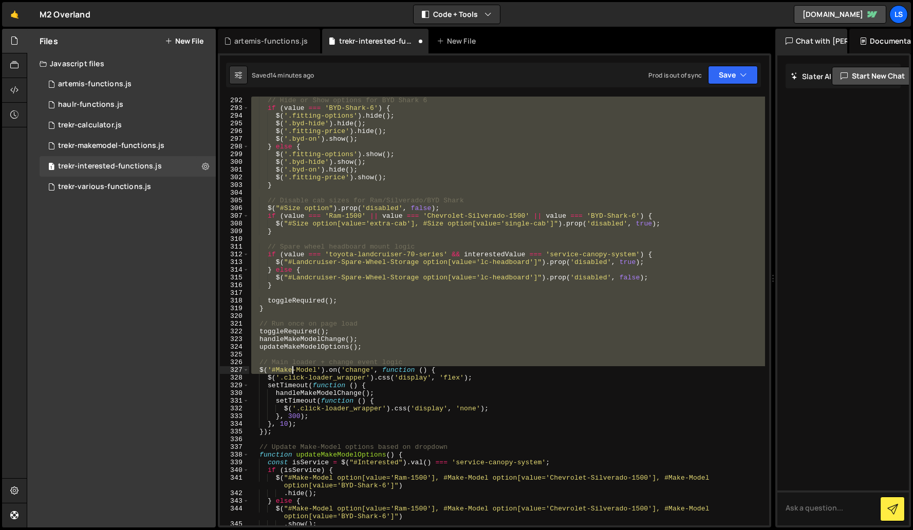
scroll to position [2232, 0]
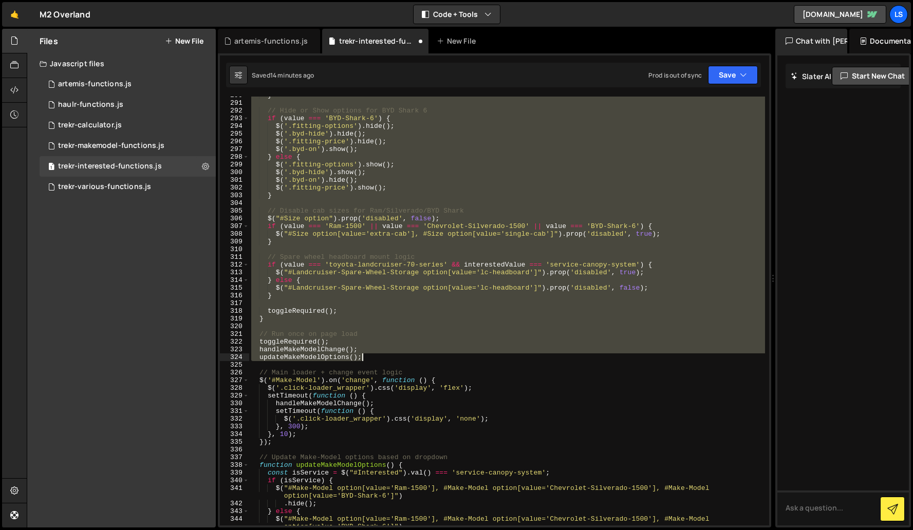
drag, startPoint x: 257, startPoint y: 259, endPoint x: 374, endPoint y: 360, distance: 153.7
click at [374, 360] on div "} // Hide or Show options for BYD Shark 6 if ( value === 'BYD-Shark-6' ) { $ ( …" at bounding box center [507, 317] width 516 height 452
type textarea "handleMakeModelChange(); updateMakeModelOptions();"
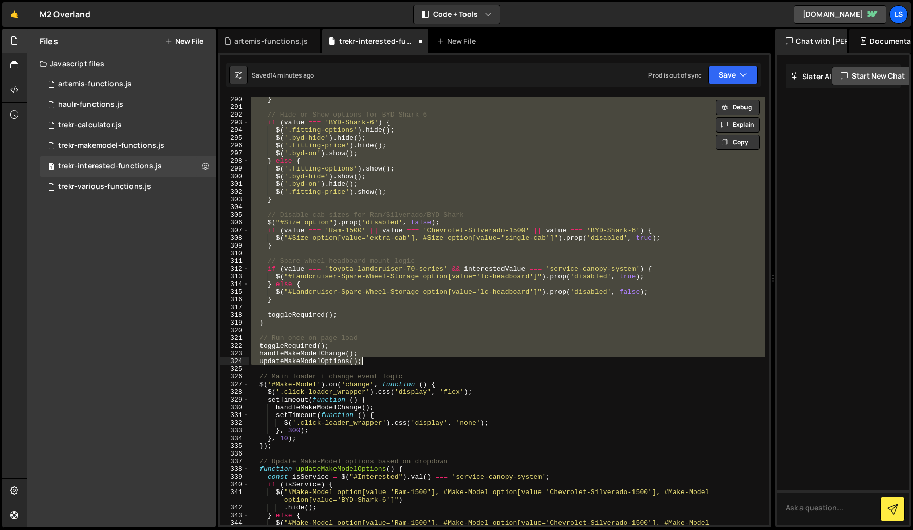
paste textarea
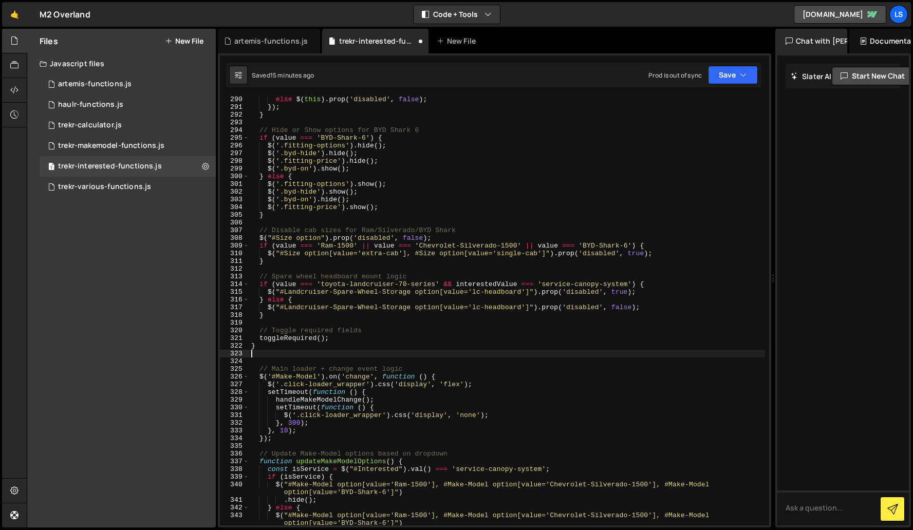
type textarea "handleMakeModelChange(); updateMakeModelOptions();"
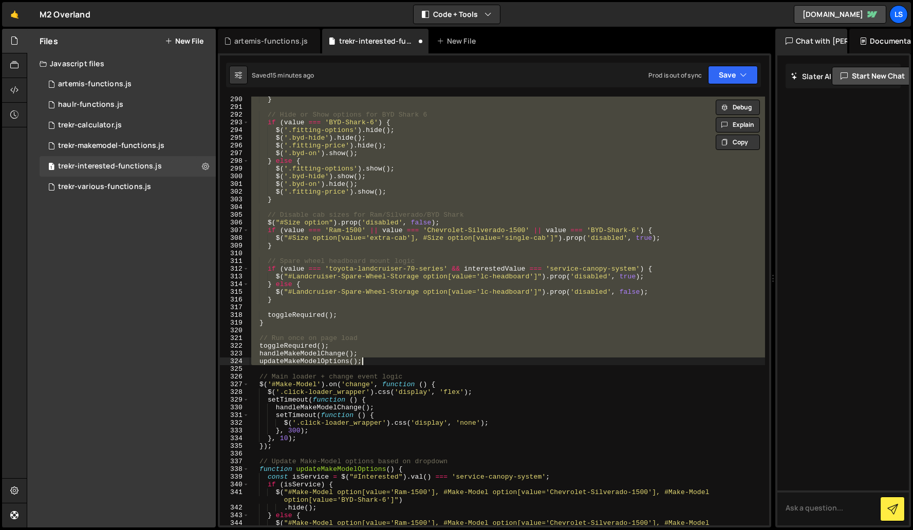
paste textarea
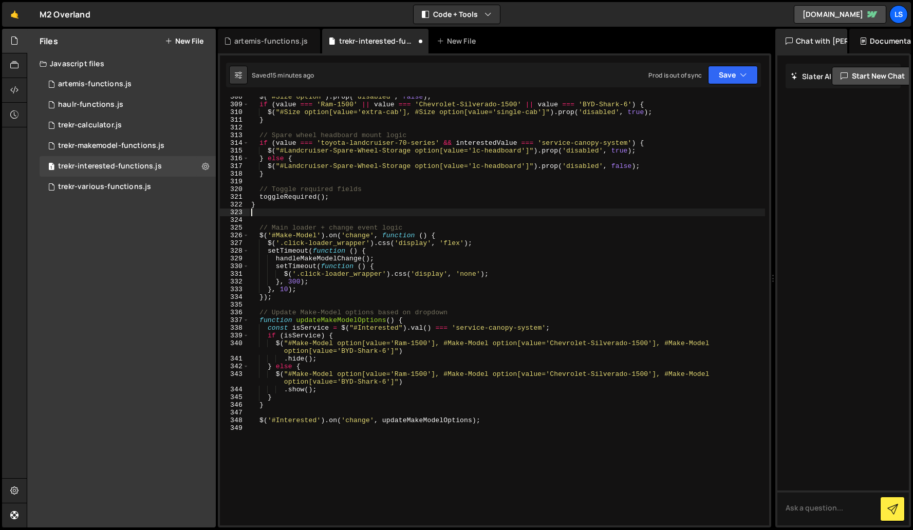
scroll to position [2369, 0]
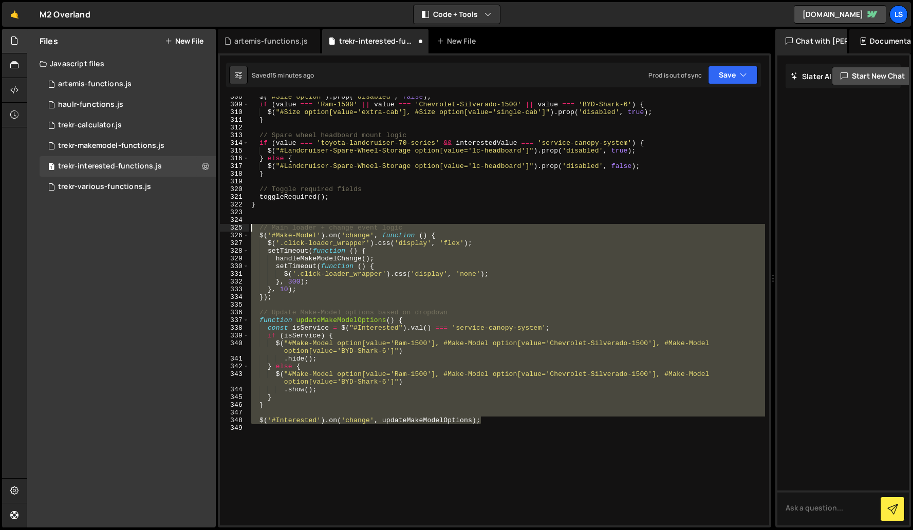
drag, startPoint x: 490, startPoint y: 421, endPoint x: 247, endPoint y: 228, distance: 309.7
click at [249, 227] on div "308 309 310 311 312 313 314 315 316 317 318 319 320 321 322 323 324 325 326 327…" at bounding box center [494, 311] width 549 height 429
click at [349, 258] on div "$ ( "#Size option" ) . prop ( 'disabled' , false ) ; if ( value === 'Ram-1500' …" at bounding box center [507, 311] width 516 height 429
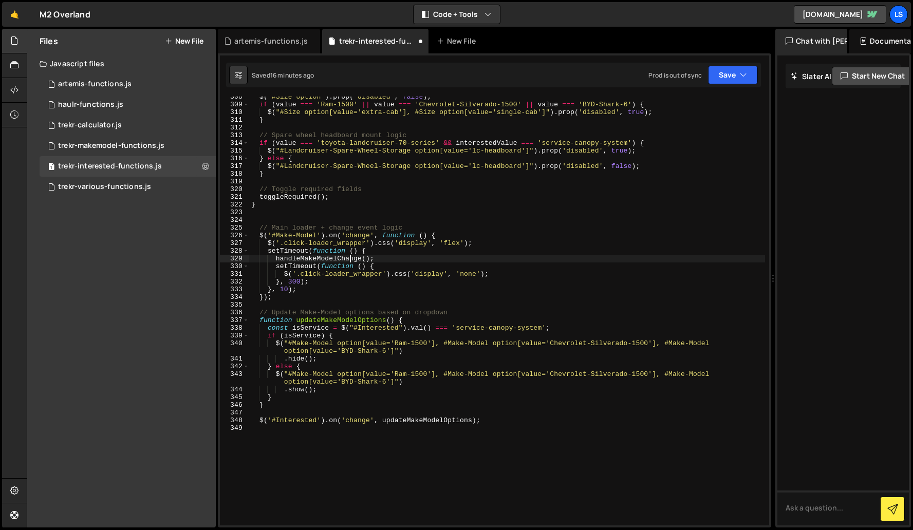
type textarea "$('#Interested').on('change', updateMakeModelOptions);"
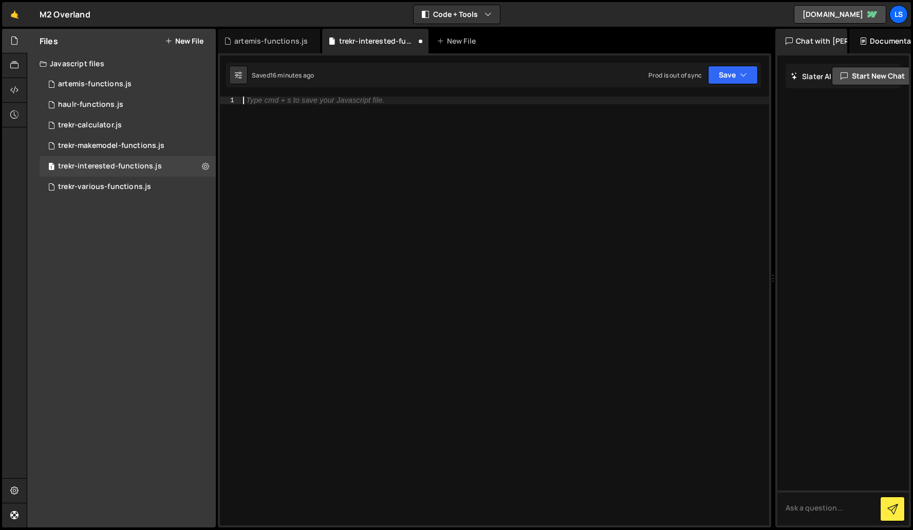
paste textarea "</script>"
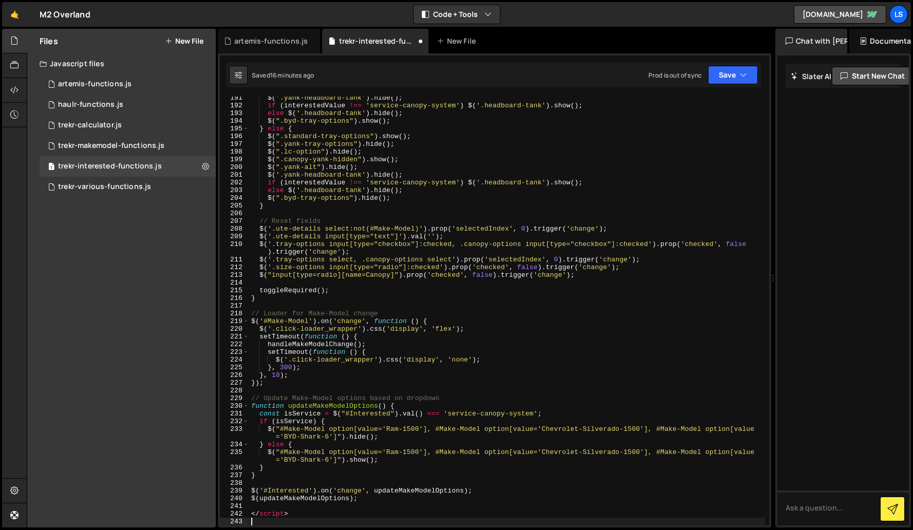
scroll to position [1475, 0]
drag, startPoint x: 290, startPoint y: 516, endPoint x: 245, endPoint y: 514, distance: 45.8
click at [245, 514] on div "191 192 193 194 195 196 197 198 199 200 201 202 203 204 205 206 207 208 209 210…" at bounding box center [494, 311] width 549 height 429
type textarea "</script>"
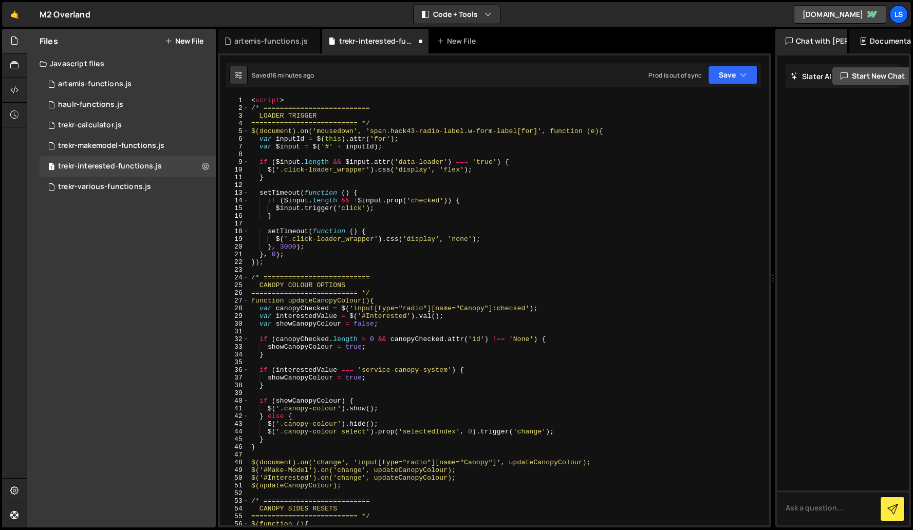
scroll to position [0, 0]
drag, startPoint x: 287, startPoint y: 97, endPoint x: 238, endPoint y: 98, distance: 49.3
click at [238, 98] on div "$(updateMakeModelOptions); 1 2 3 4 5 6 7 8 9 10 11 12 13 14 15 16 17 18 19 20 2…" at bounding box center [494, 311] width 549 height 429
type textarea "<script>"
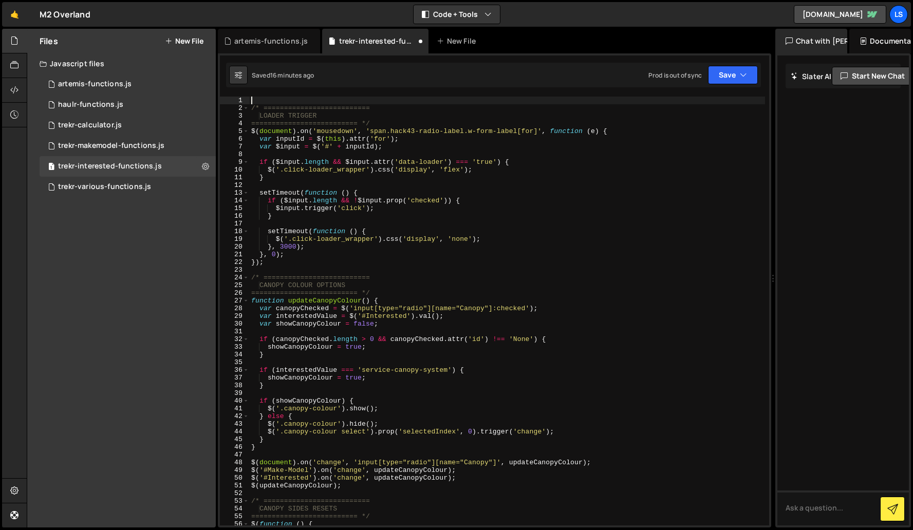
type textarea "/* =========================="
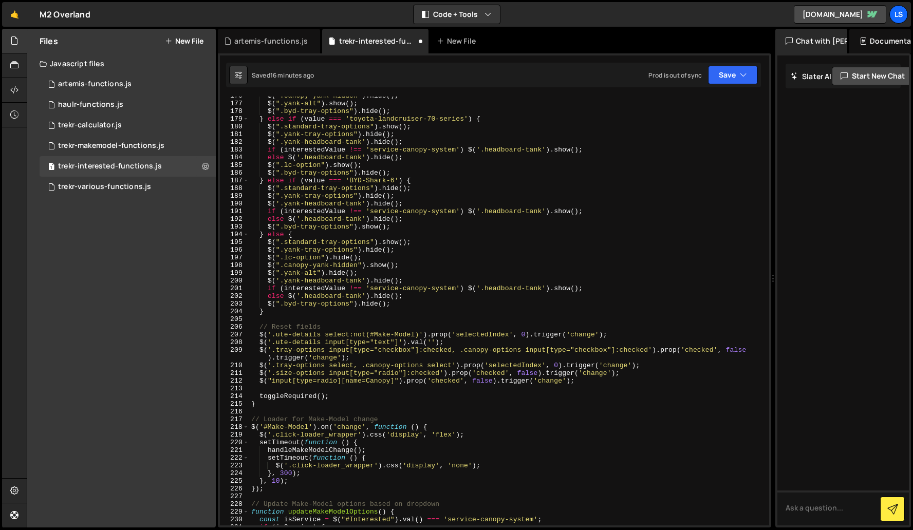
scroll to position [1662, 0]
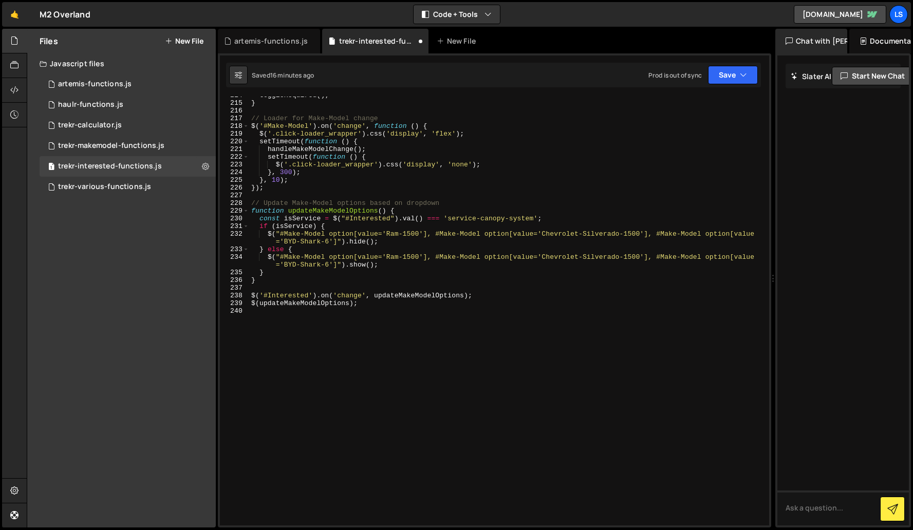
drag, startPoint x: 348, startPoint y: 323, endPoint x: 354, endPoint y: 323, distance: 5.7
click at [348, 323] on div "toggleRequired ( ) ; } // Loader for Make-Model change $ ( '#Make-Model' ) . on…" at bounding box center [507, 313] width 516 height 444
click at [736, 77] on button "Save" at bounding box center [733, 75] width 50 height 18
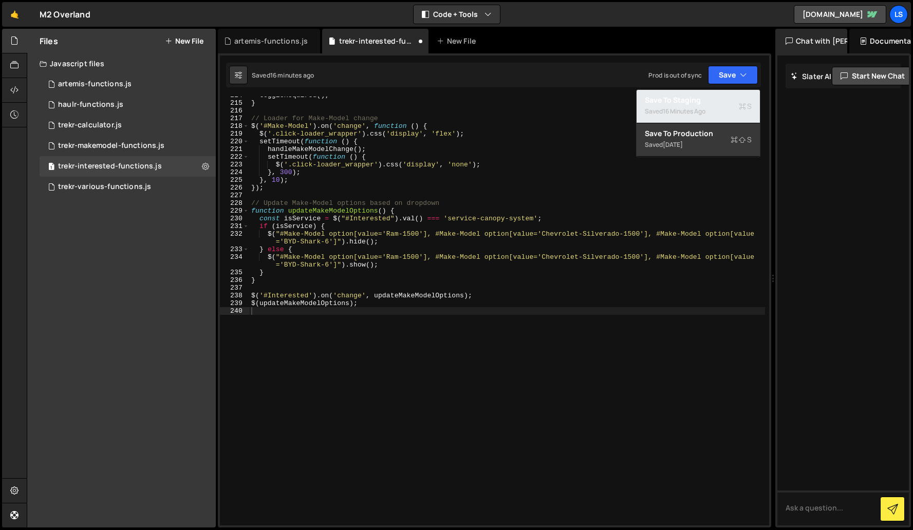
click at [689, 107] on div "16 minutes ago" at bounding box center [684, 111] width 43 height 9
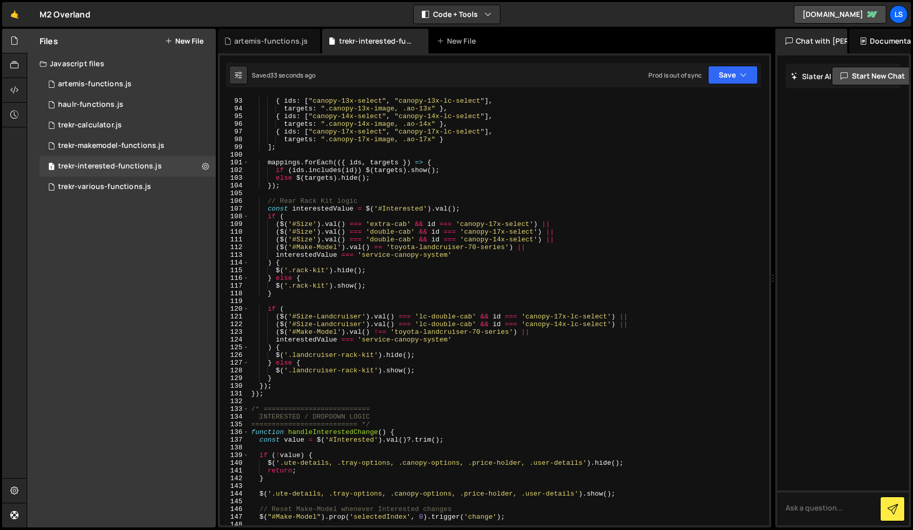
scroll to position [819, 0]
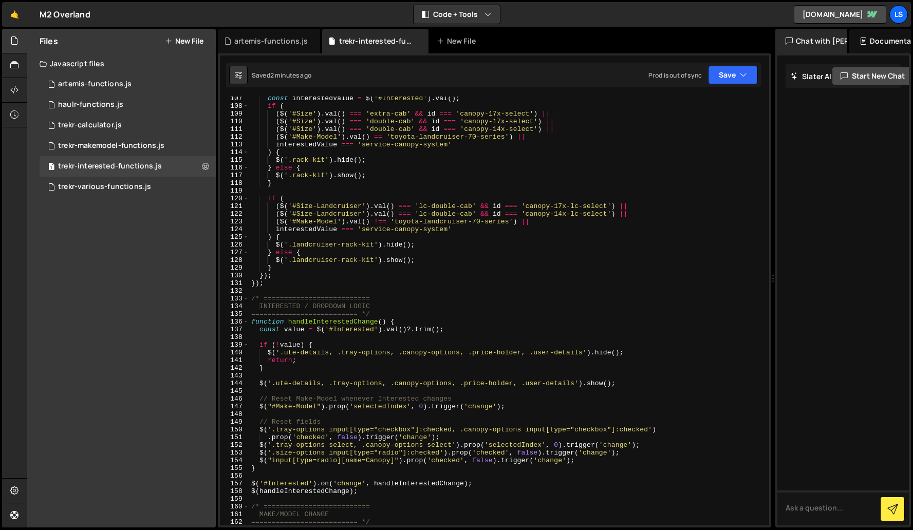
click at [411, 285] on div "const interestedValue = $ ( '#Interested' ) . val ( ) ; if ( ( $ ( '#Size' ) . …" at bounding box center [507, 317] width 516 height 444
type textarea "$(updateMakeModelOptions);"
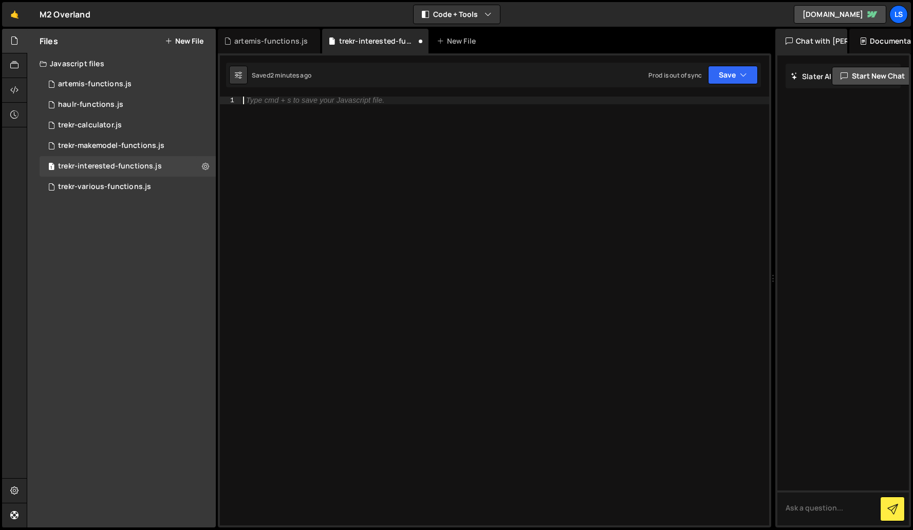
paste textarea "</script>"
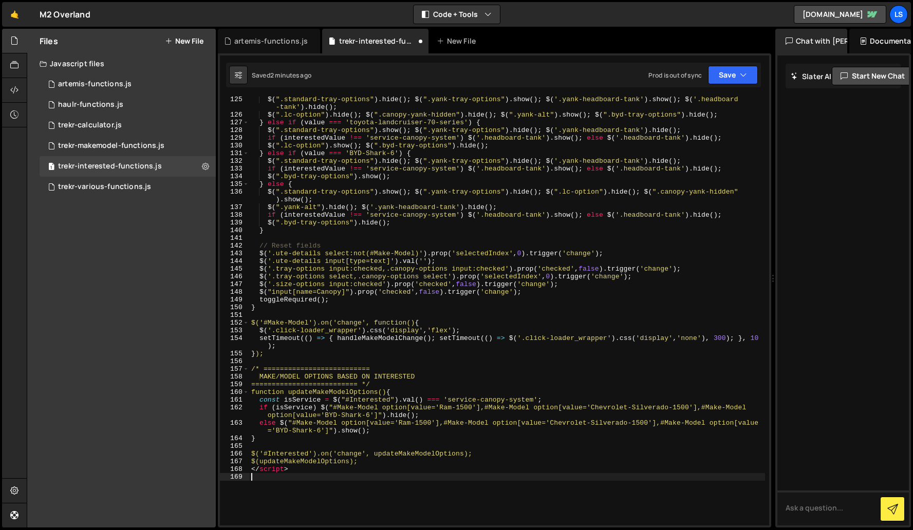
scroll to position [1092, 0]
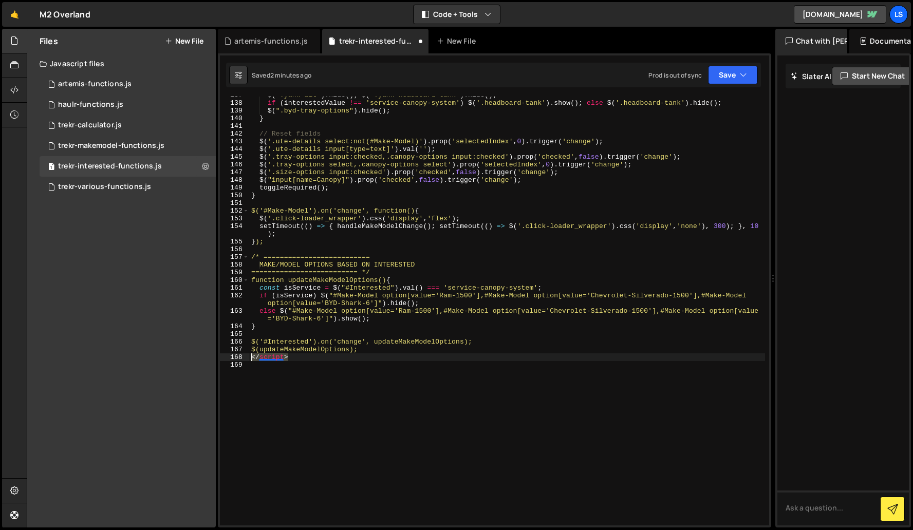
drag, startPoint x: 293, startPoint y: 361, endPoint x: 247, endPoint y: 359, distance: 45.8
click at [247, 359] on div "137 138 139 140 141 142 143 144 145 146 147 148 149 150 151 152 153 154 155 156…" at bounding box center [494, 311] width 549 height 429
type textarea "</script>"
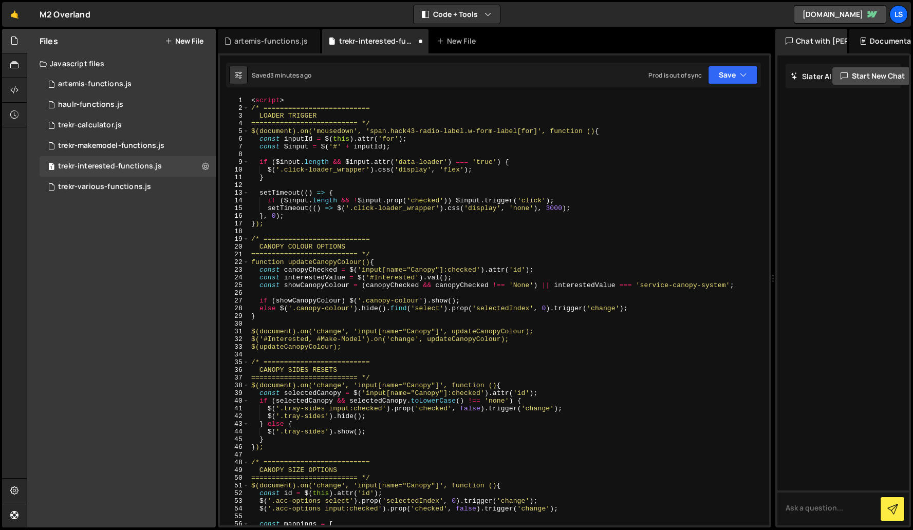
scroll to position [0, 0]
drag, startPoint x: 295, startPoint y: 100, endPoint x: 243, endPoint y: 99, distance: 52.9
click at [243, 99] on div "1 2 3 4 5 6 7 8 9 10 11 12 13 14 15 16 17 18 19 20 21 22 23 24 25 26 27 28 29 3…" at bounding box center [494, 311] width 549 height 429
type textarea "<script>"
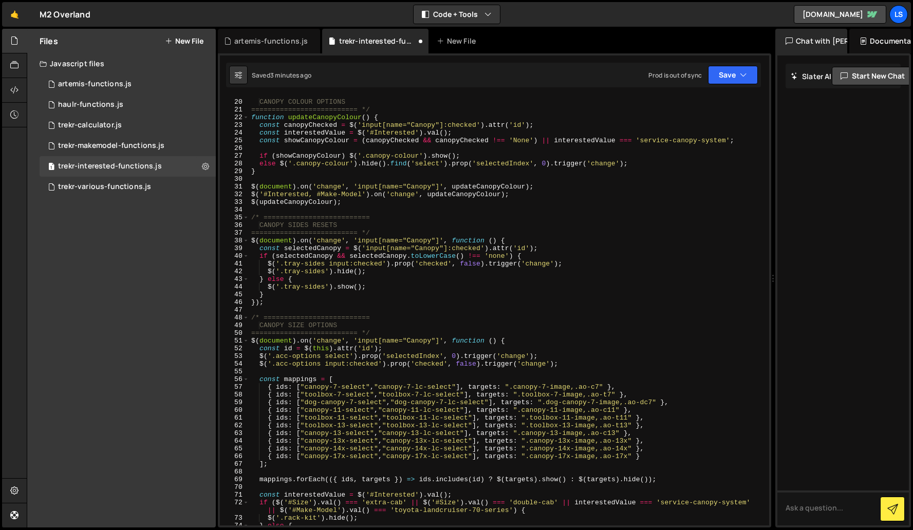
scroll to position [145, 0]
click at [719, 77] on button "Save" at bounding box center [733, 75] width 50 height 18
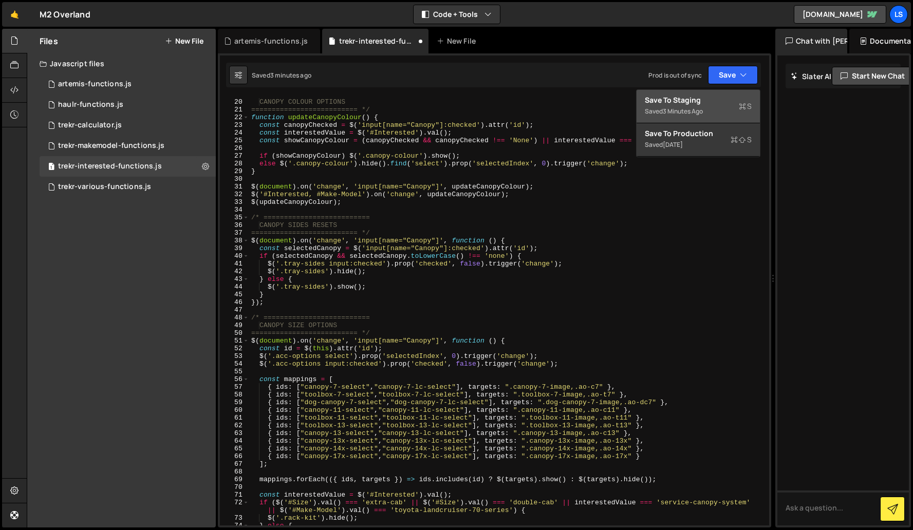
click at [665, 106] on div "Saved 3 minutes ago" at bounding box center [698, 111] width 107 height 12
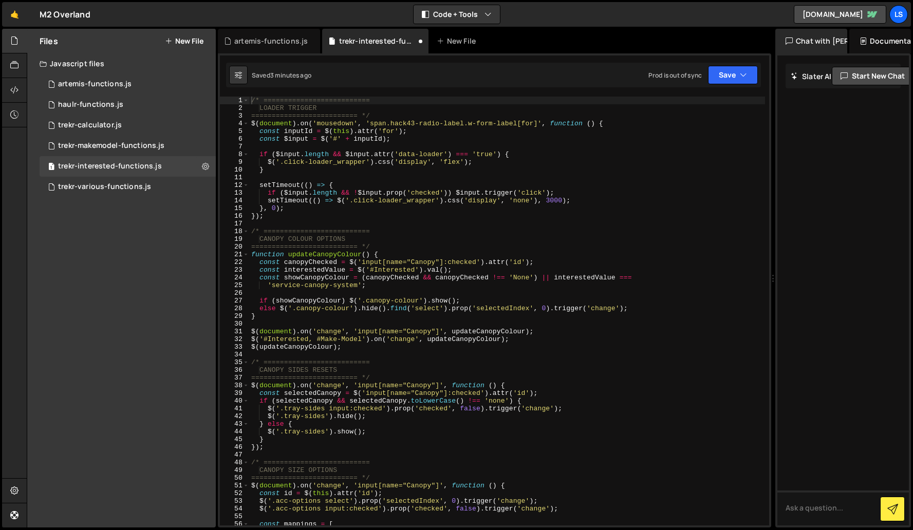
scroll to position [0, 0]
click at [446, 223] on div "/* ========================== LOADER TRIGGER ========================== */ $ ( …" at bounding box center [507, 319] width 516 height 444
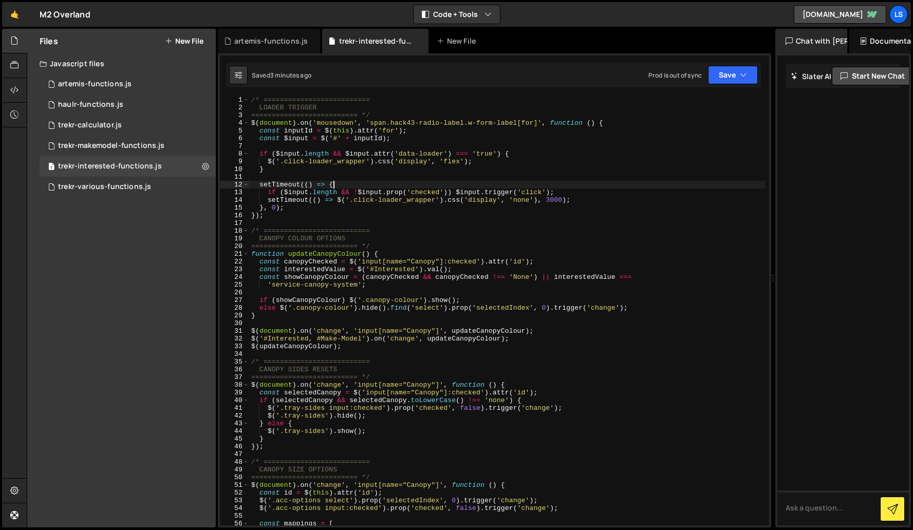
click at [374, 189] on div "/* ========================== LOADER TRIGGER ========================== */ $ ( …" at bounding box center [507, 318] width 516 height 444
type textarea "$(updateMakeModelOptions);"
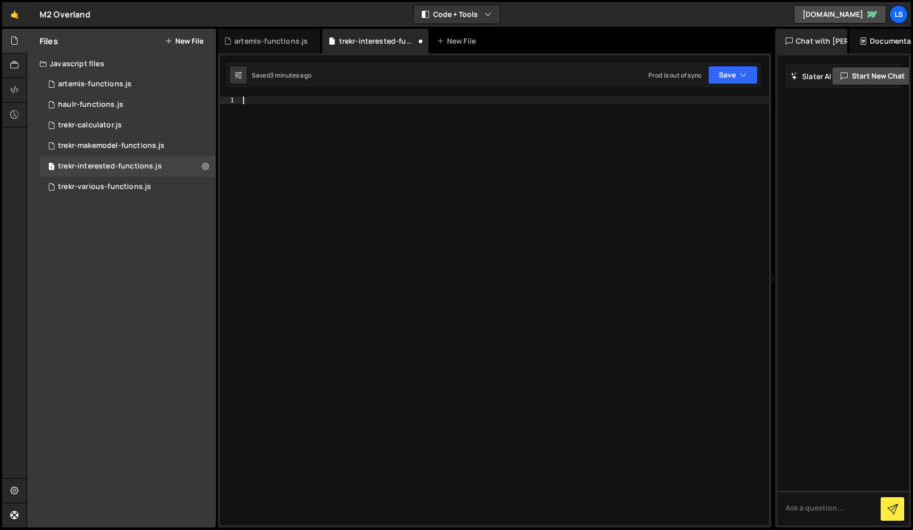
paste textarea "</script>"
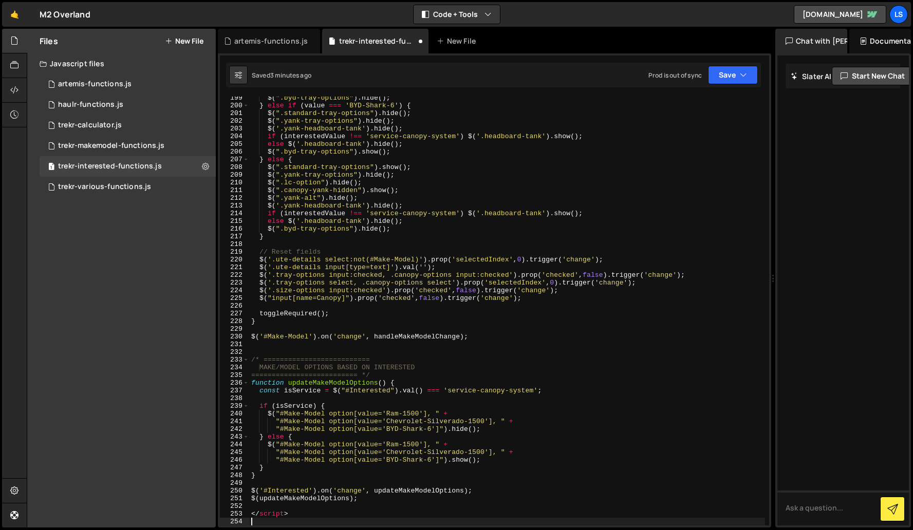
scroll to position [1529, 0]
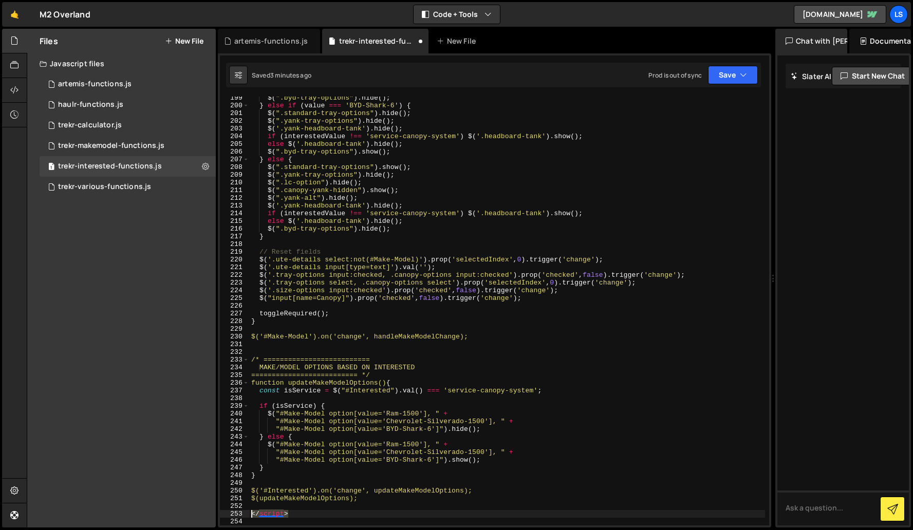
drag, startPoint x: 296, startPoint y: 514, endPoint x: 245, endPoint y: 513, distance: 51.4
click at [245, 513] on div "199 200 201 202 203 204 205 206 207 208 209 210 211 212 213 214 215 216 217 218…" at bounding box center [494, 311] width 549 height 429
type textarea "</script>"
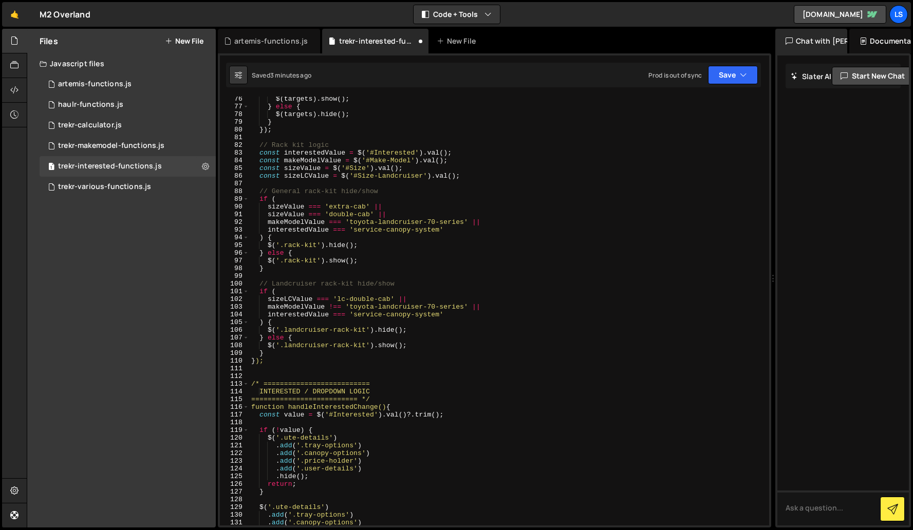
scroll to position [0, 0]
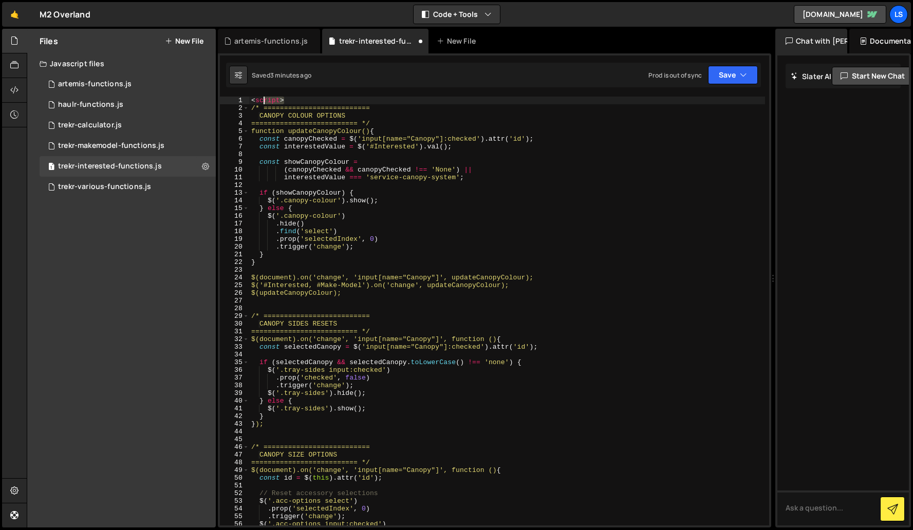
drag, startPoint x: 264, startPoint y: 98, endPoint x: 244, endPoint y: 98, distance: 20.0
click at [244, 98] on div "1 2 3 4 5 6 7 8 9 10 11 12 13 14 15 16 17 18 19 20 21 22 23 24 25 26 27 28 29 3…" at bounding box center [494, 311] width 549 height 429
type textarea "<script>"
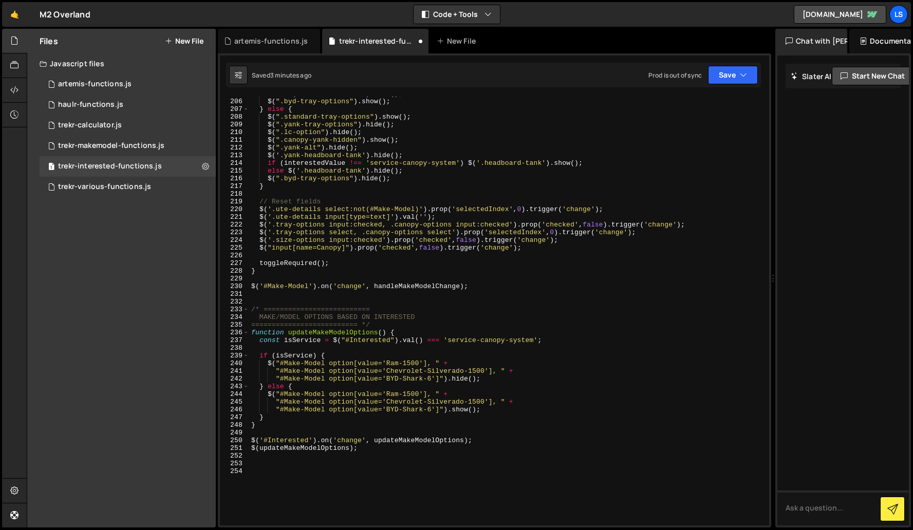
scroll to position [1739, 0]
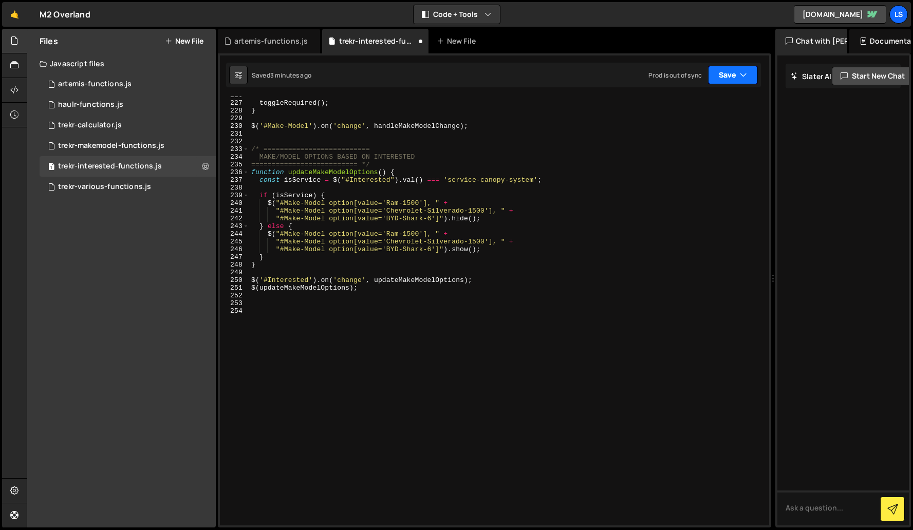
click at [732, 74] on button "Save" at bounding box center [733, 75] width 50 height 18
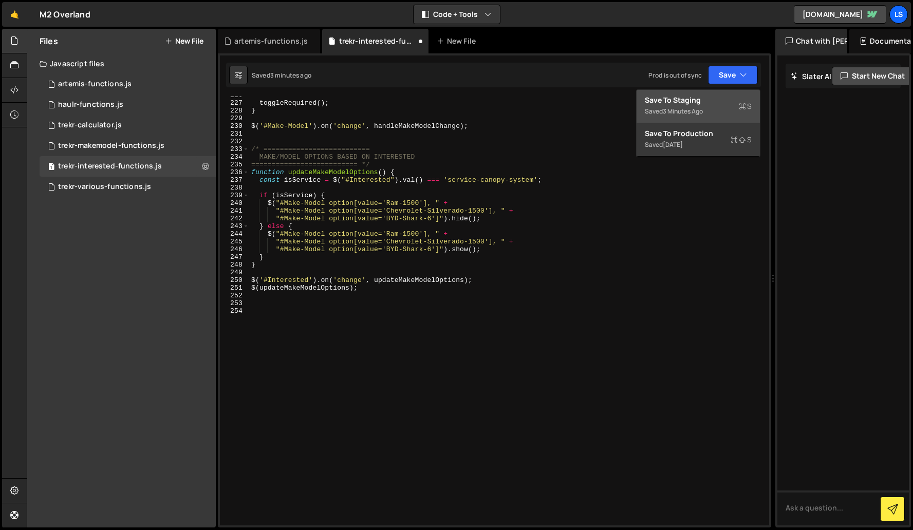
click at [688, 97] on div "Save to Staging S" at bounding box center [698, 100] width 107 height 10
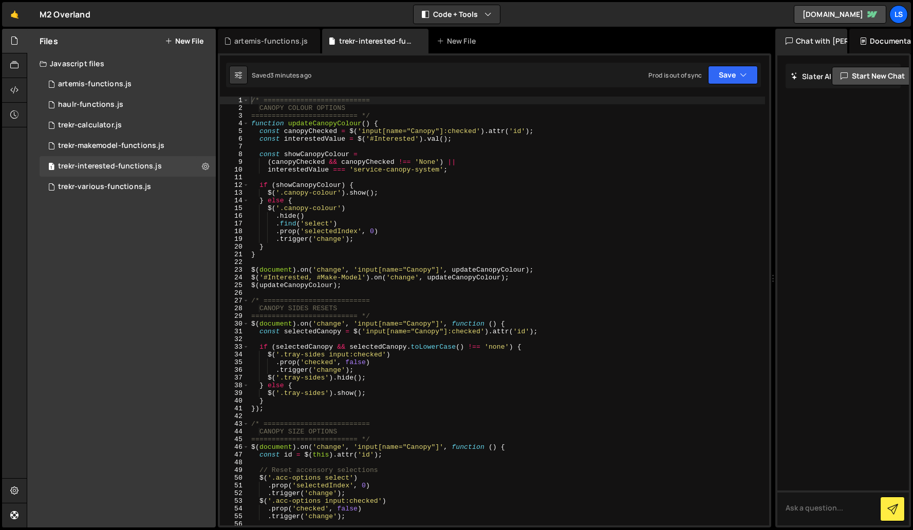
click at [383, 267] on div "/* ========================== CANOPY COLOUR OPTIONS ========================== …" at bounding box center [507, 319] width 516 height 444
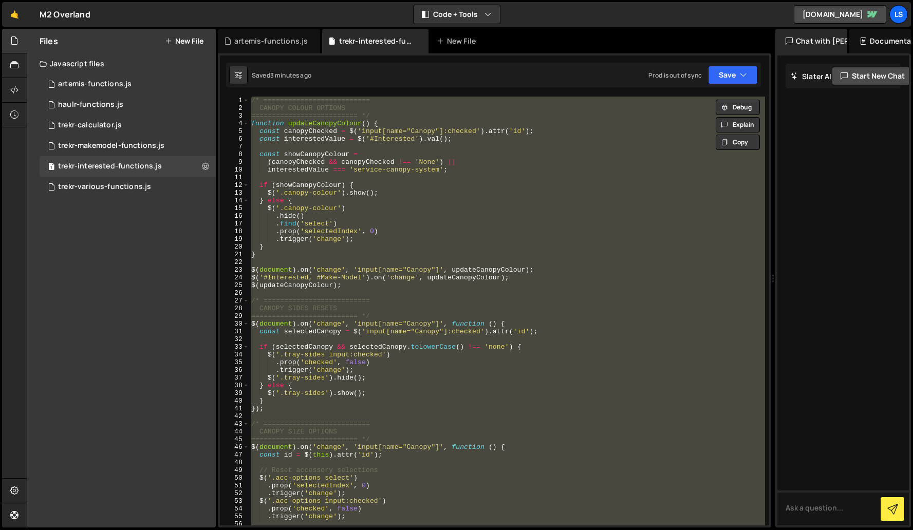
click at [369, 387] on div "/* ========================== CANOPY COLOUR OPTIONS ========================== …" at bounding box center [507, 311] width 516 height 429
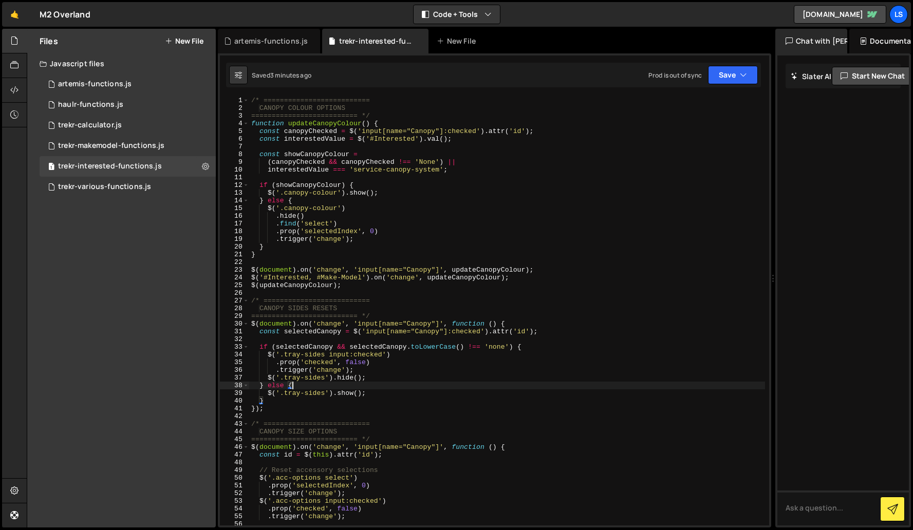
type textarea "$(updateMakeModelOptions);"
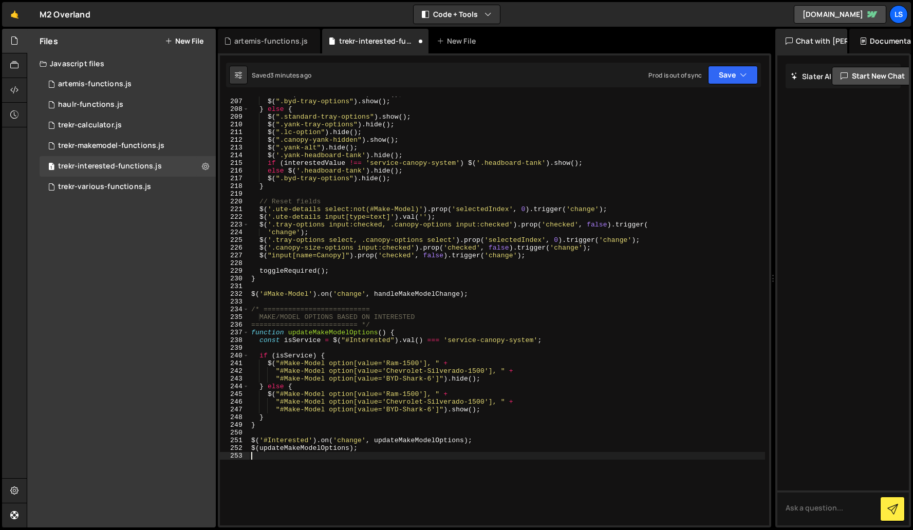
scroll to position [1587, 0]
drag, startPoint x: 721, startPoint y: 77, endPoint x: 710, endPoint y: 77, distance: 11.3
click at [721, 77] on button "Save" at bounding box center [733, 75] width 50 height 18
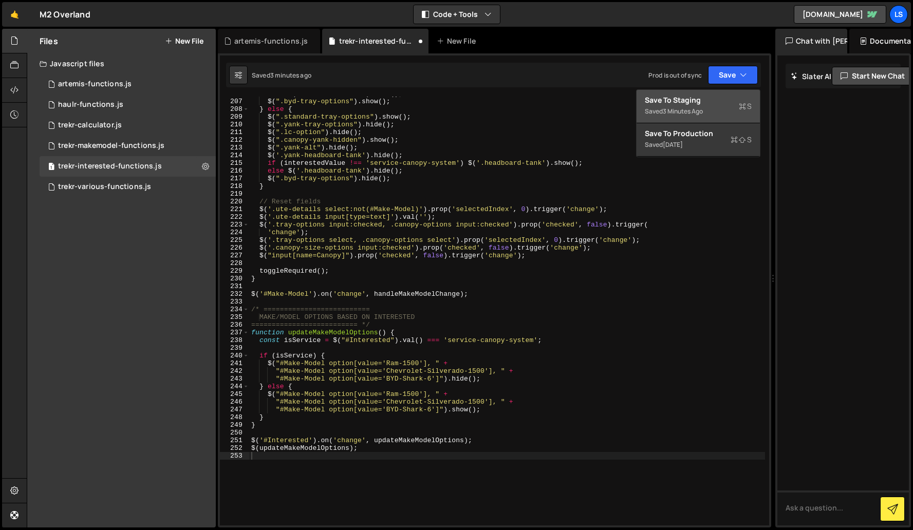
click at [676, 99] on div "Save to Staging S" at bounding box center [698, 100] width 107 height 10
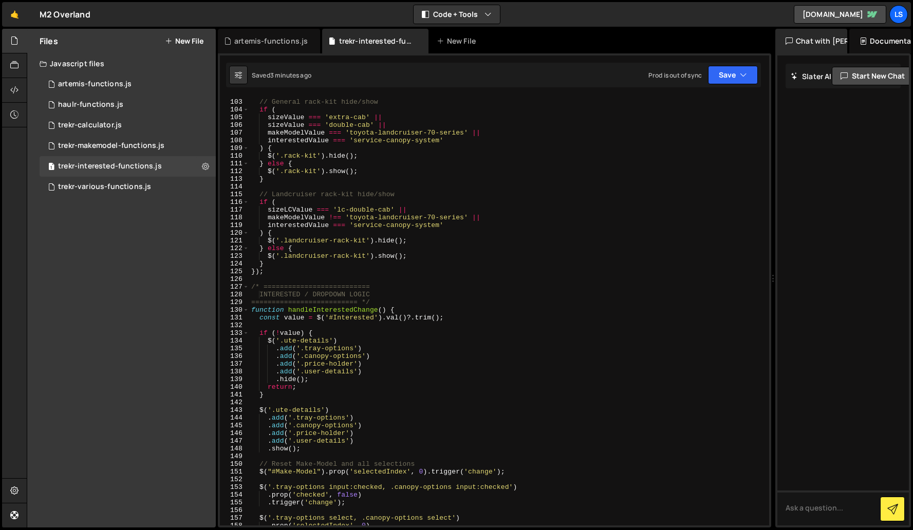
scroll to position [785, 0]
click at [120, 185] on div "trekr-various-functions.js" at bounding box center [104, 186] width 93 height 9
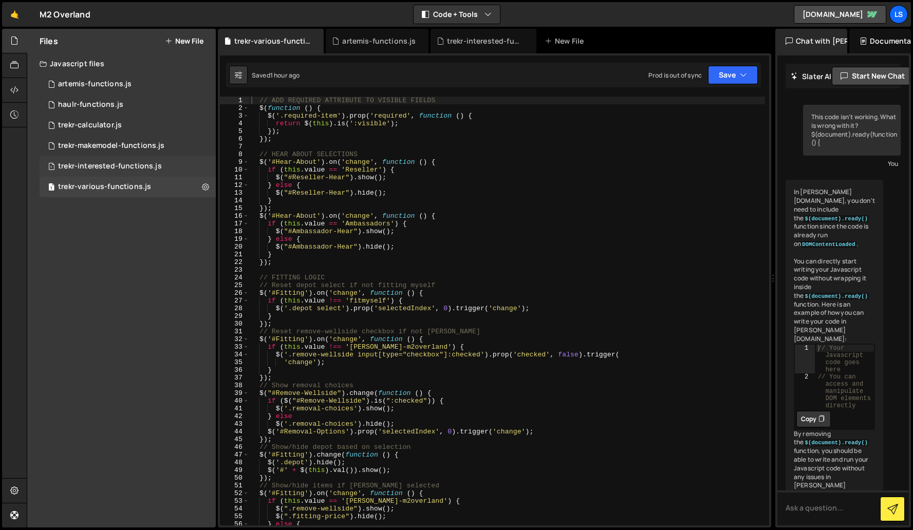
scroll to position [23173, 0]
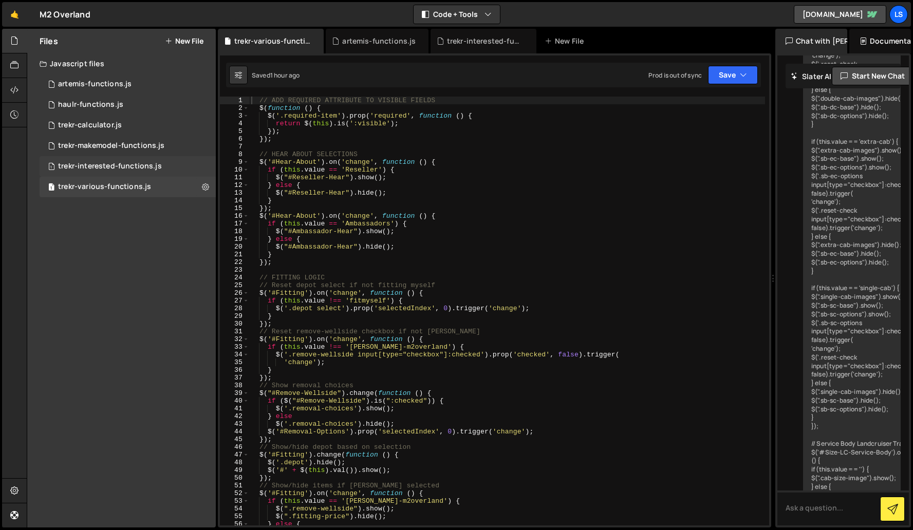
click at [102, 167] on div "trekr-interested-functions.js" at bounding box center [110, 166] width 104 height 9
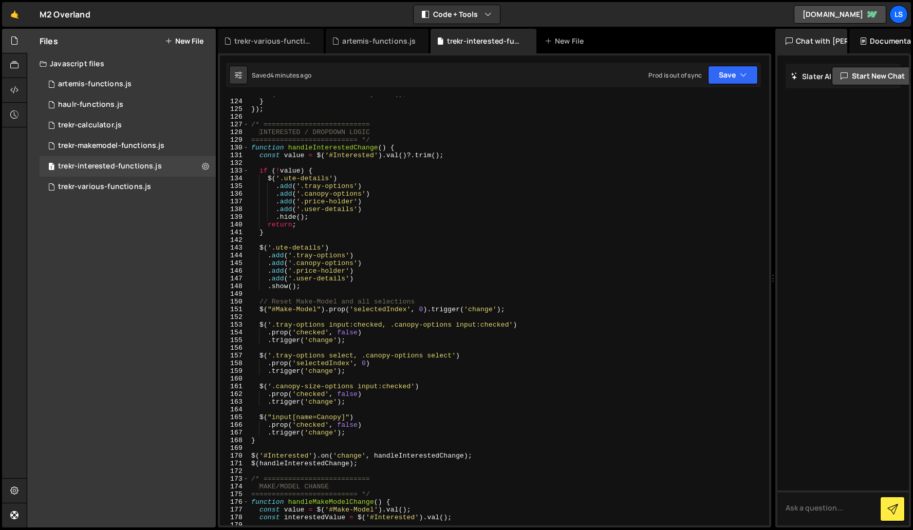
scroll to position [946, 0]
type textarea ".add('.user-details')"
click at [367, 210] on div "$ ( '.landcruiser-rack-kit' ) . show ( ) ; } }) ; /* ==========================…" at bounding box center [507, 312] width 516 height 444
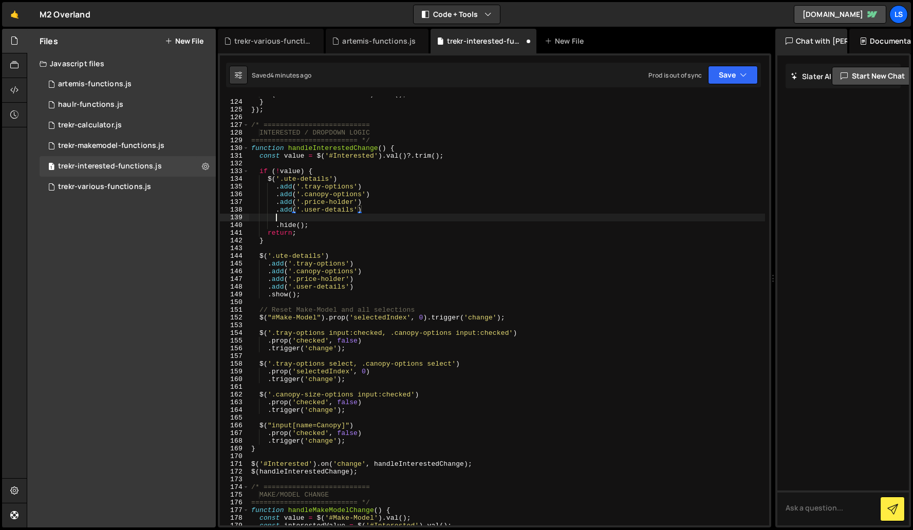
scroll to position [0, 1]
paste textarea
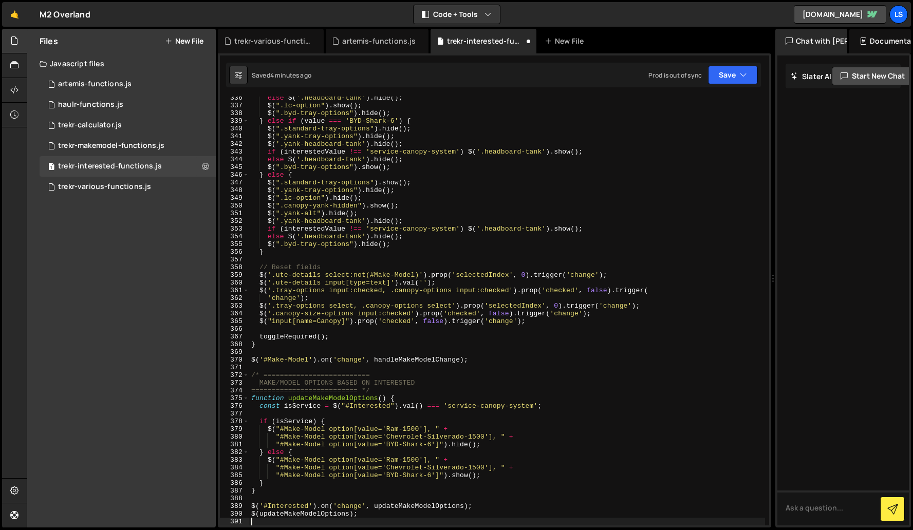
scroll to position [849, 0]
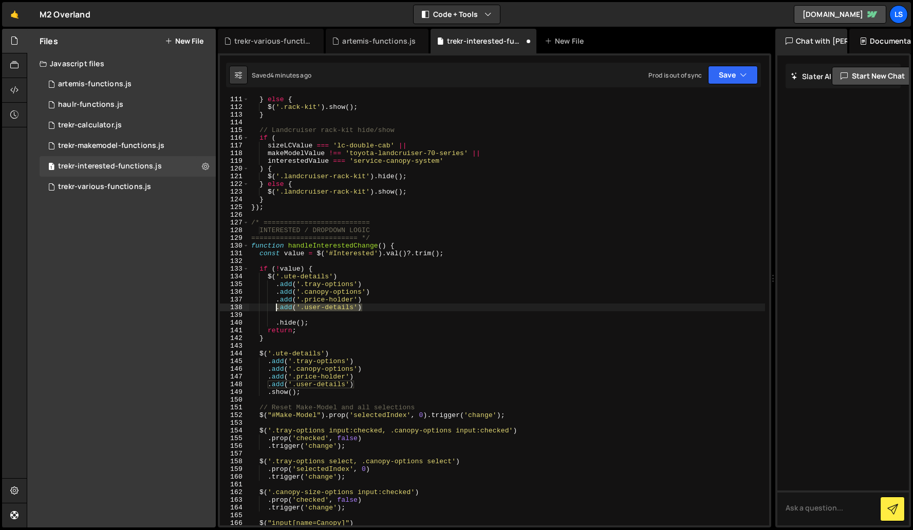
drag, startPoint x: 364, startPoint y: 307, endPoint x: 275, endPoint y: 310, distance: 88.9
click at [275, 310] on div "} else { $ ( '.rack-kit' ) . show ( ) ; } // Landcruiser rack-kit hide/show if …" at bounding box center [507, 318] width 516 height 444
type textarea ".add('.user-details')"
click at [297, 317] on div "} else { $ ( '.rack-kit' ) . show ( ) ; } // Landcruiser rack-kit hide/show if …" at bounding box center [507, 318] width 516 height 444
paste textarea ".add('.user-details')"
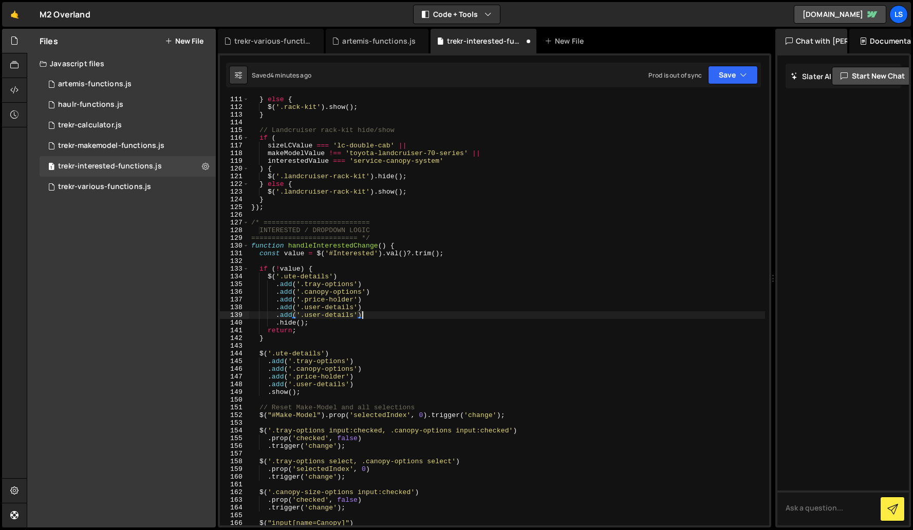
click at [312, 316] on div "} else { $ ( '.rack-kit' ) . show ( ) ; } // Landcruiser rack-kit hide/show if …" at bounding box center [507, 318] width 516 height 444
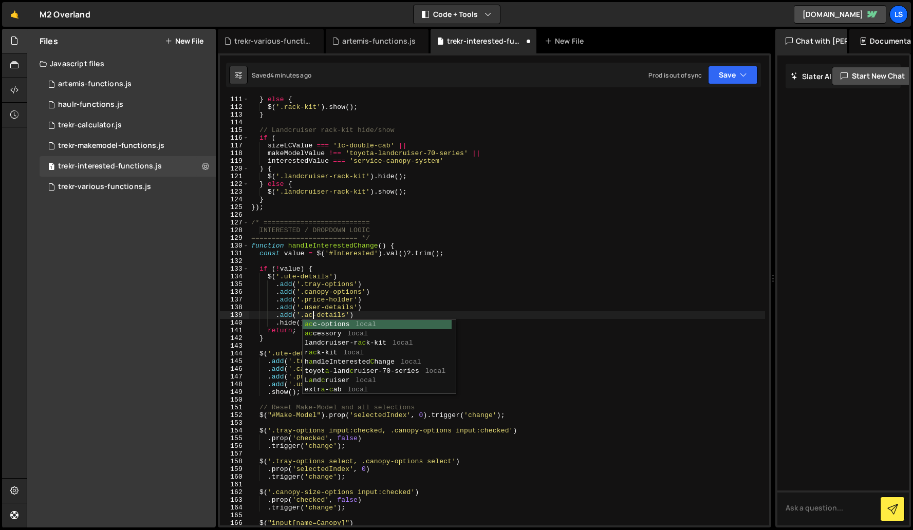
scroll to position [0, 5]
click at [331, 316] on div "} else { $ ( '.rack-kit' ) . show ( ) ; } // Landcruiser rack-kit hide/show if …" at bounding box center [507, 318] width 516 height 444
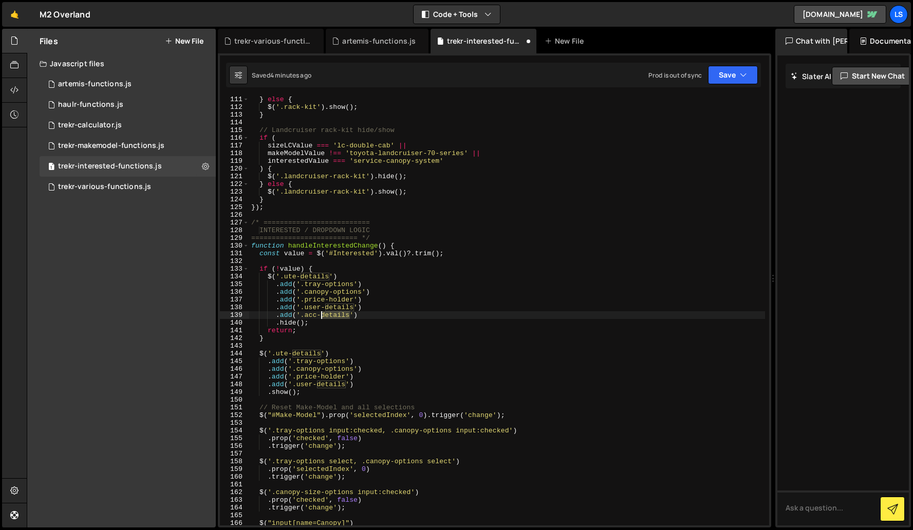
click at [331, 316] on div "} else { $ ( '.rack-kit' ) . show ( ) ; } // Landcruiser rack-kit hide/show if …" at bounding box center [507, 318] width 516 height 444
click at [363, 314] on div "} else { $ ( '.rack-kit' ) . show ( ) ; } // Landcruiser rack-kit hide/show if …" at bounding box center [507, 318] width 516 height 444
drag, startPoint x: 359, startPoint y: 316, endPoint x: 277, endPoint y: 314, distance: 81.2
click at [277, 314] on div "} else { $ ( '.rack-kit' ) . show ( ) ; } // Landcruiser rack-kit hide/show if …" at bounding box center [507, 318] width 516 height 444
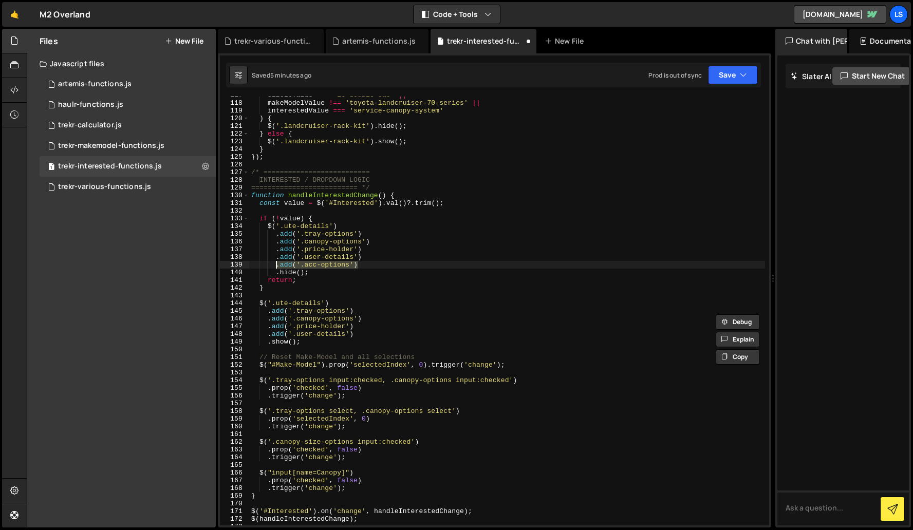
scroll to position [900, 0]
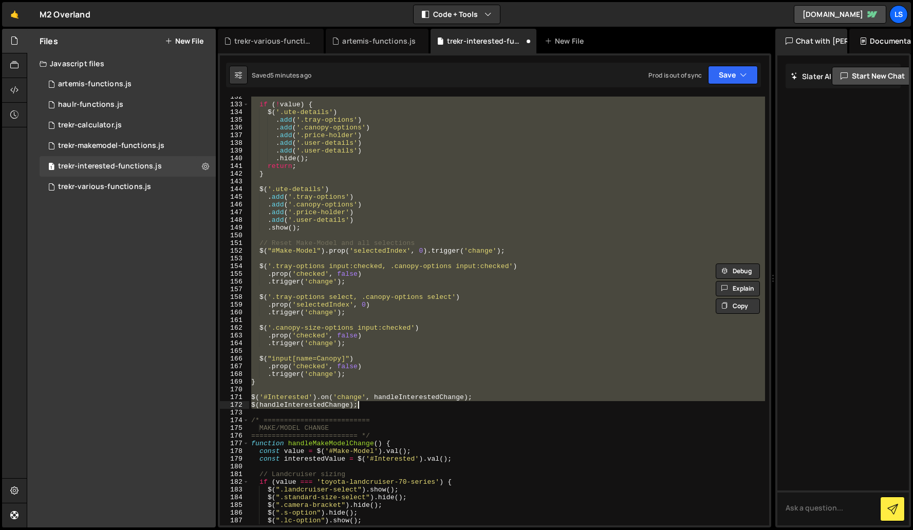
drag, startPoint x: 250, startPoint y: 169, endPoint x: 377, endPoint y: 406, distance: 268.7
click at [377, 406] on div "if ( ! value ) { $ ( '.ute-details' ) . add ( '.tray-options' ) . add ( '.canop…" at bounding box center [507, 315] width 516 height 444
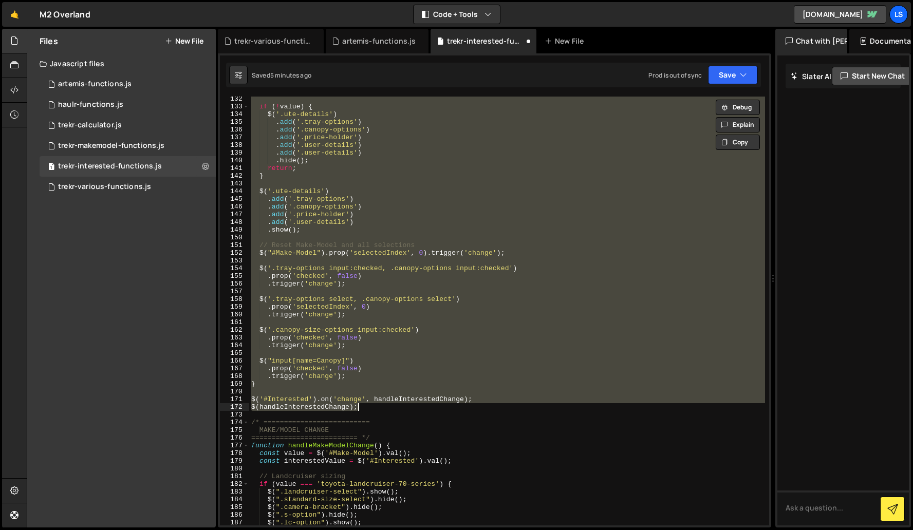
click at [290, 409] on div "if ( ! value ) { $ ( '.ute-details' ) . add ( '.tray-options' ) . add ( '.canop…" at bounding box center [507, 311] width 516 height 429
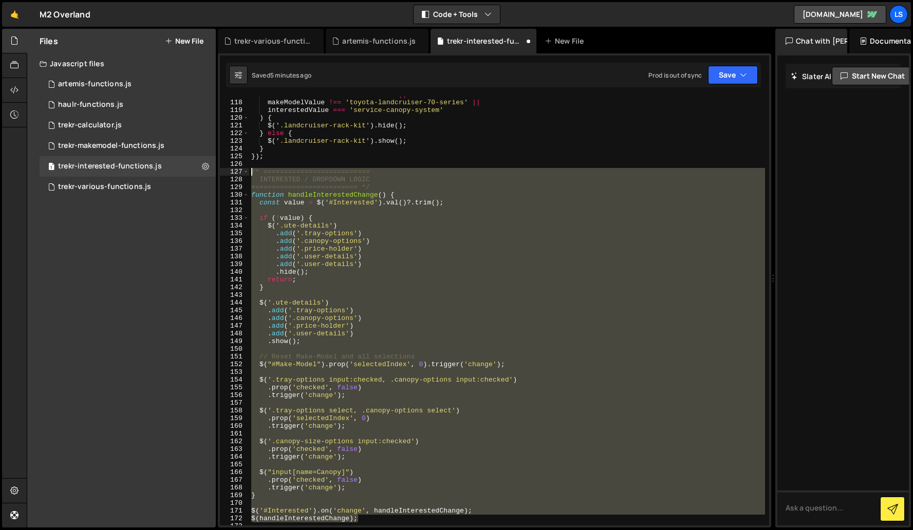
drag, startPoint x: 367, startPoint y: 408, endPoint x: 243, endPoint y: 171, distance: 267.5
click at [243, 171] on div "$(handleInterestedChange); 117 118 119 120 121 122 123 124 125 126 127 128 129 …" at bounding box center [494, 311] width 549 height 429
type textarea "/* ========================== INTERESTED / DROPDOWN LOGIC"
paste textarea
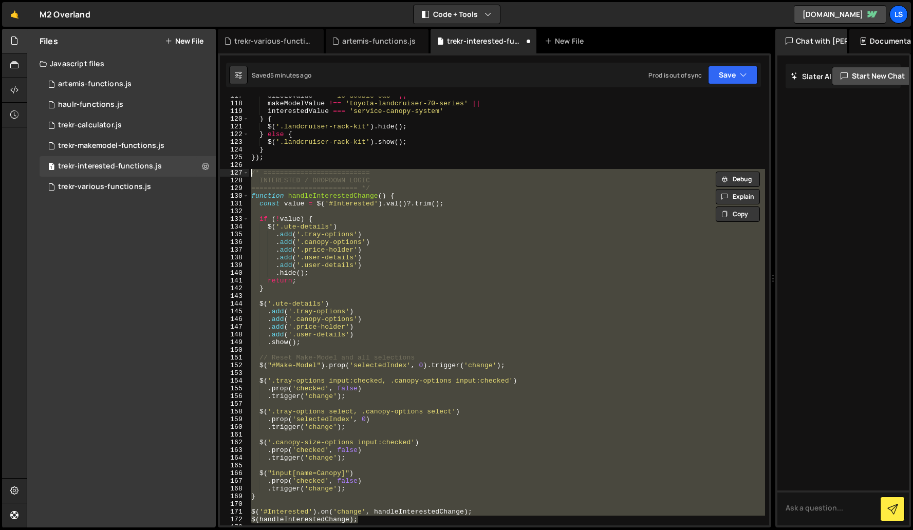
scroll to position [920, 0]
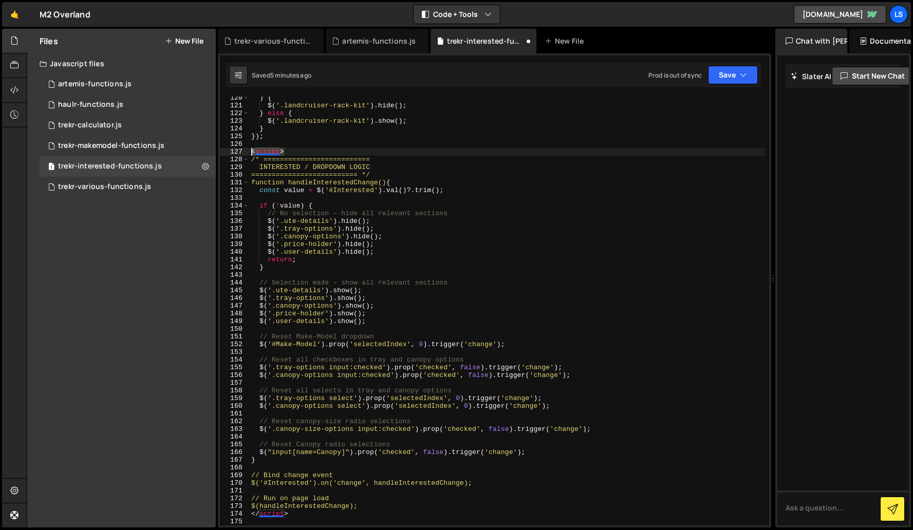
drag, startPoint x: 288, startPoint y: 150, endPoint x: 236, endPoint y: 150, distance: 51.9
click at [236, 150] on div "120 121 122 123 124 125 126 127 128 129 130 131 132 133 134 135 136 137 138 139…" at bounding box center [494, 311] width 549 height 429
type textarea "<script>"
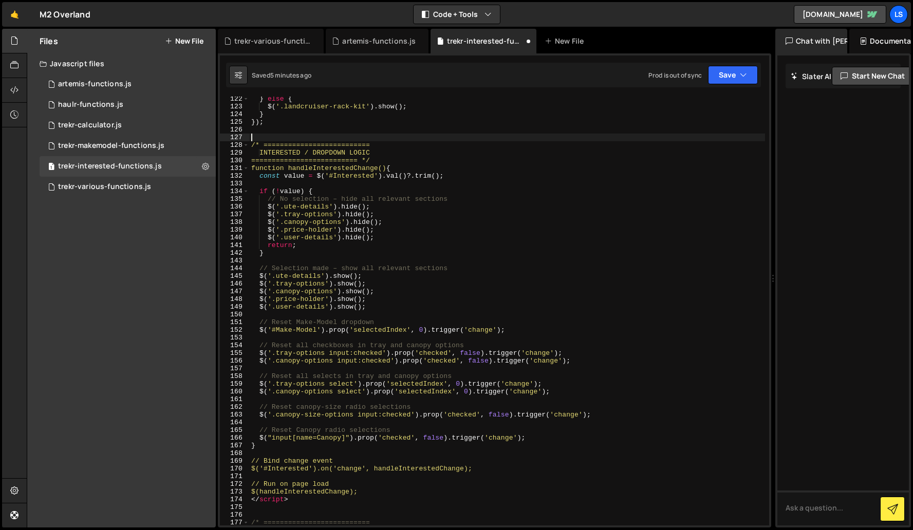
scroll to position [978, 0]
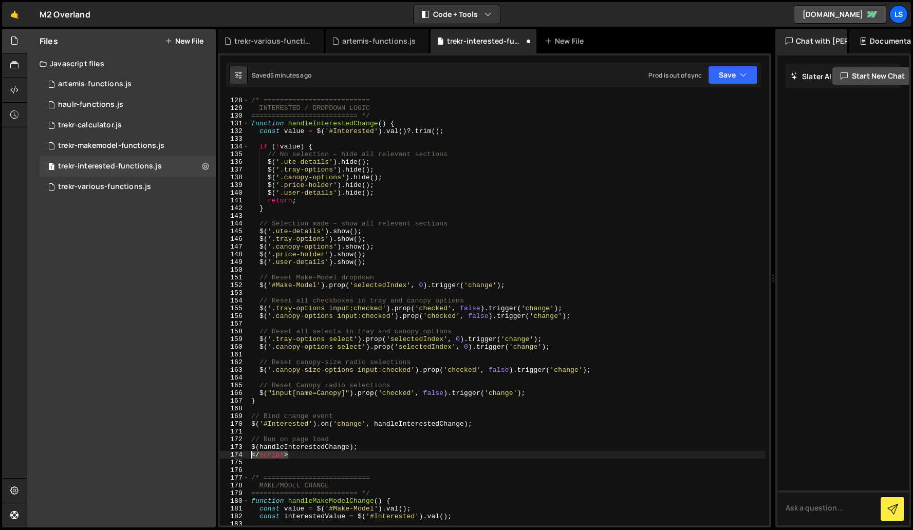
drag, startPoint x: 293, startPoint y: 457, endPoint x: 237, endPoint y: 455, distance: 56.0
click at [237, 455] on div "127 128 129 130 131 132 133 134 135 136 137 138 139 140 141 142 143 144 145 146…" at bounding box center [494, 311] width 549 height 429
type textarea "</script>"
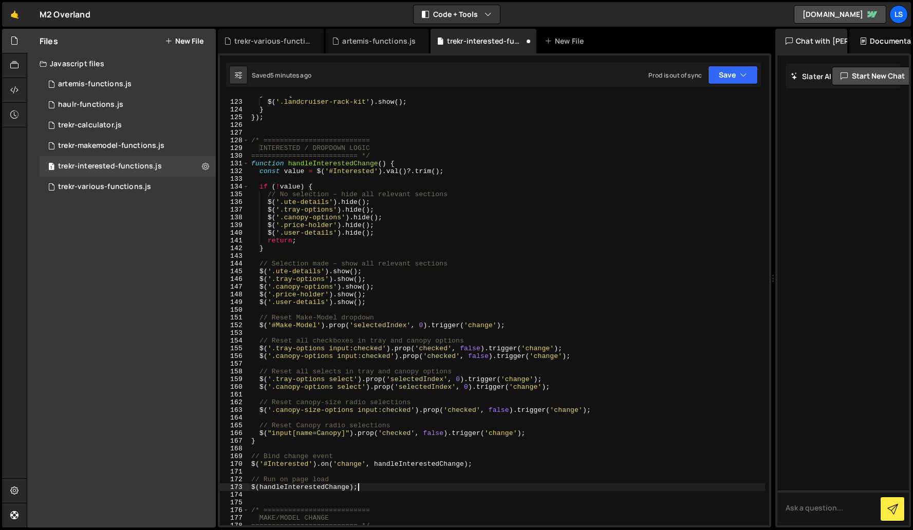
scroll to position [940, 0]
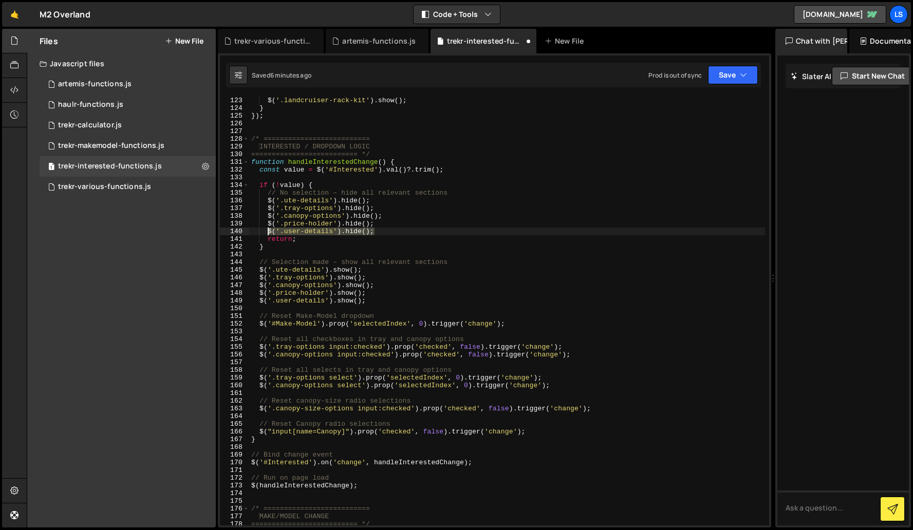
drag, startPoint x: 378, startPoint y: 232, endPoint x: 266, endPoint y: 232, distance: 112.5
click at [266, 232] on div "$ ( '.landcruiser-rack-kit' ) . show ( ) ; } }) ; /* ==========================…" at bounding box center [507, 319] width 516 height 444
type textarea "$('.user-details').hide();"
click at [385, 230] on div "$ ( '.landcruiser-rack-kit' ) . show ( ) ; } }) ; /* ==========================…" at bounding box center [507, 311] width 516 height 429
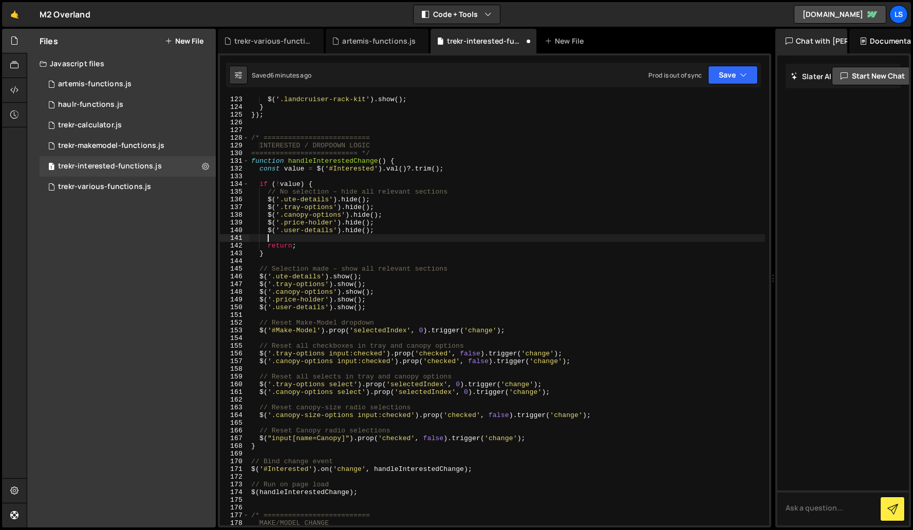
paste textarea "$('.user-details').hide();"
type textarea "$('.user-details').hide();"
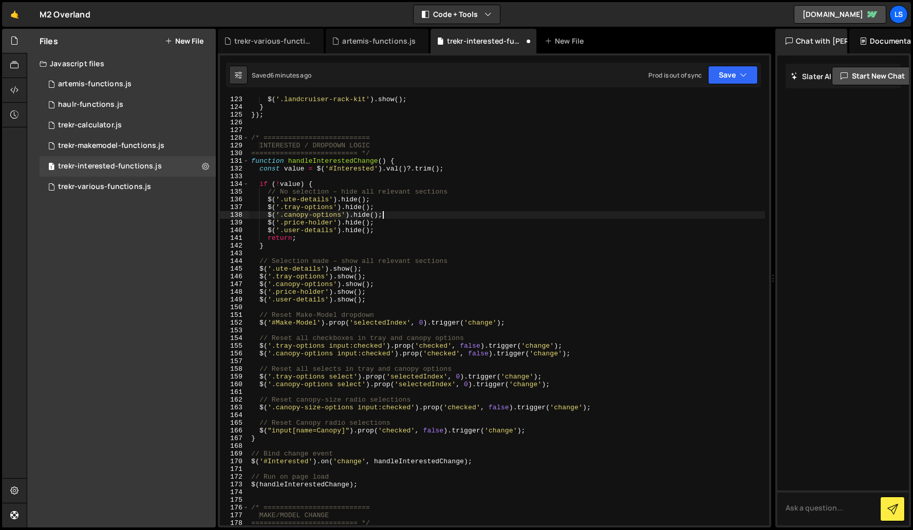
click at [388, 217] on div "$ ( '.landcruiser-rack-kit' ) . show ( ) ; } }) ; /* ==========================…" at bounding box center [507, 318] width 516 height 444
type textarea "$('.canopy-options').hide();"
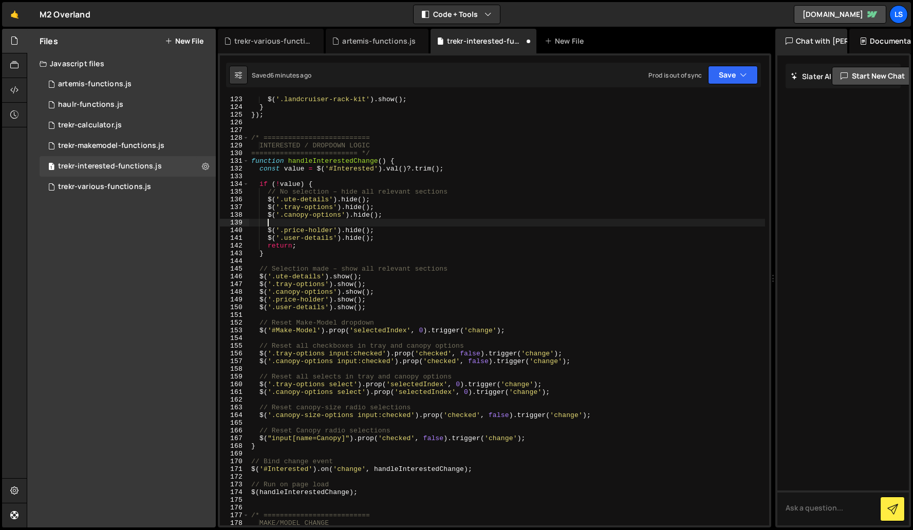
paste textarea "$('.user-details').hide();"
click at [294, 221] on div "$ ( '.landcruiser-rack-kit' ) . show ( ) ; } }) ; /* ==========================…" at bounding box center [507, 318] width 516 height 444
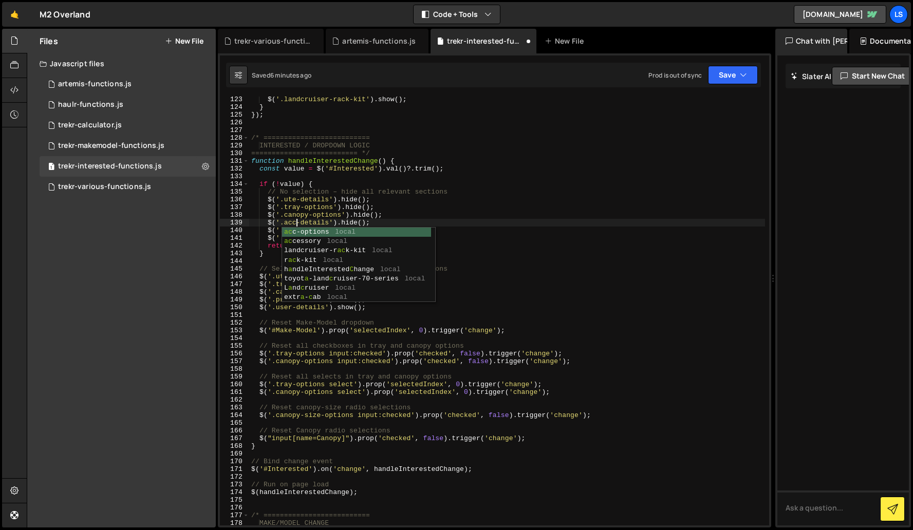
scroll to position [0, 3]
click at [313, 221] on div "$ ( '.landcruiser-rack-kit' ) . show ( ) ; } }) ; /* ==========================…" at bounding box center [507, 318] width 516 height 444
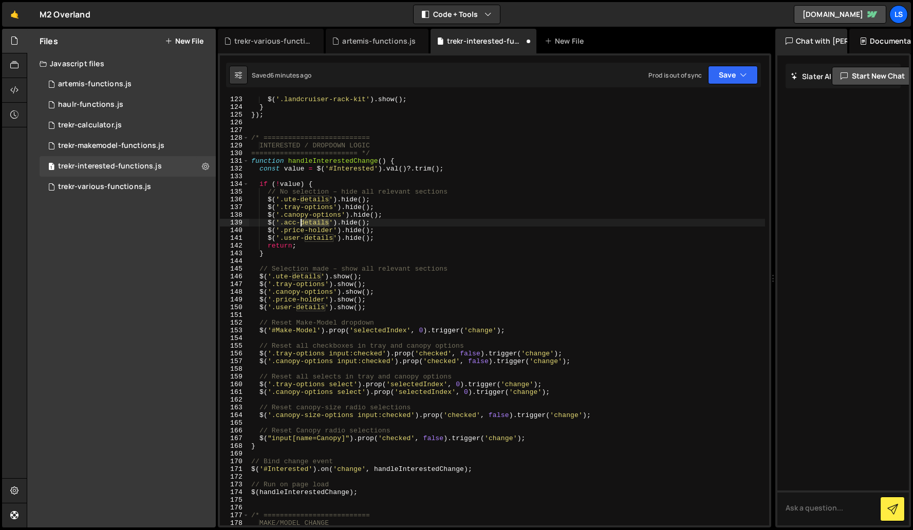
click at [313, 221] on div "$ ( '.landcruiser-rack-kit' ) . show ( ) ; } }) ; /* ==========================…" at bounding box center [507, 318] width 516 height 444
drag, startPoint x: 378, startPoint y: 222, endPoint x: 268, endPoint y: 223, distance: 110.0
click at [268, 223] on div "$ ( '.landcruiser-rack-kit' ) . show ( ) ; } }) ; /* ==========================…" at bounding box center [507, 318] width 516 height 444
type textarea "$('.acc-options').hide();"
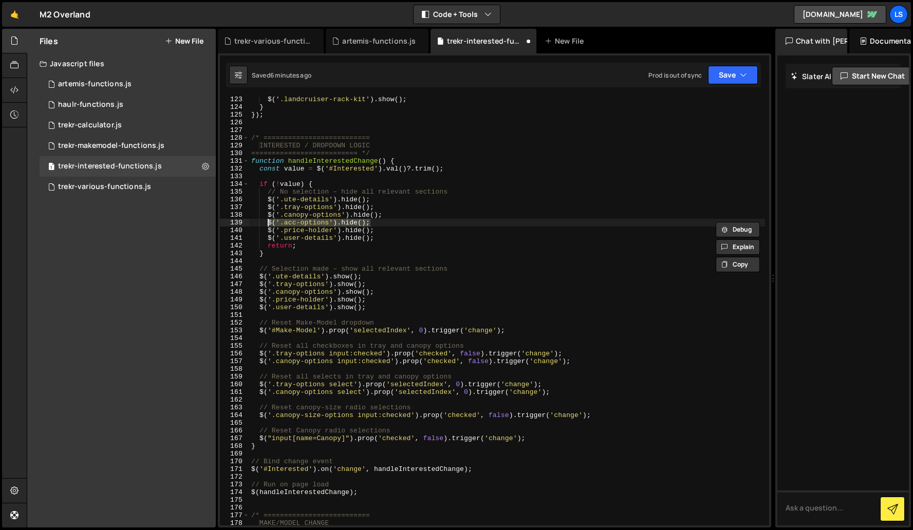
click at [375, 225] on div "$ ( '.landcruiser-rack-kit' ) . show ( ) ; } }) ; /* ==========================…" at bounding box center [507, 311] width 516 height 429
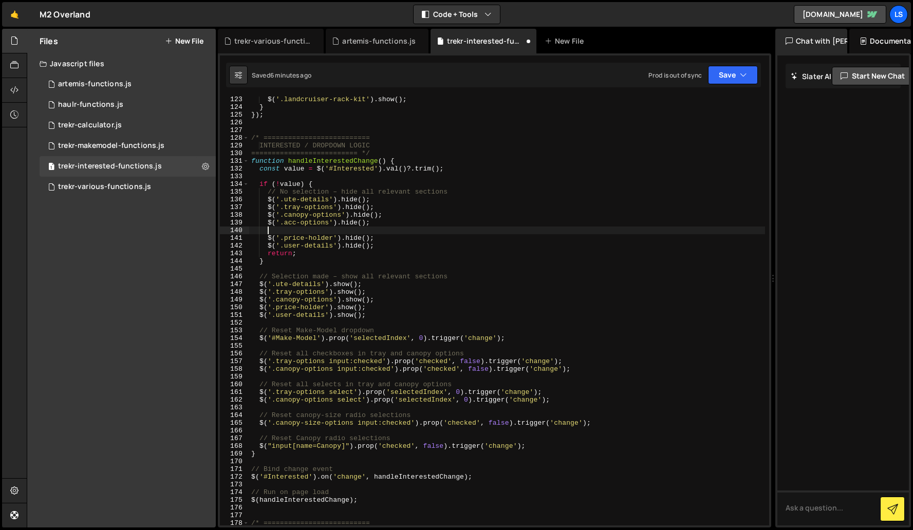
paste textarea "$('.acc-options').hide();"
click at [283, 231] on div "$ ( '.landcruiser-rack-kit' ) . show ( ) ; } }) ; /* ==========================…" at bounding box center [507, 318] width 516 height 444
click at [409, 229] on div "$ ( '.landcruiser-rack-kit' ) . show ( ) ; } }) ; /* ==========================…" at bounding box center [507, 318] width 516 height 444
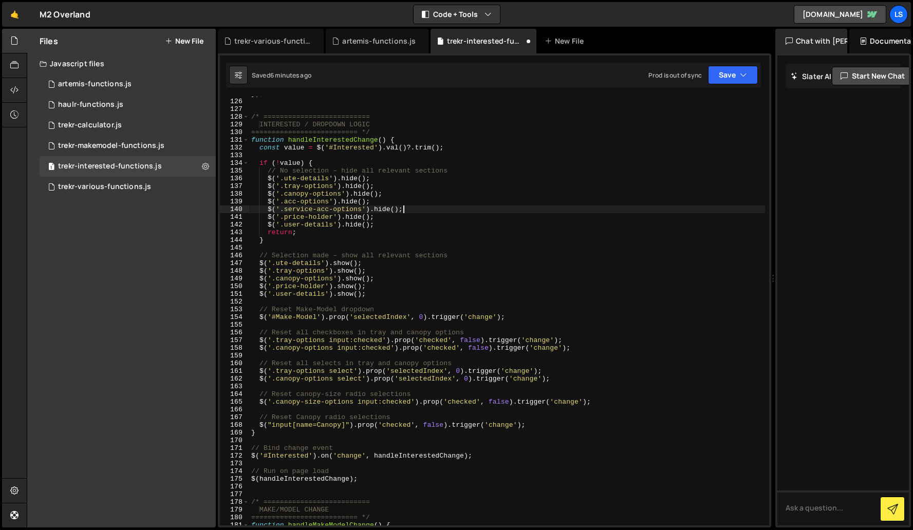
scroll to position [980, 0]
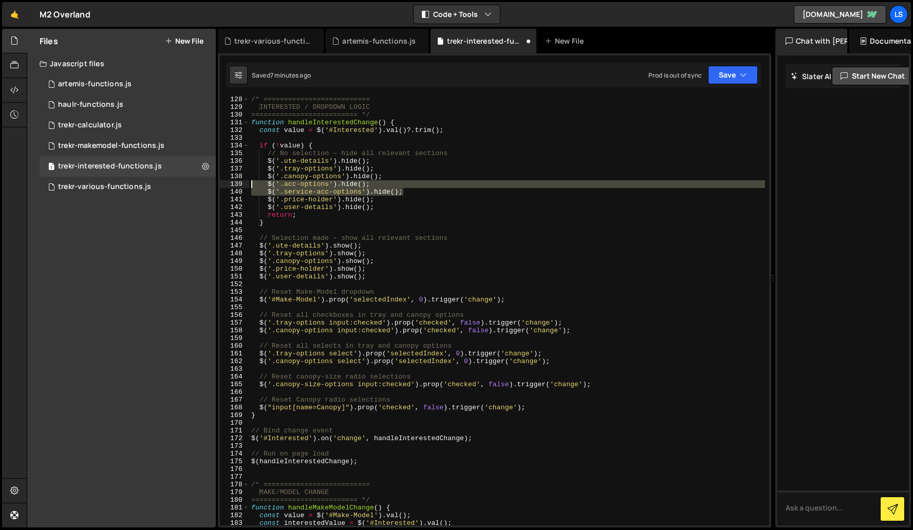
drag, startPoint x: 404, startPoint y: 193, endPoint x: 218, endPoint y: 185, distance: 186.2
click at [218, 185] on div "$('.service-acc-options').hide(); 128 129 130 131 132 133 134 135 136 137 138 1…" at bounding box center [494, 290] width 553 height 474
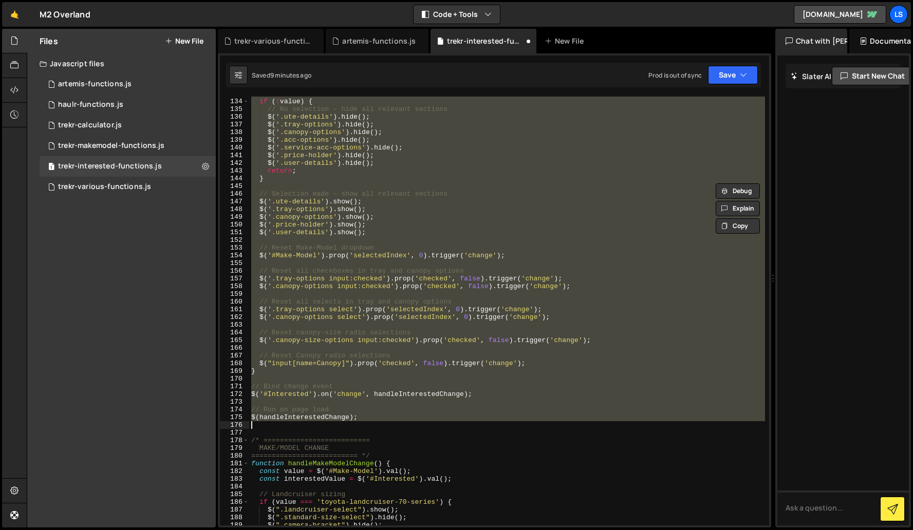
drag, startPoint x: 251, startPoint y: 98, endPoint x: 392, endPoint y: 422, distance: 353.0
click at [392, 422] on div "if ( ! value ) { // No selection – hide all relevant sections $ ( '.ute-details…" at bounding box center [507, 312] width 516 height 444
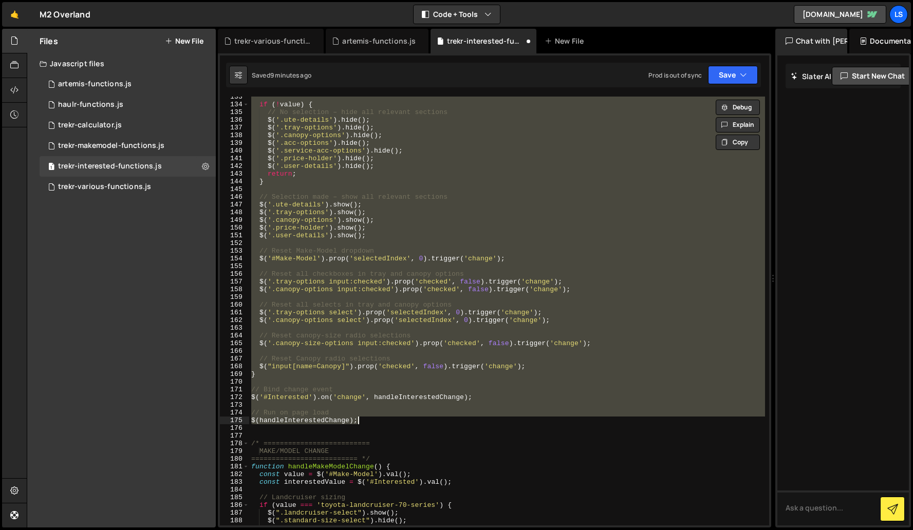
scroll to position [1021, 0]
paste textarea
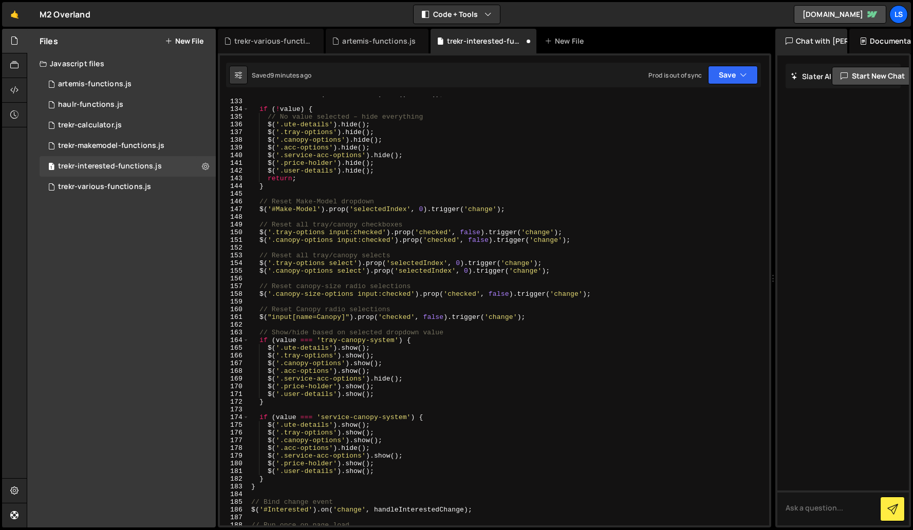
scroll to position [922, 0]
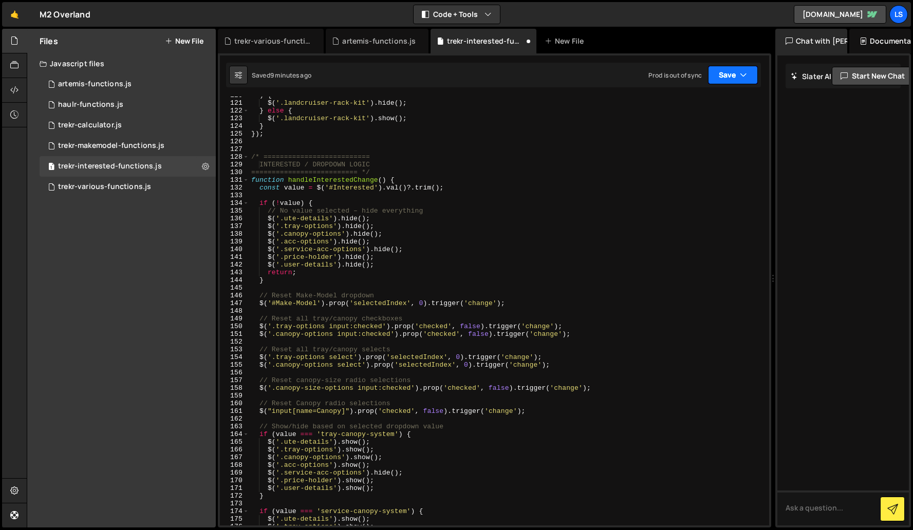
click at [726, 81] on button "Save" at bounding box center [733, 75] width 50 height 18
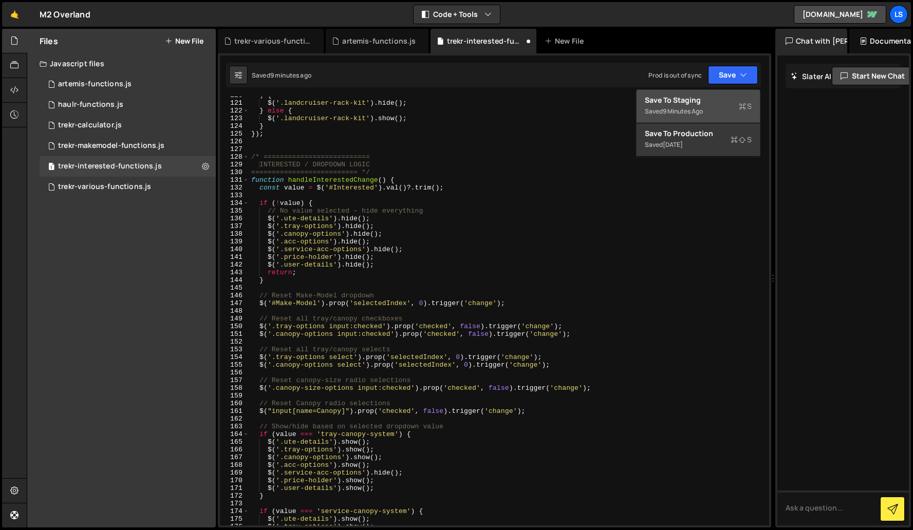
click at [696, 104] on div "Save to Staging S" at bounding box center [698, 100] width 107 height 10
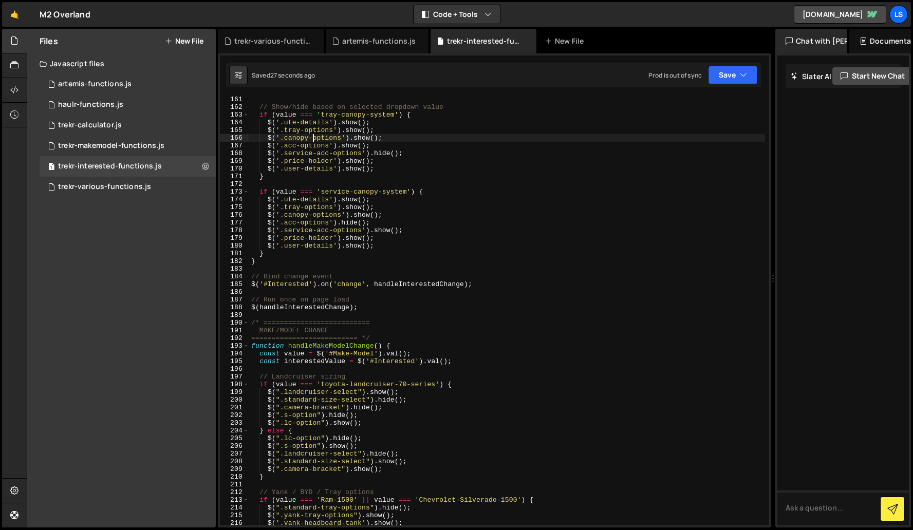
click at [311, 137] on div "// Show/hide based on selected dropdown value if ( value === 'tray-canopy-syste…" at bounding box center [507, 318] width 516 height 444
click at [313, 216] on div "// Show/hide based on selected dropdown value if ( value === 'tray-canopy-syste…" at bounding box center [507, 318] width 516 height 444
click at [346, 203] on div "// Show/hide based on selected dropdown value if ( value === 'tray-canopy-syste…" at bounding box center [507, 318] width 516 height 444
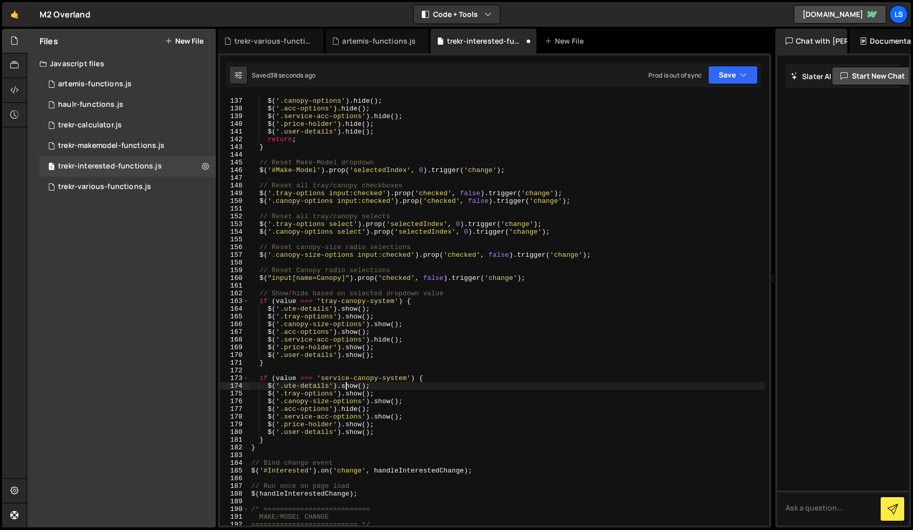
scroll to position [1045, 0]
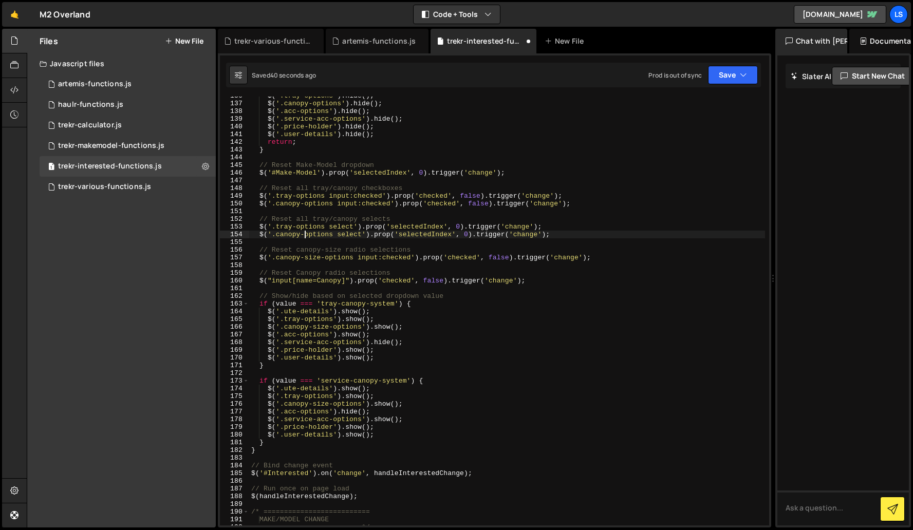
click at [304, 237] on div "$ ( '.tray-options' ) . hide ( ) ; $ ( '.canopy-options' ) . hide ( ) ; $ ( '.a…" at bounding box center [507, 314] width 516 height 444
click at [331, 233] on div "$ ( '.tray-options' ) . hide ( ) ; $ ( '.canopy-options' ) . hide ( ) ; $ ( '.a…" at bounding box center [507, 314] width 516 height 444
click at [306, 206] on div "$ ( '.tray-options' ) . hide ( ) ; $ ( '.canopy-options' ) . hide ( ) ; $ ( '.a…" at bounding box center [507, 314] width 516 height 444
click at [312, 170] on div "$ ( '.tray-options' ) . hide ( ) ; $ ( '.canopy-options' ) . hide ( ) ; $ ( '.a…" at bounding box center [507, 314] width 516 height 444
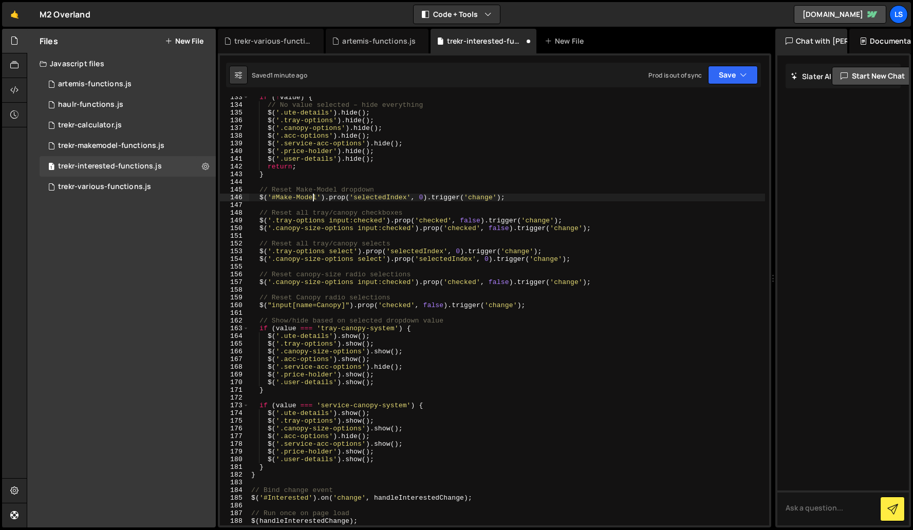
scroll to position [1020, 0]
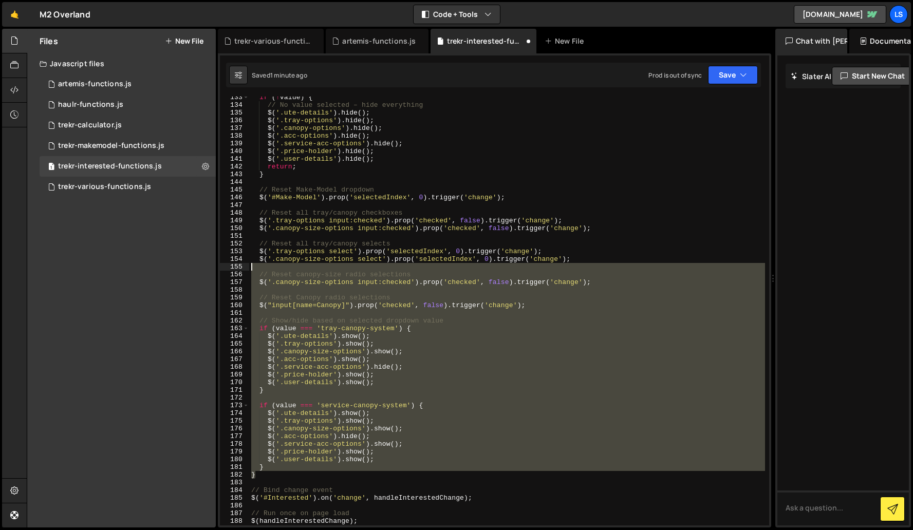
drag, startPoint x: 257, startPoint y: 475, endPoint x: 242, endPoint y: 264, distance: 212.2
click at [242, 264] on div "$('#Make-Model').prop('selectedIndex', 0).trigger('change'); 133 134 135 136 13…" at bounding box center [494, 311] width 549 height 429
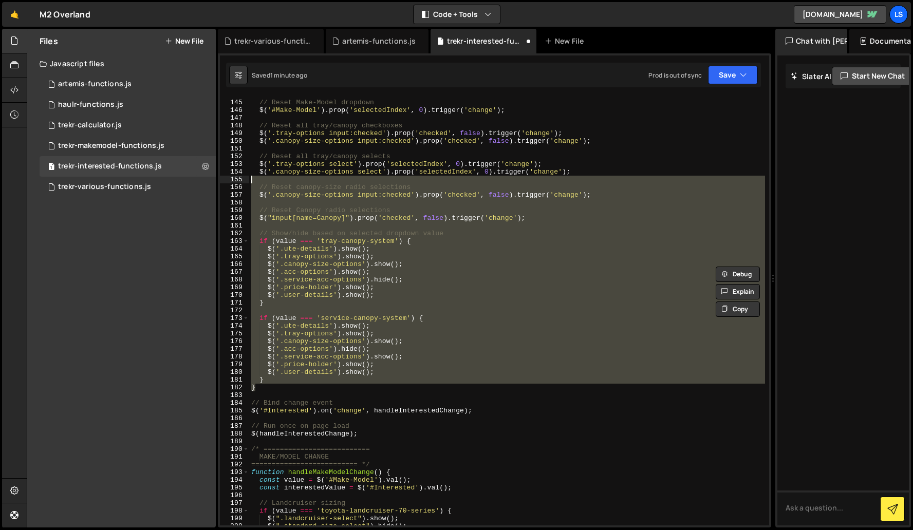
scroll to position [1108, 0]
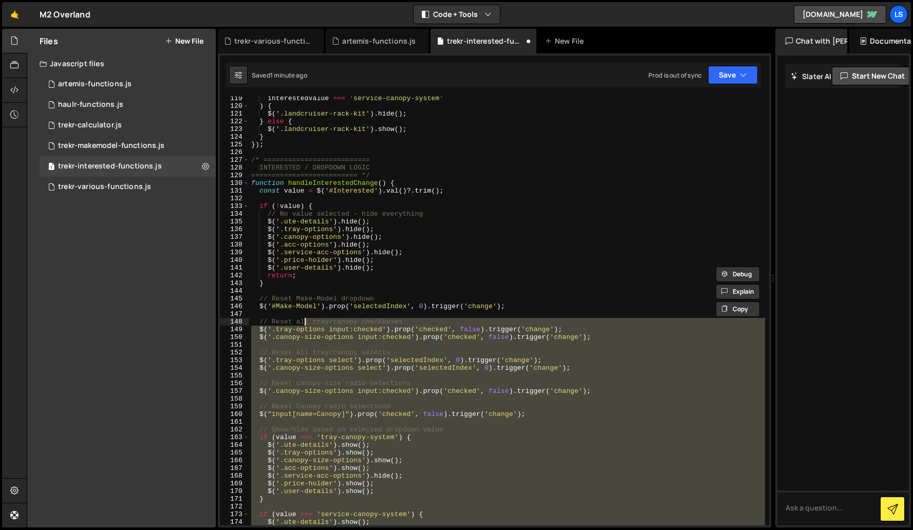
drag, startPoint x: 364, startPoint y: 434, endPoint x: 306, endPoint y: 319, distance: 129.1
click at [306, 319] on div "interestedValue === 'service-canopy-system' ) { $ ( '.landcruiser-rack-kit' ) .…" at bounding box center [507, 317] width 516 height 444
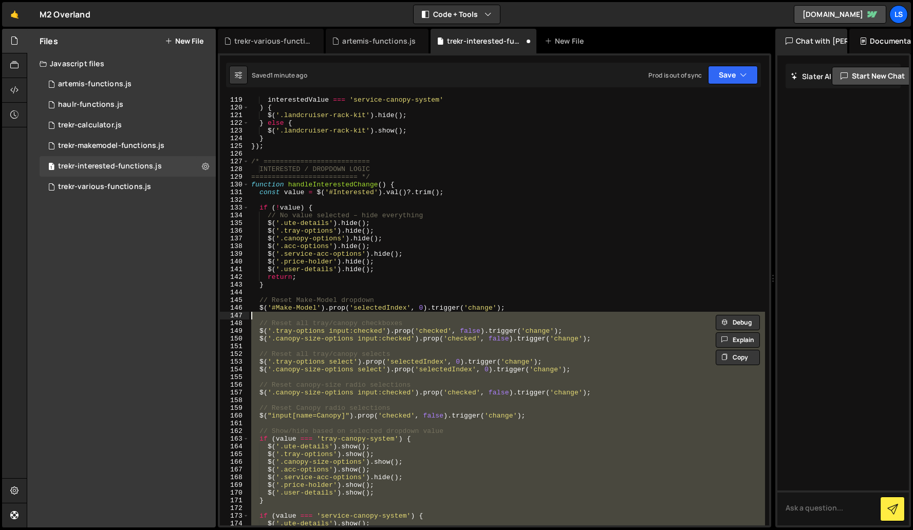
scroll to position [909, 0]
click at [327, 277] on div "makeModelValue !== 'toyota-landcruiser-70-series' || interestedValue === 'servi…" at bounding box center [507, 311] width 516 height 444
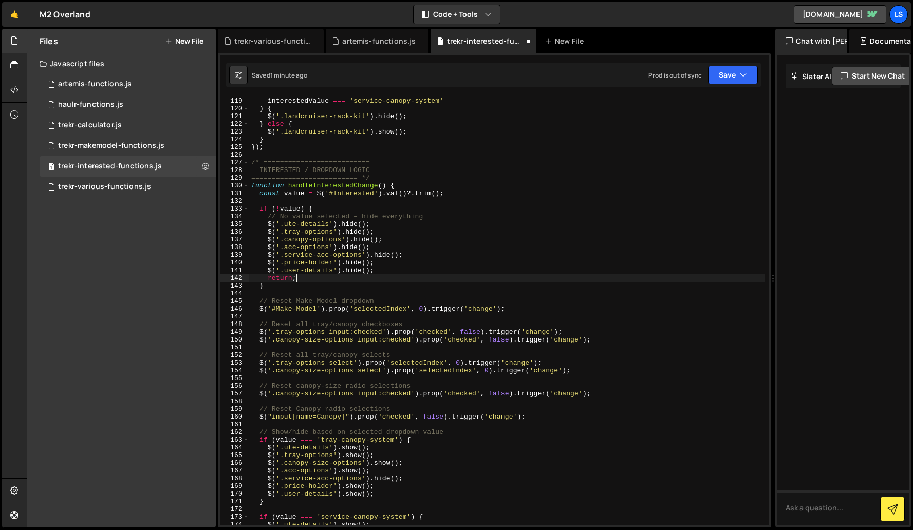
scroll to position [0, 3]
drag, startPoint x: 314, startPoint y: 240, endPoint x: 328, endPoint y: 254, distance: 19.6
click at [314, 240] on div "makeModelValue !== 'toyota-landcruiser-70-series' || interestedValue === 'servi…" at bounding box center [507, 311] width 516 height 444
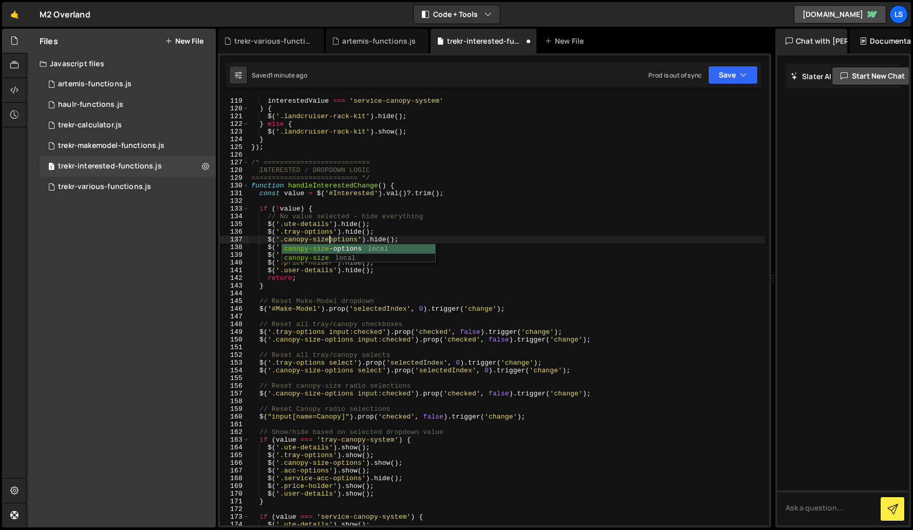
scroll to position [0, 6]
click at [321, 259] on div "makeModelValue !== 'toyota-landcruiser-70-series' || interestedValue === 'servi…" at bounding box center [507, 311] width 516 height 444
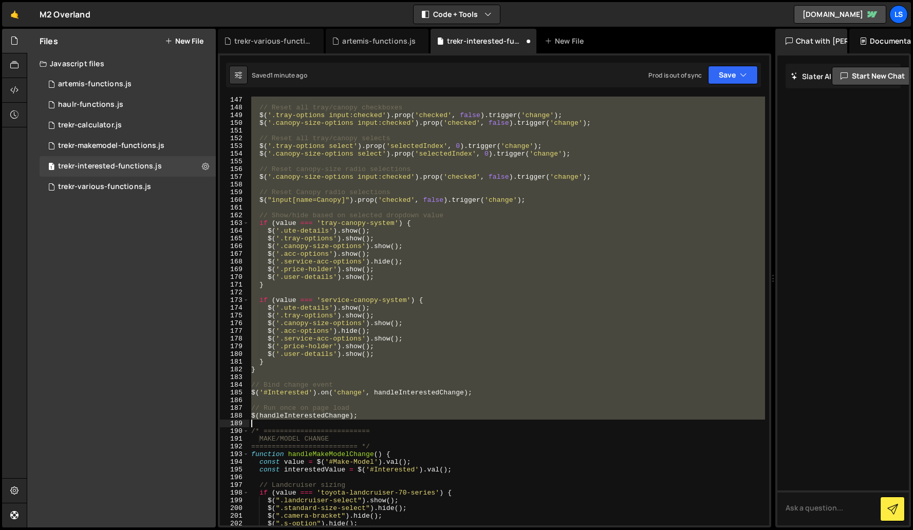
drag, startPoint x: 251, startPoint y: 161, endPoint x: 360, endPoint y: 422, distance: 282.3
click at [360, 422] on div "// Reset all tray/canopy checkboxes $ ( '.tray-options input:checked' ) . prop …" at bounding box center [507, 318] width 516 height 444
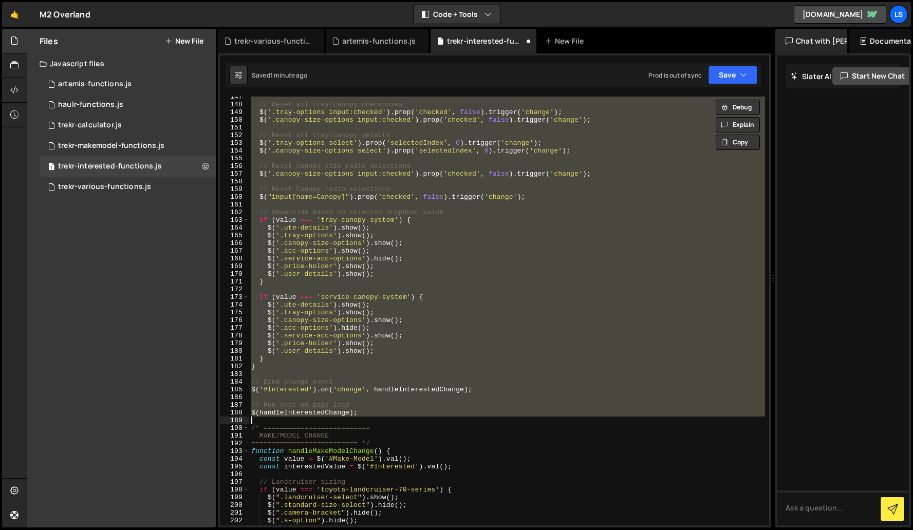
scroll to position [1129, 0]
click at [394, 368] on div "// Reset all tray/canopy checkboxes $ ( '.tray-options input:checked' ) . prop …" at bounding box center [507, 311] width 516 height 429
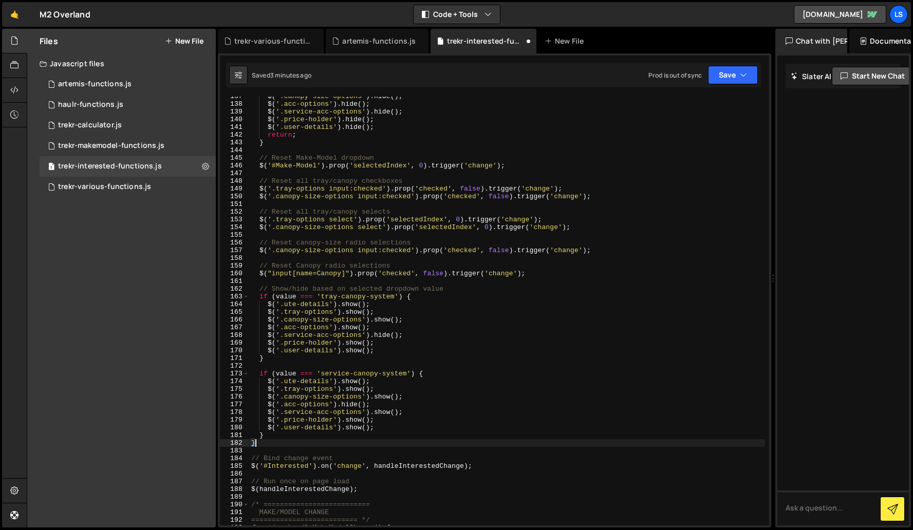
scroll to position [1051, 0]
click at [718, 77] on button "Save" at bounding box center [733, 75] width 50 height 18
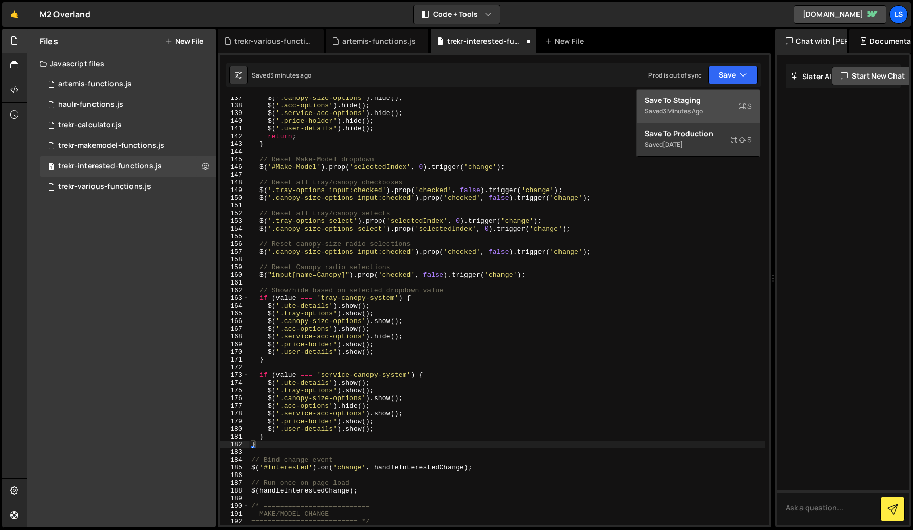
click at [684, 101] on div "Save to Staging S" at bounding box center [698, 100] width 107 height 10
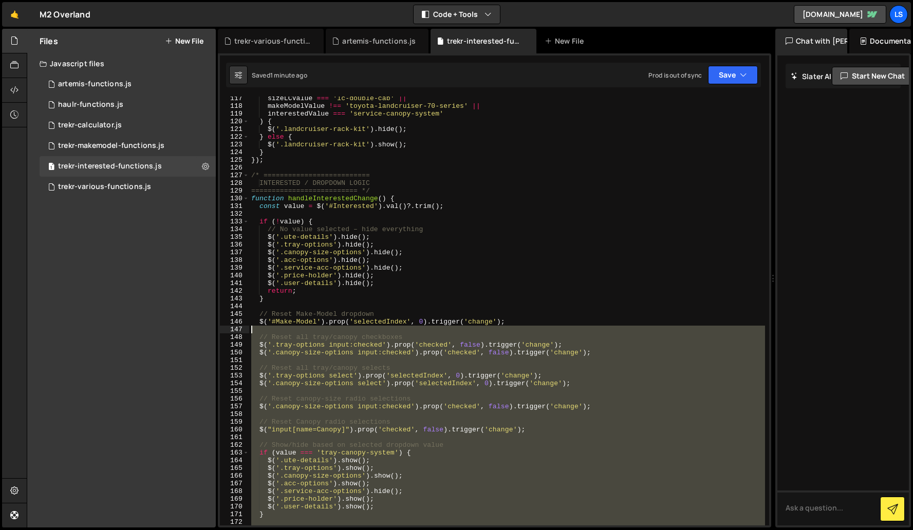
scroll to position [896, 0]
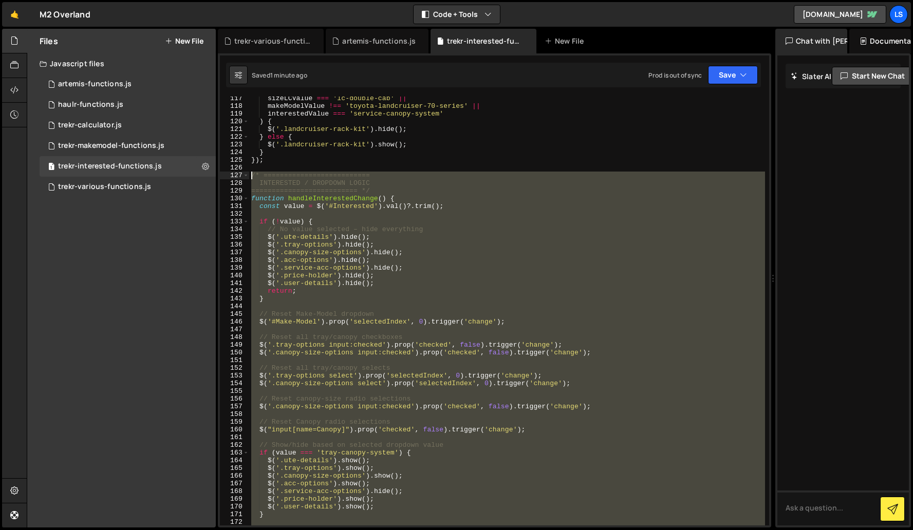
drag, startPoint x: 365, startPoint y: 440, endPoint x: 237, endPoint y: 175, distance: 294.4
click at [237, 175] on div "$(handleInterestedChange); 117 118 119 120 121 122 123 124 125 126 127 128 129 …" at bounding box center [494, 311] width 549 height 429
type textarea "/* ========================== INTERESTED / DROPDOWN LOGIC"
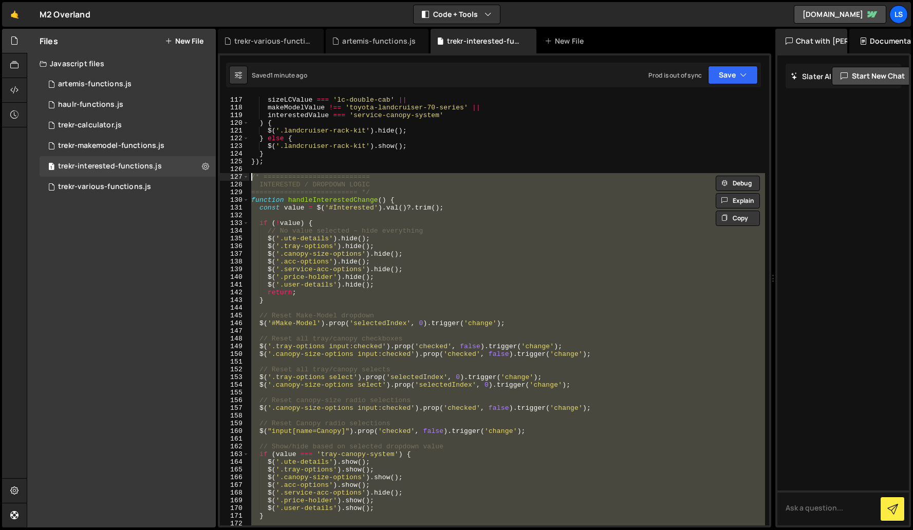
click at [275, 220] on div "sizeLCValue === 'lc-double-cab' || makeModelValue !== 'toyota-landcruiser-70-se…" at bounding box center [507, 311] width 516 height 429
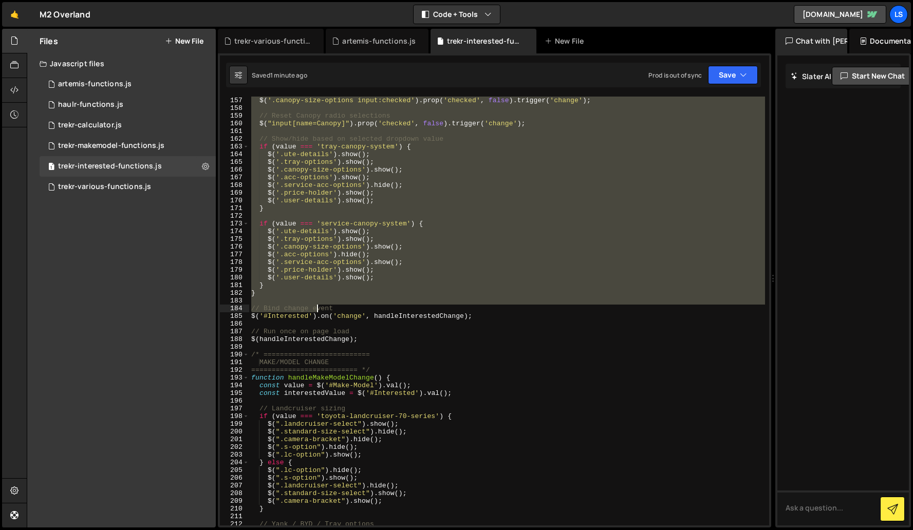
scroll to position [1208, 0]
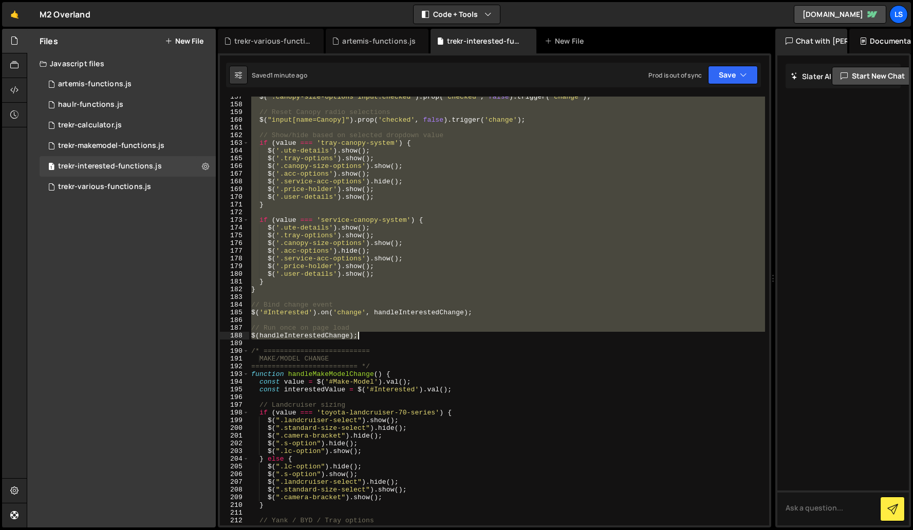
drag, startPoint x: 252, startPoint y: 175, endPoint x: 379, endPoint y: 335, distance: 204.1
click at [379, 335] on div "$ ( '.canopy-size-options input:checked' ) . prop ( 'checked' , false ) . trigg…" at bounding box center [507, 315] width 516 height 444
type textarea "// Run once on page load $(handleInterestedChange);"
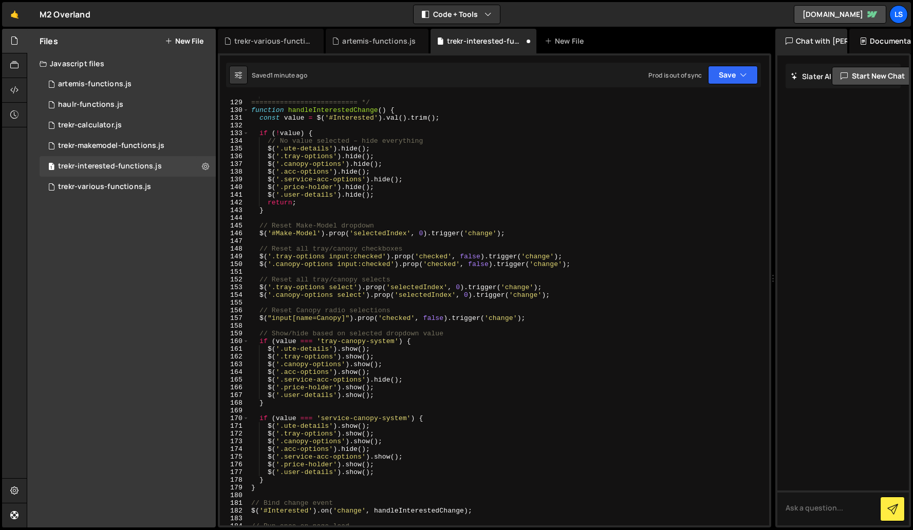
scroll to position [984, 0]
click at [376, 337] on div "INTERESTED / DROPDOWN LOGIC ========================== */ function handleIntere…" at bounding box center [507, 313] width 516 height 444
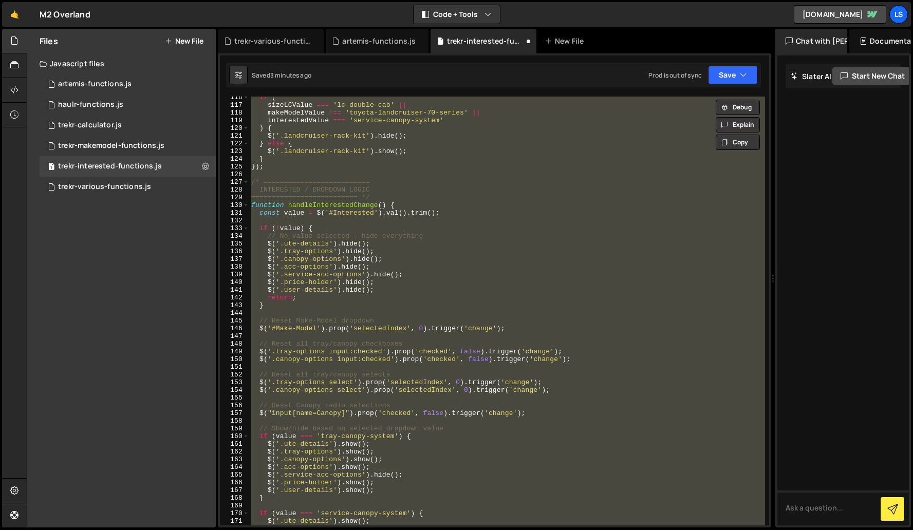
scroll to position [889, 0]
click at [297, 199] on div "if ( sizeLCValue === 'lc-double-cab' || makeModelValue !== 'toyota-landcruiser-…" at bounding box center [507, 311] width 516 height 429
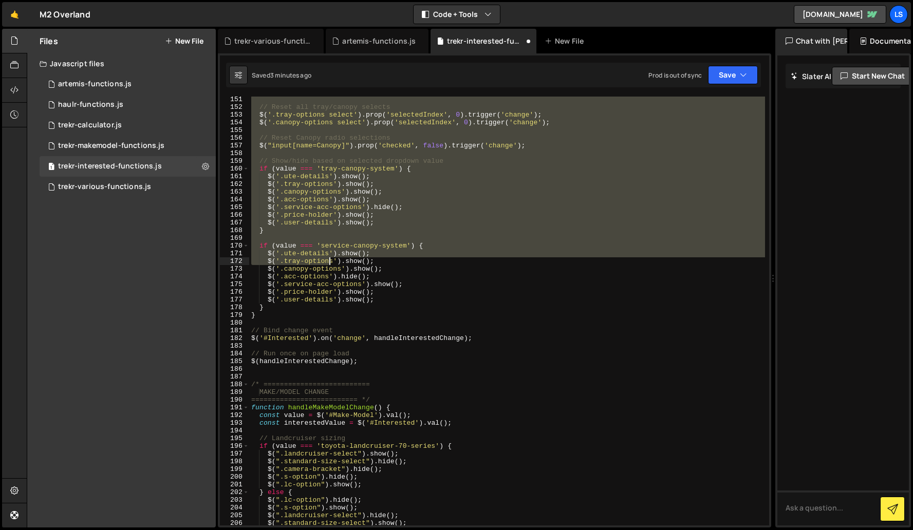
scroll to position [1157, 0]
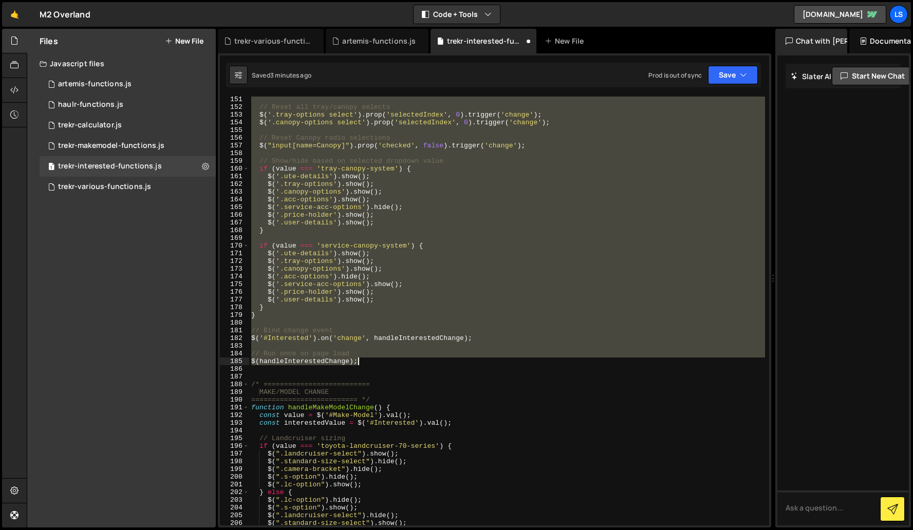
drag, startPoint x: 251, startPoint y: 141, endPoint x: 382, endPoint y: 363, distance: 257.5
click at [382, 363] on div "// Reset all tray/canopy selects $ ( '.tray-options select' ) . prop ( 'selecte…" at bounding box center [507, 318] width 516 height 444
type textarea "// Run once on page load $(handleInterestedChange);"
paste textarea
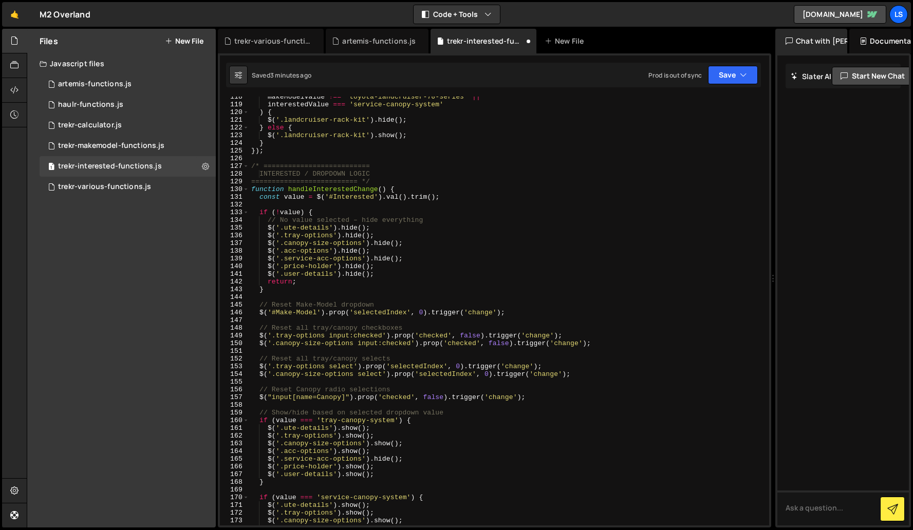
scroll to position [905, 0]
click at [734, 76] on button "Save" at bounding box center [733, 75] width 50 height 18
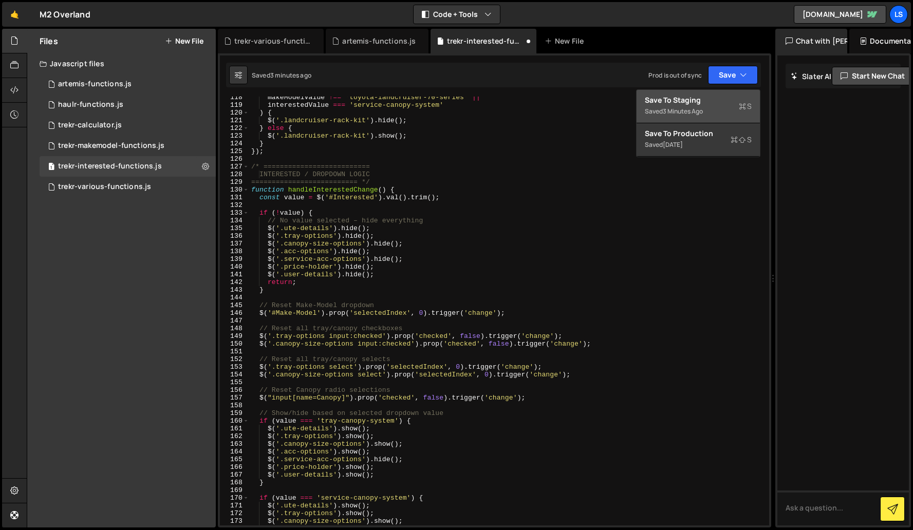
click at [675, 108] on div "3 minutes ago" at bounding box center [683, 111] width 40 height 9
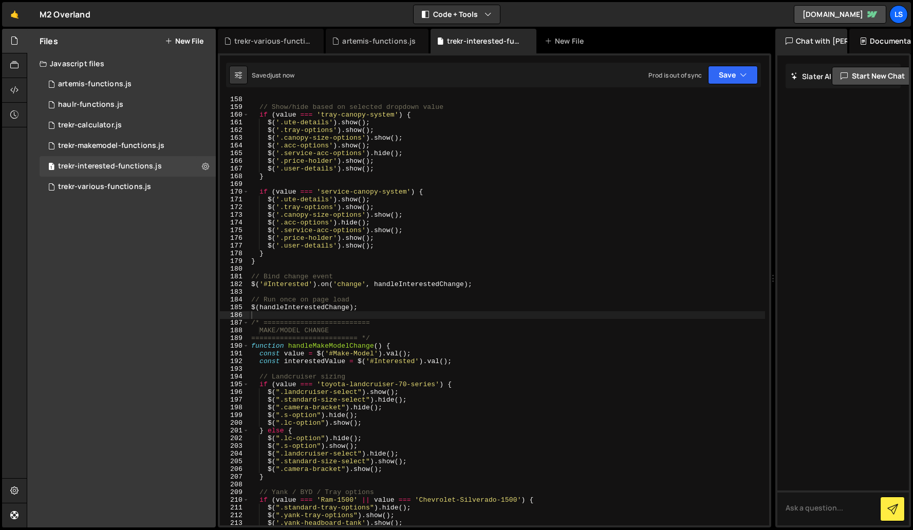
click at [391, 301] on div "// Show/hide based on selected dropdown value if ( value === 'tray-canopy-syste…" at bounding box center [507, 318] width 516 height 444
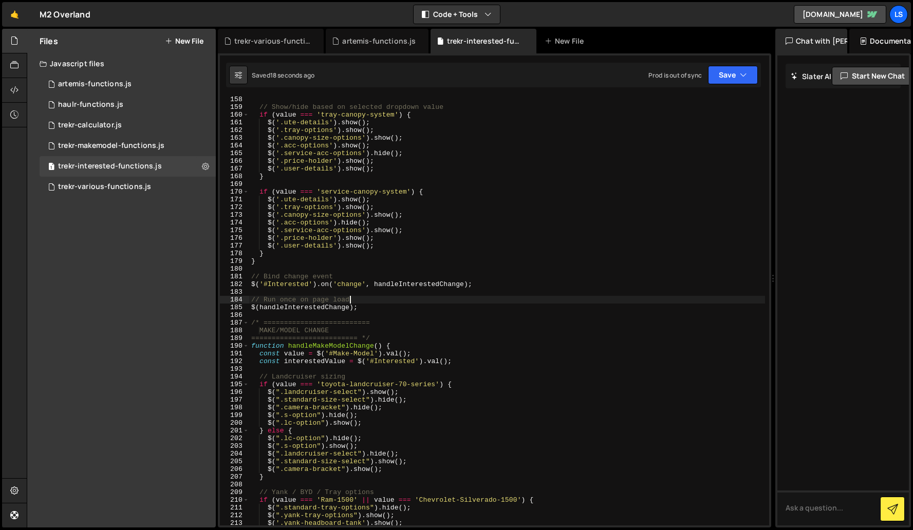
click at [297, 176] on div "// Show/hide based on selected dropdown value if ( value === 'tray-canopy-syste…" at bounding box center [507, 318] width 516 height 444
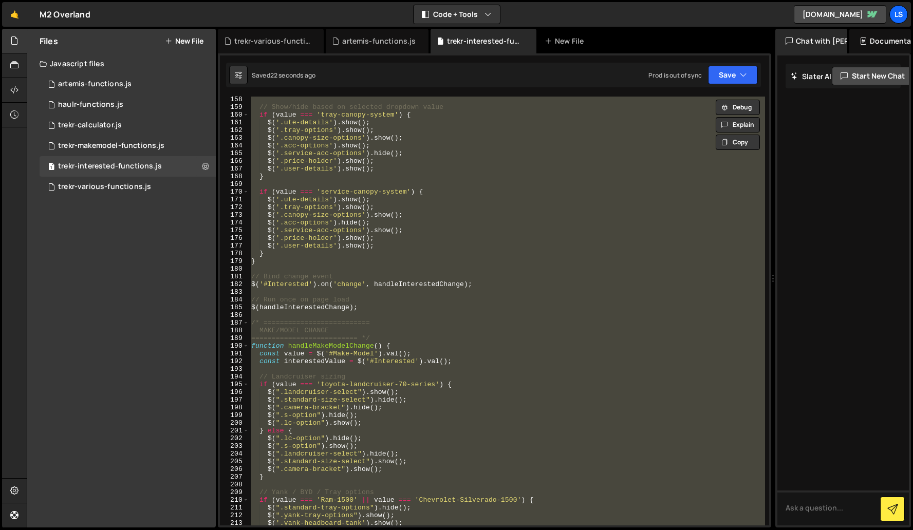
click at [376, 240] on div "// Show/hide based on selected dropdown value if ( value === 'tray-canopy-syste…" at bounding box center [507, 311] width 516 height 429
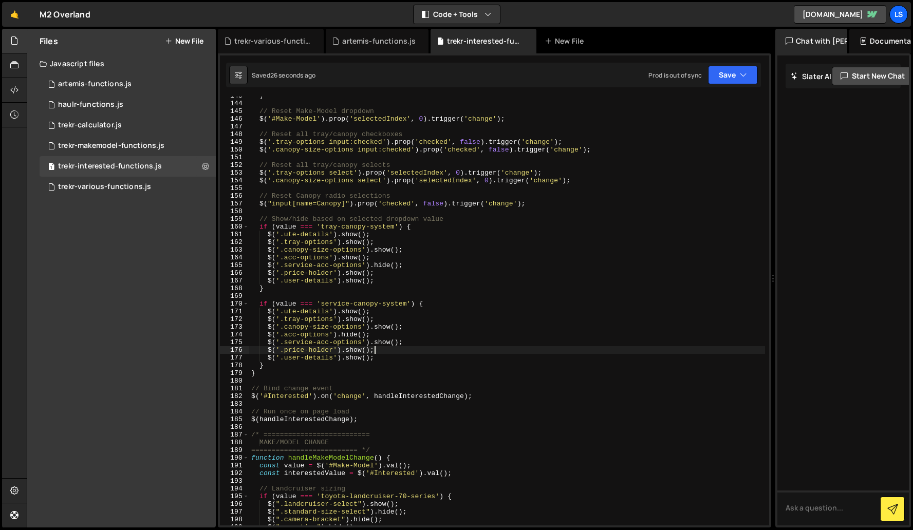
scroll to position [1099, 0]
click at [387, 170] on div "} // Reset Make-Model dropdown $ ( '#Make-Model' ) . prop ( 'selectedIndex' , 0…" at bounding box center [507, 314] width 516 height 444
type textarea "$(updateMakeModelOptions);"
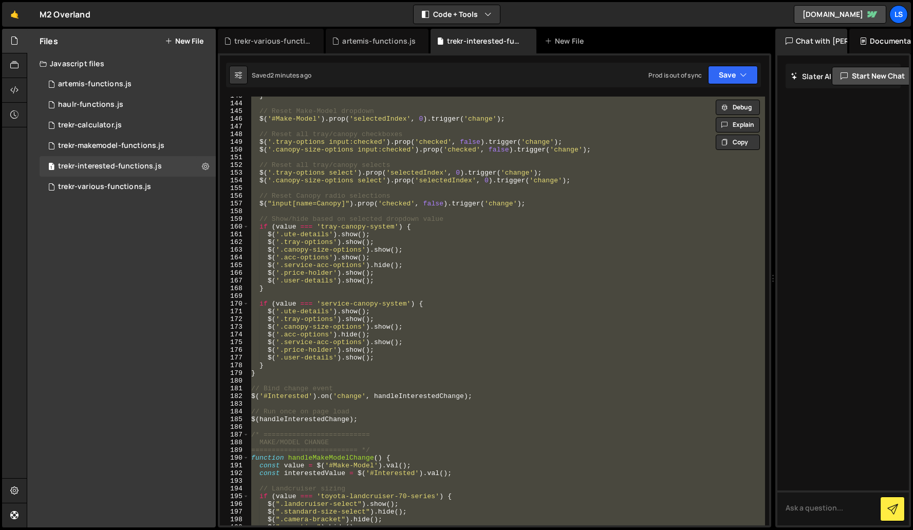
paste textarea
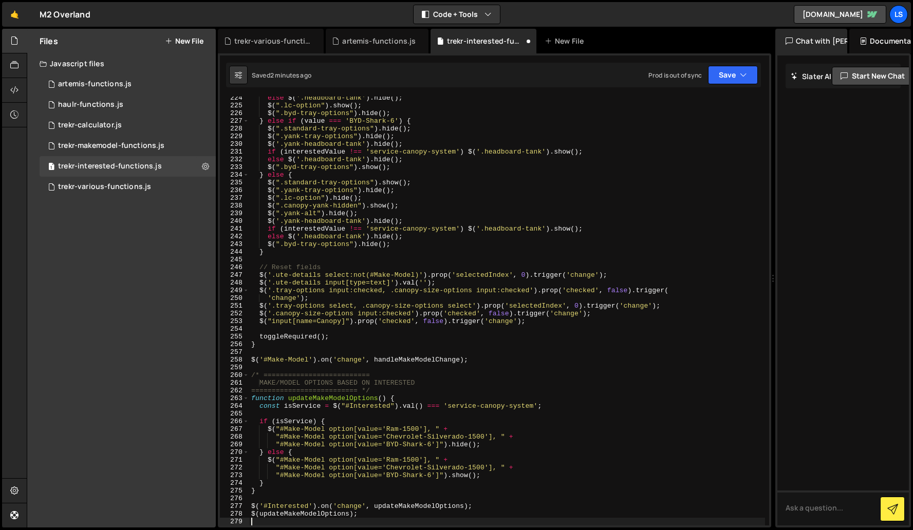
scroll to position [1721, 0]
click at [740, 76] on icon "button" at bounding box center [743, 75] width 7 height 10
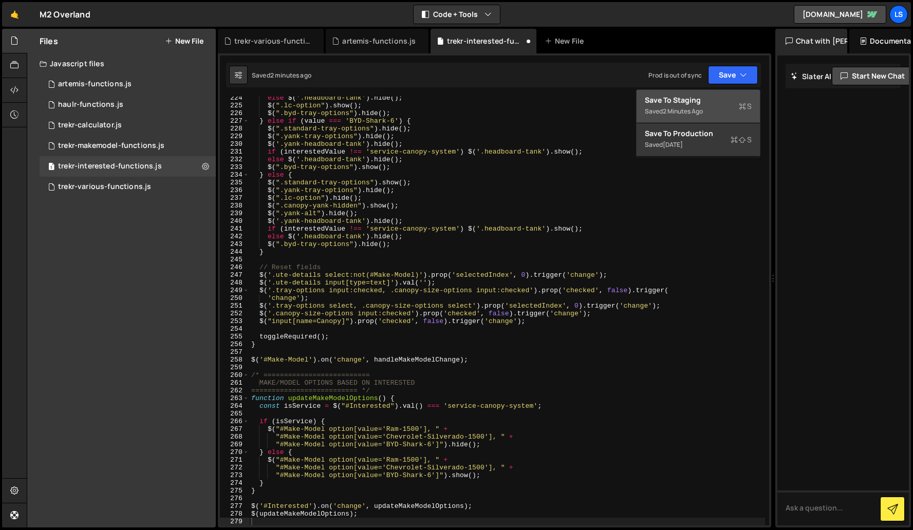
drag, startPoint x: 679, startPoint y: 103, endPoint x: 699, endPoint y: 96, distance: 21.5
click at [679, 103] on div "Save to Staging S" at bounding box center [698, 100] width 107 height 10
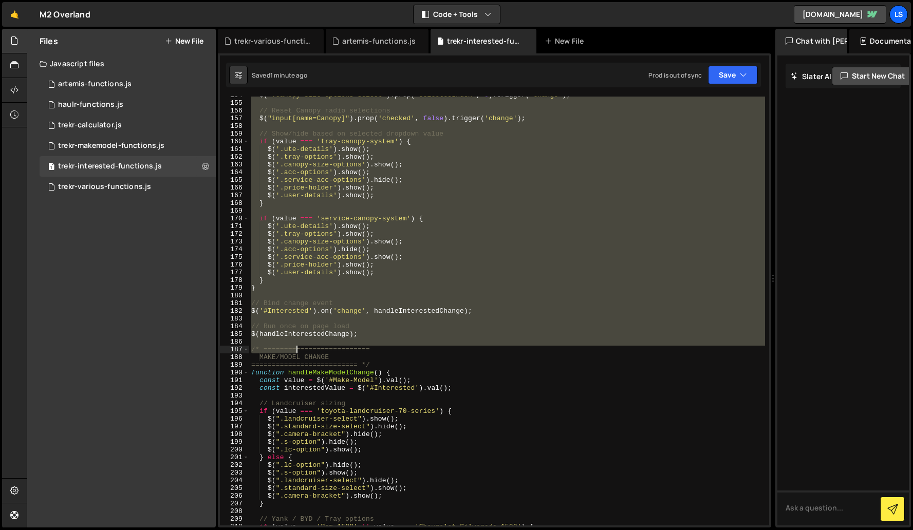
scroll to position [1184, 0]
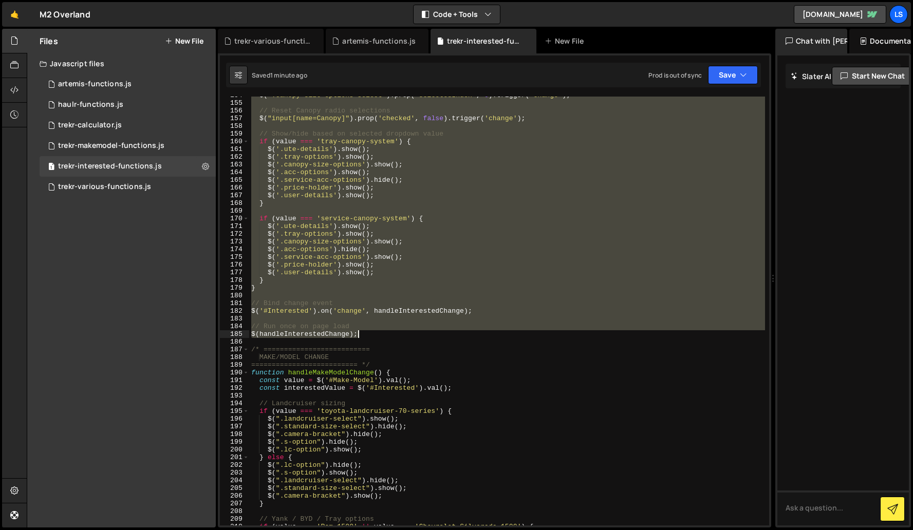
drag, startPoint x: 251, startPoint y: 316, endPoint x: 370, endPoint y: 335, distance: 120.6
click at [370, 335] on div "$ ( '.canopy-size-options select' ) . prop ( 'selectedIndex' , 0 ) . trigger ( …" at bounding box center [507, 313] width 516 height 444
paste textarea
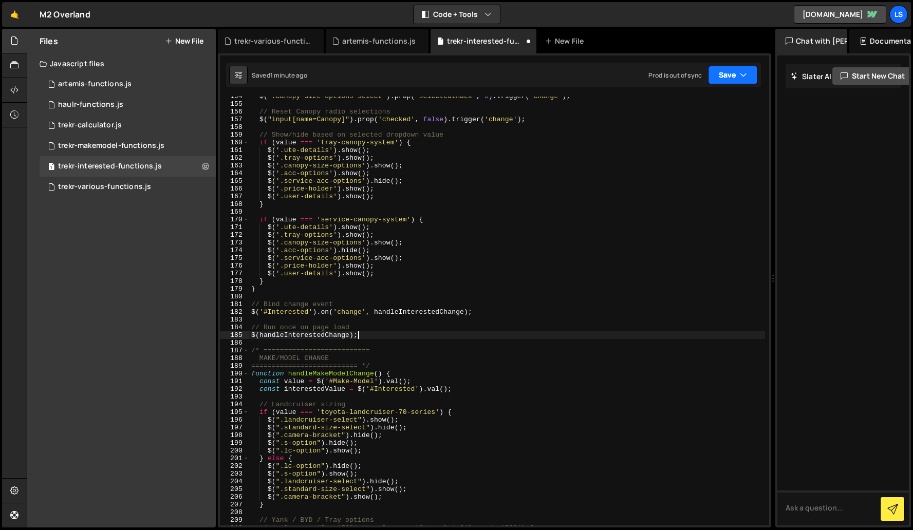
click at [728, 73] on button "Save" at bounding box center [733, 75] width 50 height 18
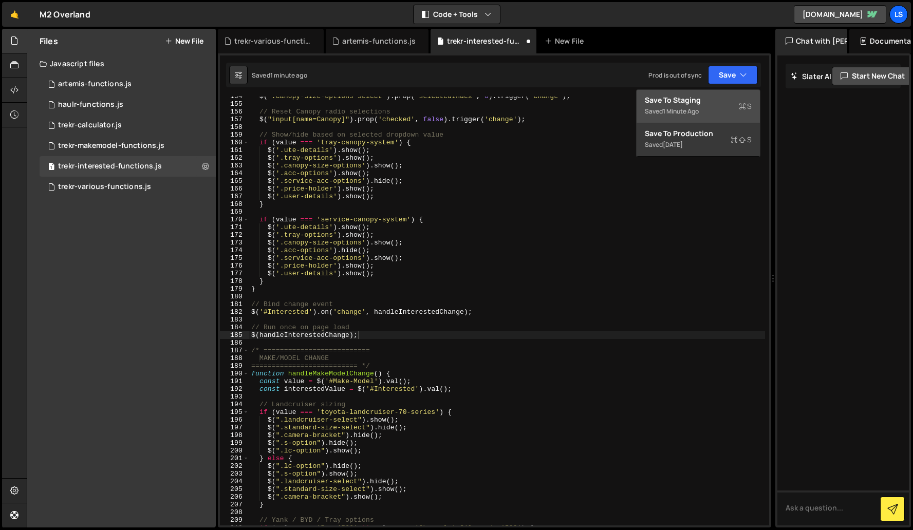
click at [683, 101] on div "Save to Staging S" at bounding box center [698, 100] width 107 height 10
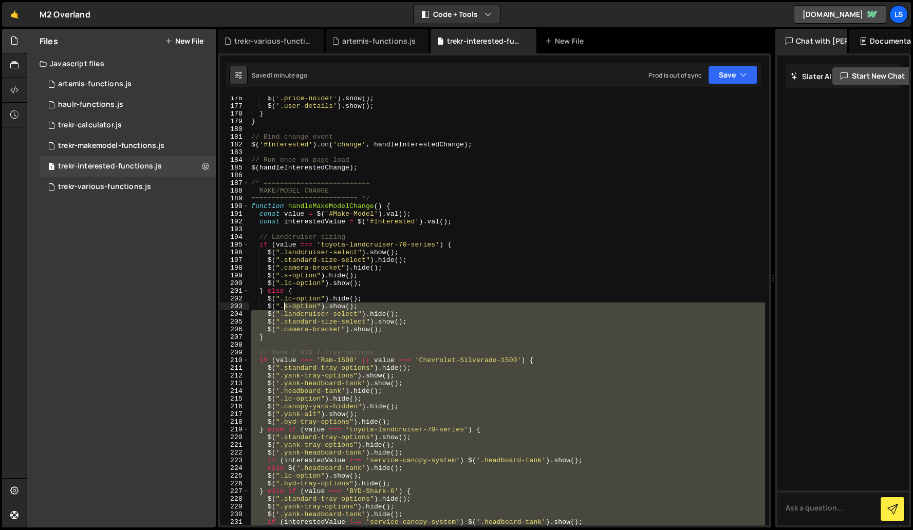
scroll to position [1335, 0]
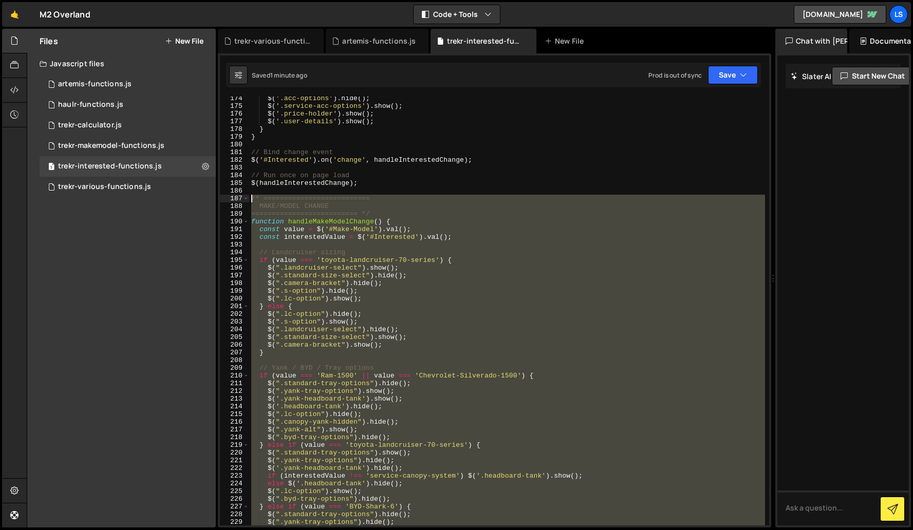
drag, startPoint x: 464, startPoint y: 407, endPoint x: 241, endPoint y: 197, distance: 306.4
click at [241, 197] on div "$('#Make-Model').on('change', handleMakeModelChange); 174 175 176 177 178 179 1…" at bounding box center [494, 311] width 549 height 429
type textarea "/* ========================== MAKE/MODEL CHANGE"
paste textarea
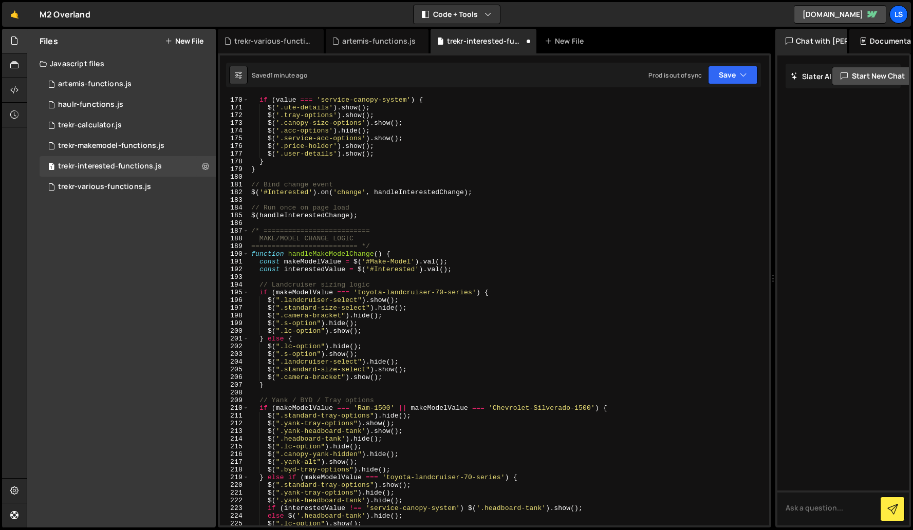
scroll to position [1300, 0]
click at [740, 74] on icon "button" at bounding box center [743, 75] width 7 height 10
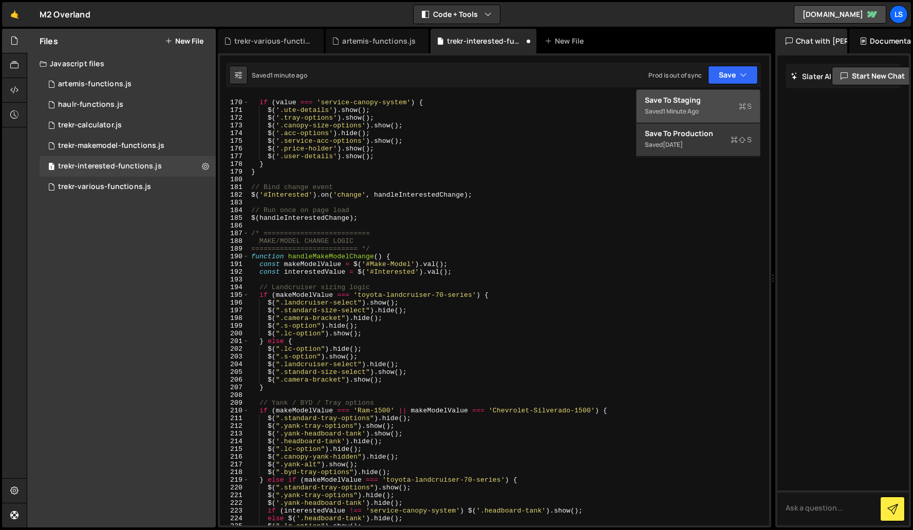
click at [679, 103] on div "Save to Staging S" at bounding box center [698, 100] width 107 height 10
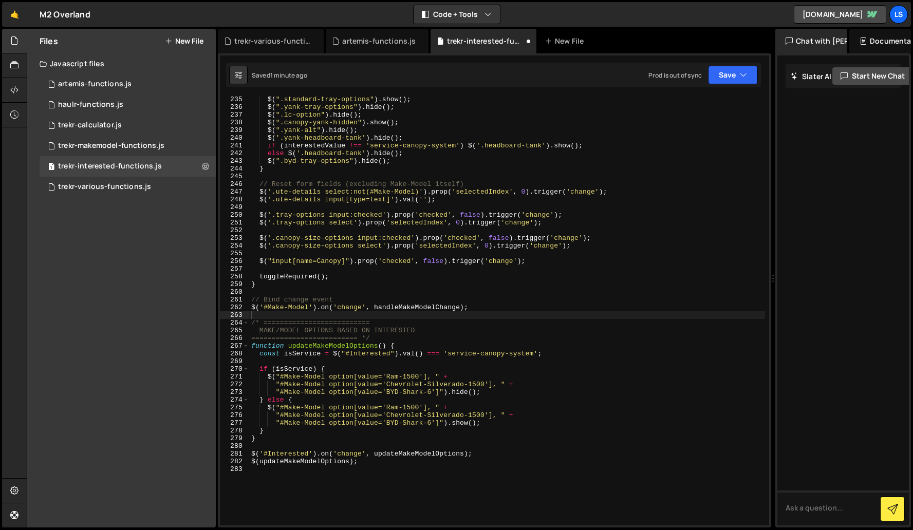
scroll to position [1804, 0]
click at [393, 305] on div "$ ( ".standard-tray-options" ) . show ( ) ; $ ( ".yank-tray-options" ) . hide (…" at bounding box center [507, 318] width 516 height 444
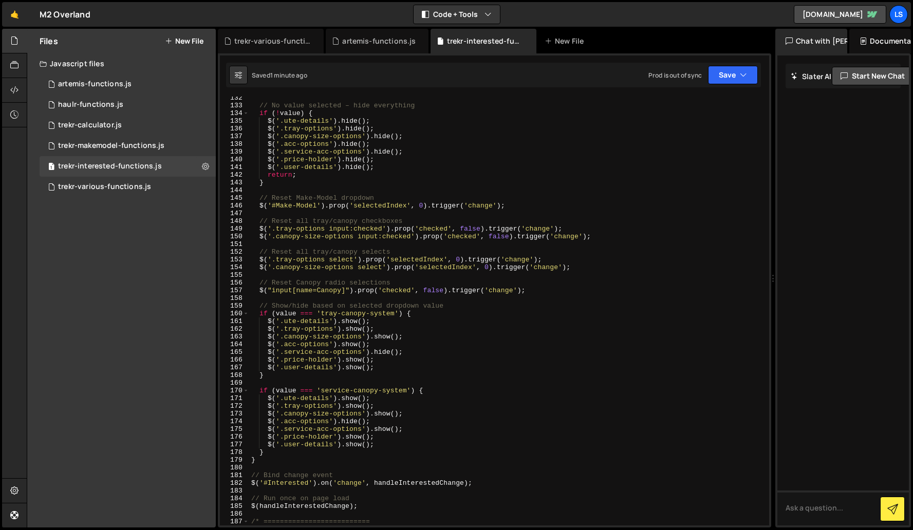
scroll to position [1014, 0]
click at [381, 368] on div "// No value selected – hide everything if ( ! value ) { $ ( '.ute-details' ) . …" at bounding box center [507, 314] width 516 height 444
type textarea "$(updateMakeModelOptions);"
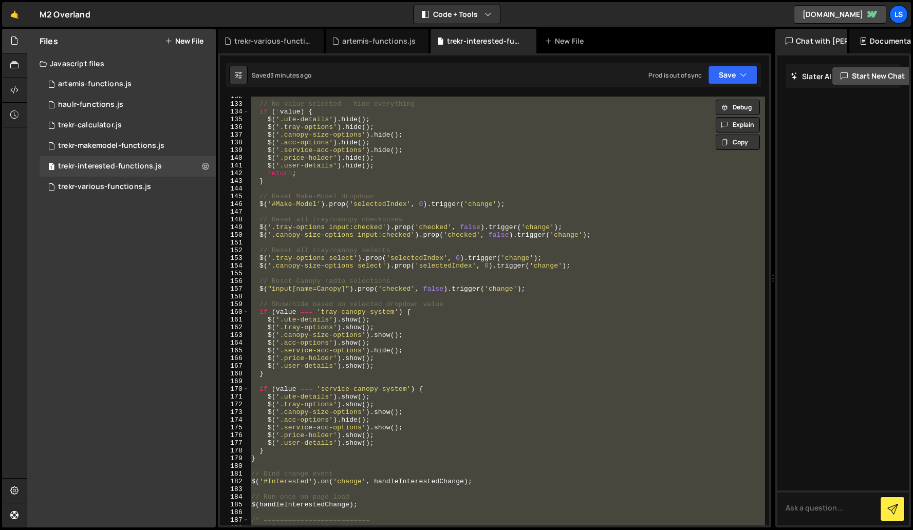
click at [325, 242] on div "// No value selected – hide everything if ( ! value ) { $ ( '.ute-details' ) . …" at bounding box center [507, 311] width 516 height 429
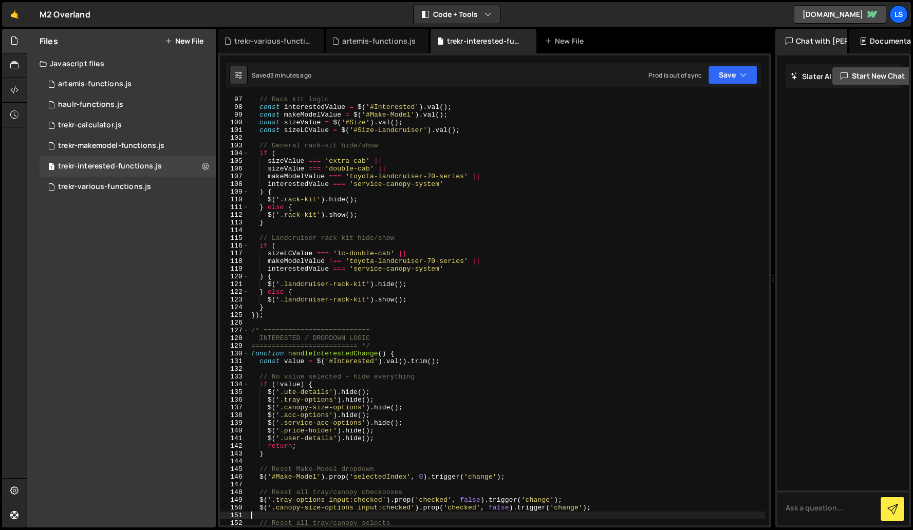
scroll to position [741, 0]
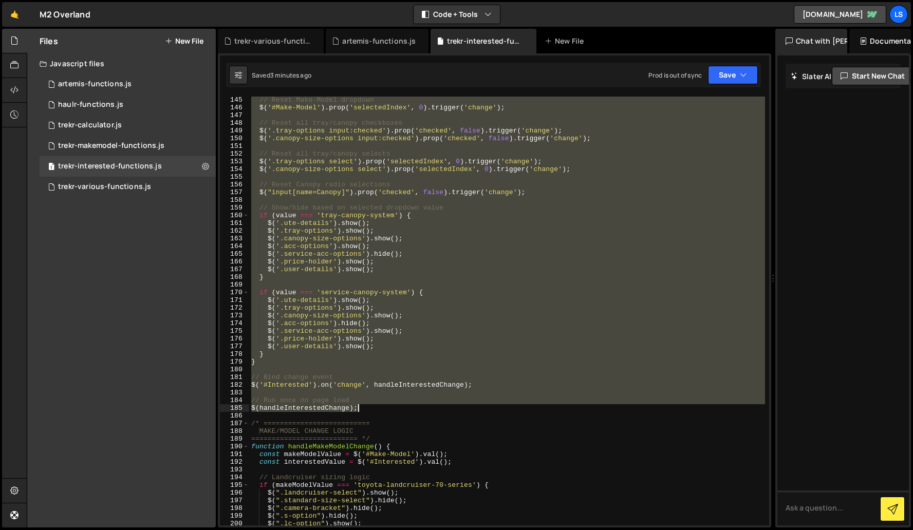
drag, startPoint x: 250, startPoint y: 329, endPoint x: 358, endPoint y: 407, distance: 133.9
click at [358, 407] on div "// Reset Make-Model dropdown $ ( '#Make-Model' ) . prop ( 'selectedIndex' , 0 )…" at bounding box center [507, 318] width 516 height 444
type textarea "// Run once on page load $(handleInterestedChange);"
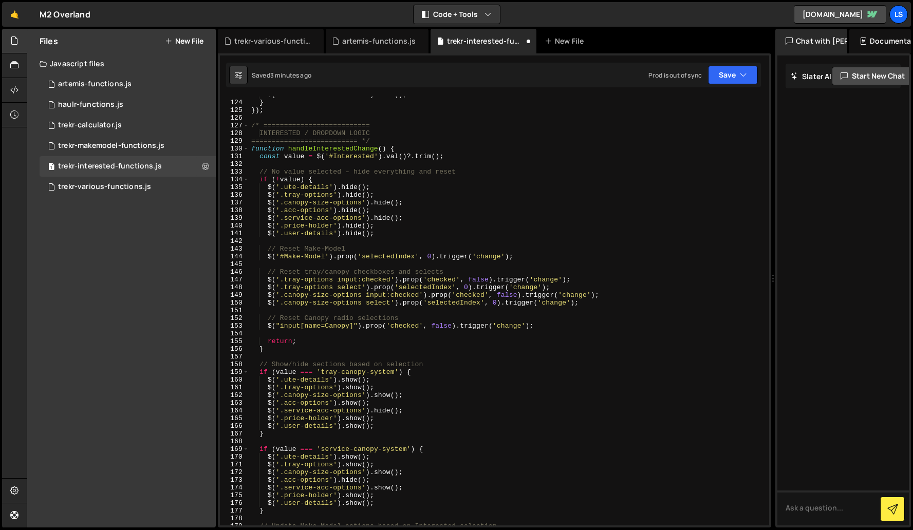
scroll to position [909, 0]
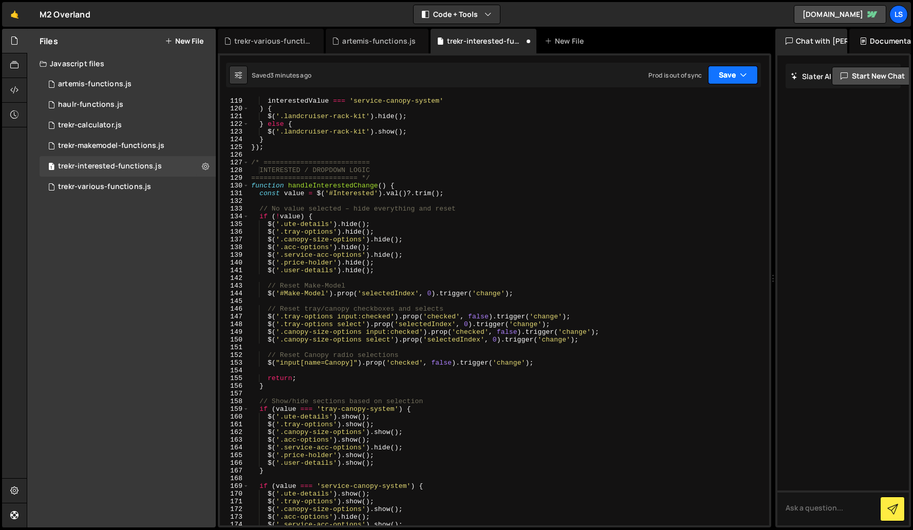
click at [720, 77] on button "Save" at bounding box center [733, 75] width 50 height 18
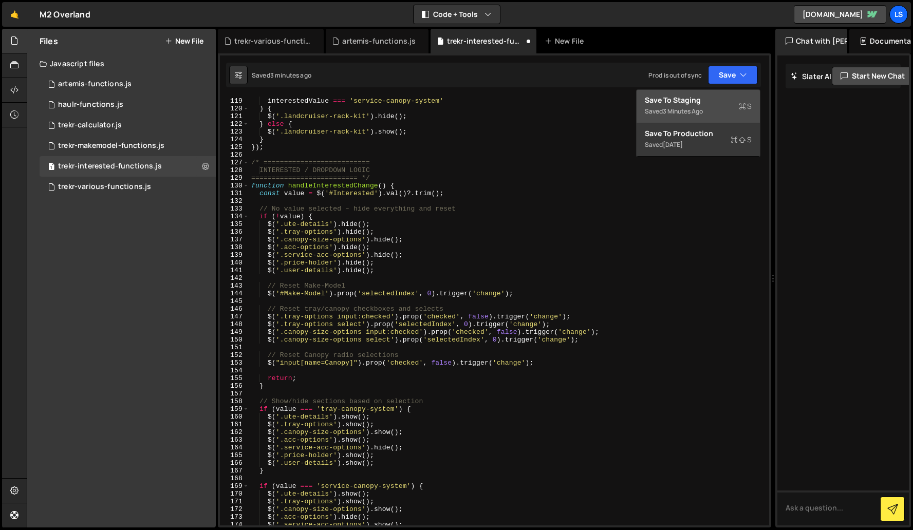
click at [670, 103] on div "Save to Staging S" at bounding box center [698, 100] width 107 height 10
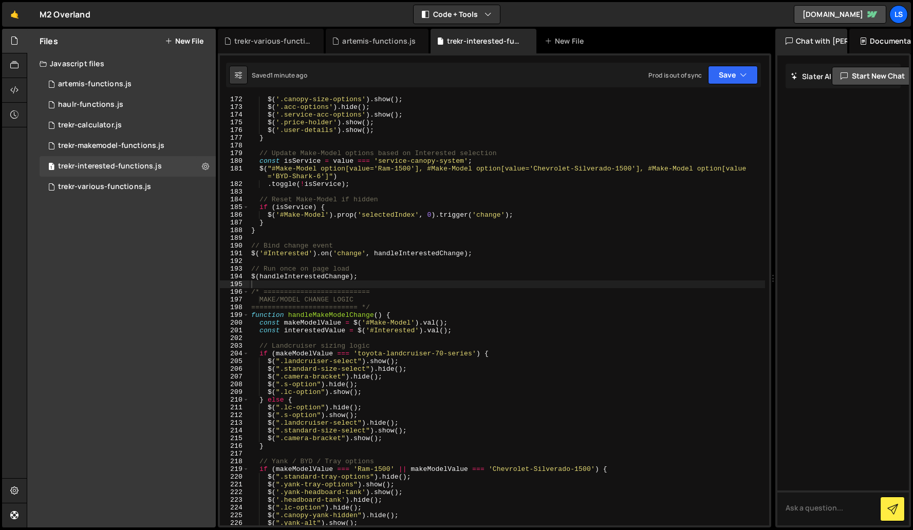
scroll to position [1423, 0]
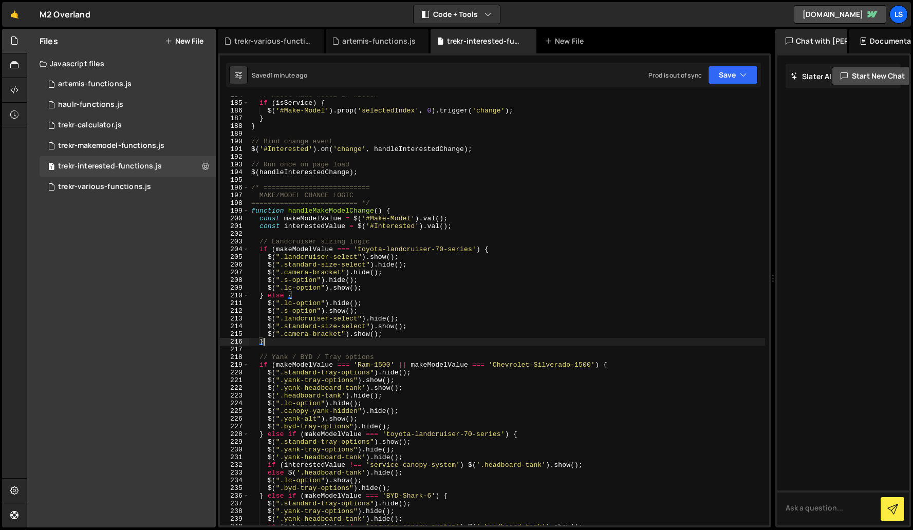
click at [338, 341] on div "// Reset Make-Model if hidden if ( isService ) { $ ( '#Make-Model' ) . prop ( '…" at bounding box center [507, 313] width 516 height 444
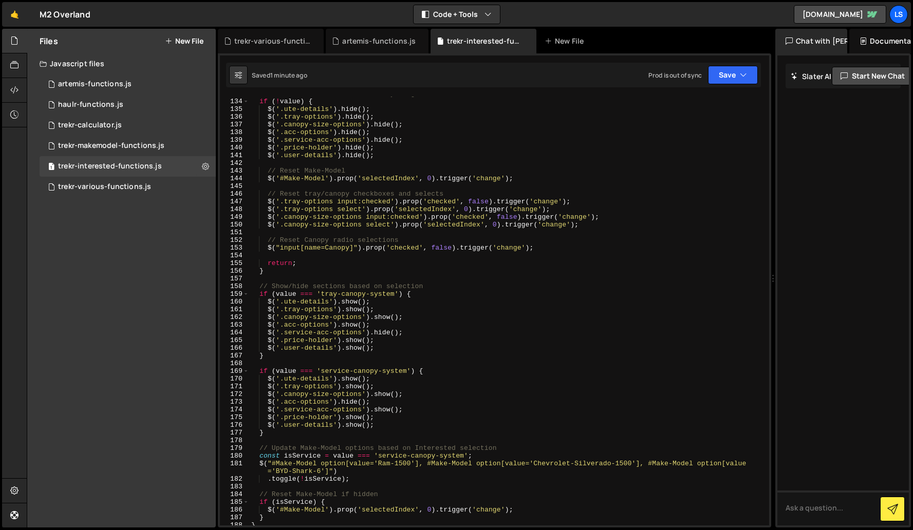
scroll to position [1023, 0]
click at [382, 396] on div "// No value selected – hide everything and reset if ( ! value ) { $ ( '.ute-det…" at bounding box center [507, 312] width 516 height 444
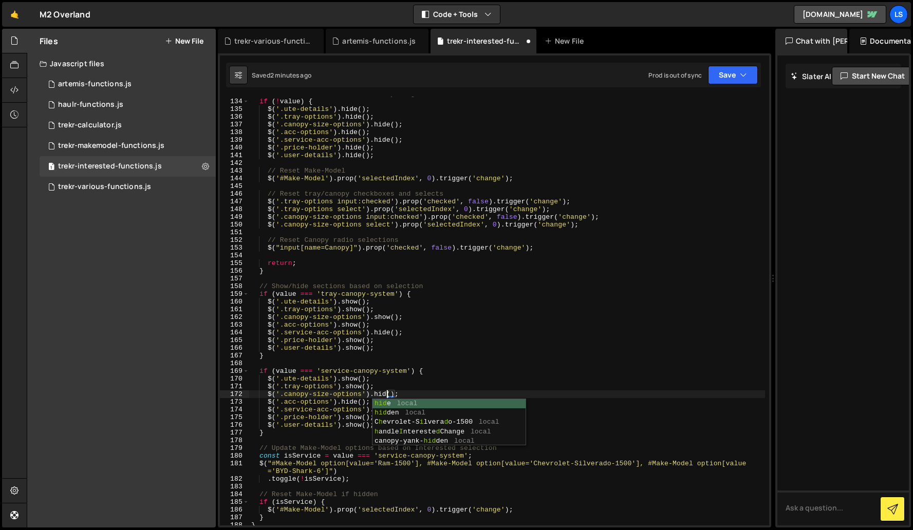
scroll to position [0, 10]
click at [327, 401] on div "// No value selected – hide everything and reset if ( ! value ) { $ ( '.ute-det…" at bounding box center [507, 312] width 516 height 444
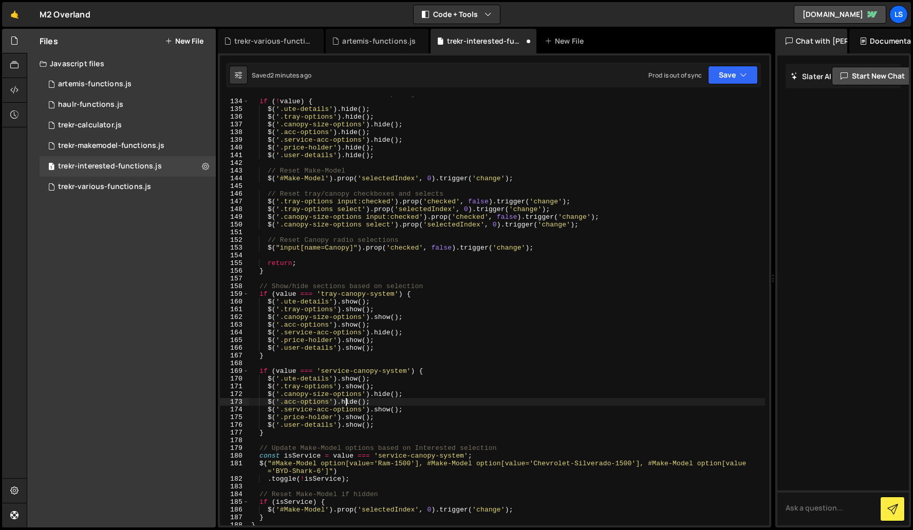
click at [346, 403] on div "// No value selected – hide everything and reset if ( ! value ) { $ ( '.ute-det…" at bounding box center [507, 312] width 516 height 444
type textarea "$('.acc-options').hide();"
click at [732, 78] on button "Save" at bounding box center [733, 75] width 50 height 18
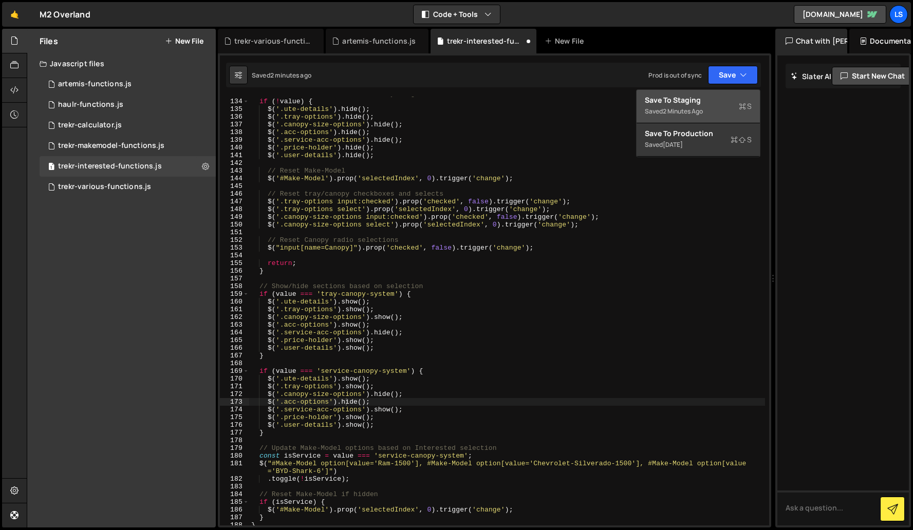
click at [684, 107] on div "2 minutes ago" at bounding box center [683, 111] width 40 height 9
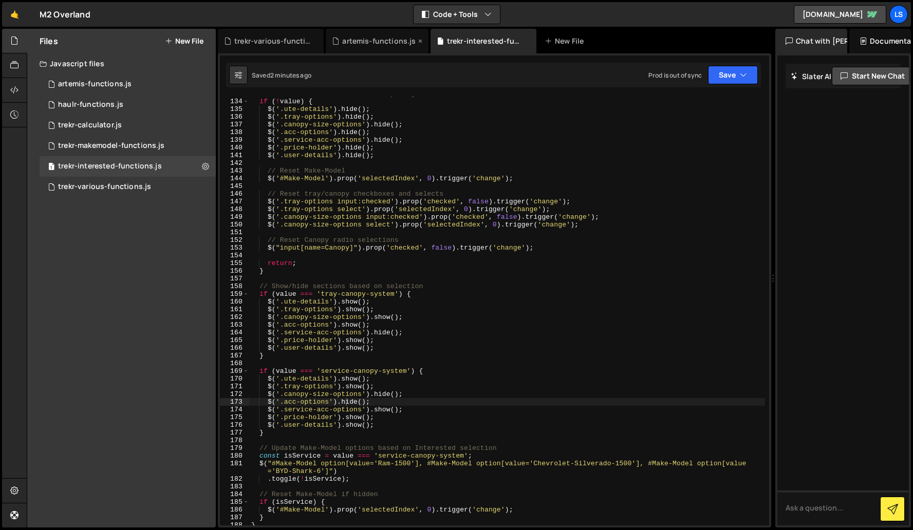
click at [377, 44] on div "artemis-functions.js" at bounding box center [378, 41] width 73 height 10
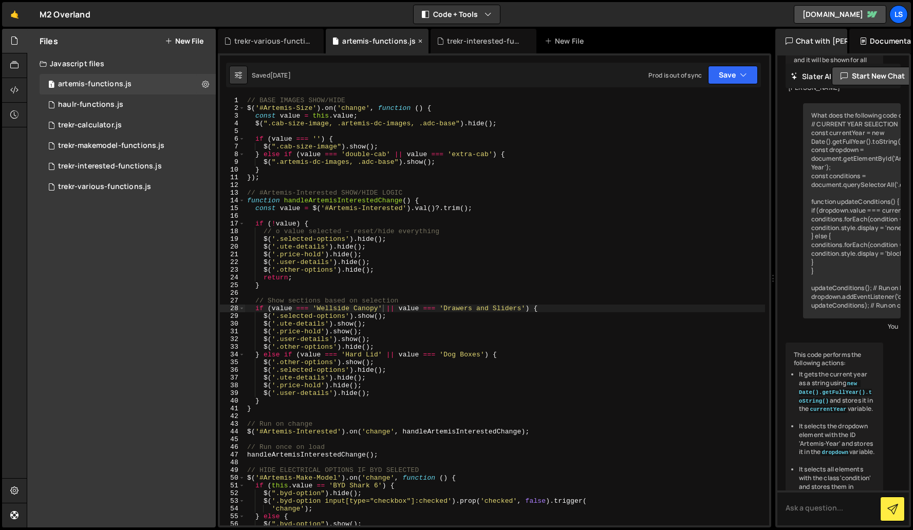
scroll to position [1058, 0]
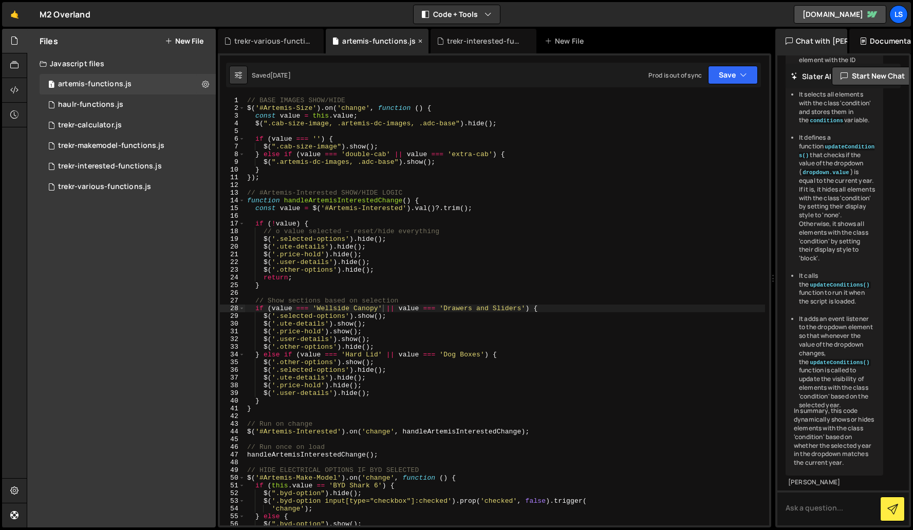
click at [417, 40] on icon at bounding box center [420, 41] width 7 height 10
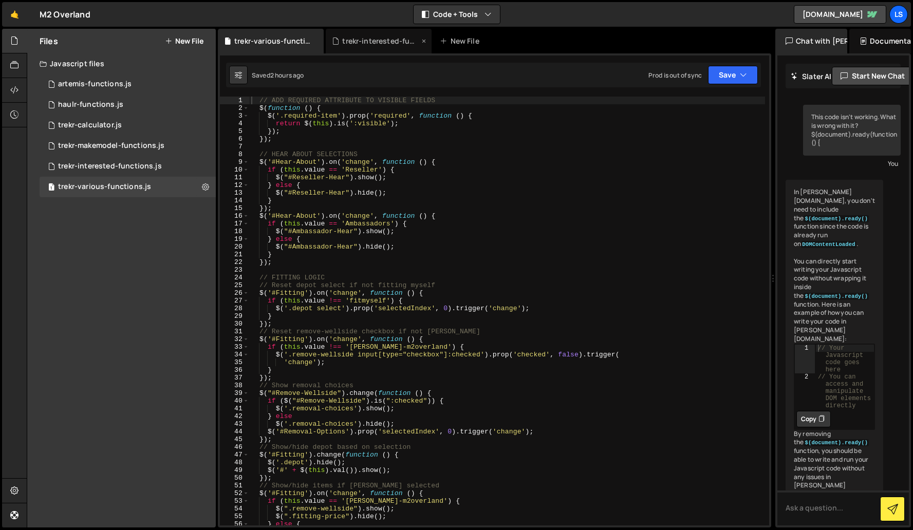
click at [374, 41] on div "trekr-interested-functions.js" at bounding box center [380, 41] width 77 height 10
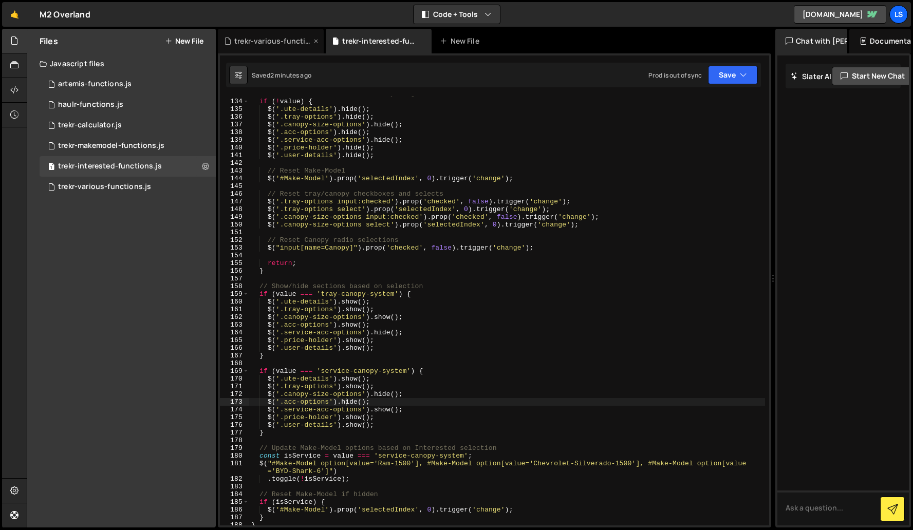
click at [269, 39] on div "trekr-various-functions.js" at bounding box center [272, 41] width 77 height 10
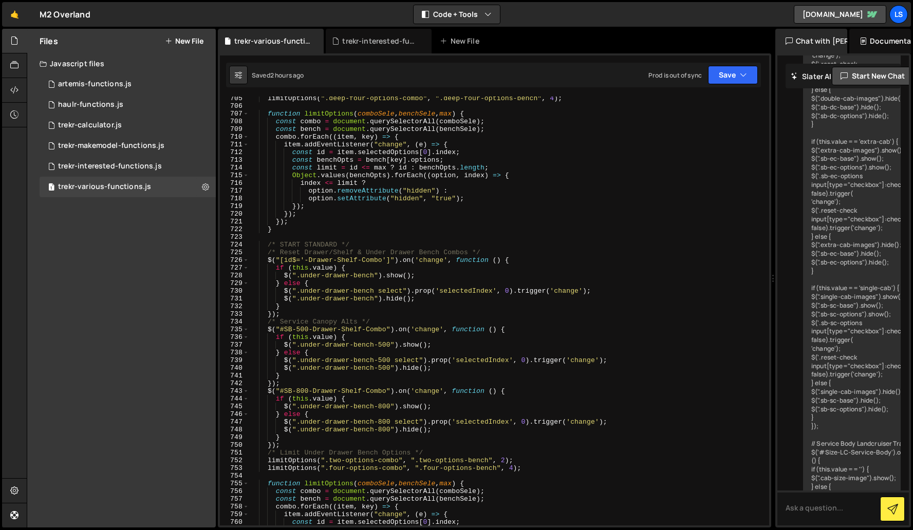
scroll to position [5808, 0]
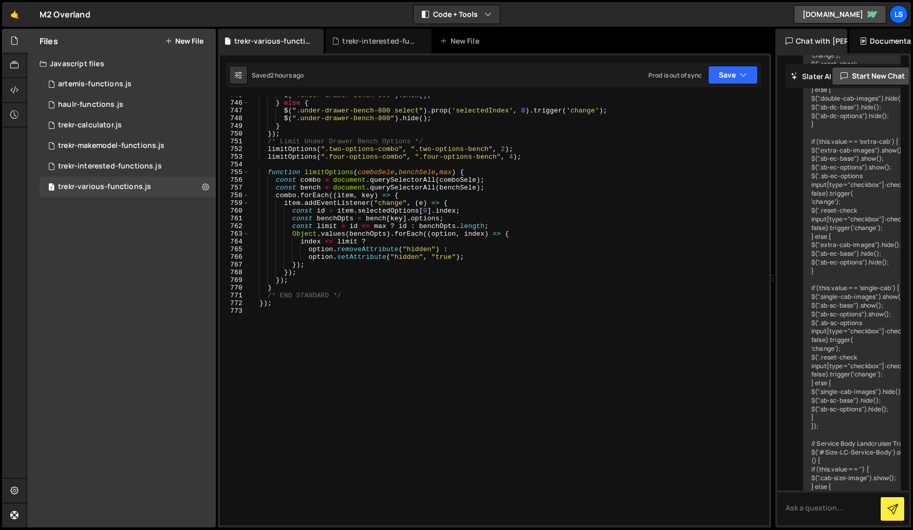
click at [331, 240] on div "$ ( ".under-drawer-bench-800" ) . show ( ) ; } else { $ ( ".under-drawer-bench-…" at bounding box center [507, 313] width 516 height 444
type textarea "});"
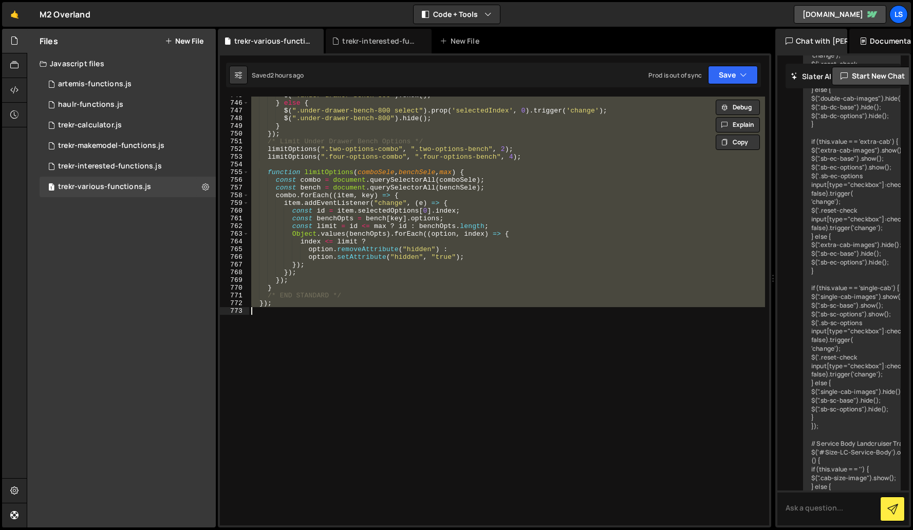
click at [389, 312] on div "$ ( ".under-drawer-bench-800" ) . show ( ) ; } else { $ ( ".under-drawer-bench-…" at bounding box center [507, 311] width 516 height 429
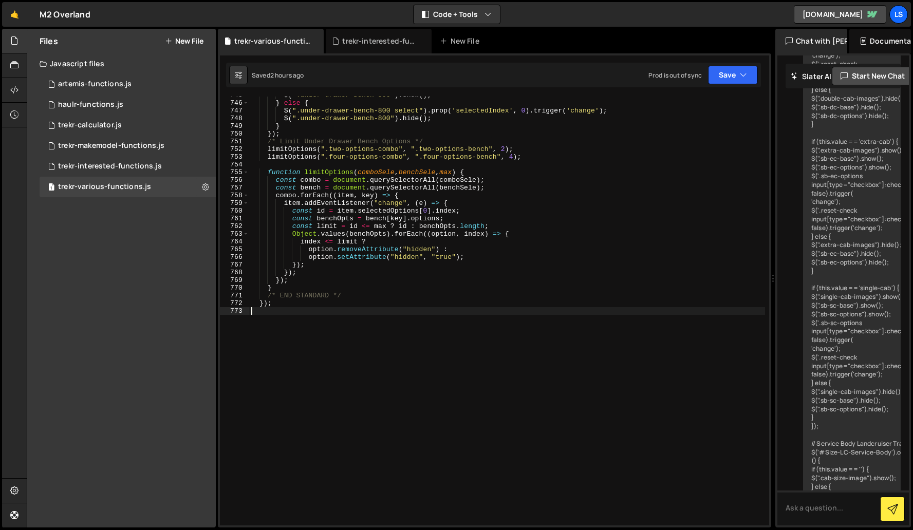
type textarea "});"
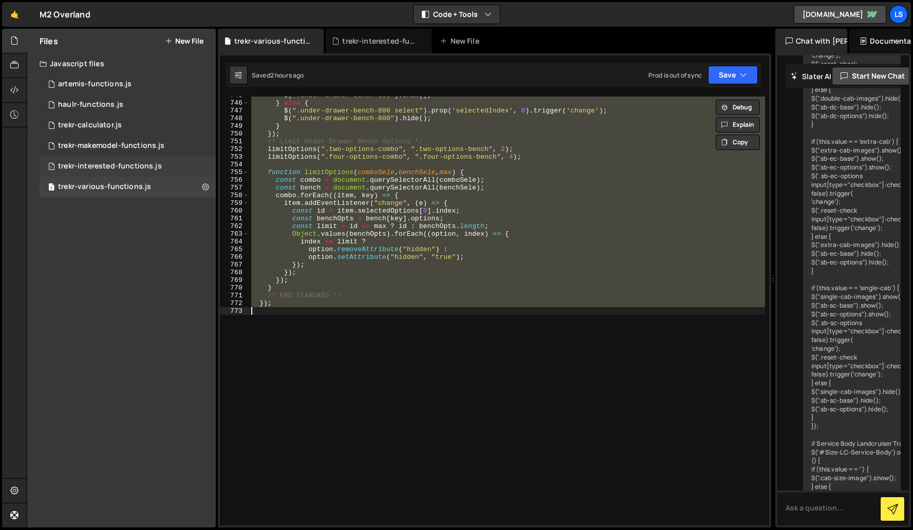
click at [102, 163] on div "trekr-interested-functions.js" at bounding box center [110, 166] width 104 height 9
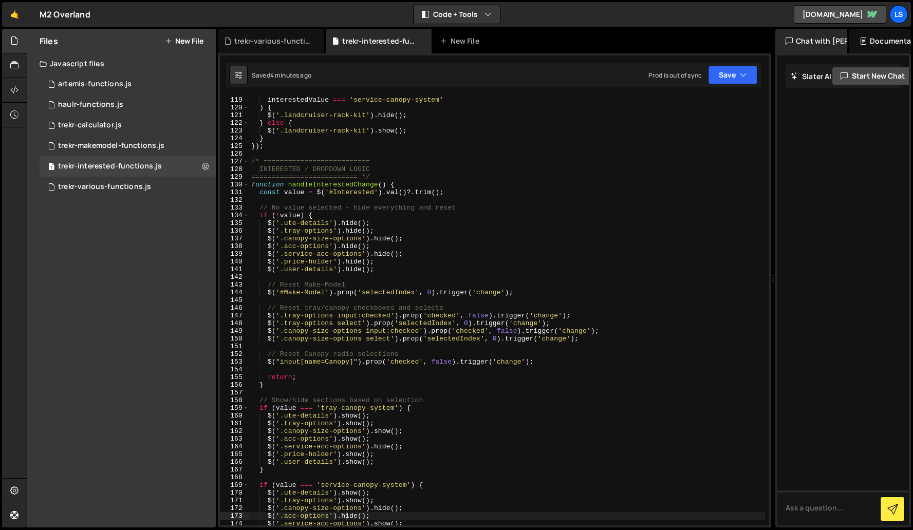
scroll to position [910, 0]
click at [320, 153] on div "interestedValue === 'service-canopy-system' ) { $ ( '.landcruiser-rack-kit' ) .…" at bounding box center [507, 318] width 516 height 444
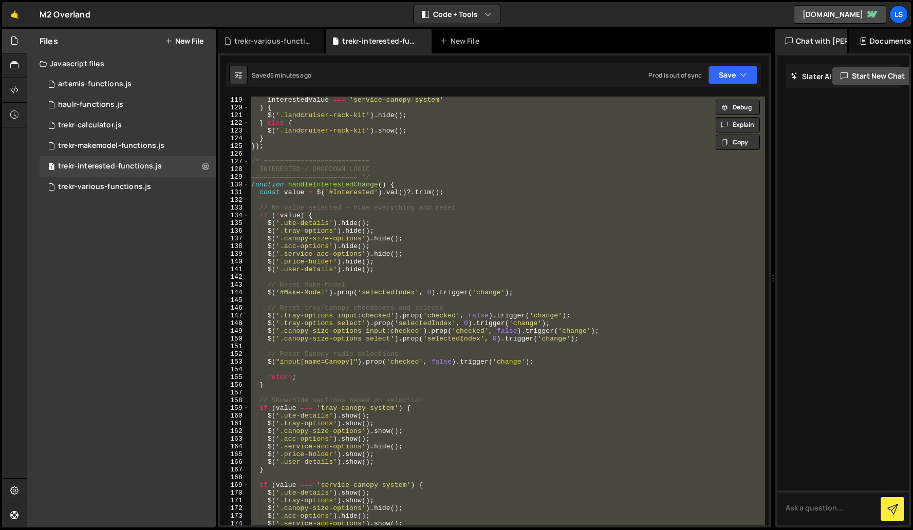
click at [390, 159] on div "interestedValue === 'service-canopy-system' ) { $ ( '.landcruiser-rack-kit' ) .…" at bounding box center [507, 311] width 516 height 429
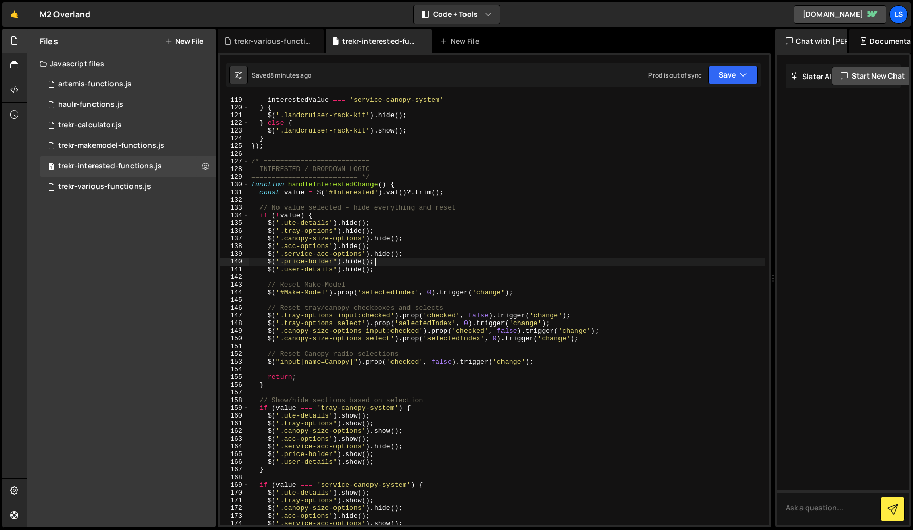
click at [404, 262] on div "interestedValue === 'service-canopy-system' ) { $ ( '.landcruiser-rack-kit' ) .…" at bounding box center [507, 318] width 516 height 444
type textarea "$(updateMakeModelOptions);"
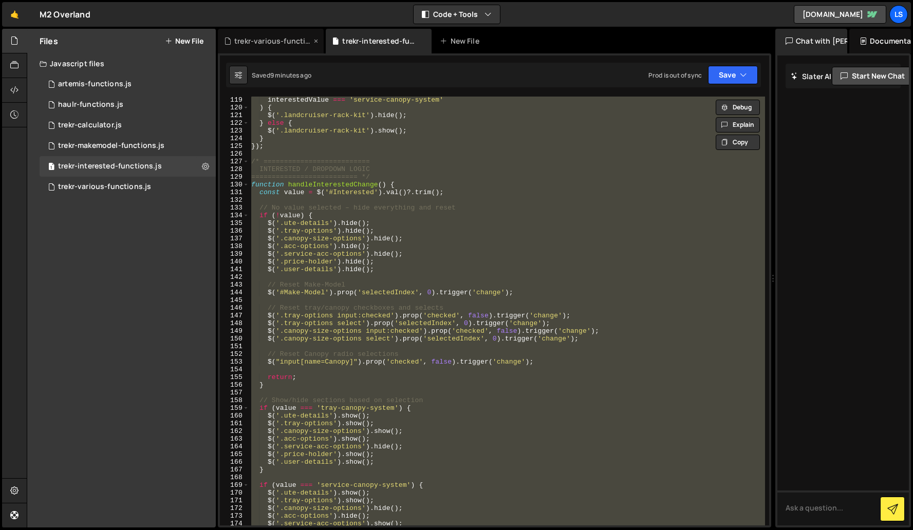
click at [281, 41] on div "trekr-various-functions.js" at bounding box center [272, 41] width 77 height 10
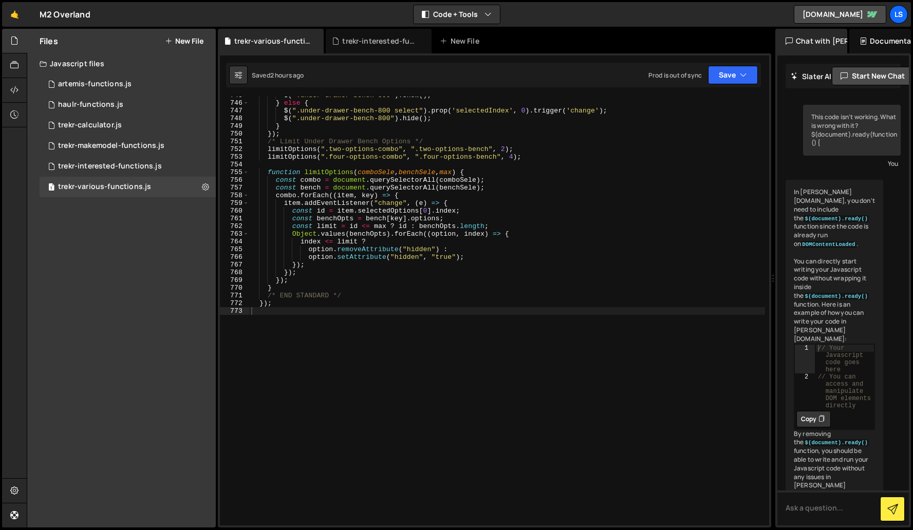
click at [331, 158] on div "$ ( ".under-drawer-bench-800" ) . show ( ) ; } else { $ ( ".under-drawer-bench-…" at bounding box center [507, 313] width 516 height 444
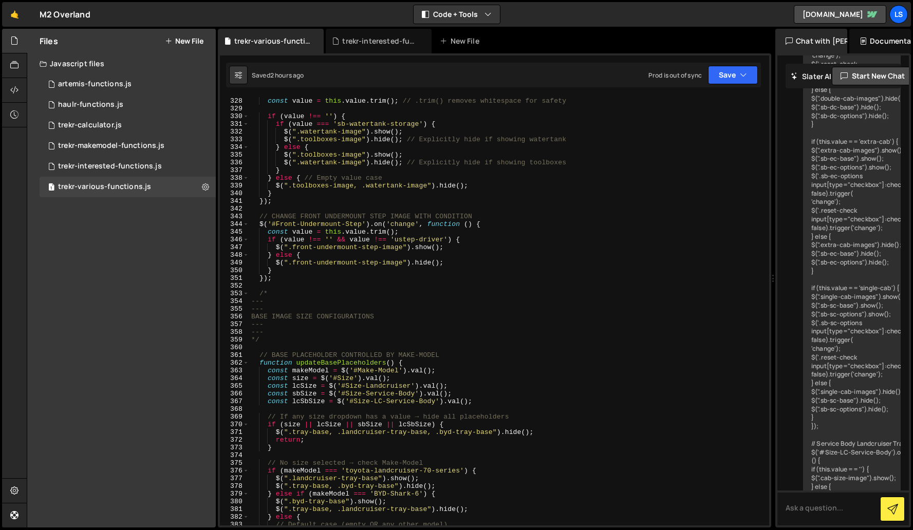
scroll to position [2559, 0]
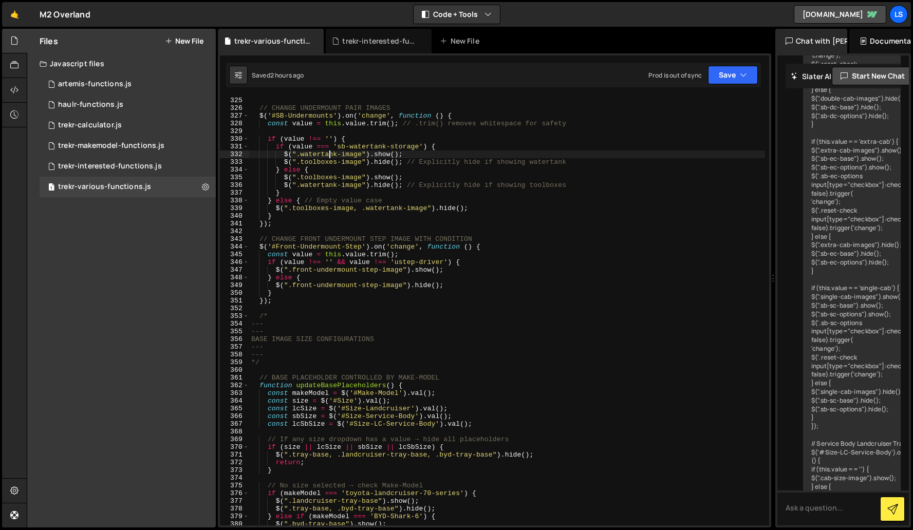
click at [331, 158] on div "}) ; // CHANGE UNDERMOUNT PAIR IMAGES $ ( '#SB-Undermounts' ) . on ( 'change' ,…" at bounding box center [507, 311] width 516 height 444
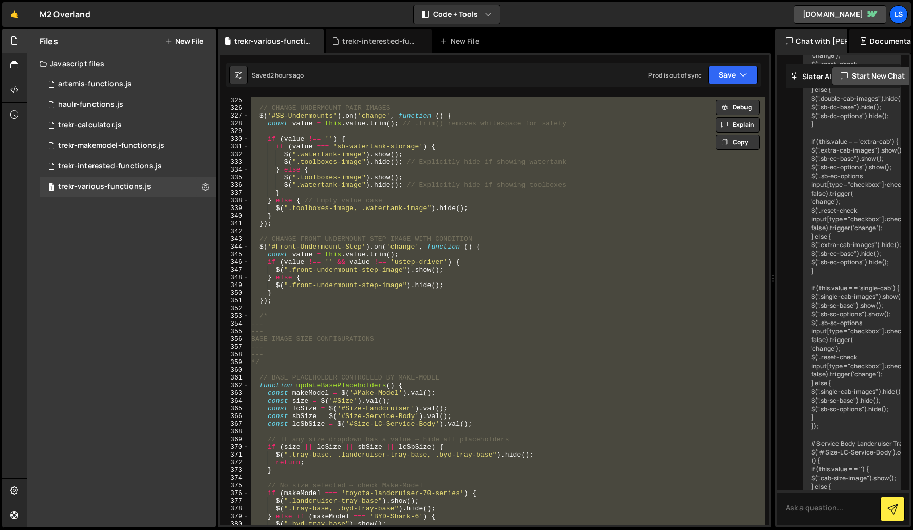
click at [370, 220] on div "}) ; // CHANGE UNDERMOUNT PAIR IMAGES $ ( '#SB-Undermounts' ) . on ( 'change' ,…" at bounding box center [507, 311] width 516 height 429
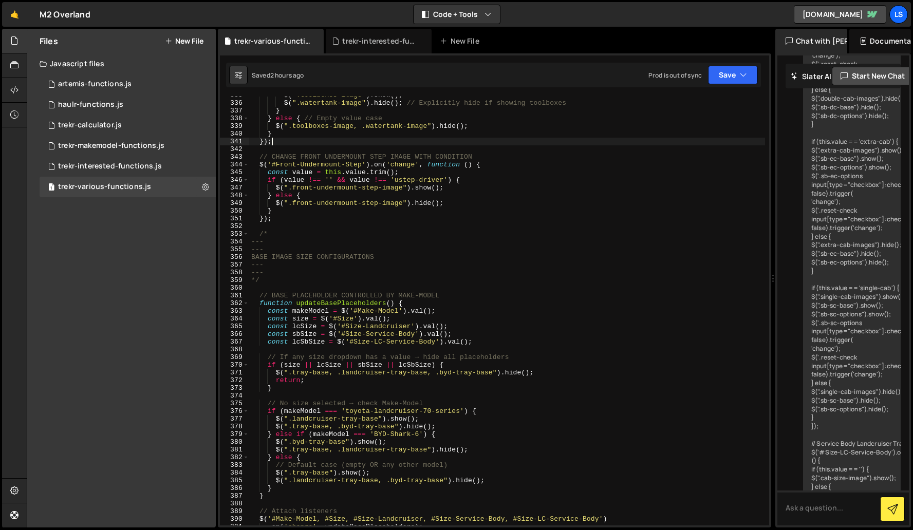
scroll to position [2774, 0]
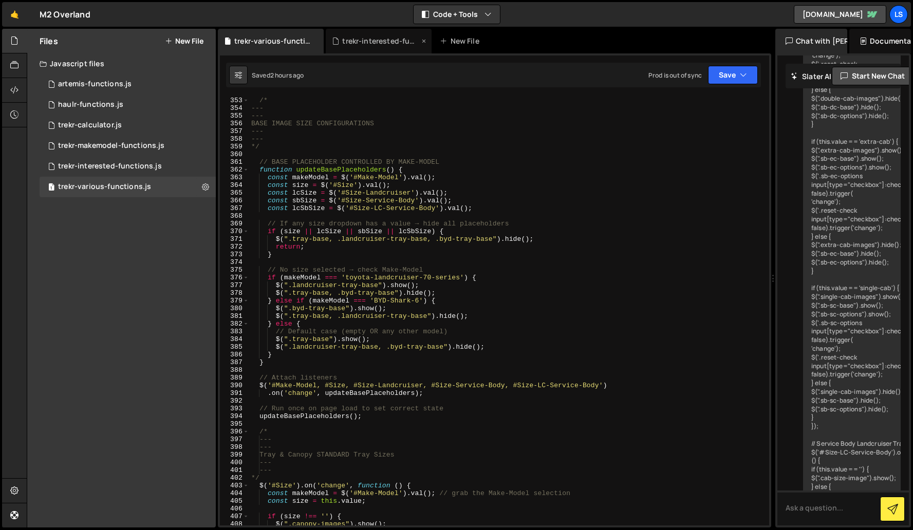
click at [374, 43] on div "trekr-interested-functions.js" at bounding box center [380, 41] width 77 height 10
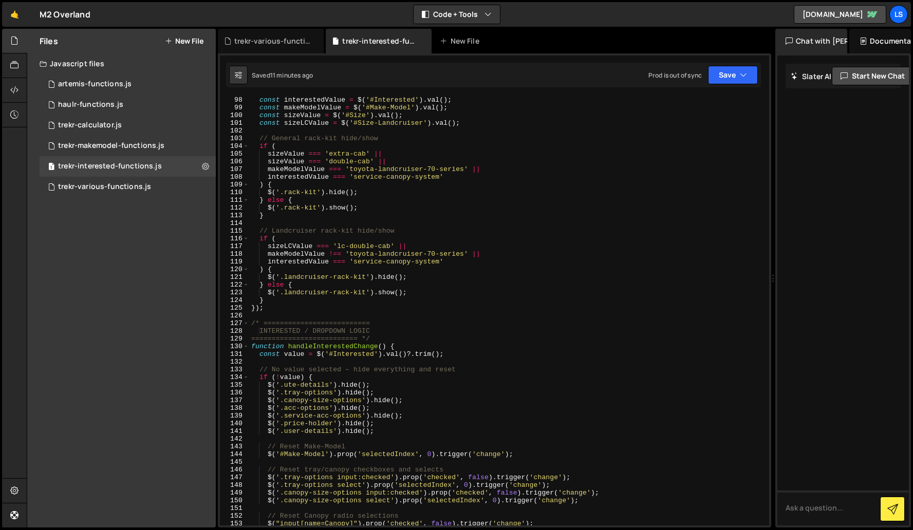
scroll to position [489, 0]
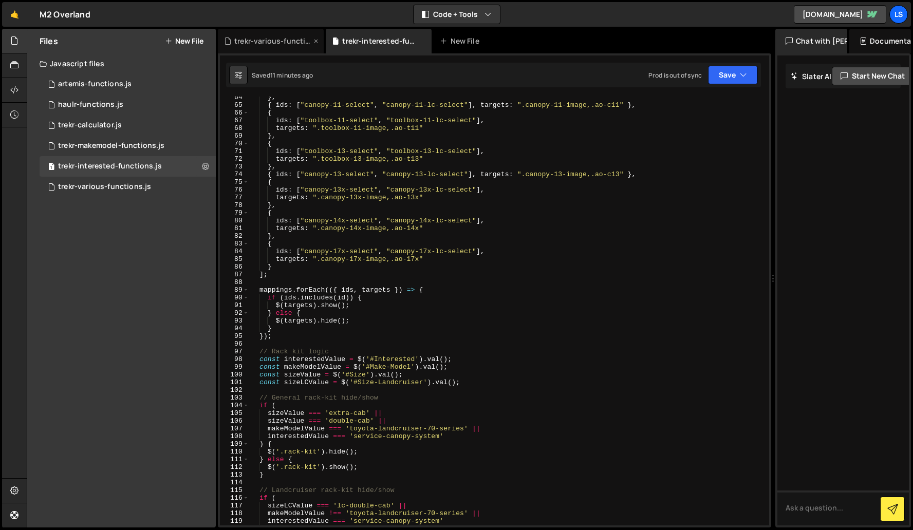
click at [260, 33] on div "trekr-various-functions.js" at bounding box center [271, 41] width 106 height 25
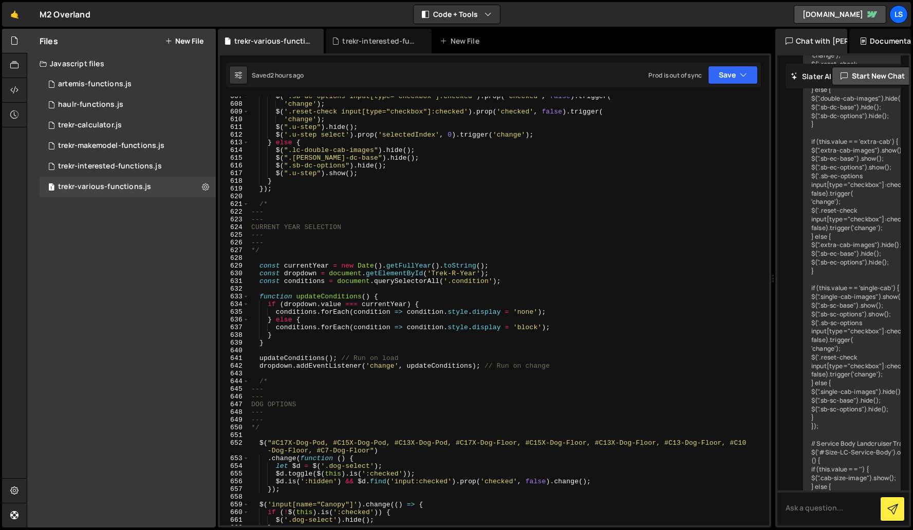
scroll to position [4736, 0]
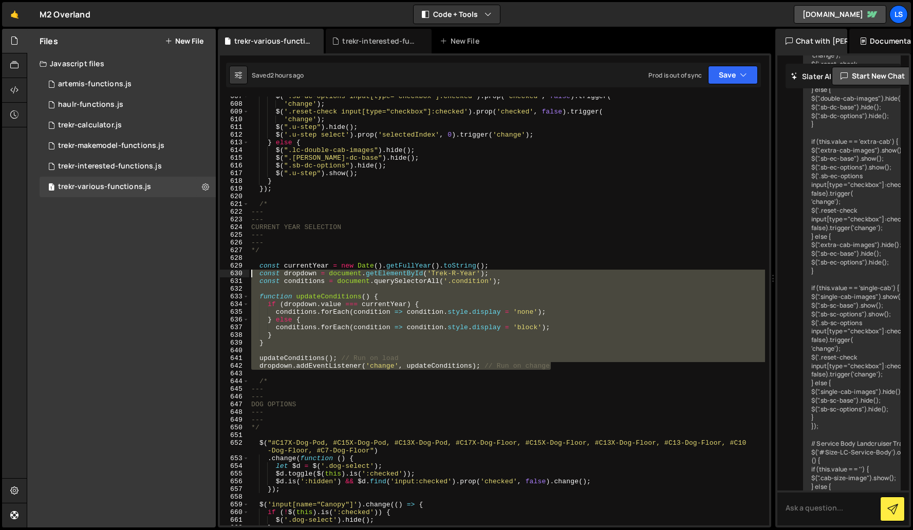
drag, startPoint x: 555, startPoint y: 367, endPoint x: 251, endPoint y: 270, distance: 319.8
click at [251, 270] on div "$ ( '.sb-dc-options input[type="checkbox"]:checked' ) . prop ( 'checked' , fals…" at bounding box center [507, 314] width 516 height 444
drag, startPoint x: 509, startPoint y: 364, endPoint x: 572, endPoint y: 371, distance: 63.2
click at [509, 364] on div "$ ( '.sb-dc-options input[type="checkbox"]:checked' ) . prop ( 'checked' , fals…" at bounding box center [507, 311] width 516 height 429
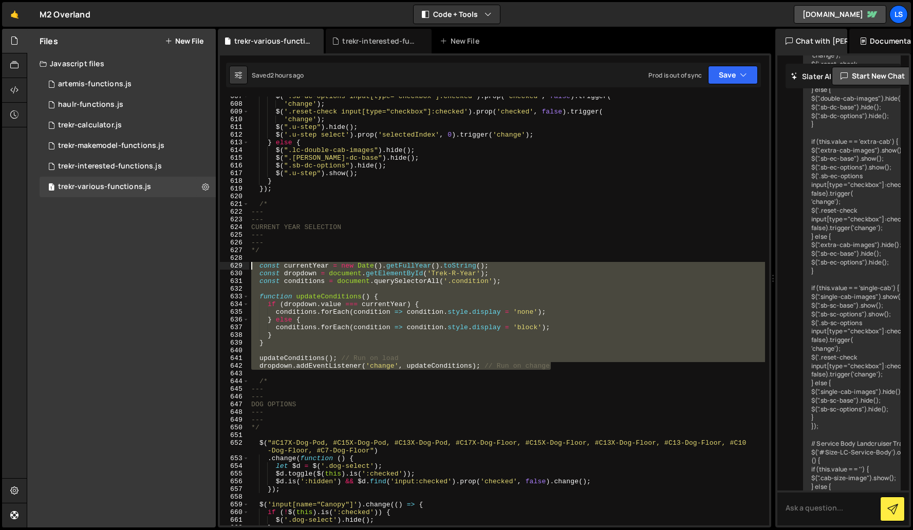
drag, startPoint x: 568, startPoint y: 369, endPoint x: 238, endPoint y: 264, distance: 345.8
click at [238, 264] on div "dropdown.addEventListener('change', updateConditions); // Run on change 607 608…" at bounding box center [494, 311] width 549 height 429
paste textarea "dropdown.addEventListener('change', updateConditions"
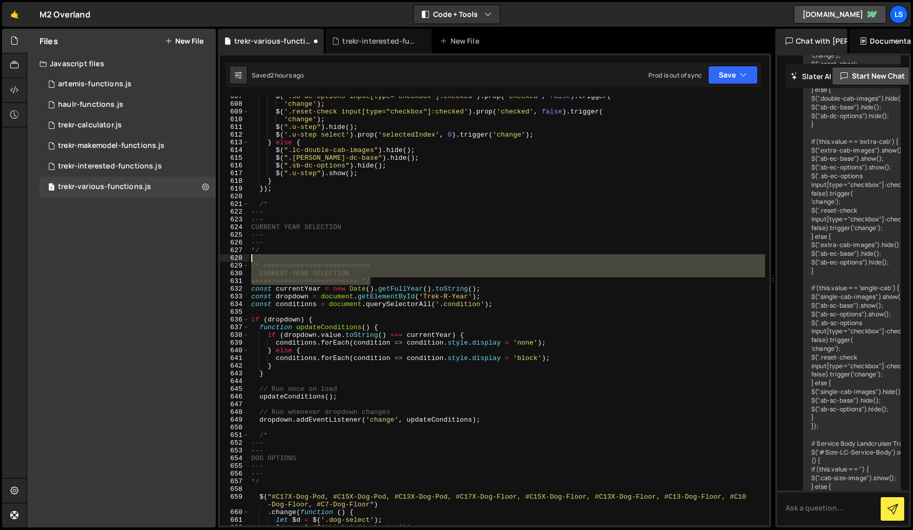
drag, startPoint x: 376, startPoint y: 279, endPoint x: 207, endPoint y: 257, distance: 170.0
click at [207, 257] on div "Files New File Javascript files 1 artemis-functions.js 0 1 haulr-functions.js 0…" at bounding box center [470, 278] width 886 height 499
type textarea "/* =========================="
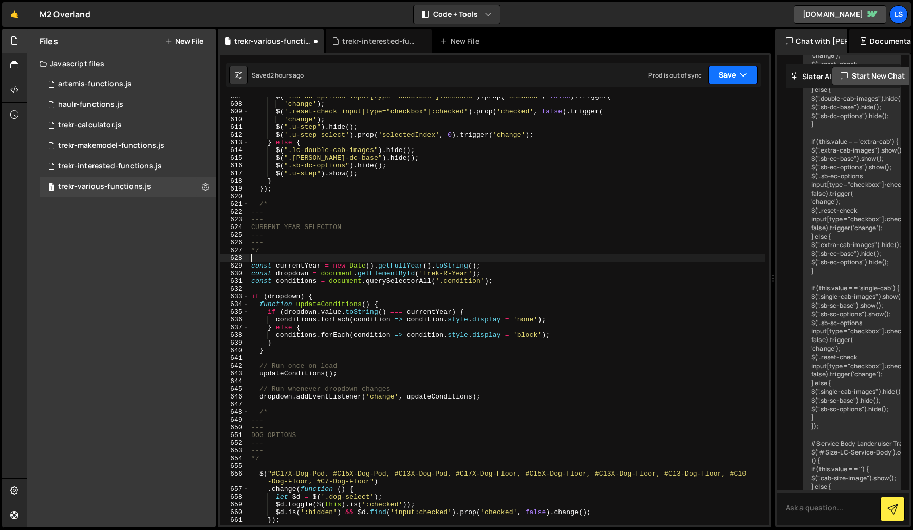
drag, startPoint x: 742, startPoint y: 71, endPoint x: 706, endPoint y: 80, distance: 37.0
click at [742, 71] on icon "button" at bounding box center [743, 75] width 7 height 10
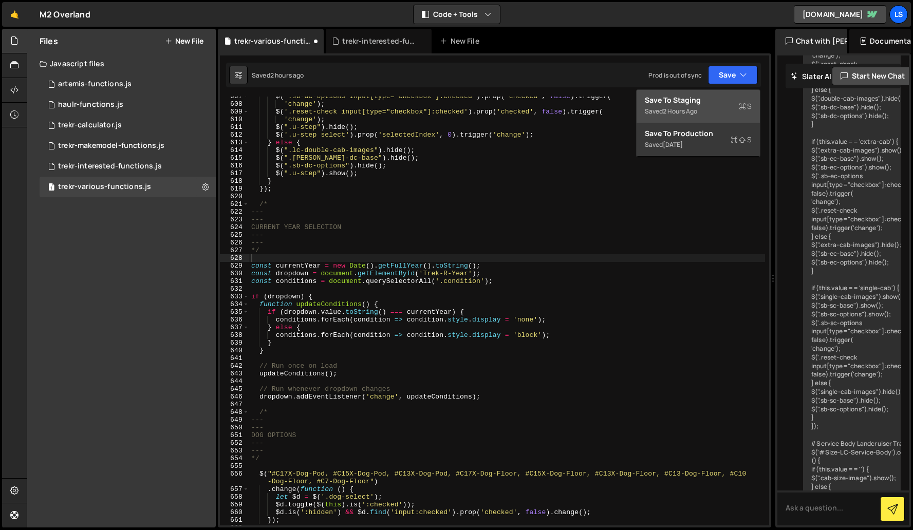
click at [700, 98] on div "Save to Staging S" at bounding box center [698, 100] width 107 height 10
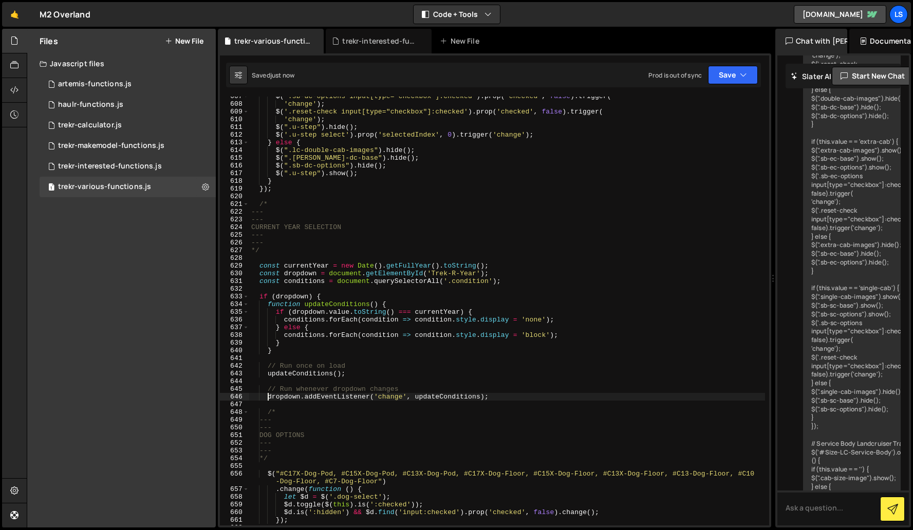
click at [267, 398] on div "$ ( '.sb-dc-options input[type="checkbox"]:checked' ) . prop ( 'checked' , fals…" at bounding box center [507, 314] width 516 height 444
click at [268, 389] on div "$ ( '.sb-dc-options input[type="checkbox"]:checked' ) . prop ( 'checked' , fals…" at bounding box center [507, 314] width 516 height 444
click at [267, 374] on div "$ ( '.sb-dc-options input[type="checkbox"]:checked' ) . prop ( 'checked' , fals…" at bounding box center [507, 314] width 516 height 444
click at [268, 365] on div "$ ( '.sb-dc-options input[type="checkbox"]:checked' ) . prop ( 'checked' , fals…" at bounding box center [507, 314] width 516 height 444
click at [735, 72] on button "Save" at bounding box center [733, 75] width 50 height 18
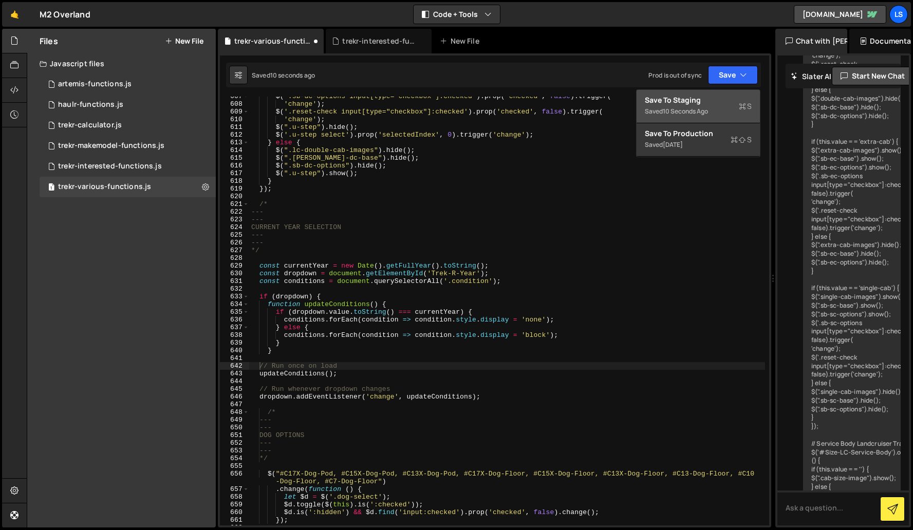
click at [679, 100] on div "Save to Staging S" at bounding box center [698, 100] width 107 height 10
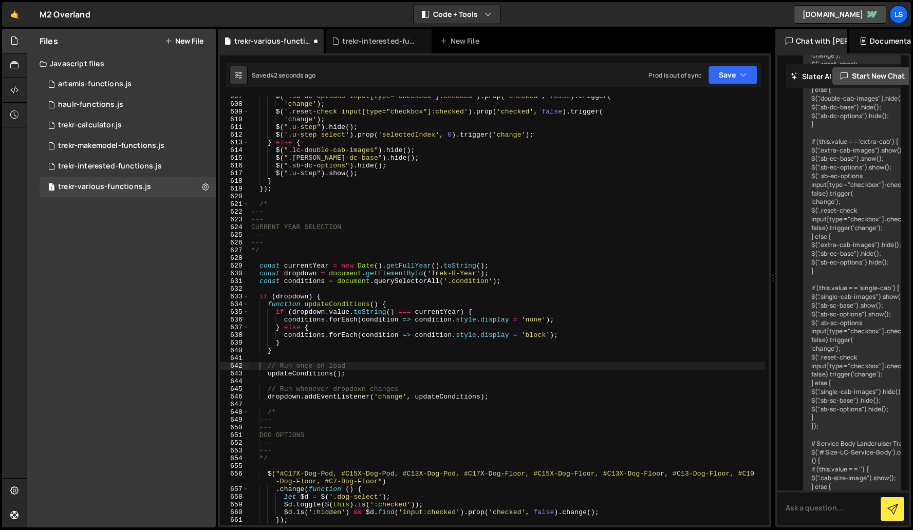
click at [394, 283] on div "$ ( '.sb-dc-options input[type="checkbox"]:checked' ) . prop ( 'checked' , fals…" at bounding box center [507, 314] width 516 height 444
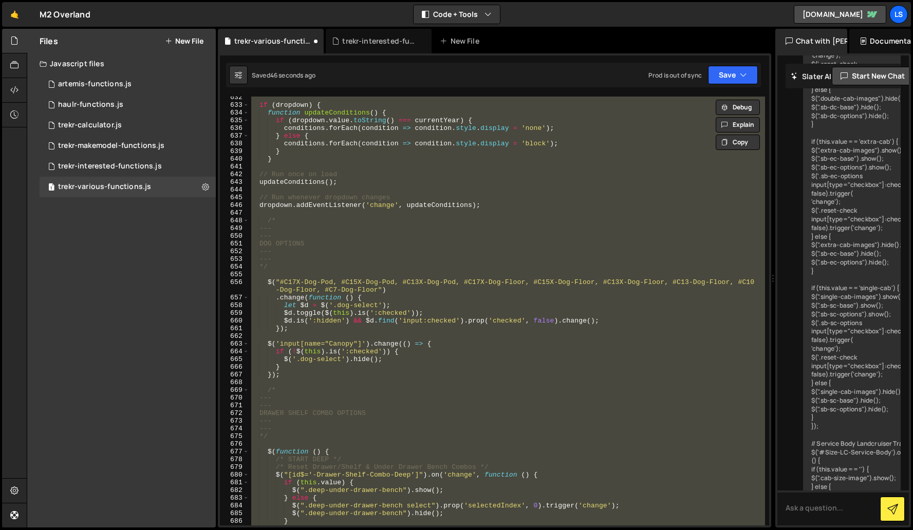
scroll to position [4792, 0]
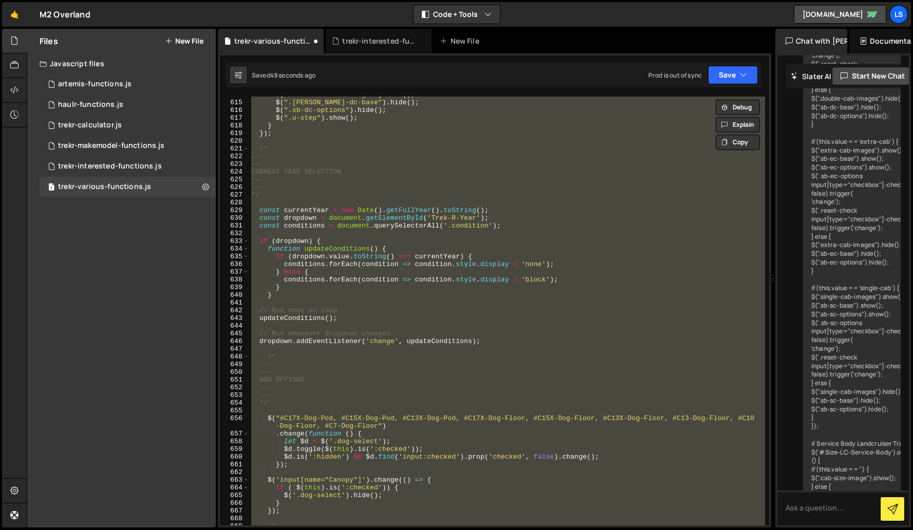
click at [385, 295] on div "$ ( ".lc-double-cab-images" ) . hide ( ) ; $ ( ".sb-lc-dc-base" ) . hide ( ) ; …" at bounding box center [507, 311] width 516 height 429
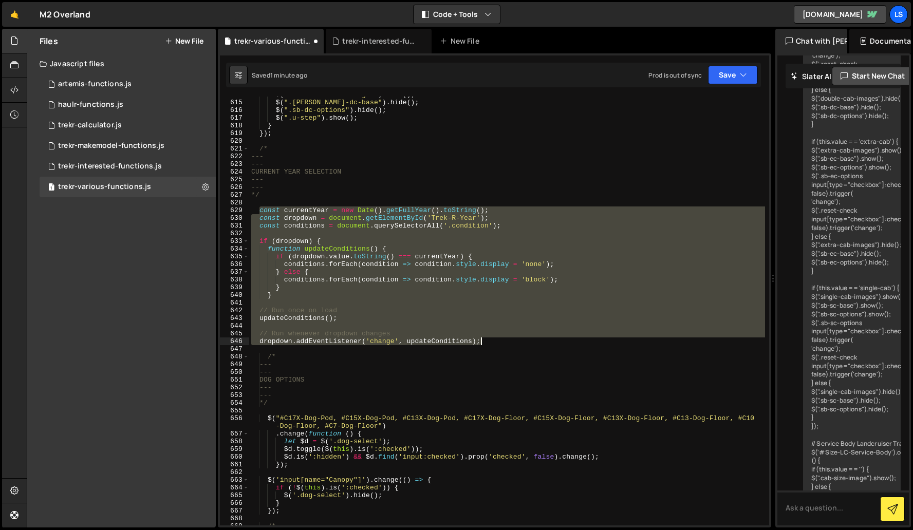
drag, startPoint x: 258, startPoint y: 208, endPoint x: 490, endPoint y: 341, distance: 266.8
click at [490, 341] on div "$ ( ".lc-double-cab-images" ) . hide ( ) ; $ ( ".sb-lc-dc-base" ) . hide ( ) ; …" at bounding box center [507, 313] width 516 height 444
type textarea "// Run whenever dropdown changes dropdown.addEventListener('change', updateCond…"
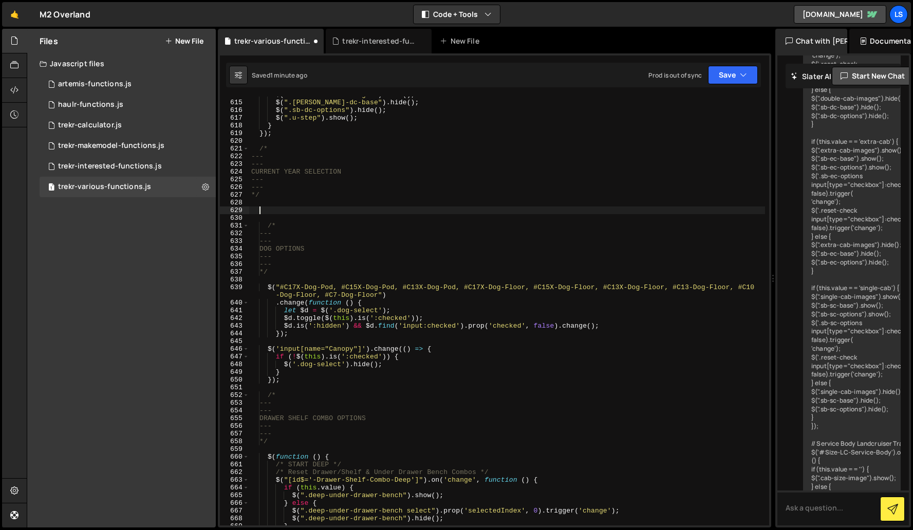
paste textarea
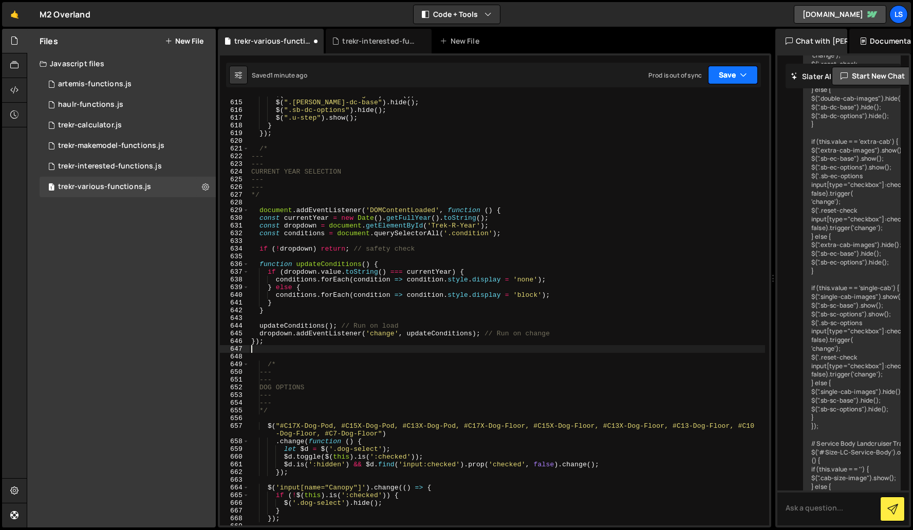
click at [723, 78] on button "Save" at bounding box center [733, 75] width 50 height 18
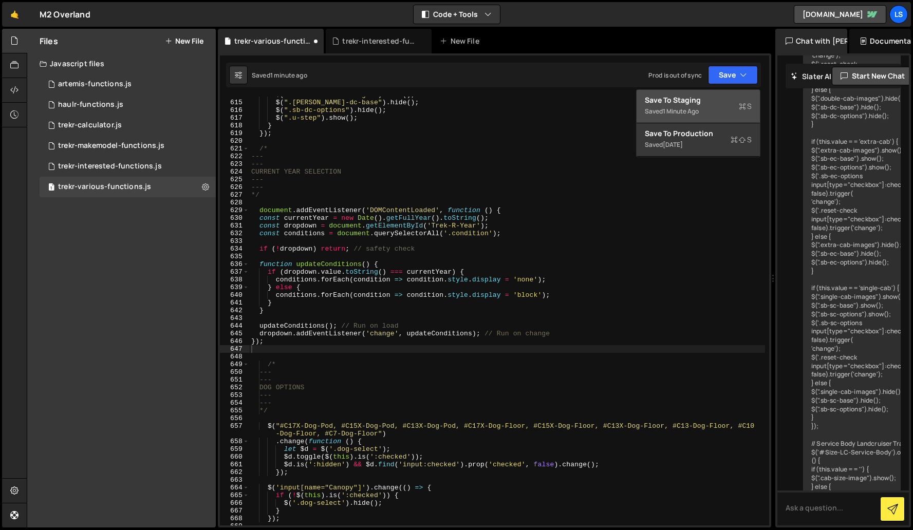
click at [707, 99] on div "Save to Staging S" at bounding box center [698, 100] width 107 height 10
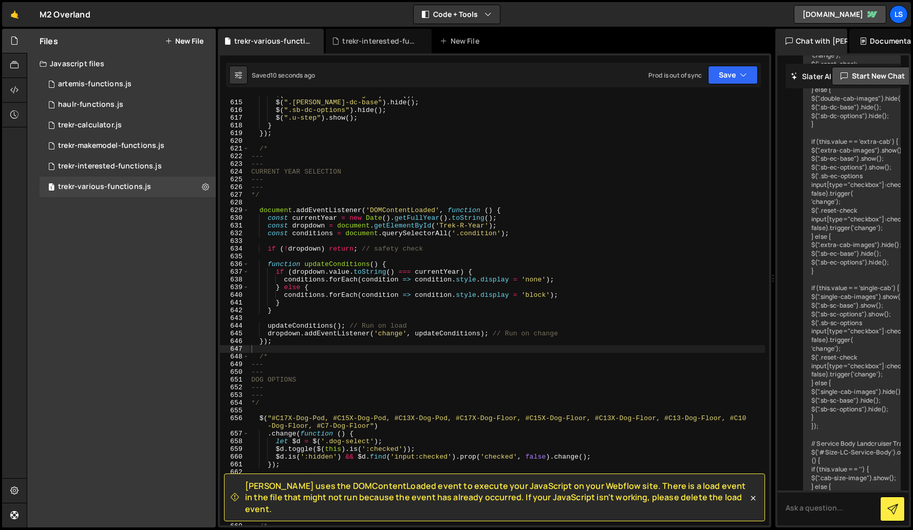
click at [275, 362] on div "$ ( ".lc-double-cab-images" ) . hide ( ) ; $ ( ".sb-lc-dc-base" ) . hide ( ) ; …" at bounding box center [507, 313] width 516 height 444
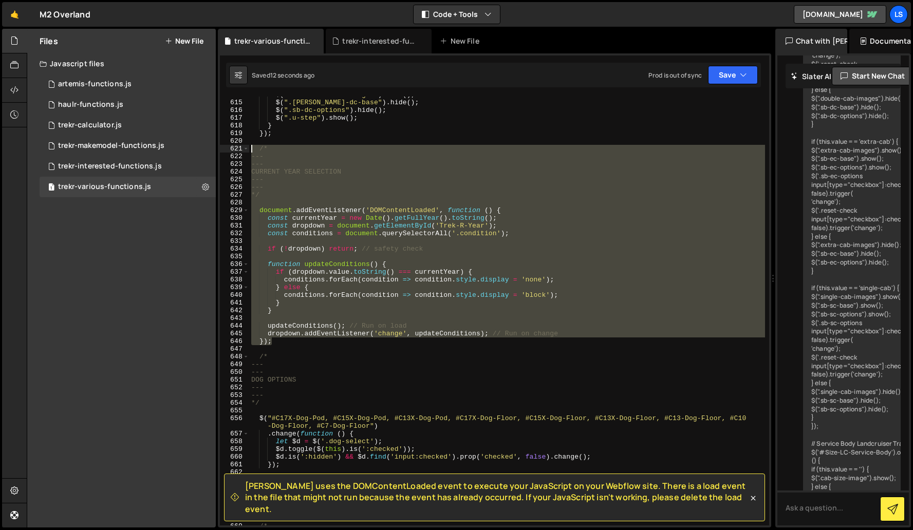
drag, startPoint x: 274, startPoint y: 342, endPoint x: 237, endPoint y: 148, distance: 197.1
click at [237, 148] on div "--- 614 615 616 617 618 619 620 621 622 623 624 625 626 627 628 629 630 631 632…" at bounding box center [494, 311] width 549 height 429
type textarea "/* ---"
paste textarea
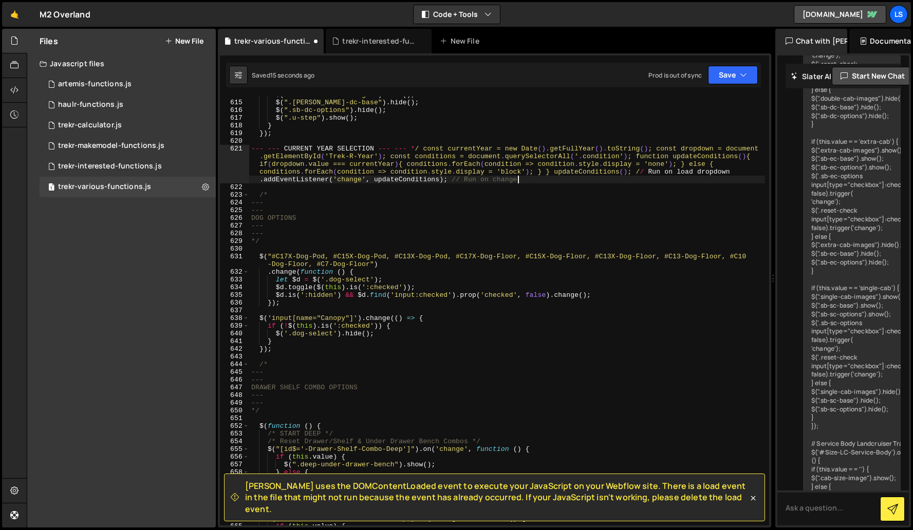
type textarea "dropdown.addEventListener('change', updateConditions); // Run on change });"
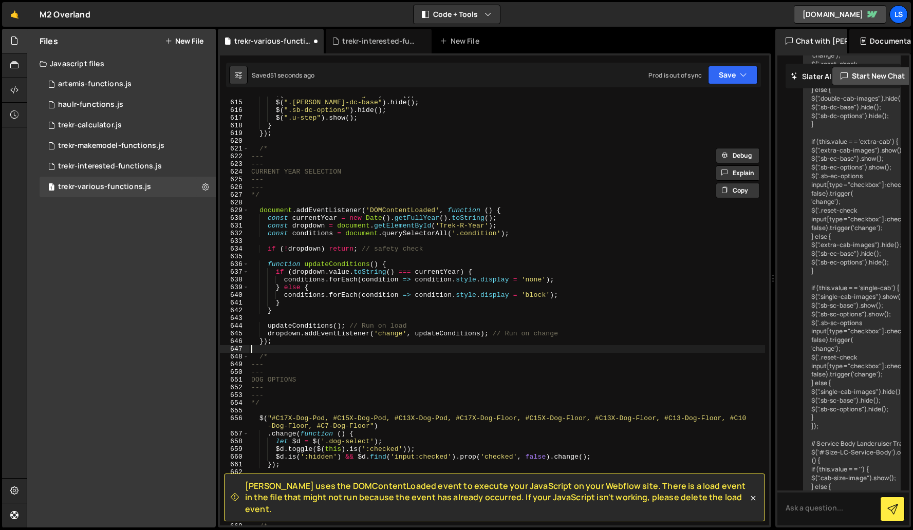
click at [275, 350] on div "$ ( ".lc-double-cab-images" ) . hide ( ) ; $ ( ".sb-lc-dc-base" ) . hide ( ) ; …" at bounding box center [507, 313] width 516 height 444
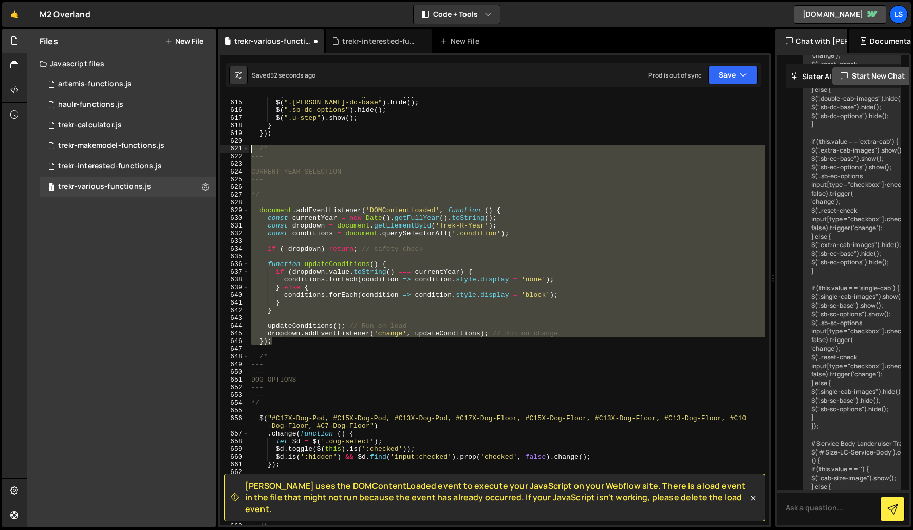
drag, startPoint x: 276, startPoint y: 343, endPoint x: 225, endPoint y: 150, distance: 199.4
click at [225, 150] on div "614 615 616 617 618 619 620 621 622 623 624 625 626 627 628 629 630 631 632 633…" at bounding box center [494, 311] width 549 height 429
paste textarea "dropdown.addEventListener('change', updateConditions); // Run on change"
type textarea "dropdown.addEventListener('change', updateConditions); // Run on change"
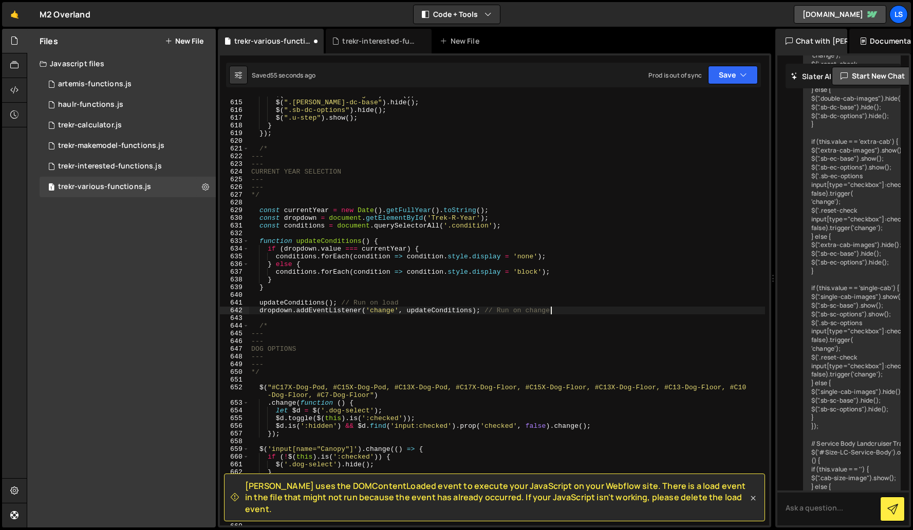
click at [752, 502] on icon at bounding box center [753, 498] width 10 height 10
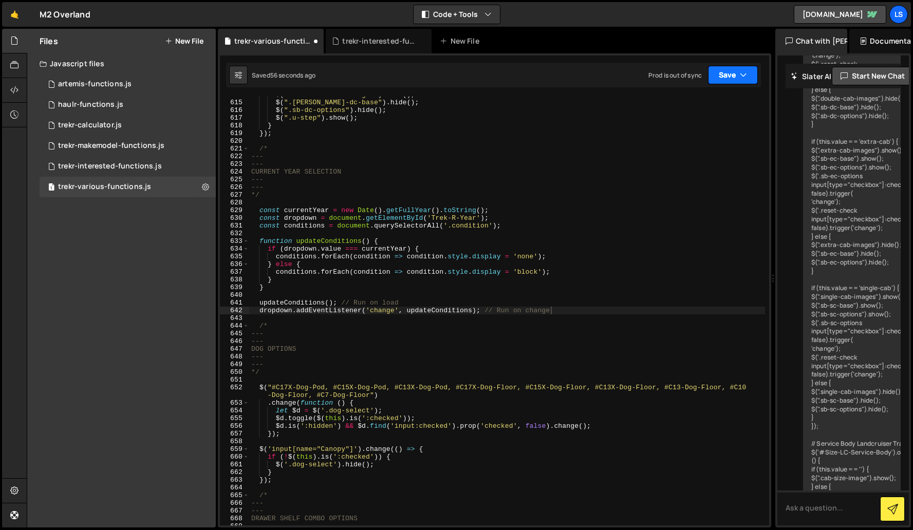
drag, startPoint x: 739, startPoint y: 71, endPoint x: 713, endPoint y: 74, distance: 26.4
click at [740, 71] on icon "button" at bounding box center [743, 75] width 7 height 10
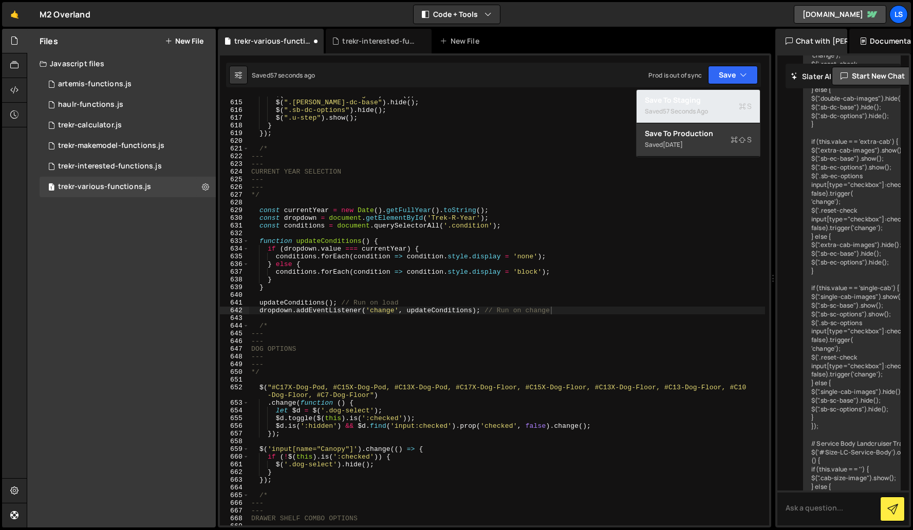
click at [681, 105] on div "Saved 57 seconds ago" at bounding box center [698, 111] width 107 height 12
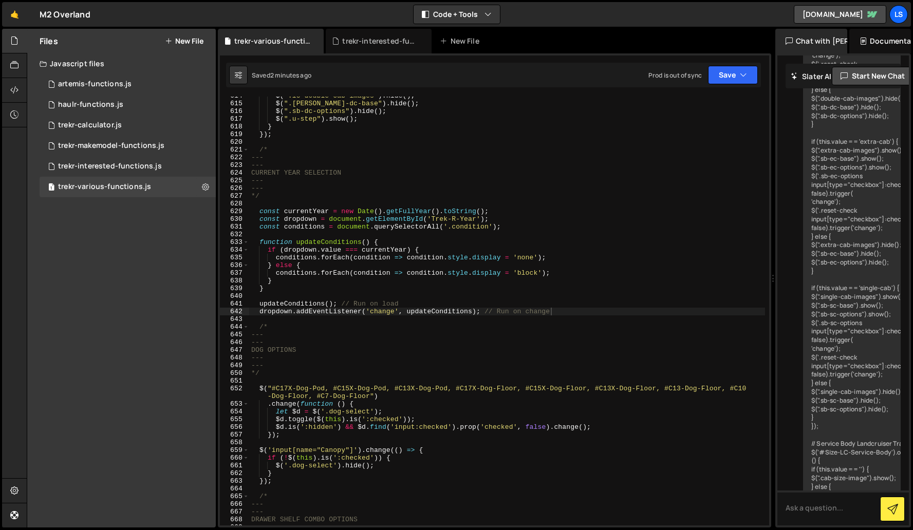
scroll to position [4791, 0]
click at [368, 44] on div "trekr-interested-functions.js" at bounding box center [380, 41] width 77 height 10
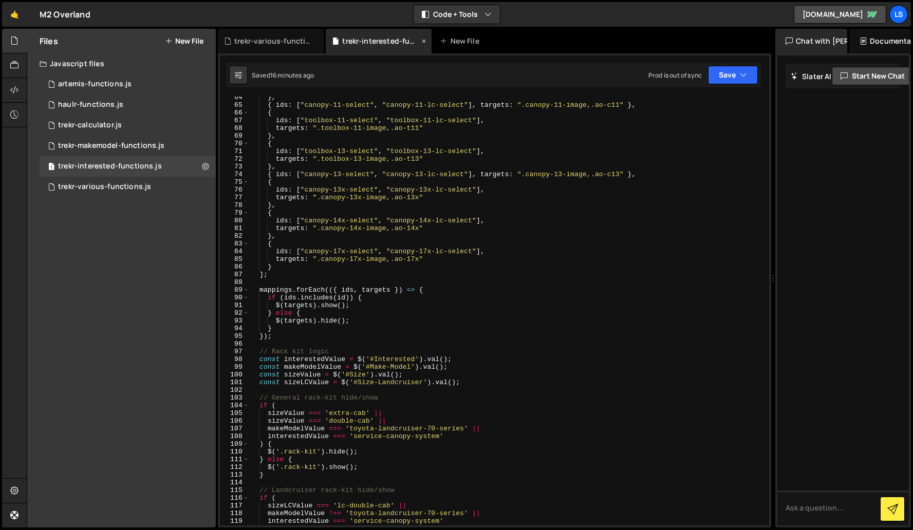
scroll to position [0, 0]
click at [258, 40] on div "trekr-various-functions.js" at bounding box center [272, 41] width 77 height 10
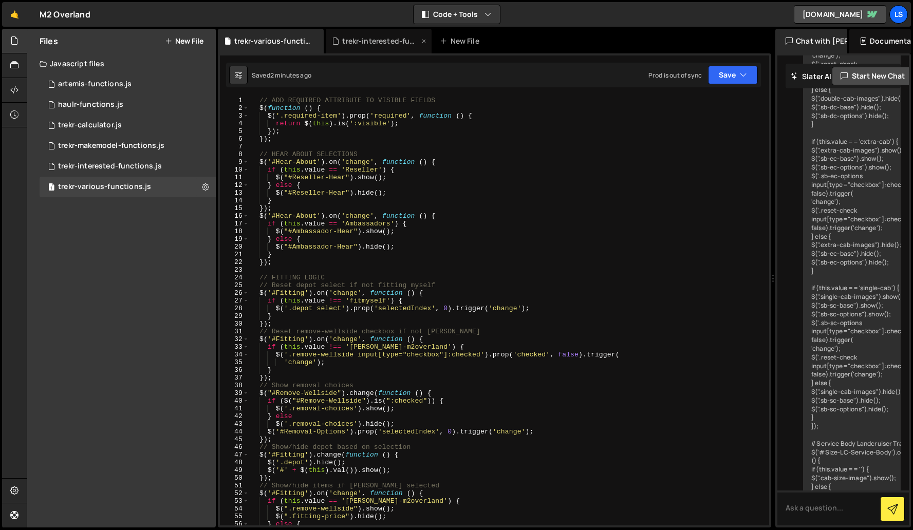
click at [363, 41] on div "trekr-interested-functions.js" at bounding box center [380, 41] width 77 height 10
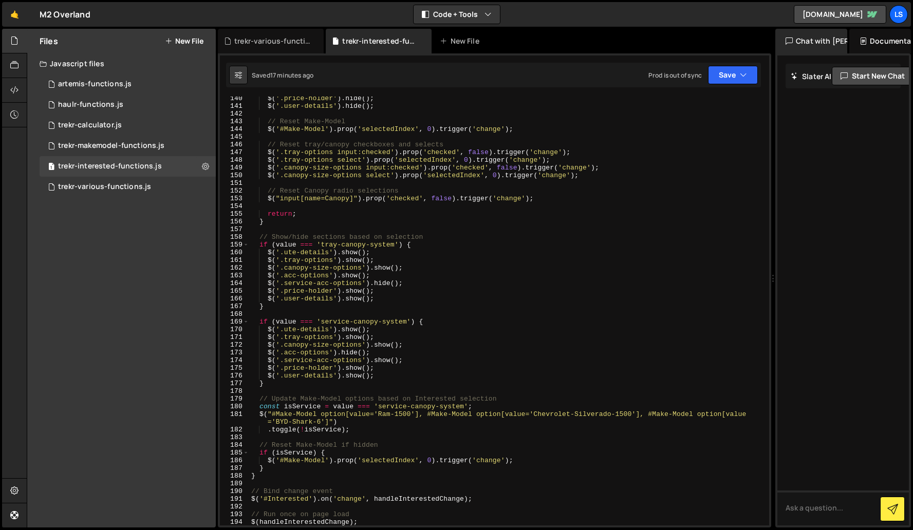
scroll to position [1073, 0]
click at [263, 36] on div "trekr-various-functions.js" at bounding box center [272, 41] width 77 height 10
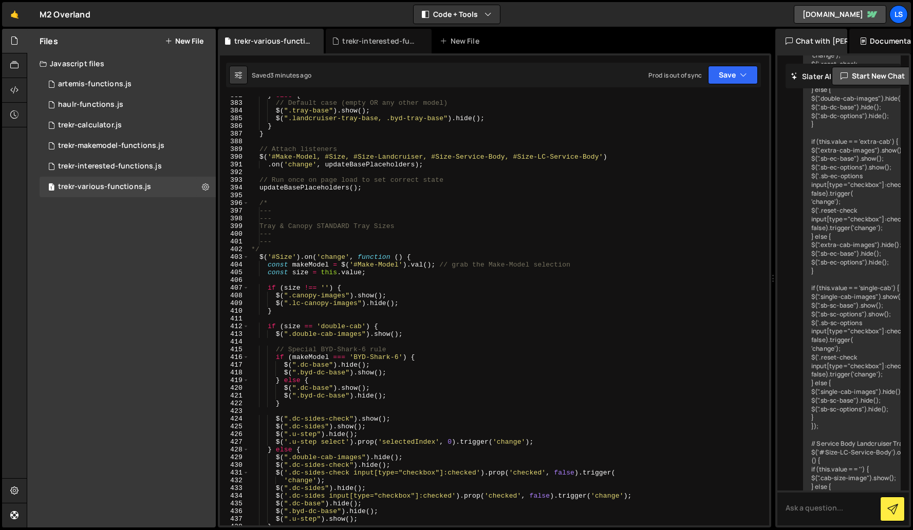
scroll to position [3003, 0]
click at [382, 316] on div "} else { // Default case (empty OR any other model) $ ( ".tray-base" ) . show (…" at bounding box center [507, 313] width 516 height 444
type textarea "});"
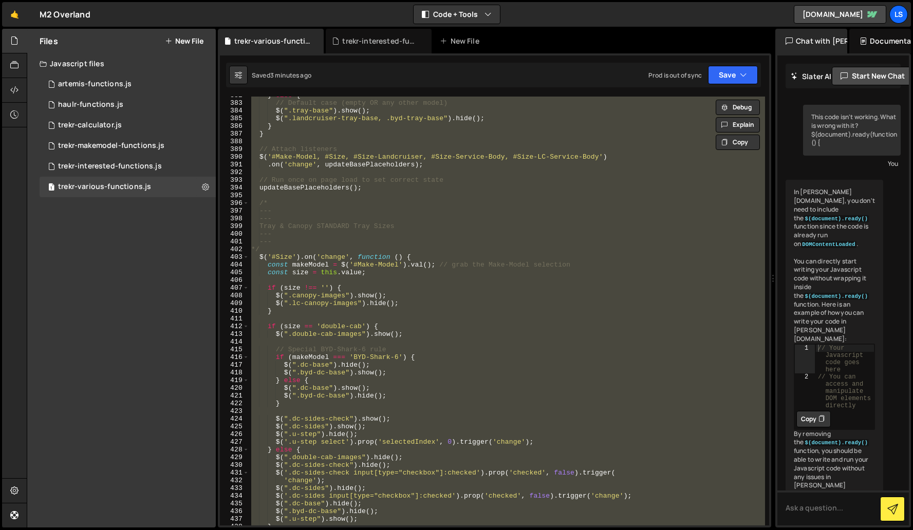
scroll to position [23173, 0]
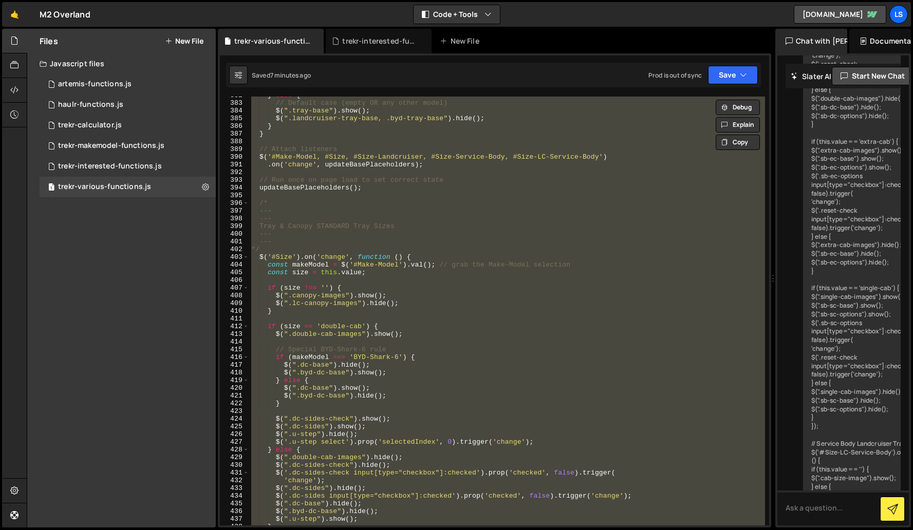
click at [387, 353] on div "} else { // Default case (empty OR any other model) $ ( ".tray-base" ) . show (…" at bounding box center [507, 311] width 516 height 429
type textarea "// Special BYD-Shark-6 rule"
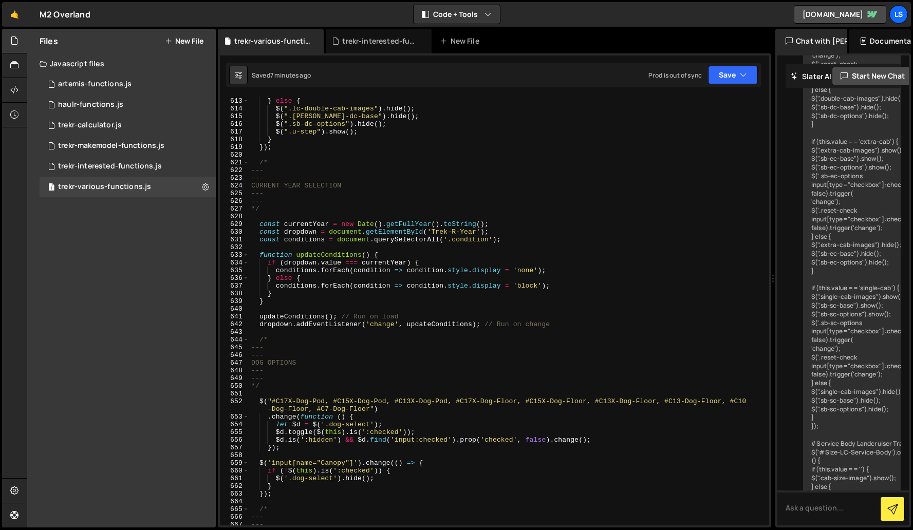
scroll to position [4607, 0]
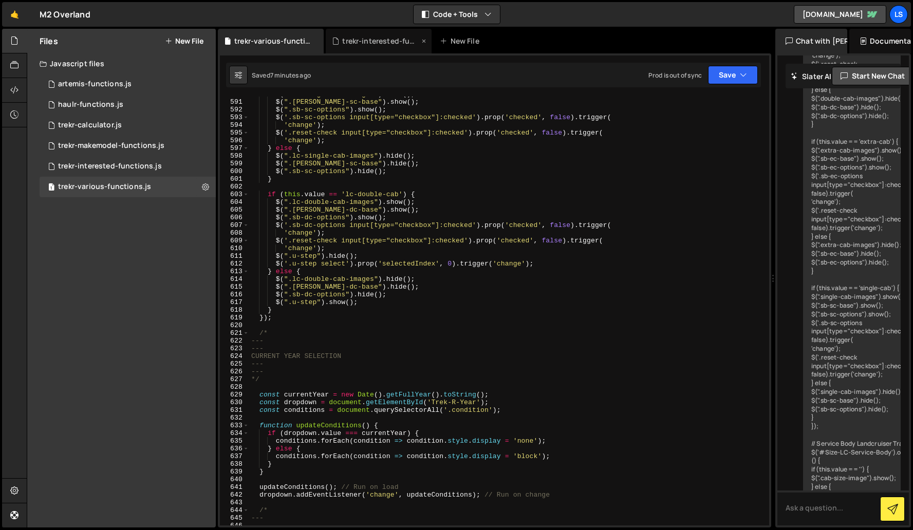
click at [387, 41] on div "trekr-interested-functions.js" at bounding box center [380, 41] width 77 height 10
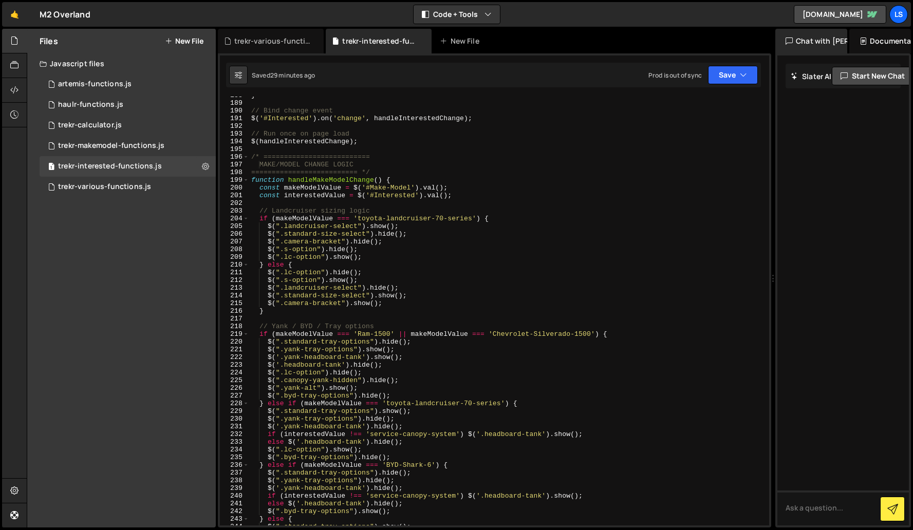
scroll to position [1454, 0]
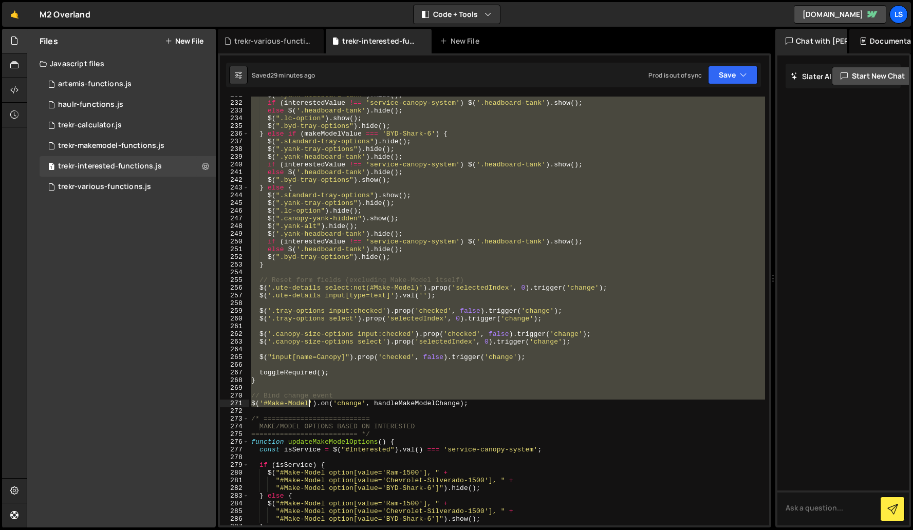
drag, startPoint x: 251, startPoint y: 155, endPoint x: 310, endPoint y: 406, distance: 258.5
click at [310, 406] on div "$ ( '.yank-headboard-tank' ) . hide ( ) ; if ( interestedValue !== 'service-can…" at bounding box center [507, 313] width 516 height 444
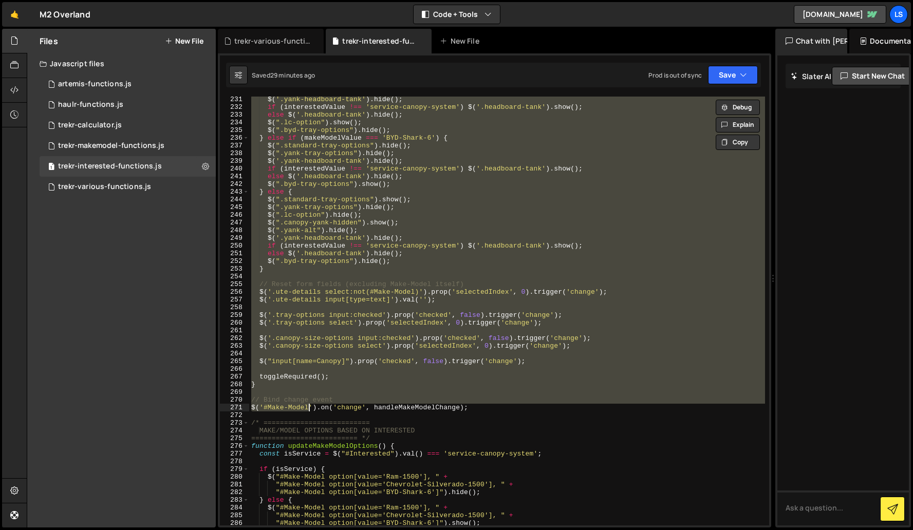
scroll to position [1781, 0]
click at [315, 397] on div "$ ( '.yank-headboard-tank' ) . hide ( ) ; if ( interestedValue !== 'service-can…" at bounding box center [507, 311] width 516 height 429
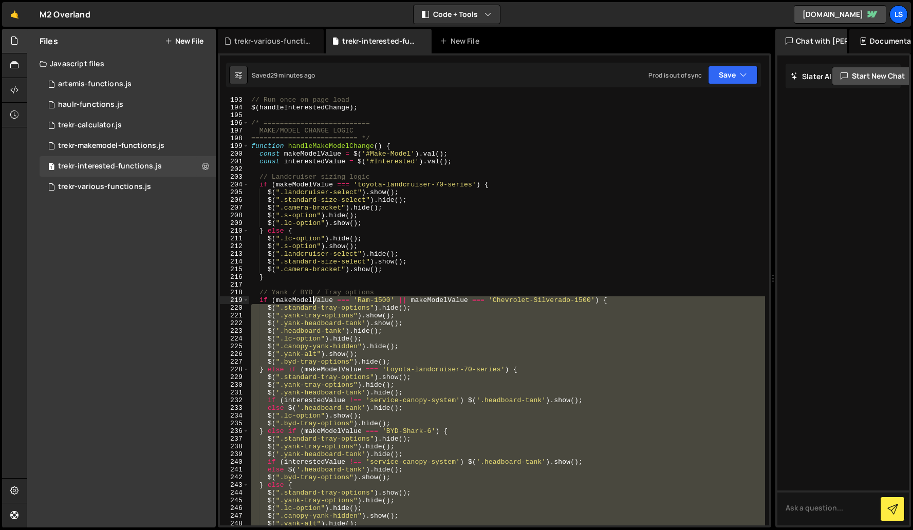
scroll to position [1373, 0]
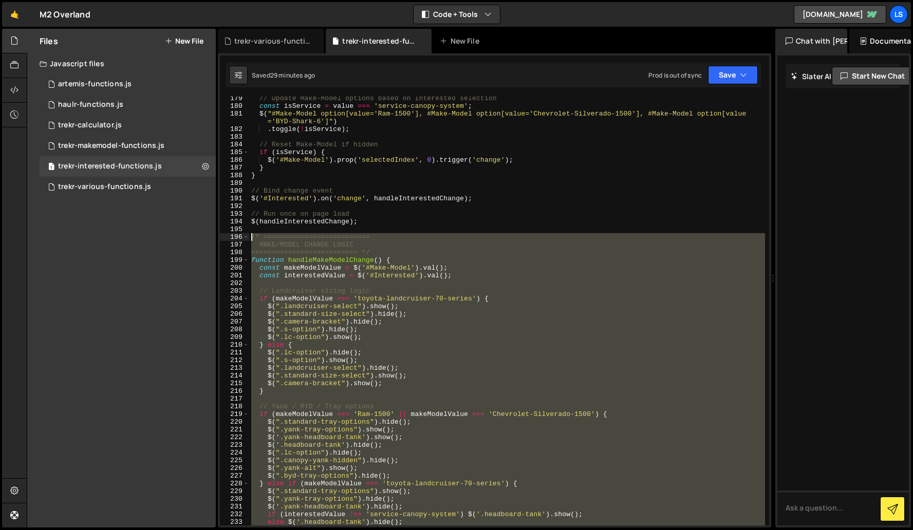
drag, startPoint x: 478, startPoint y: 408, endPoint x: 243, endPoint y: 235, distance: 292.6
click at [243, 235] on div "// Bind change event 179 180 181 182 183 184 185 186 187 188 189 190 191 192 19…" at bounding box center [494, 311] width 549 height 429
type textarea "/* ========================== MAKE/MODEL CHANGE LOGIC"
paste textarea
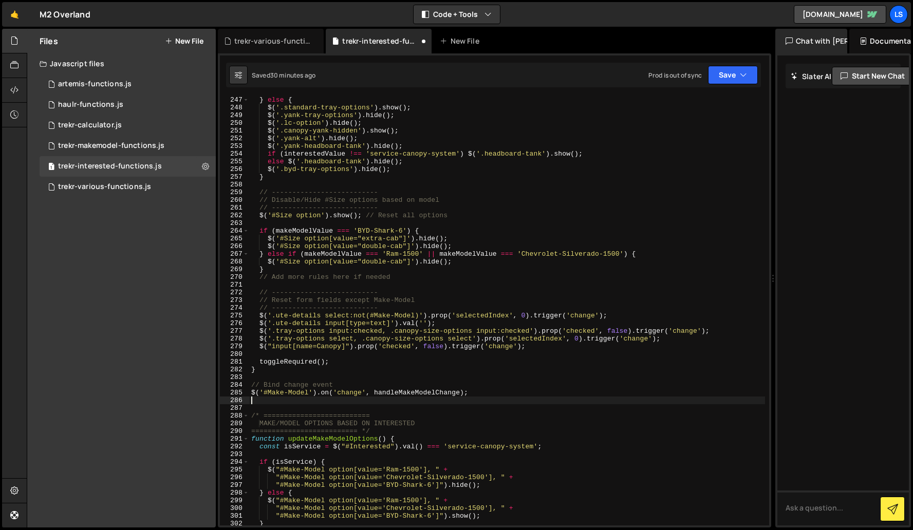
scroll to position [1904, 0]
click at [723, 76] on button "Save" at bounding box center [733, 75] width 50 height 18
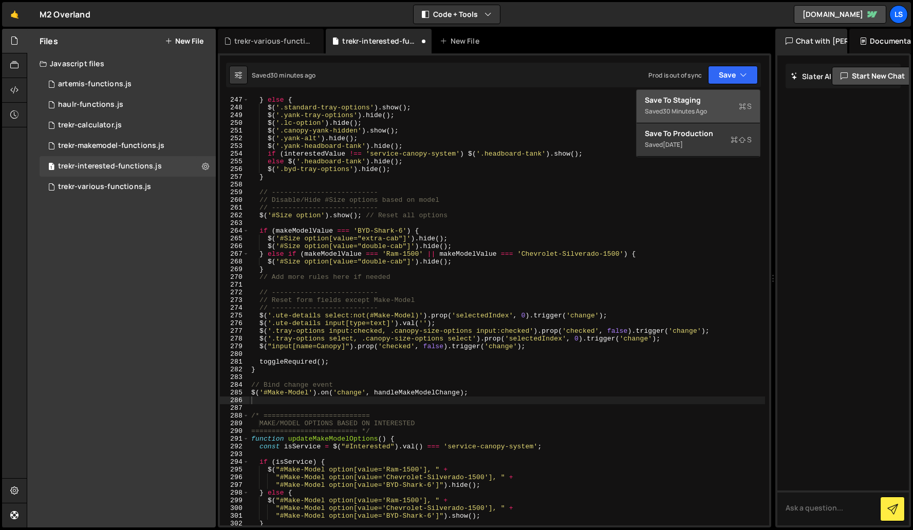
click at [684, 104] on div "Save to Staging S" at bounding box center [698, 100] width 107 height 10
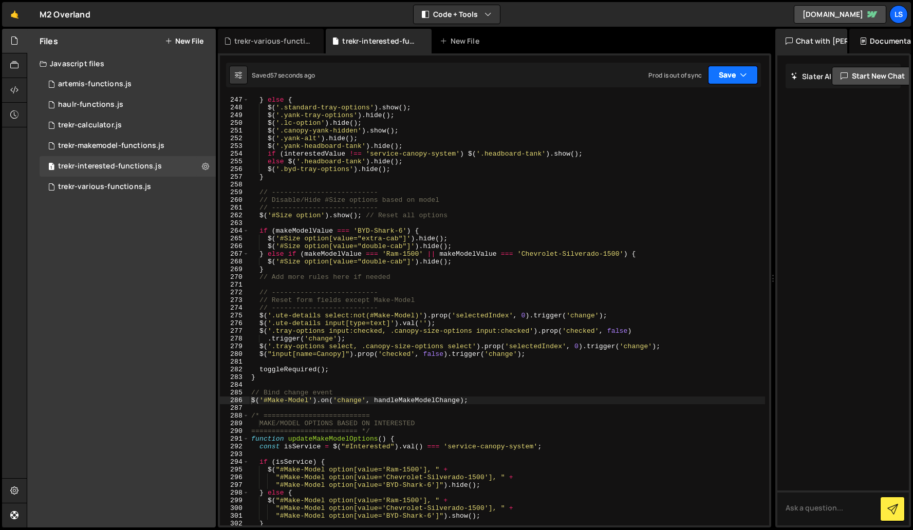
click at [725, 73] on button "Save" at bounding box center [733, 75] width 50 height 18
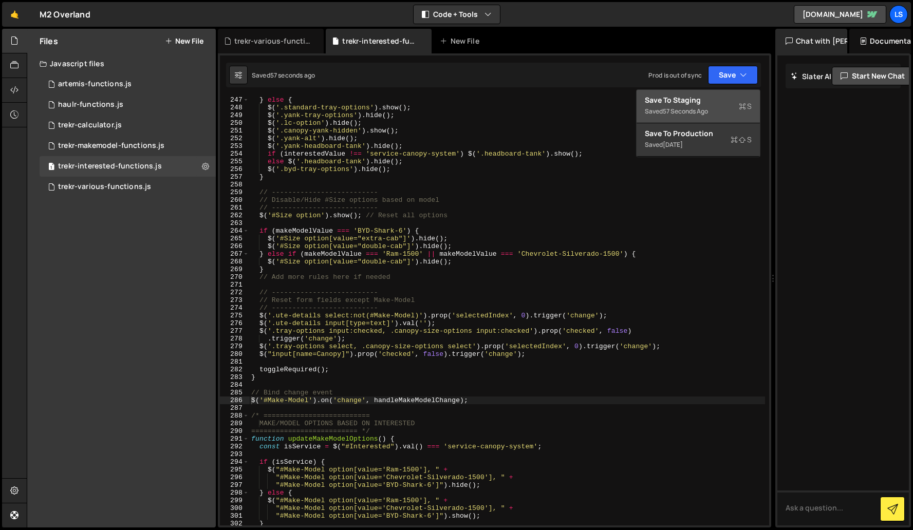
click at [680, 107] on div "57 seconds ago" at bounding box center [685, 111] width 45 height 9
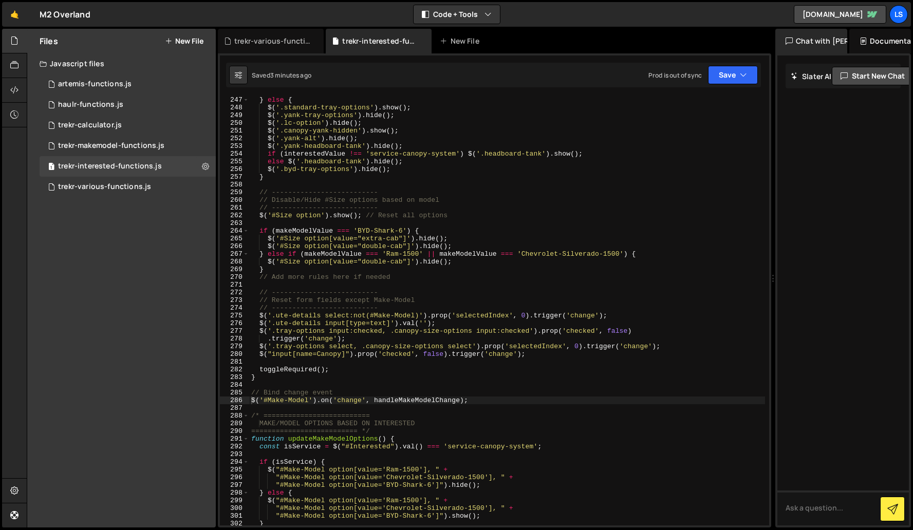
click at [301, 140] on div "} else { $ ( '.standard-tray-options' ) . show ( ) ; $ ( '.yank-tray-options' )…" at bounding box center [507, 318] width 516 height 444
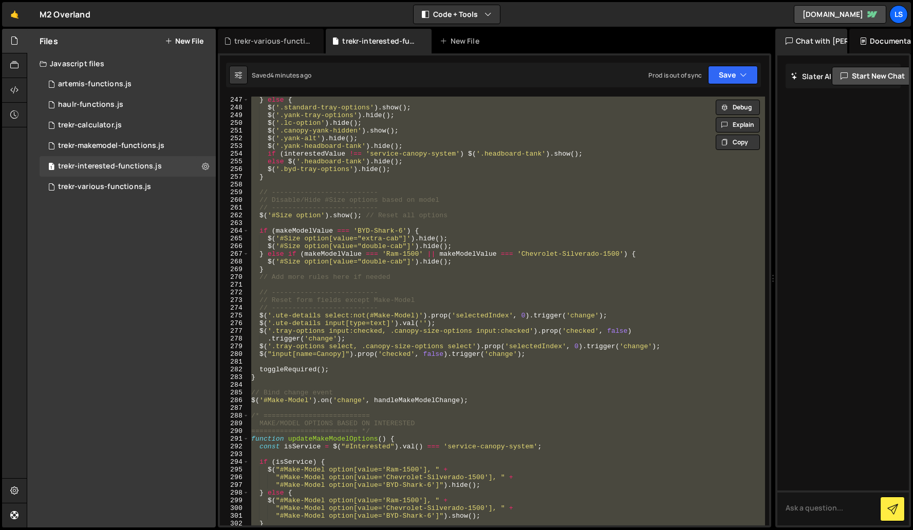
click at [333, 254] on div "} else { $ ( '.standard-tray-options' ) . show ( ) ; $ ( '.yank-tray-options' )…" at bounding box center [507, 311] width 516 height 429
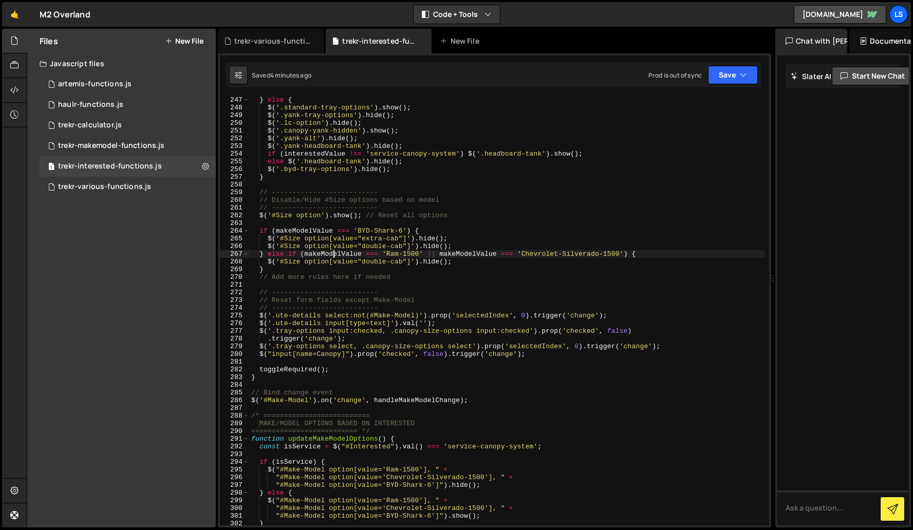
type textarea "$(updateMakeModelOptions);"
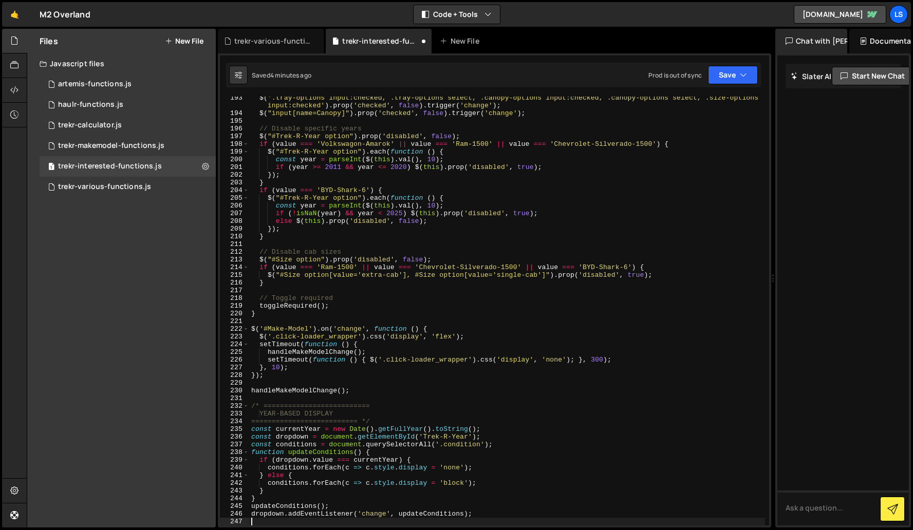
scroll to position [1505, 0]
click at [724, 82] on button "Save" at bounding box center [733, 75] width 50 height 18
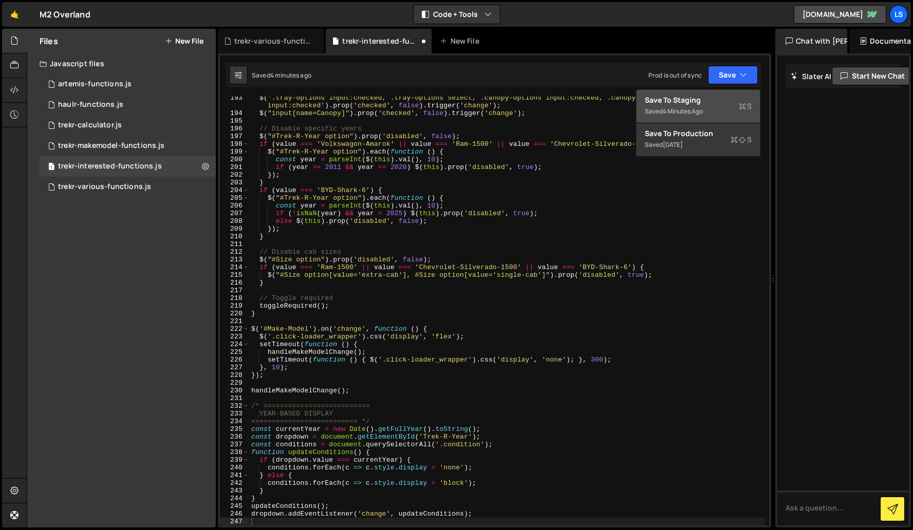
click at [693, 101] on div "Save to Staging S" at bounding box center [698, 100] width 107 height 10
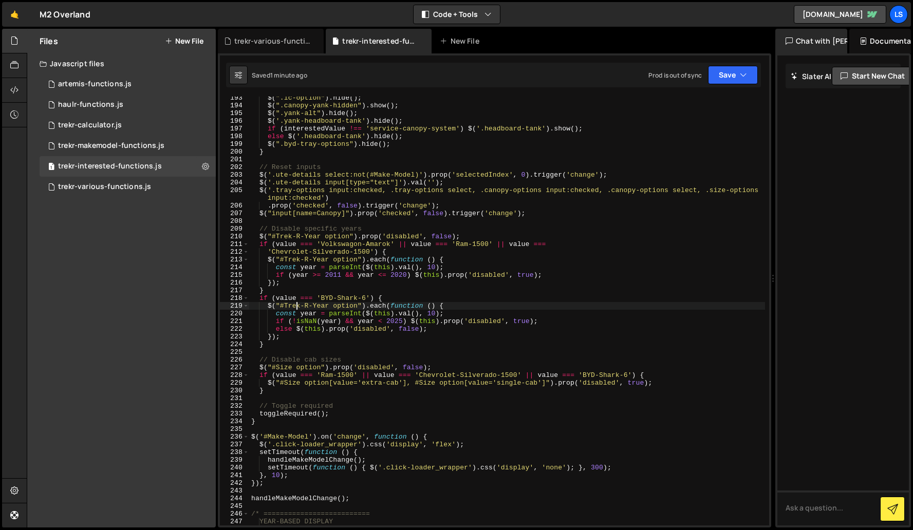
click at [296, 308] on div "$ ( ".lc-option" ) . hide ( ) ; $ ( ".canopy-yank-hidden" ) . show ( ) ; $ ( ".…" at bounding box center [507, 316] width 516 height 444
type textarea "dropdown.addEventListener('change', updateConditions);"
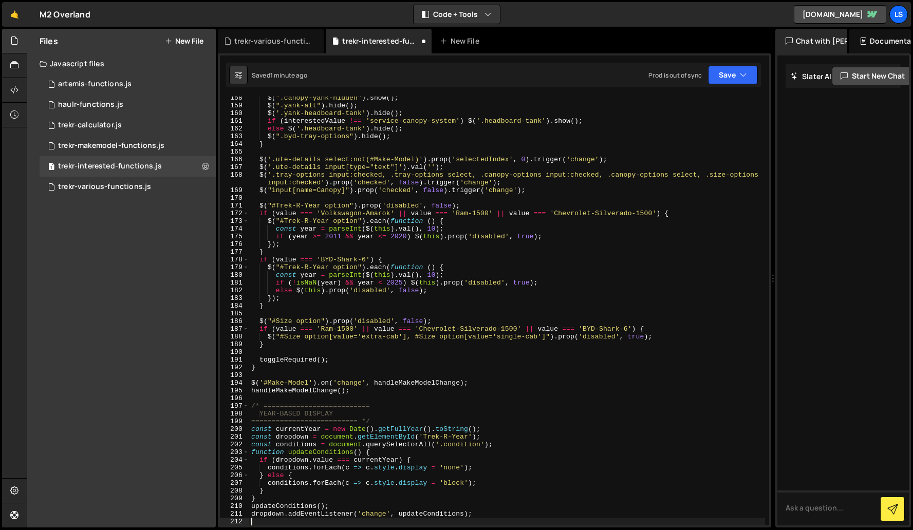
scroll to position [1236, 0]
click at [725, 76] on button "Save" at bounding box center [733, 75] width 50 height 18
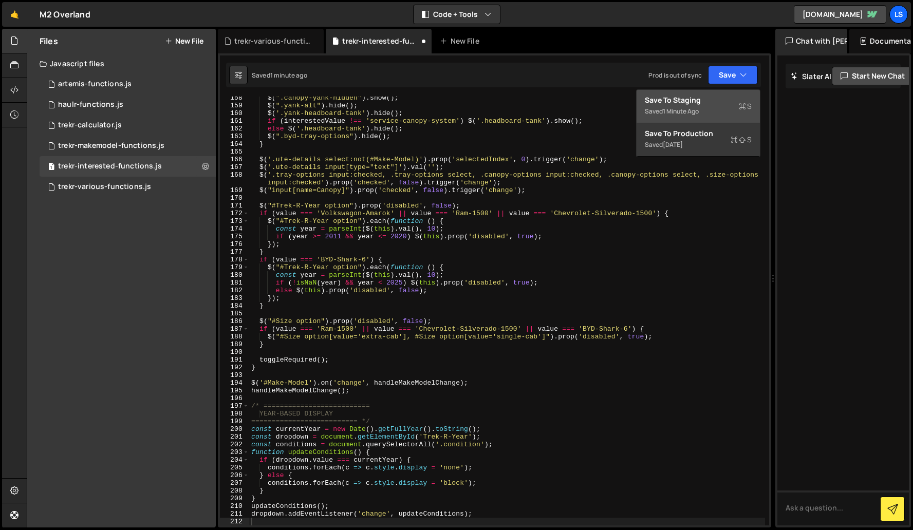
click at [695, 99] on div "Save to Staging S" at bounding box center [698, 100] width 107 height 10
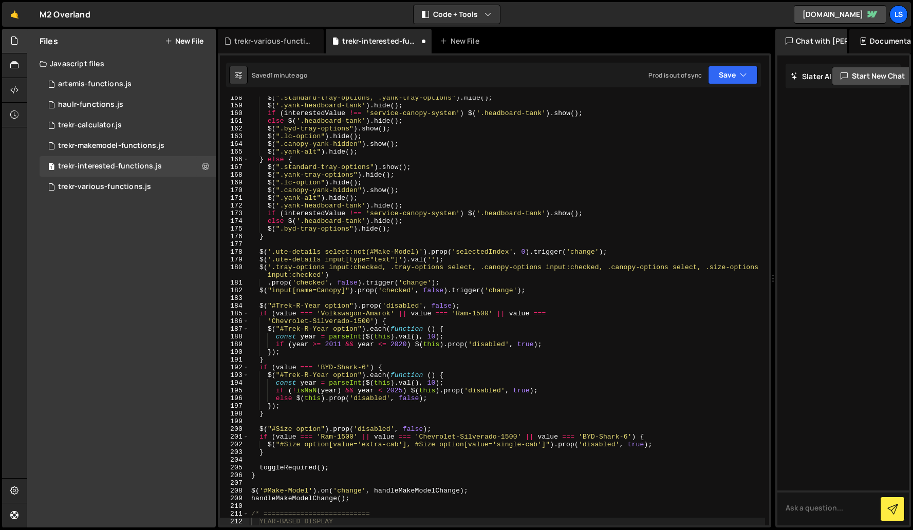
scroll to position [1213, 0]
click at [338, 238] on div "$ ( ".standard-tray-options, .yank-tray-options" ) . hide ( ) ; $ ( '.yank-head…" at bounding box center [507, 316] width 516 height 444
type textarea "dropdown.addEventListener('change', updateConditions);"
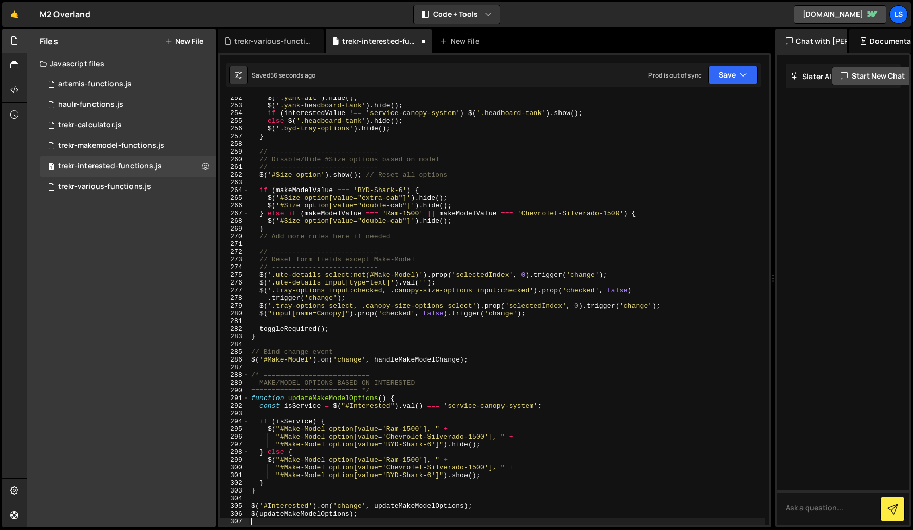
scroll to position [1945, 0]
click at [725, 78] on button "Save" at bounding box center [733, 75] width 50 height 18
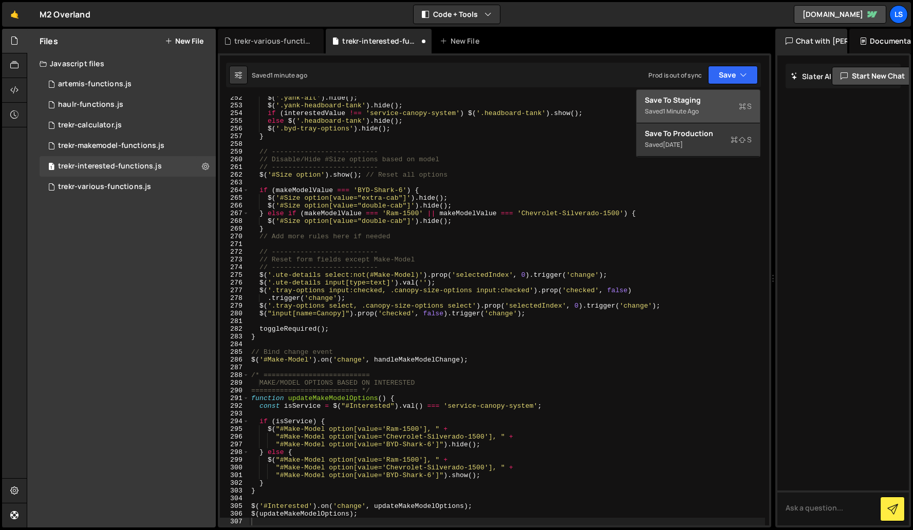
click at [691, 100] on div "Save to Staging S" at bounding box center [698, 100] width 107 height 10
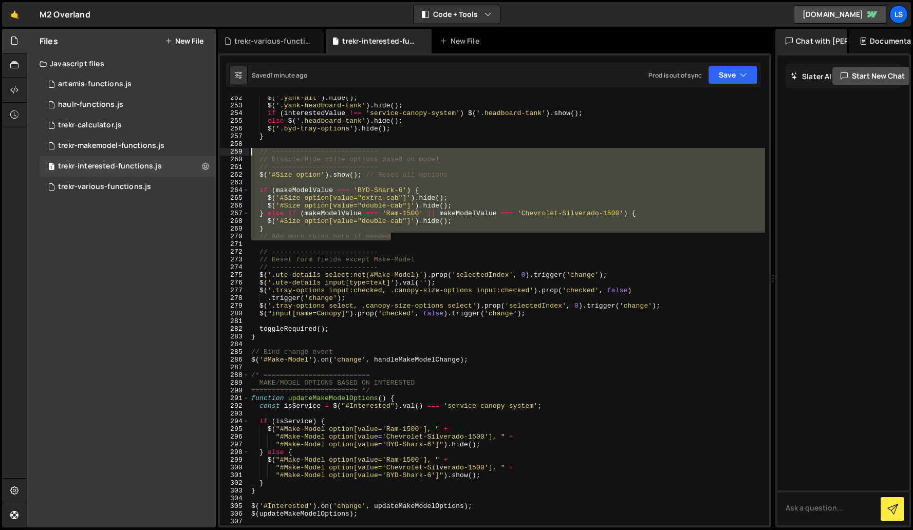
drag, startPoint x: 393, startPoint y: 235, endPoint x: 235, endPoint y: 154, distance: 177.9
click at [235, 154] on div "// Add more rules here if needed 252 253 254 255 256 257 258 259 260 261 262 26…" at bounding box center [494, 311] width 549 height 429
type textarea "// -------------------------- // Disable/Hide #Size options based on model"
paste textarea
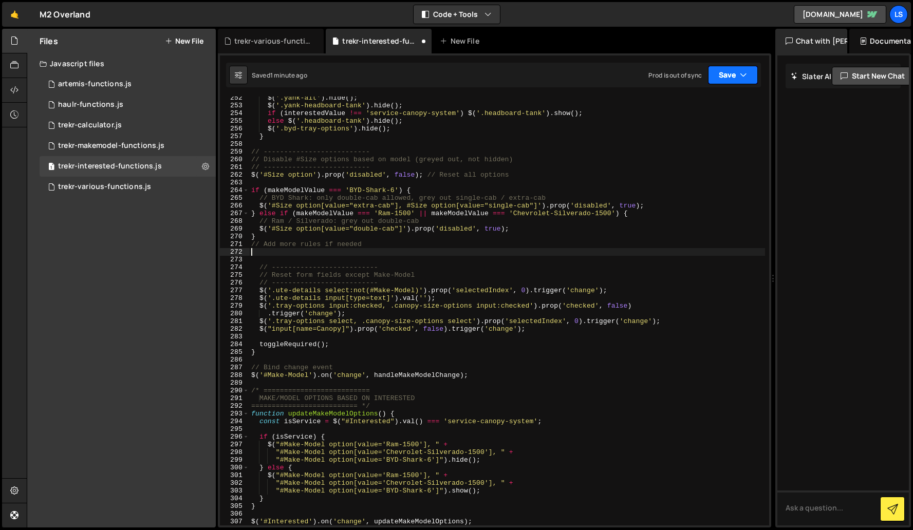
click at [726, 73] on button "Save" at bounding box center [733, 75] width 50 height 18
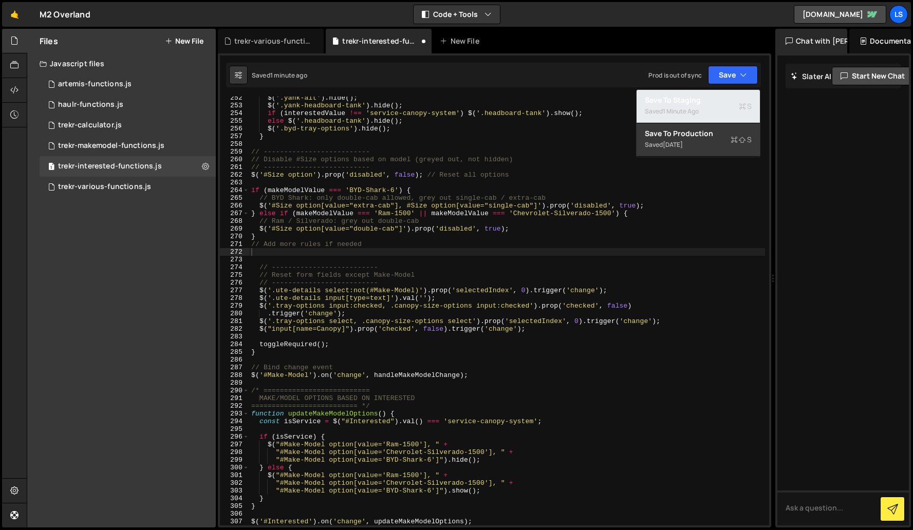
click at [678, 106] on div "Saved 1 minute ago" at bounding box center [698, 111] width 107 height 12
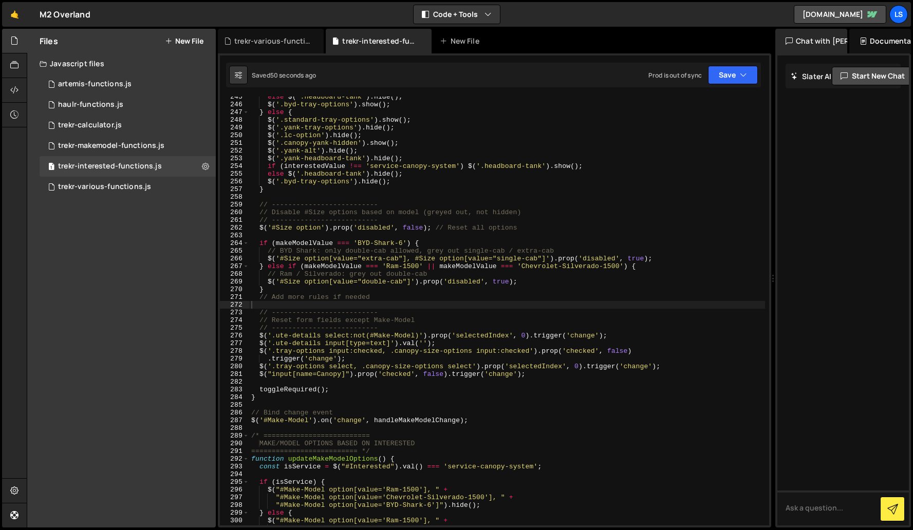
scroll to position [1839, 0]
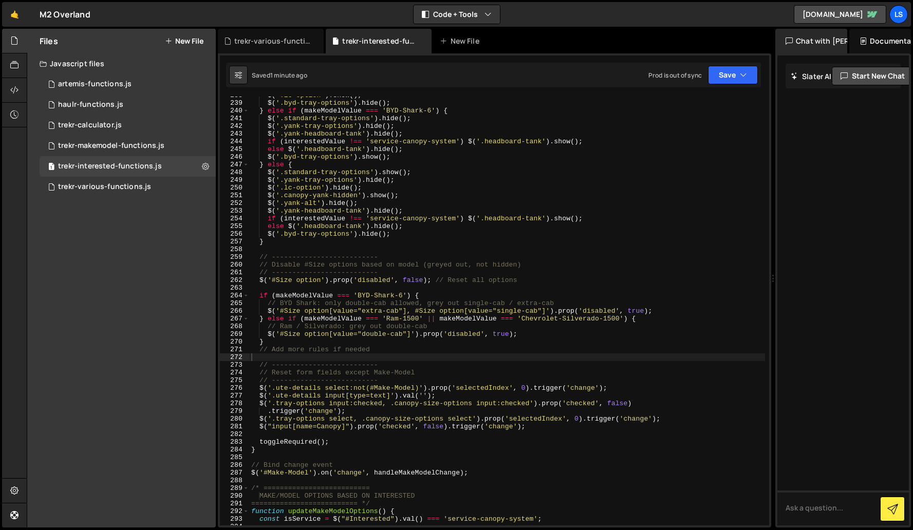
type textarea "// Add more rules if needed"
drag, startPoint x: 383, startPoint y: 351, endPoint x: 231, endPoint y: 347, distance: 152.6
click at [231, 347] on div "// Add more rules if needed 238 239 240 241 242 243 244 245 246 247 248 249 250…" at bounding box center [494, 311] width 549 height 429
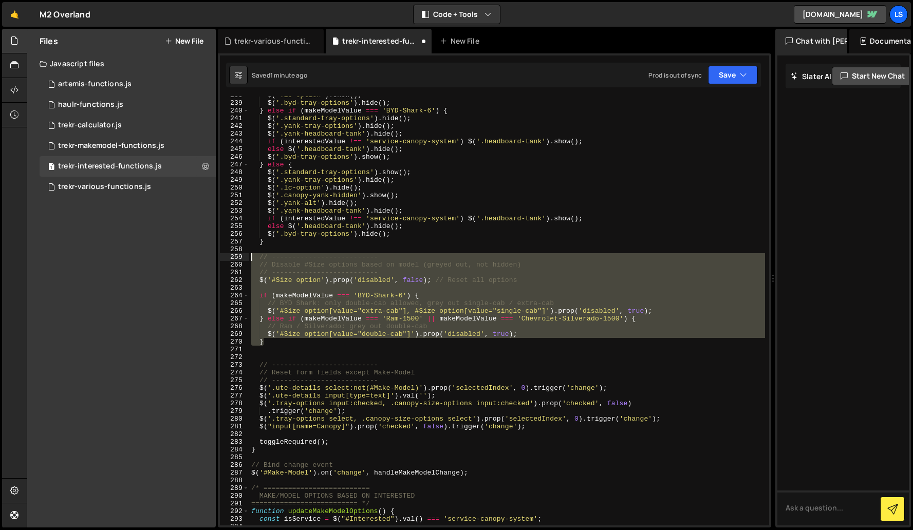
drag, startPoint x: 266, startPoint y: 344, endPoint x: 229, endPoint y: 255, distance: 96.8
click at [229, 255] on div "238 239 240 241 242 243 244 245 246 247 248 249 250 251 252 253 254 255 256 257…" at bounding box center [494, 311] width 549 height 429
type textarea "// -------------------------- // Disable #Size options based on model (greyed o…"
click at [423, 289] on div "$ ( '.lc-option' ) . show ( ) ; $ ( '.byd-tray-options' ) . hide ( ) ; } else i…" at bounding box center [507, 311] width 516 height 429
drag, startPoint x: 266, startPoint y: 341, endPoint x: 248, endPoint y: 257, distance: 85.8
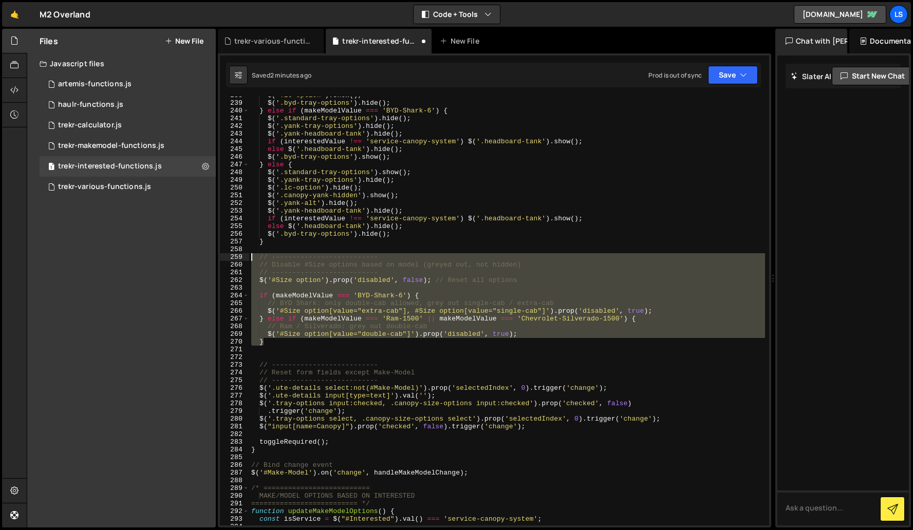
click at [248, 257] on div "238 239 240 241 242 243 244 245 246 247 248 249 250 251 252 253 254 255 256 257…" at bounding box center [494, 311] width 549 height 429
type textarea "// -------------------------- // Disable #Size options based on model (greyed o…"
paste textarea
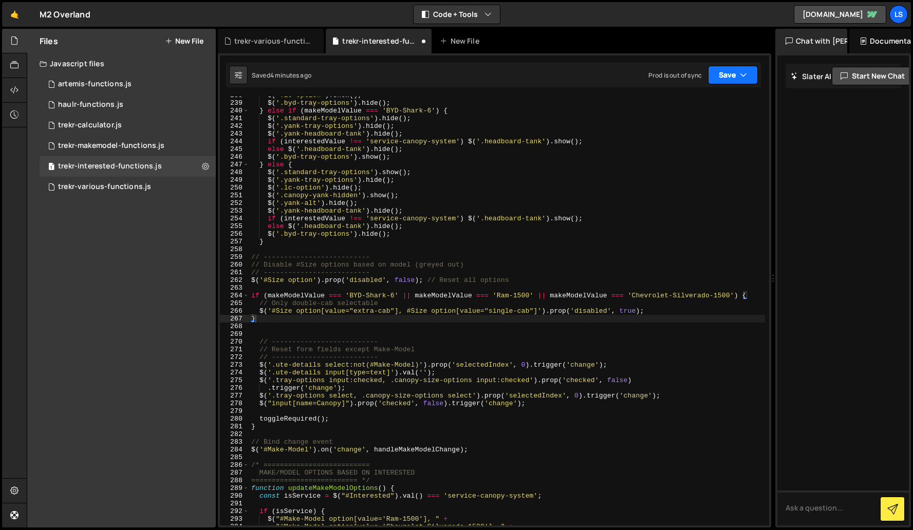
click at [721, 74] on button "Save" at bounding box center [733, 75] width 50 height 18
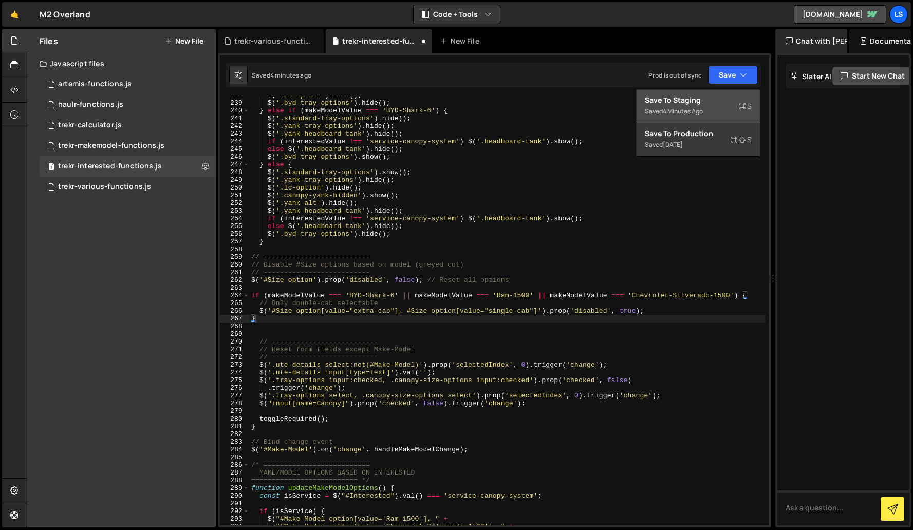
click at [694, 105] on div "Save to Staging S" at bounding box center [698, 100] width 107 height 10
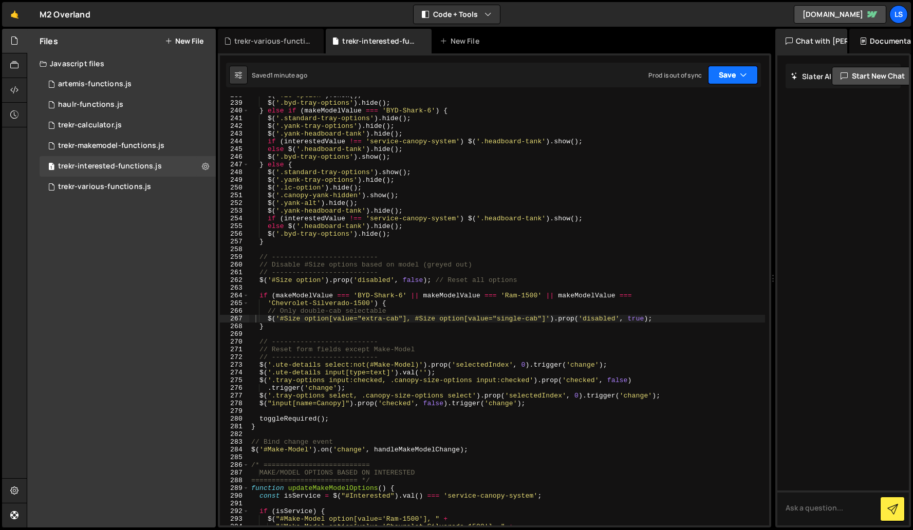
click at [730, 74] on button "Save" at bounding box center [733, 75] width 50 height 18
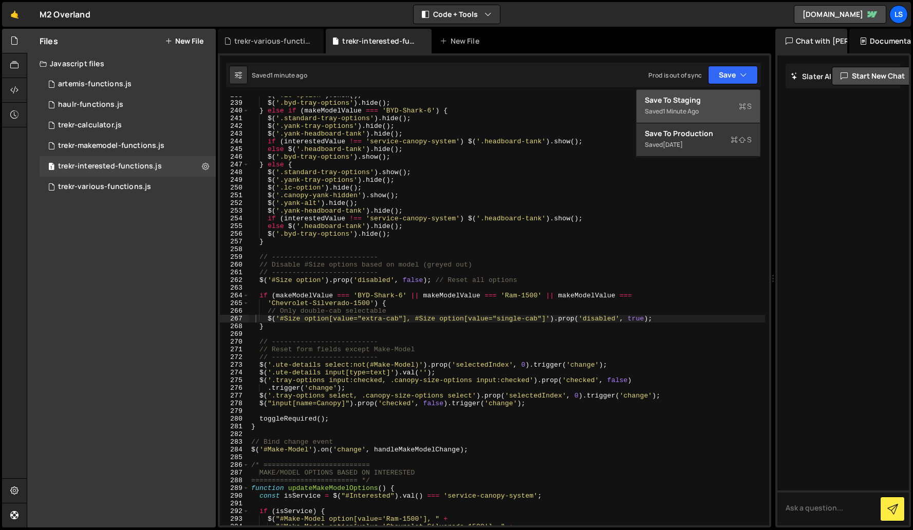
click at [660, 100] on div "Save to Staging S" at bounding box center [698, 100] width 107 height 10
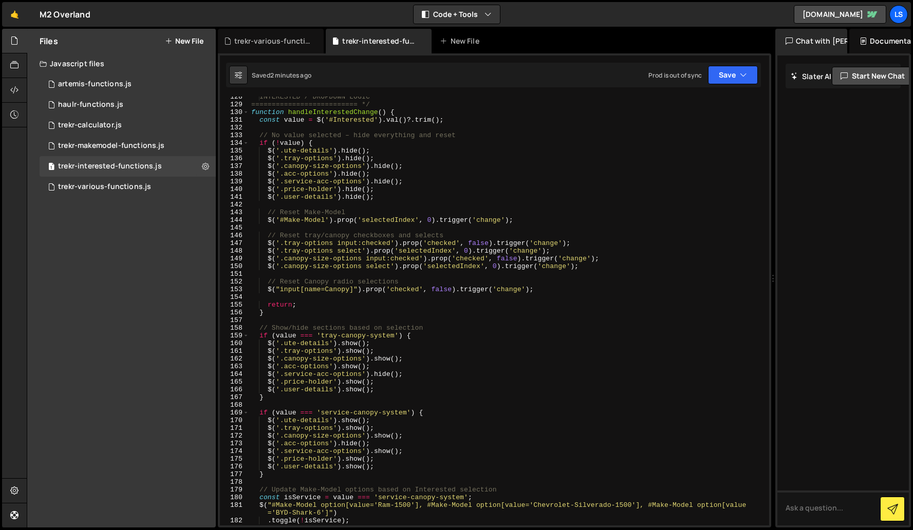
scroll to position [1069, 0]
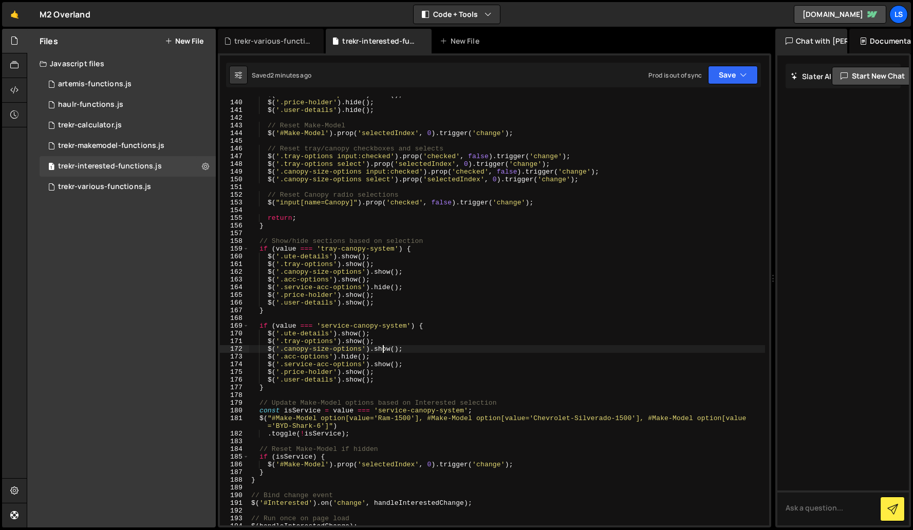
click at [384, 351] on div "$ ( '.service-acc-options' ) . hide ( ) ; $ ( '.price-holder' ) . hide ( ) ; $ …" at bounding box center [507, 313] width 516 height 444
click at [347, 357] on div "$ ( '.service-acc-options' ) . hide ( ) ; $ ( '.price-holder' ) . hide ( ) ; $ …" at bounding box center [507, 313] width 516 height 444
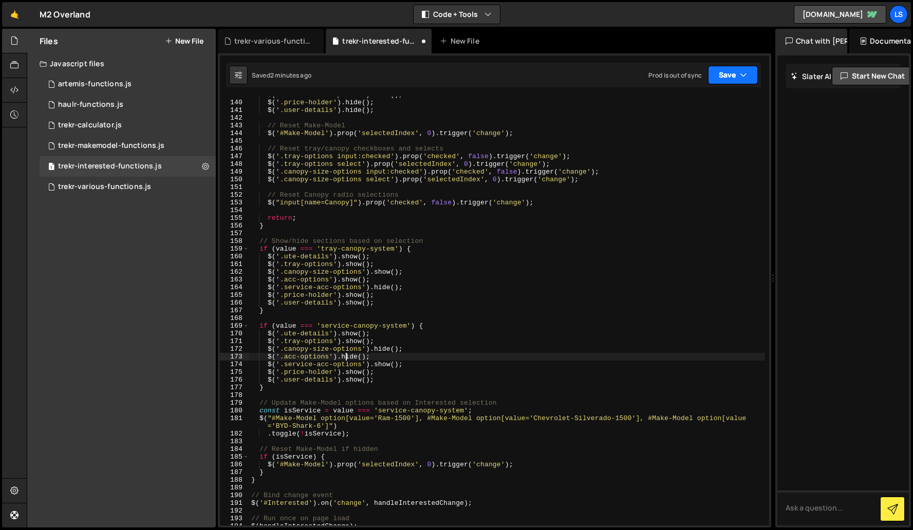
type textarea "$('.acc-options').hide();"
click at [715, 76] on button "Save" at bounding box center [733, 75] width 50 height 18
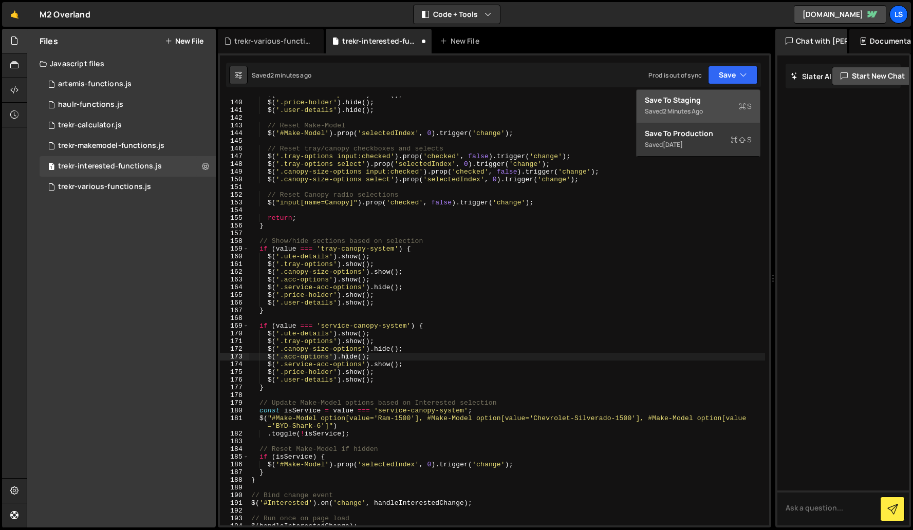
click at [673, 98] on div "Save to Staging S" at bounding box center [698, 100] width 107 height 10
